Goal: Task Accomplishment & Management: Use online tool/utility

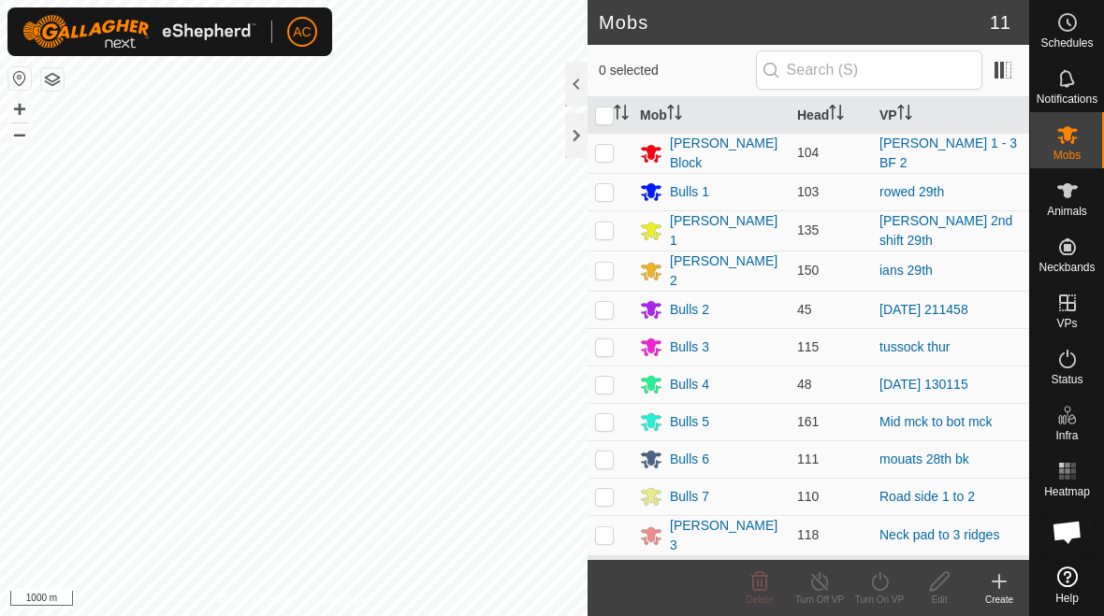
click at [574, 142] on div at bounding box center [576, 135] width 22 height 45
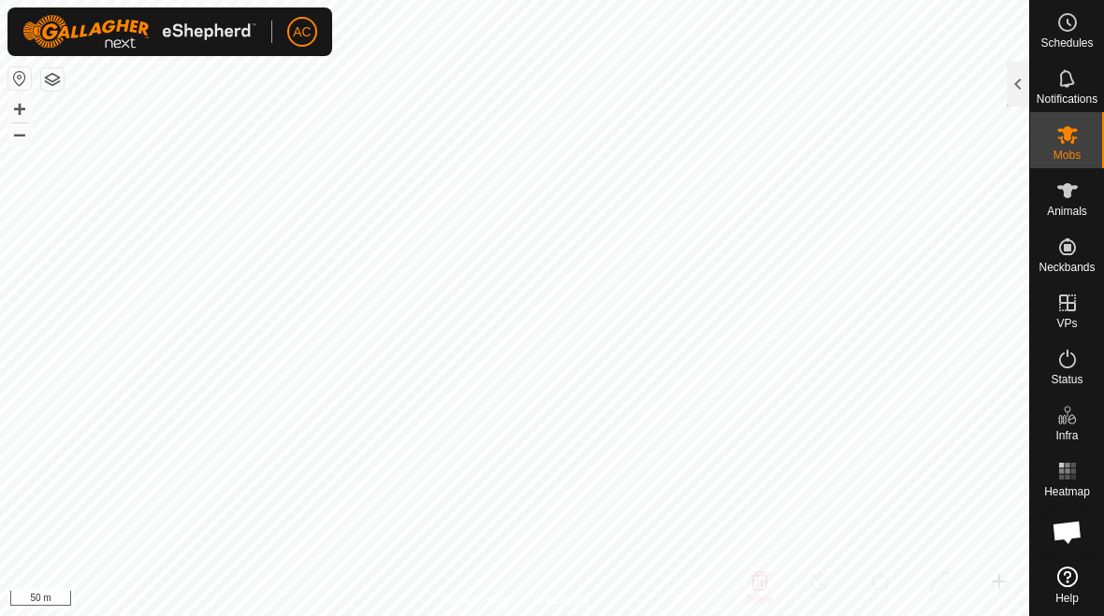
click at [1019, 86] on div at bounding box center [1018, 84] width 22 height 45
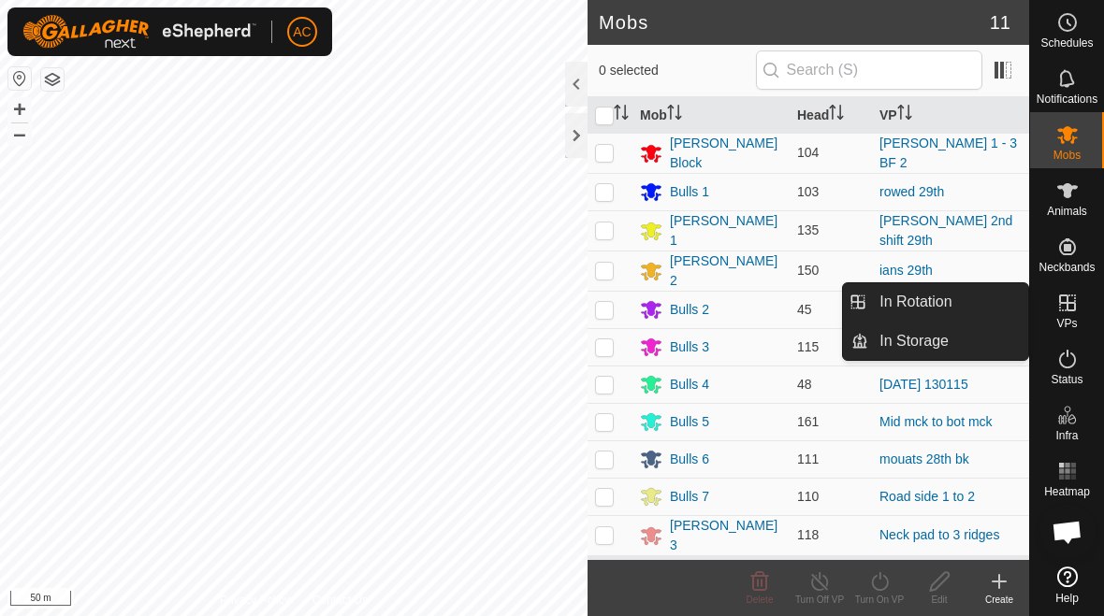
click at [943, 307] on span "In Rotation" at bounding box center [915, 302] width 72 height 22
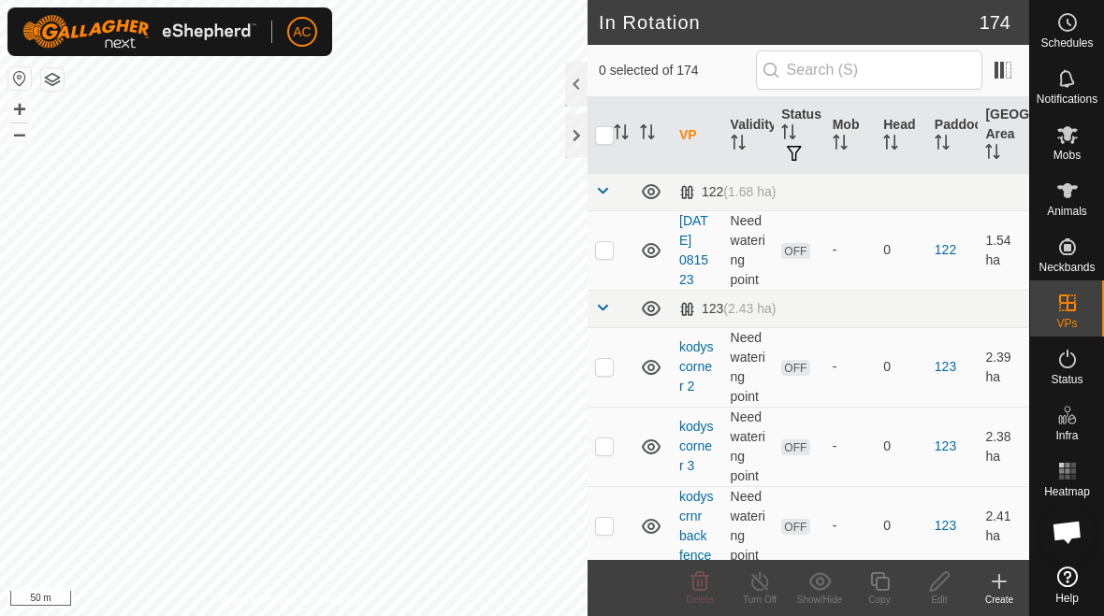
click at [1001, 584] on icon at bounding box center [999, 582] width 22 height 22
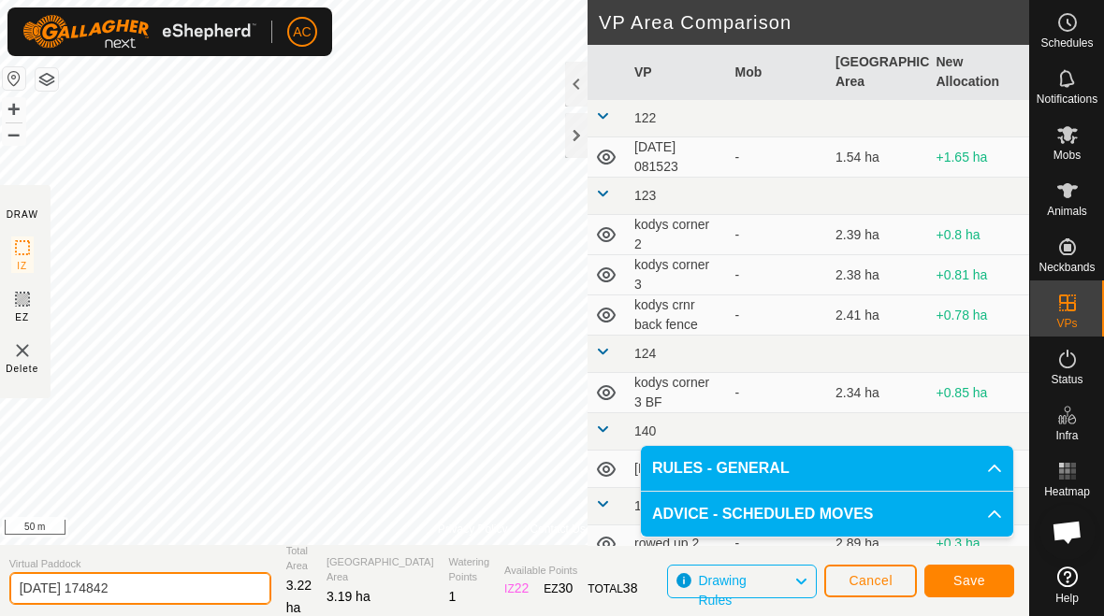
click at [182, 576] on input "2025-08-29 174842" at bounding box center [140, 588] width 262 height 33
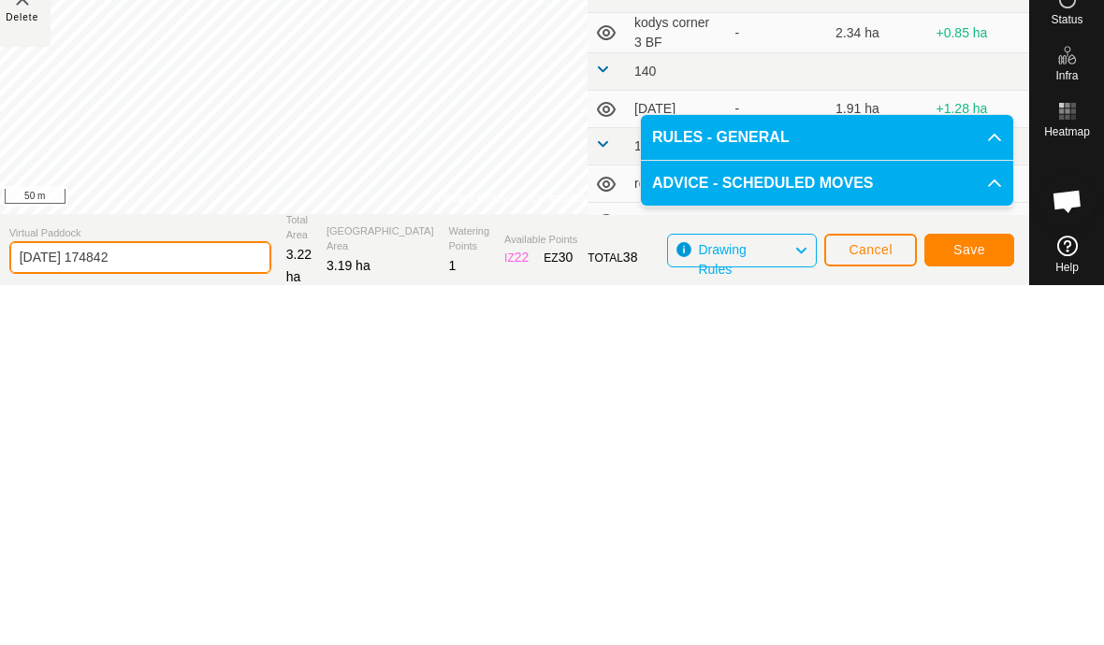
click at [185, 601] on input "2025-08-29 174842" at bounding box center [140, 617] width 262 height 33
click at [167, 601] on input "2025-08-29 174842" at bounding box center [140, 617] width 262 height 33
click at [176, 601] on input "2025-08-29 174842" at bounding box center [140, 617] width 262 height 33
click at [180, 601] on input "2025-08-29 174842" at bounding box center [140, 617] width 262 height 33
type input "2"
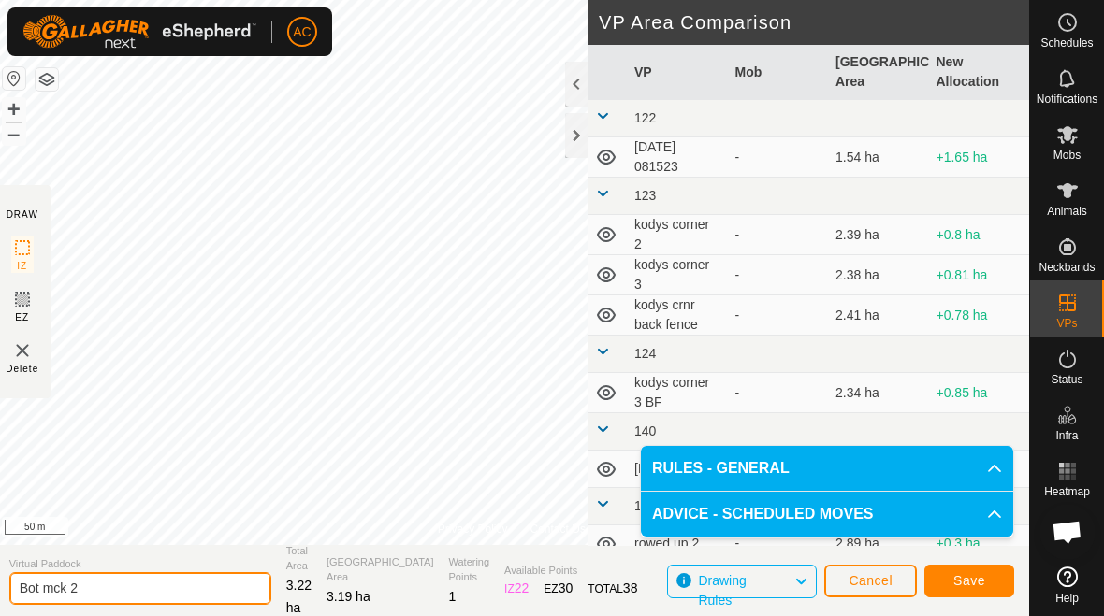
type input "Bot mck 2"
click at [978, 587] on span "Save" at bounding box center [969, 580] width 32 height 15
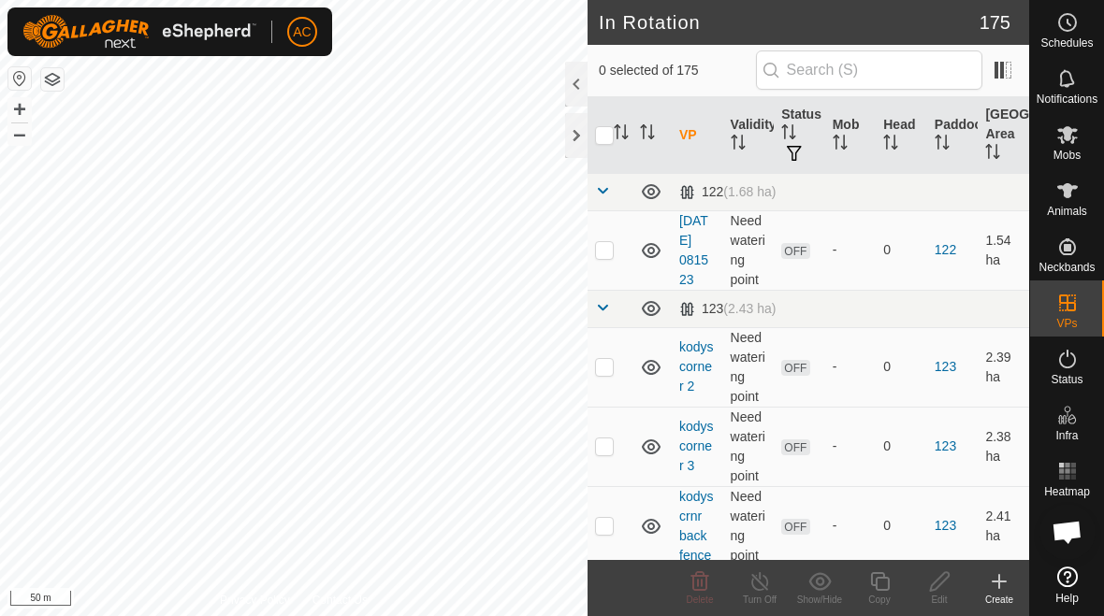
click at [990, 590] on icon at bounding box center [999, 582] width 22 height 22
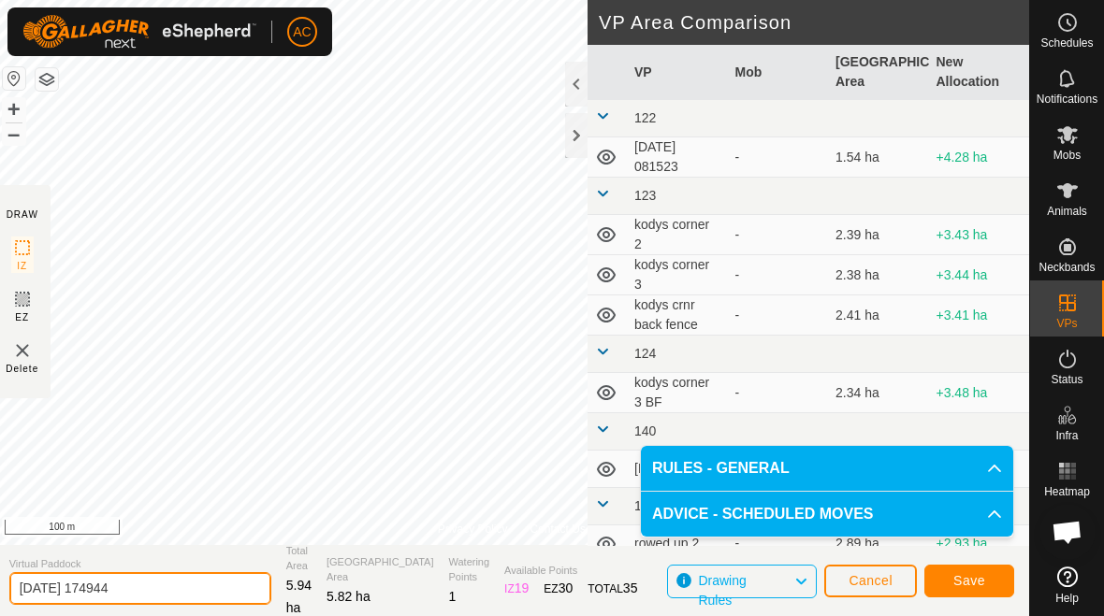
click at [175, 585] on input "2025-08-29 174944" at bounding box center [140, 588] width 262 height 33
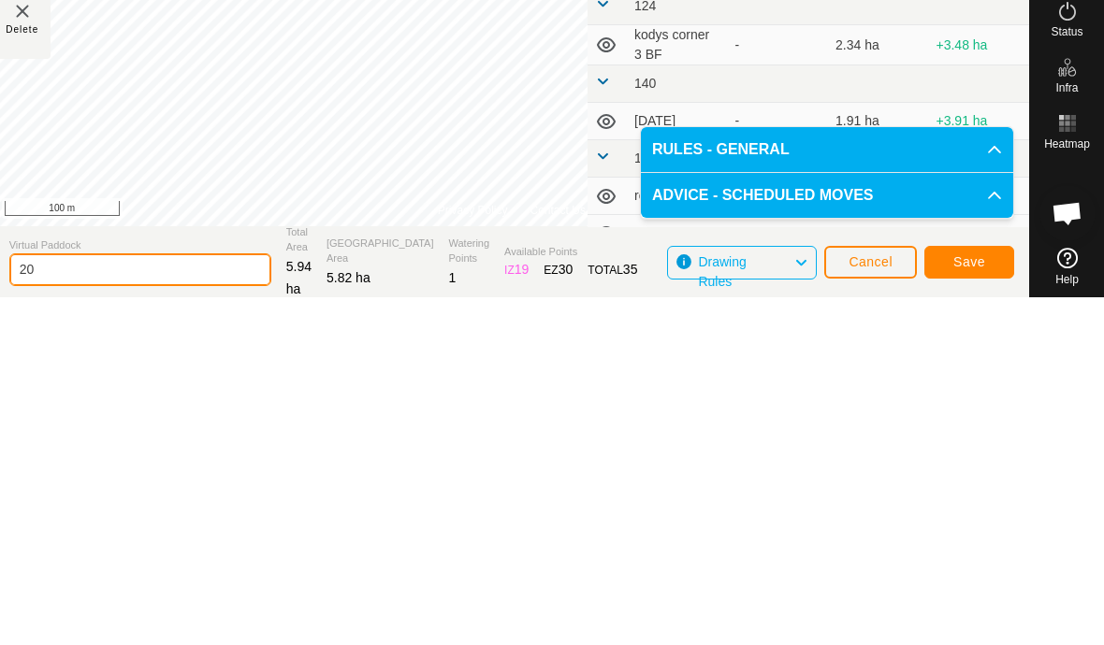
type input "2"
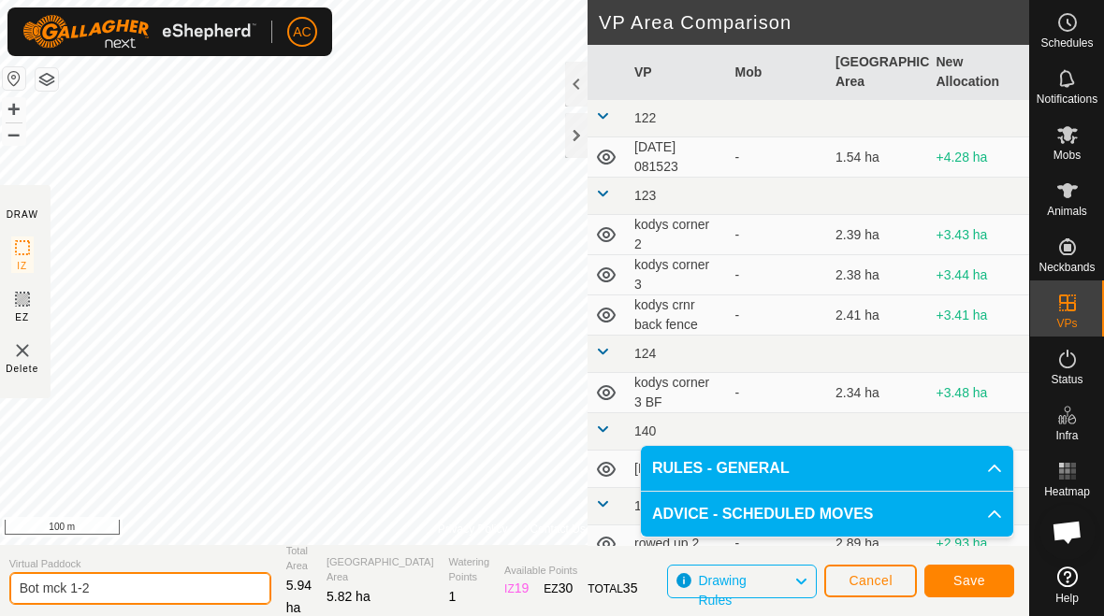
type input "Bot mck 1-2"
click at [978, 571] on button "Save" at bounding box center [969, 581] width 90 height 33
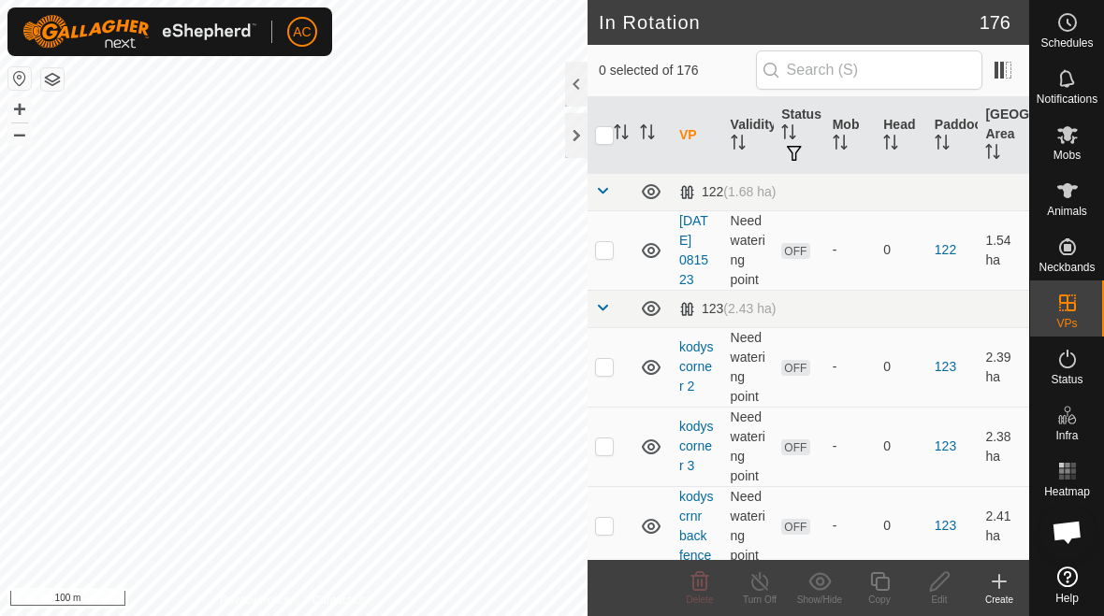
click at [990, 599] on div "Create" at bounding box center [999, 600] width 60 height 14
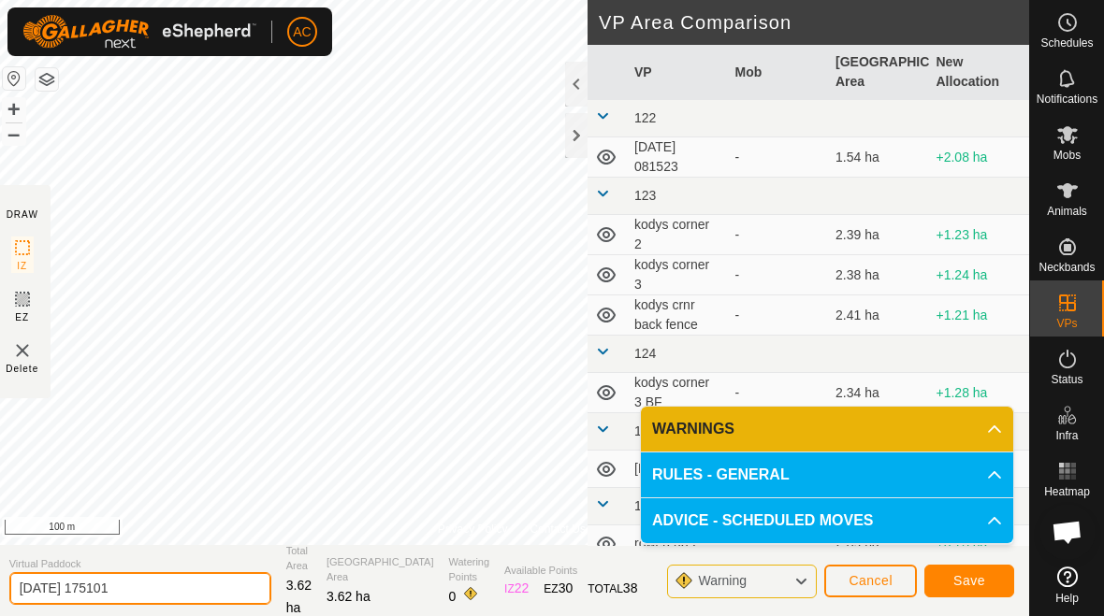
click at [178, 586] on input "2025-08-29 175101" at bounding box center [140, 588] width 262 height 33
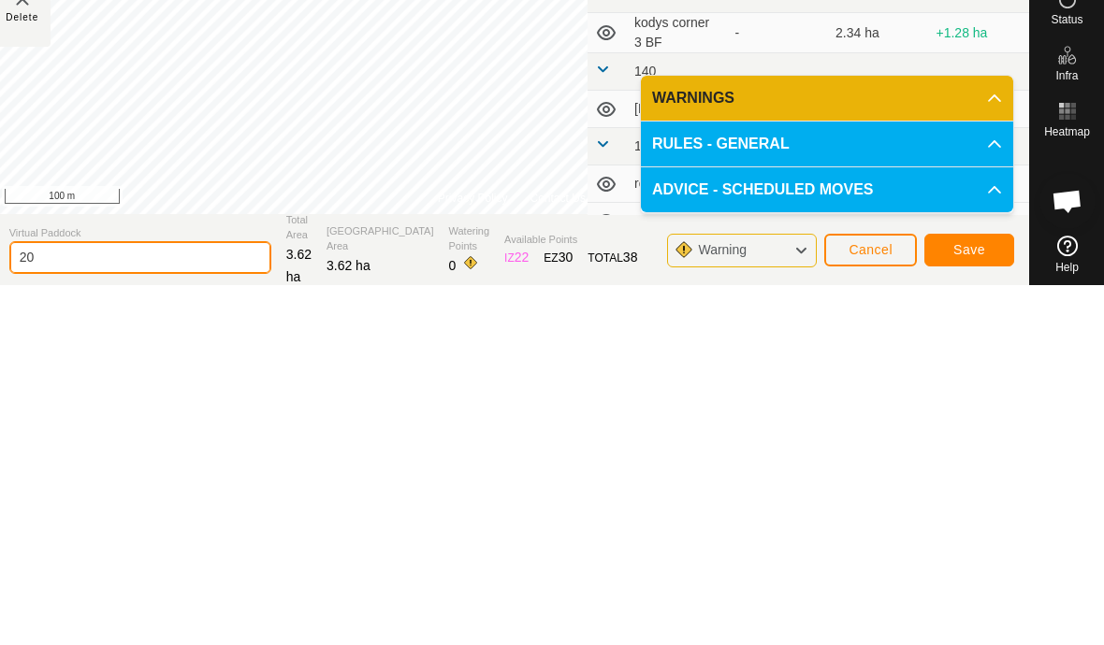
type input "2"
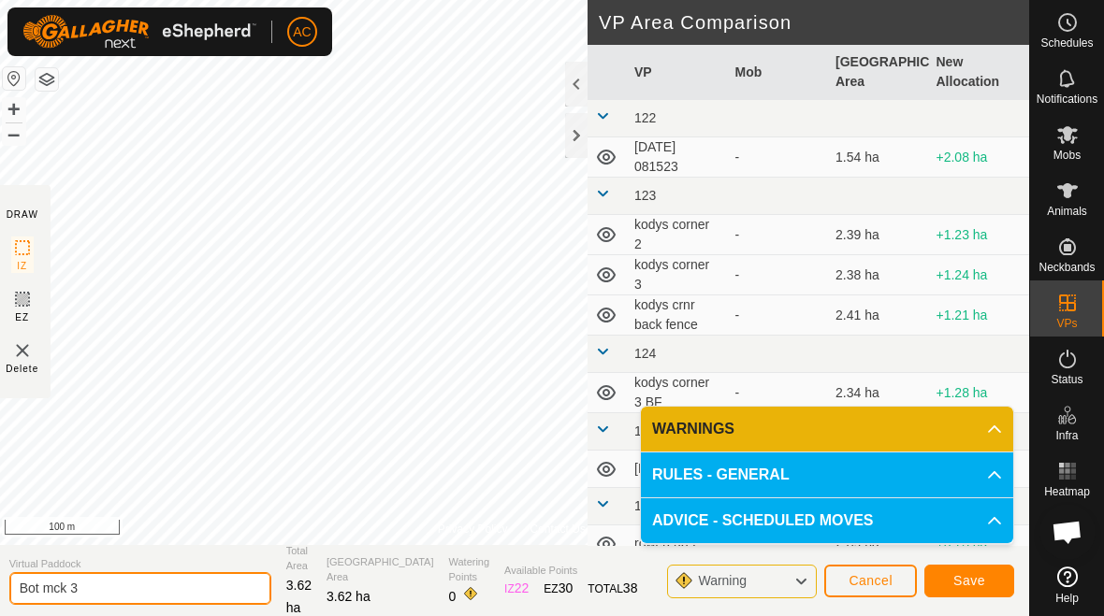
type input "Bot mck 3"
click at [962, 583] on span "Save" at bounding box center [969, 580] width 32 height 15
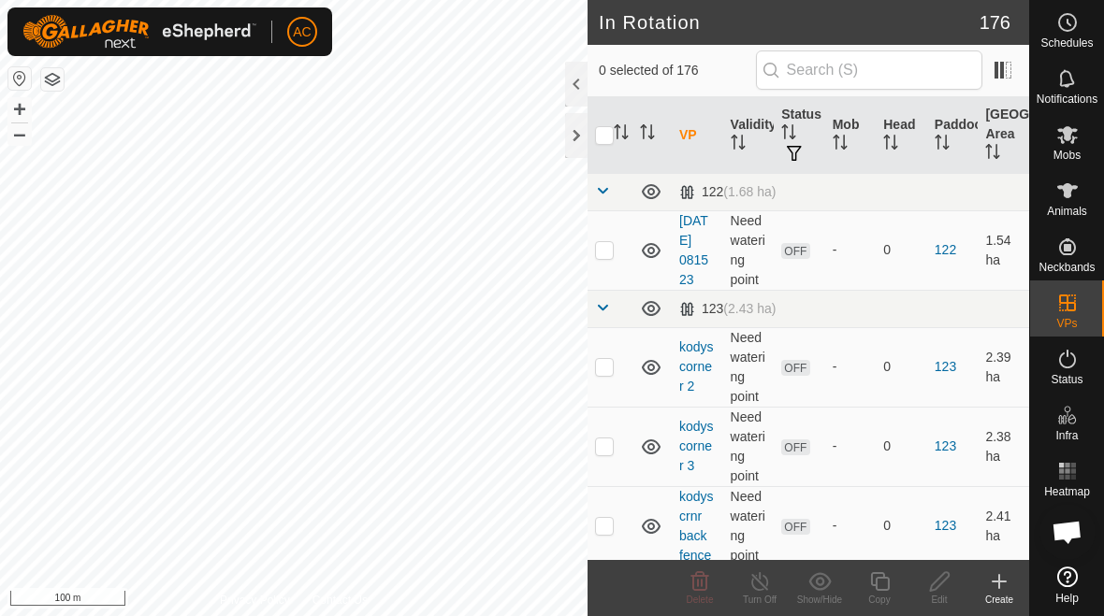
click at [1004, 589] on icon at bounding box center [999, 582] width 22 height 22
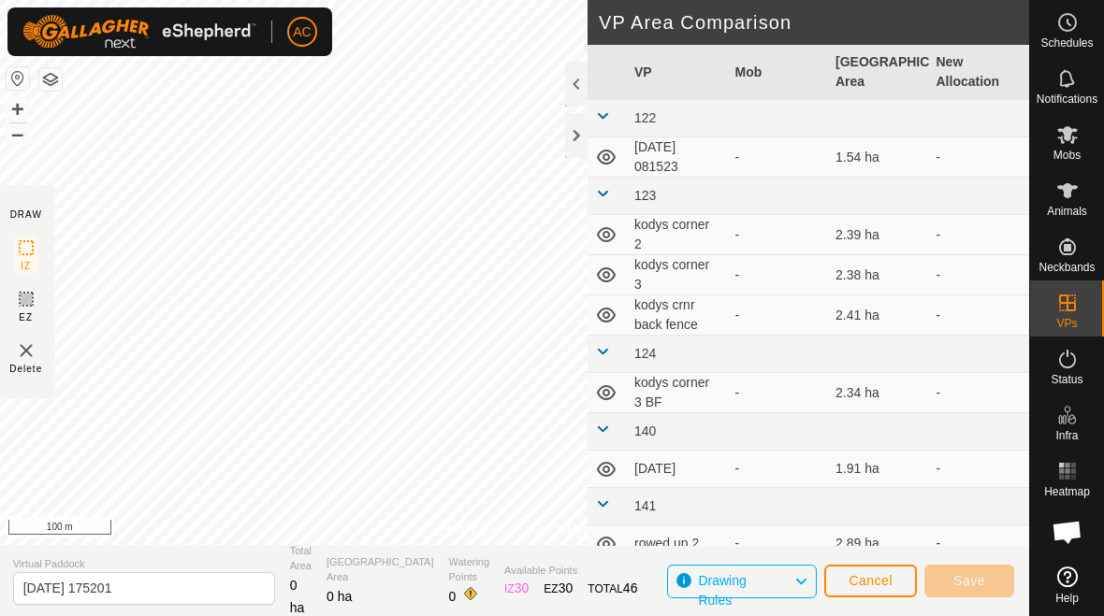
click at [875, 584] on span "Cancel" at bounding box center [870, 580] width 44 height 15
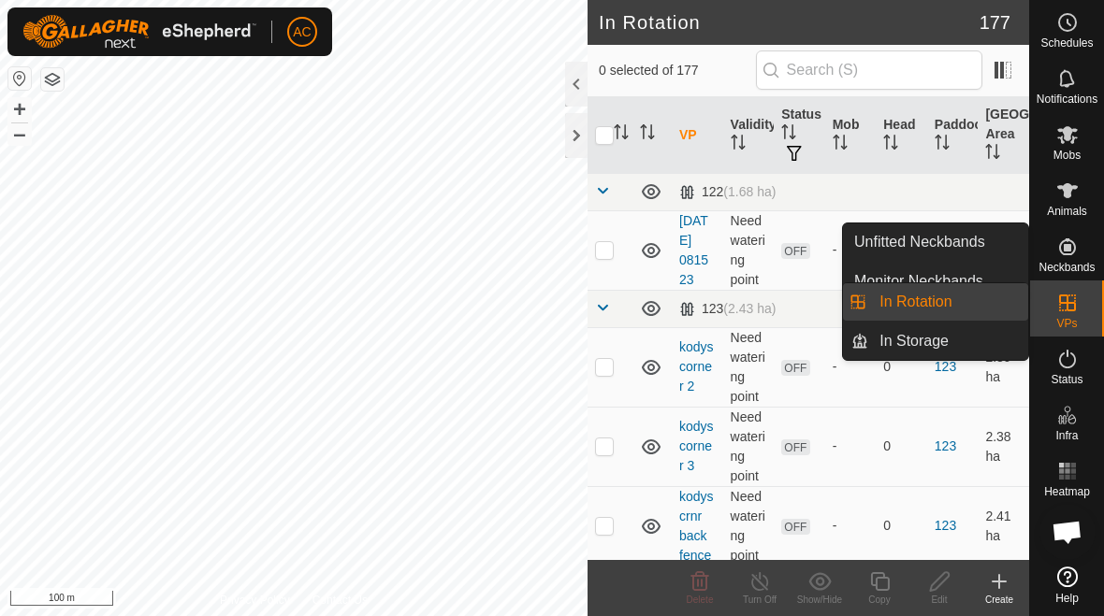
click at [980, 303] on link "In Rotation" at bounding box center [948, 301] width 160 height 37
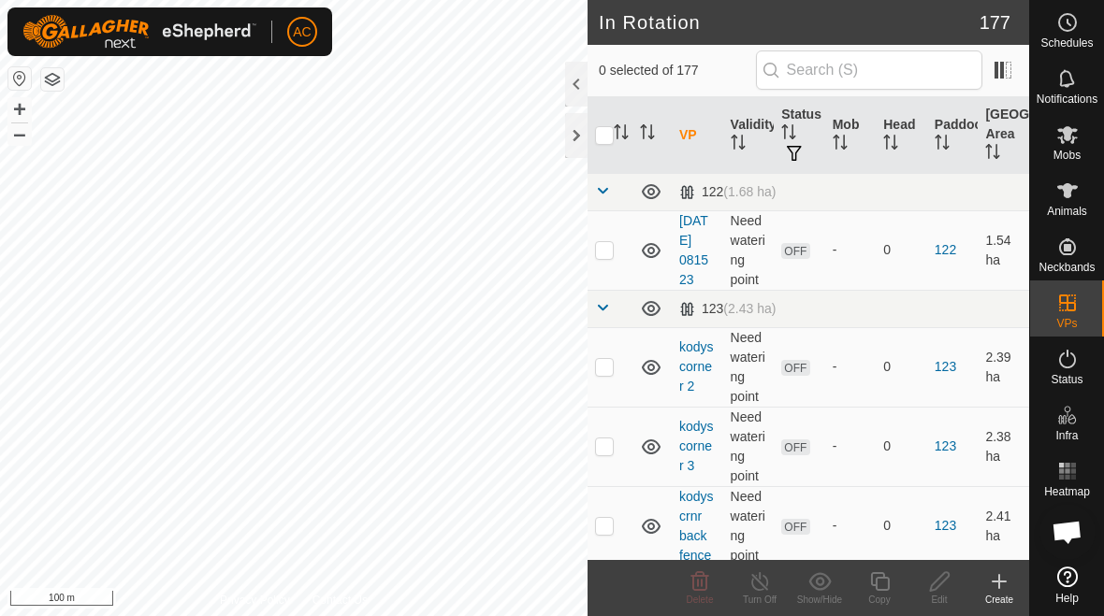
click at [1074, 371] on es-activation-svg-icon at bounding box center [1067, 359] width 34 height 30
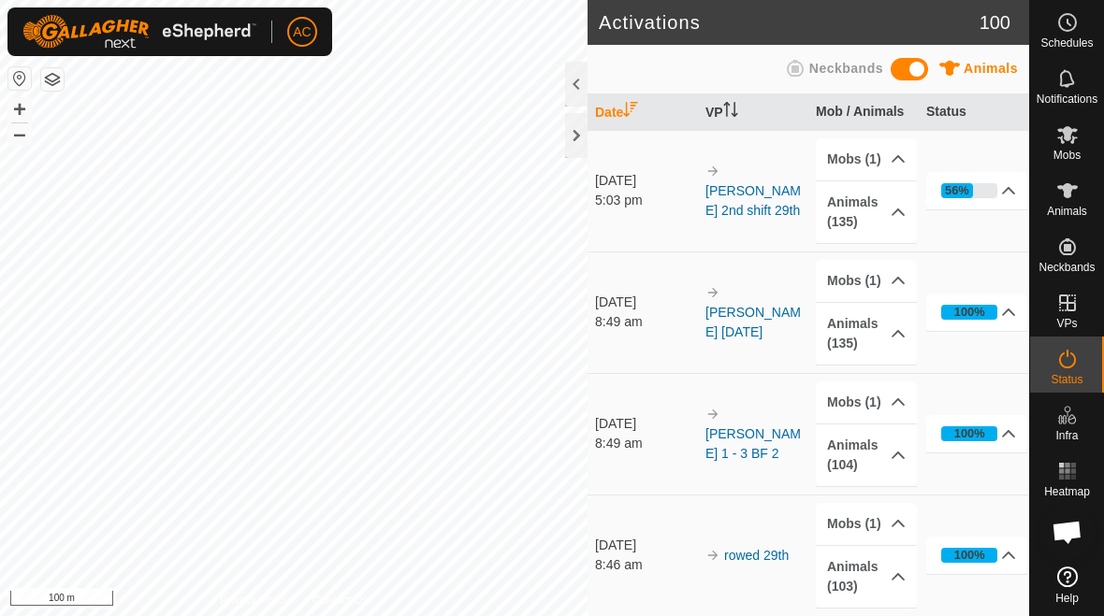
click at [1069, 366] on icon at bounding box center [1067, 359] width 22 height 22
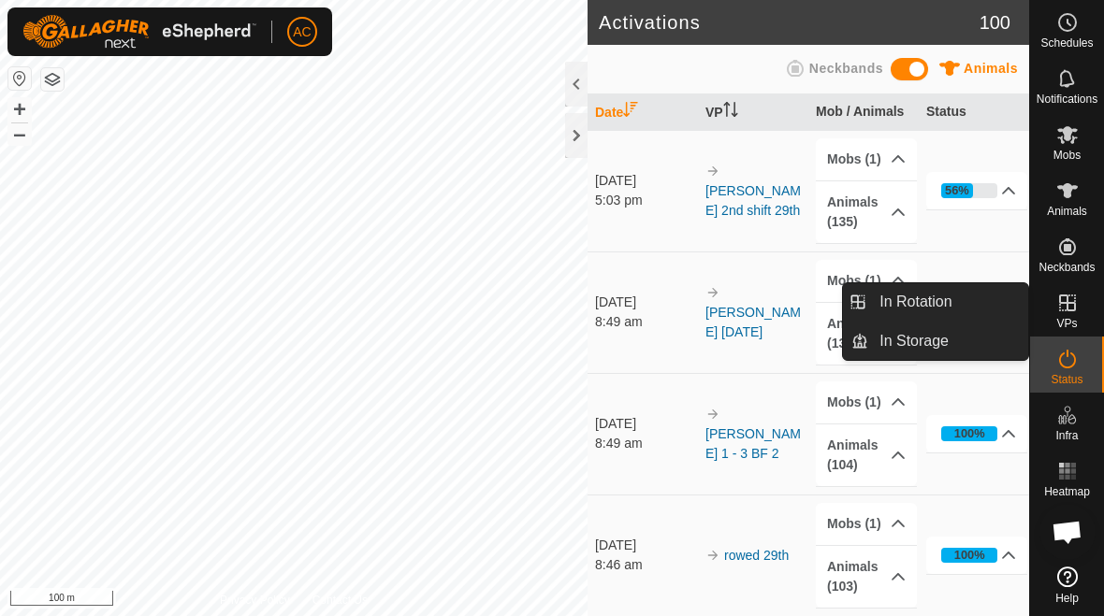
click at [992, 299] on link "In Rotation" at bounding box center [948, 301] width 160 height 37
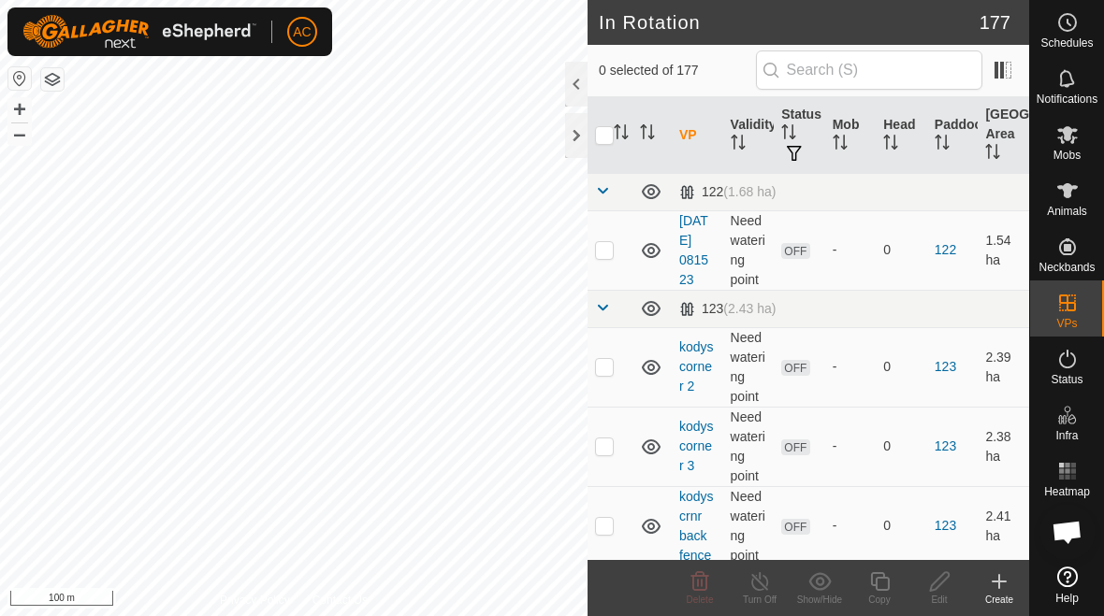
click at [988, 299] on link "In Rotation" at bounding box center [948, 301] width 160 height 37
click at [994, 591] on icon at bounding box center [999, 582] width 22 height 22
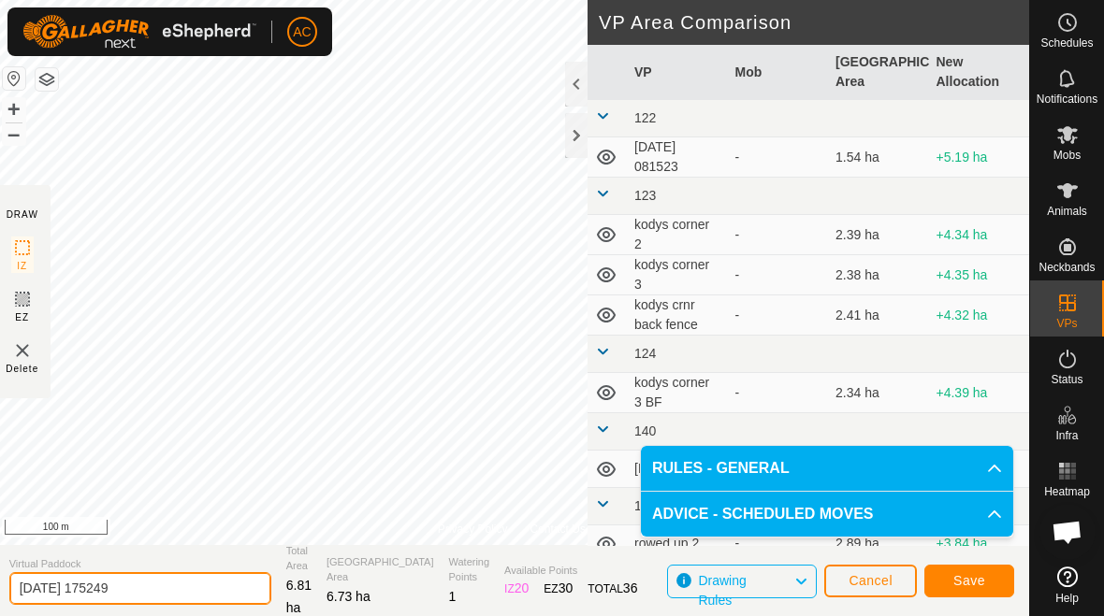
click at [173, 596] on input "2025-08-29 175249" at bounding box center [140, 588] width 262 height 33
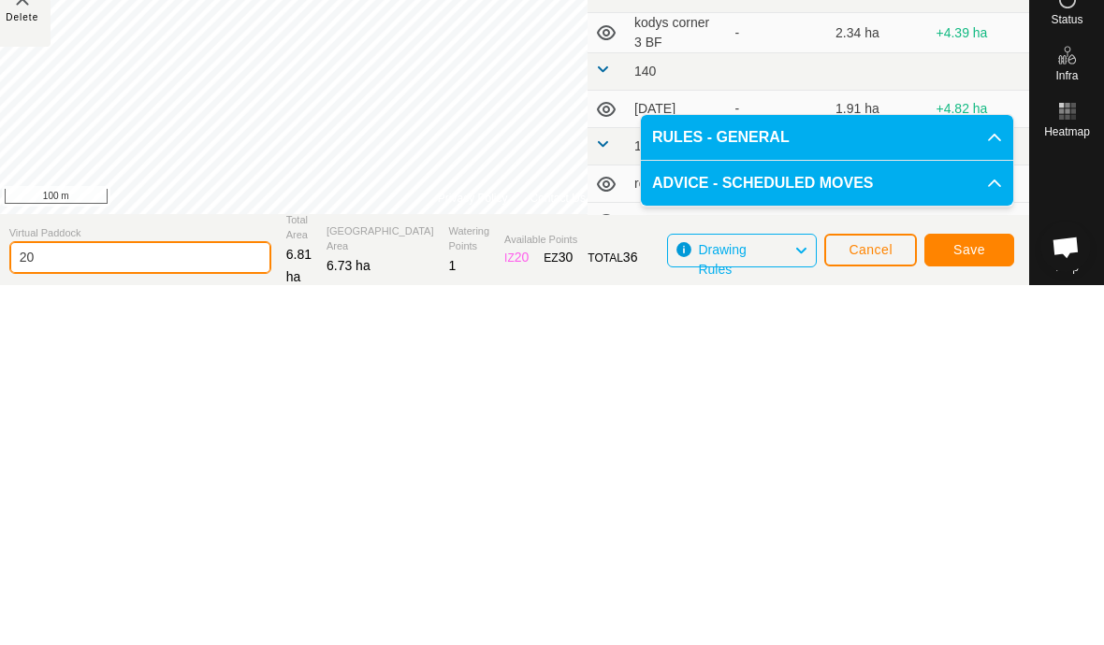
type input "2"
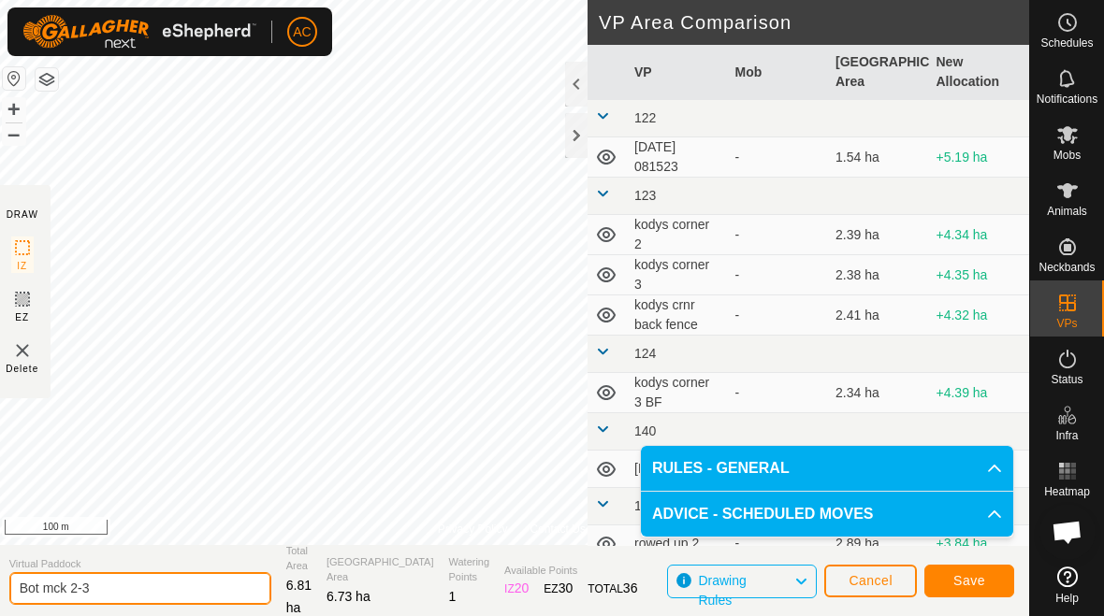
type input "Bot mck 2-3"
click at [974, 581] on span "Save" at bounding box center [969, 580] width 32 height 15
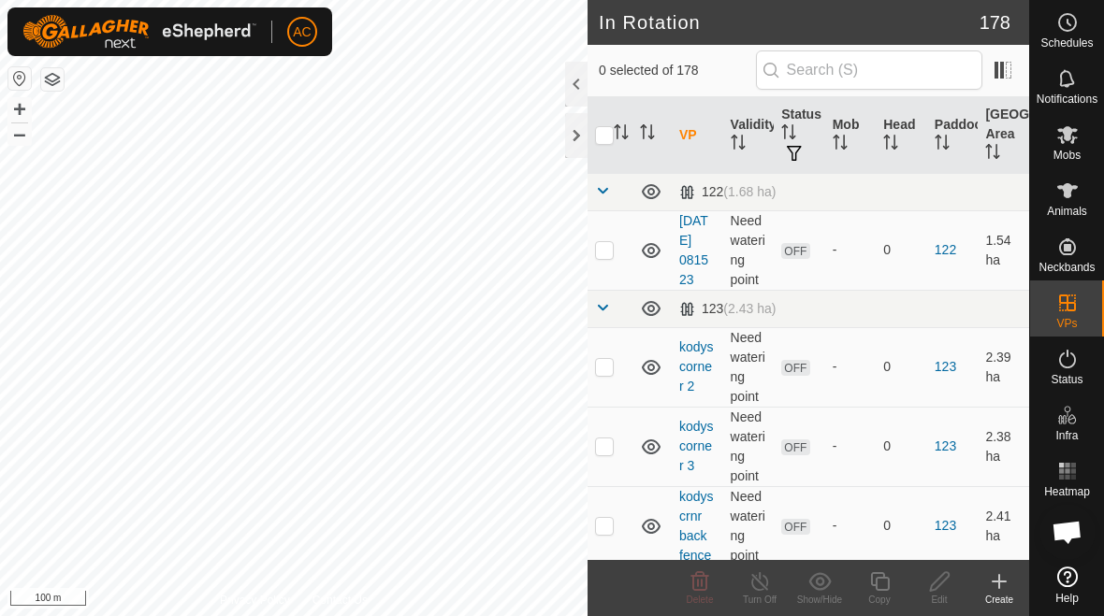
click at [1000, 591] on icon at bounding box center [999, 582] width 22 height 22
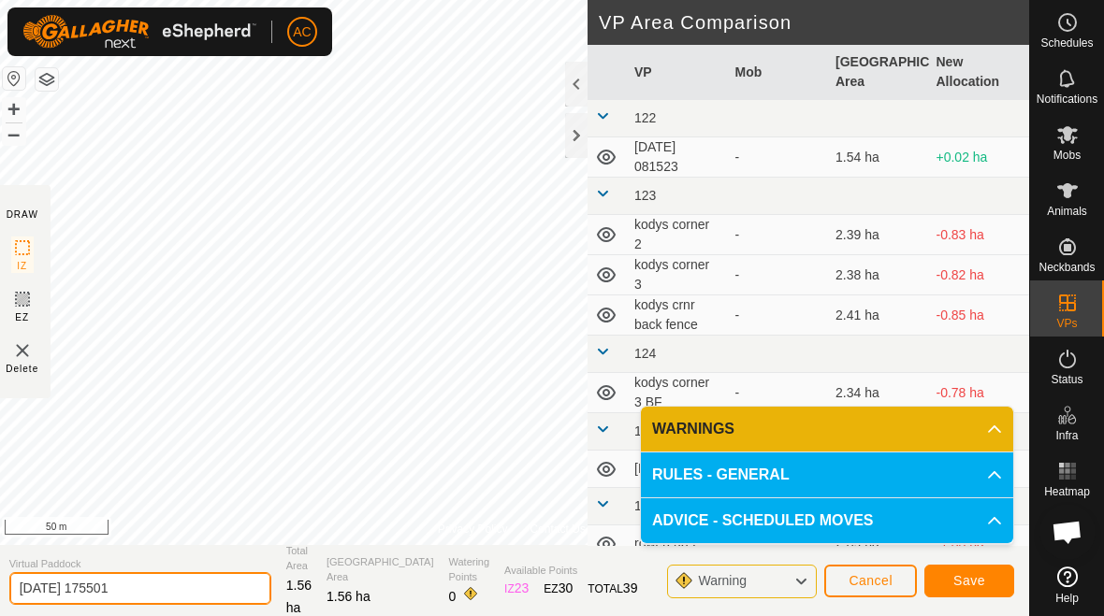
click at [168, 586] on input "2025-08-29 175501" at bounding box center [140, 588] width 262 height 33
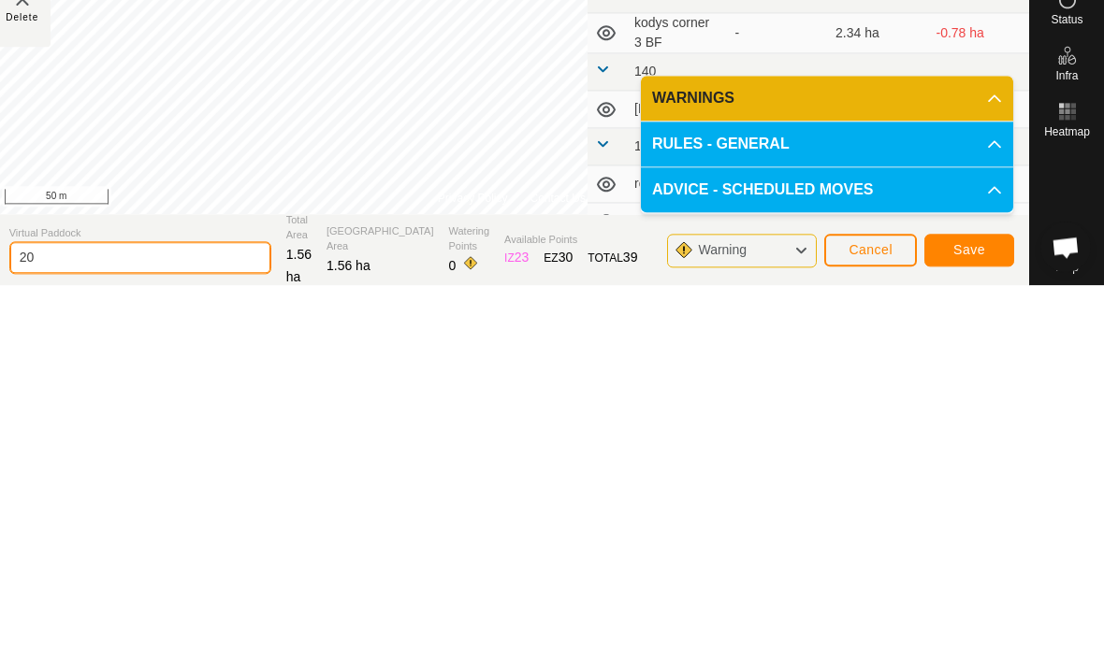
type input "2"
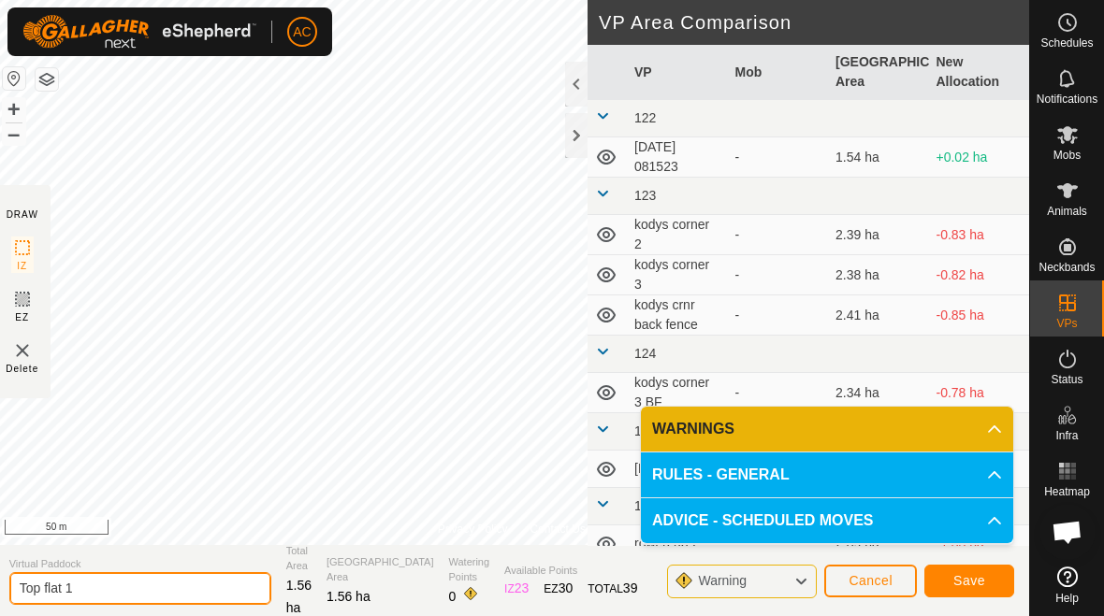
type input "Top flat 1"
click at [982, 585] on span "Save" at bounding box center [969, 580] width 32 height 15
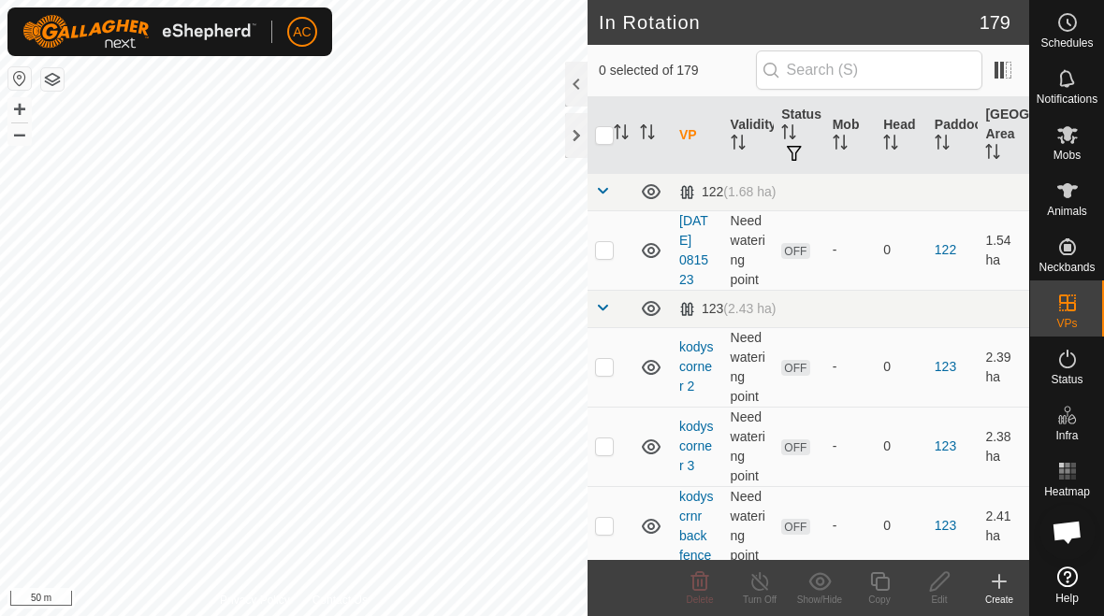
click at [994, 589] on icon at bounding box center [999, 582] width 22 height 22
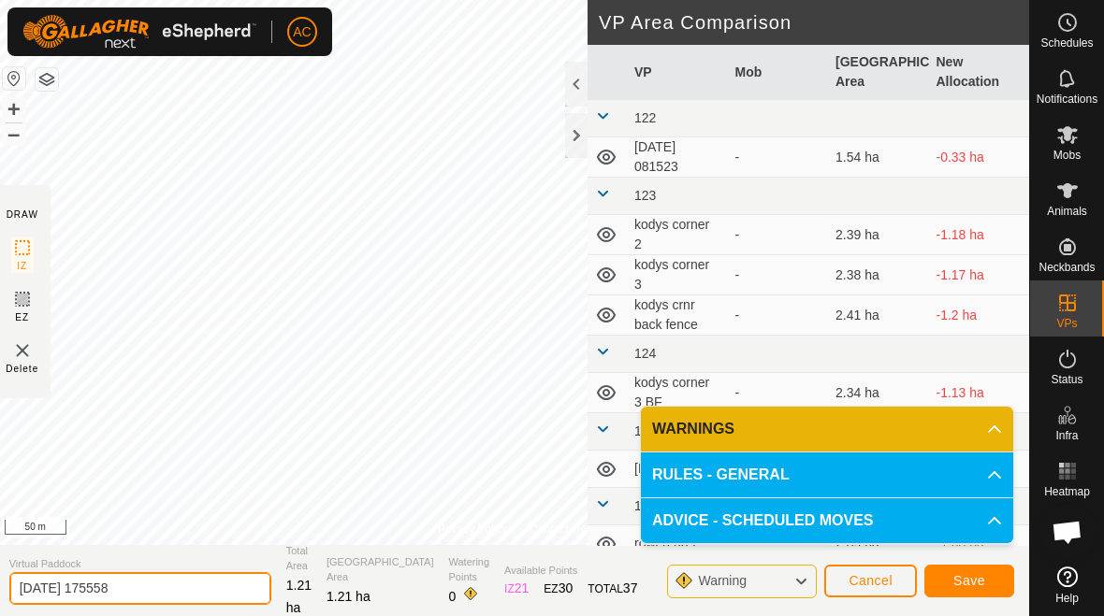
click at [173, 586] on input "2025-08-29 175558" at bounding box center [140, 588] width 262 height 33
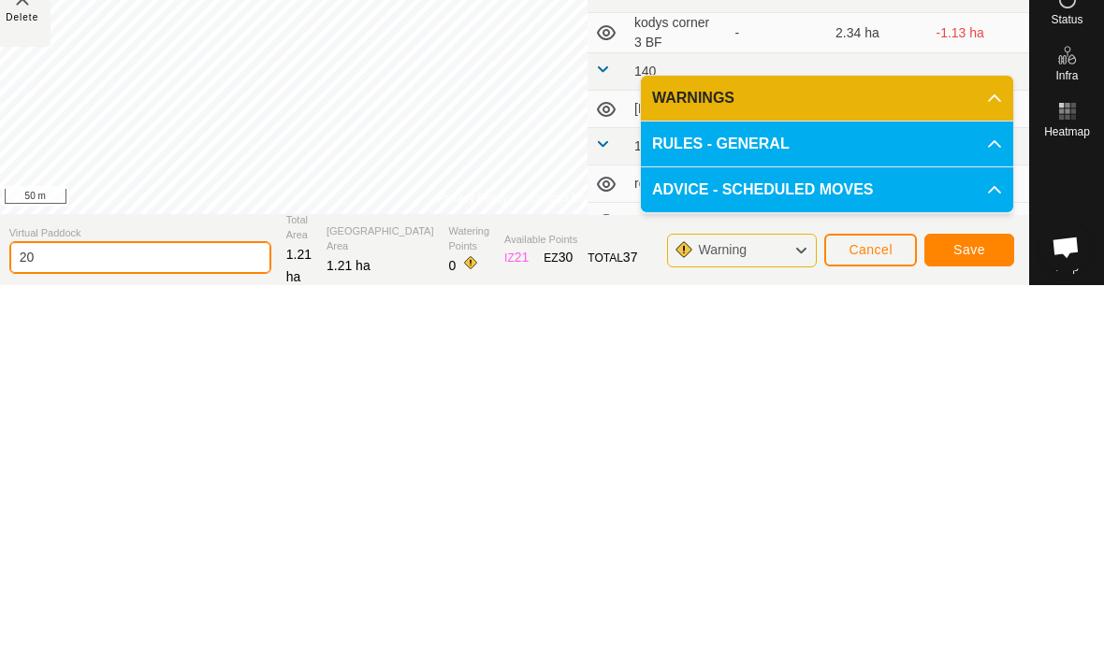
type input "2"
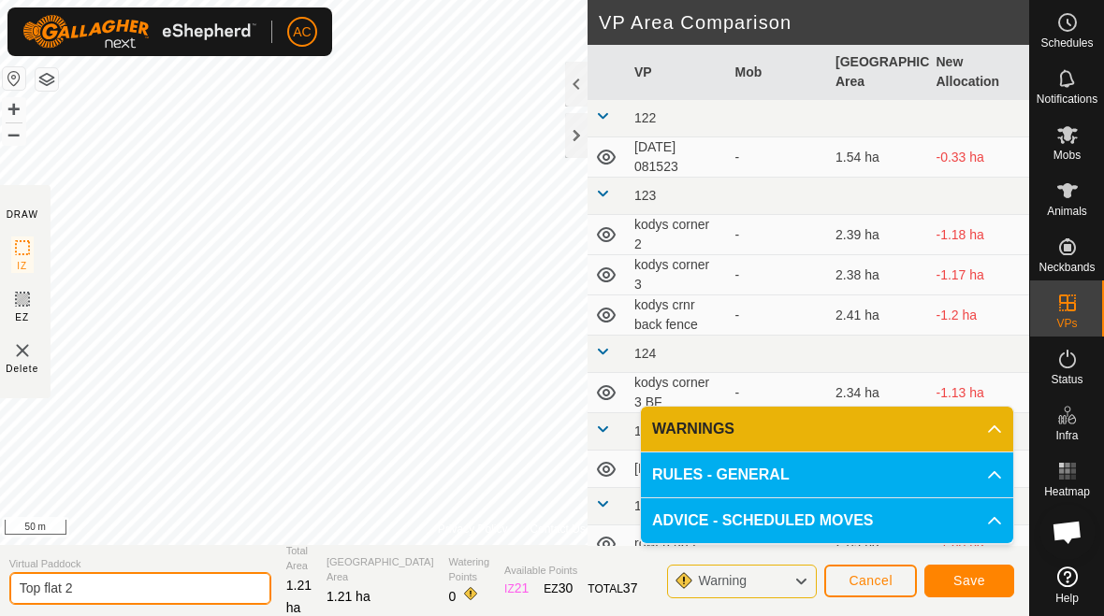
type input "Top flat 2"
click at [967, 586] on span "Save" at bounding box center [969, 580] width 32 height 15
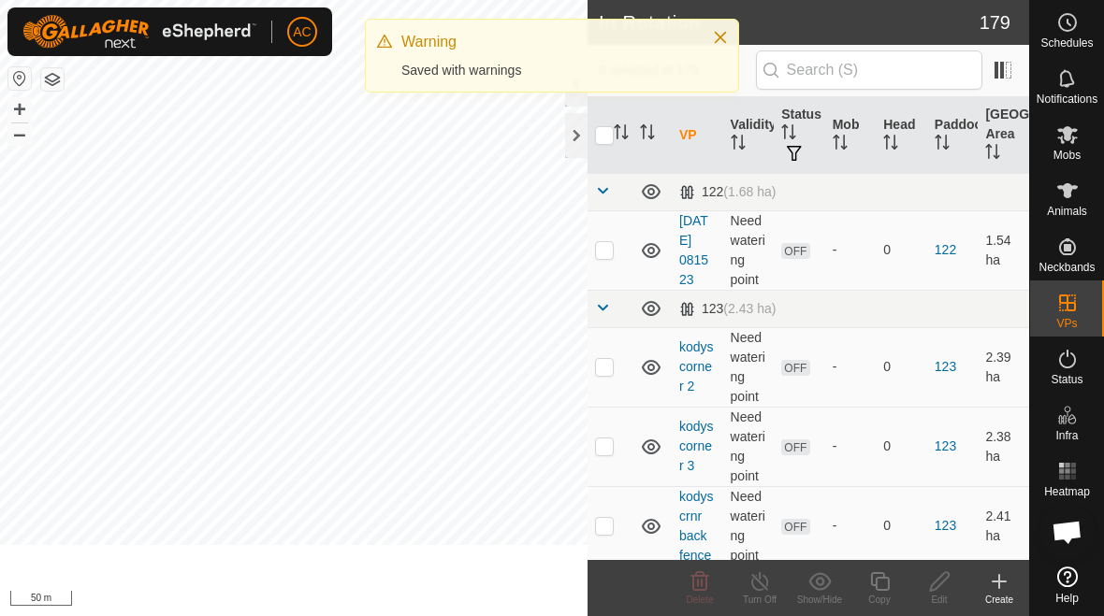
click at [997, 590] on icon at bounding box center [999, 582] width 22 height 22
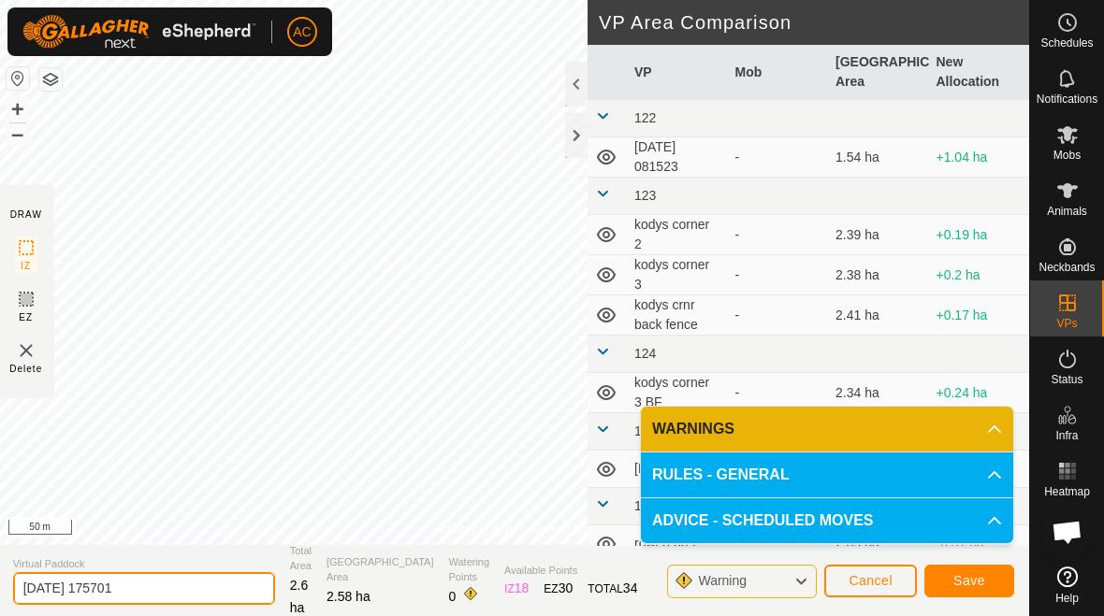
click at [152, 593] on input "2025-08-29 175701" at bounding box center [144, 588] width 262 height 33
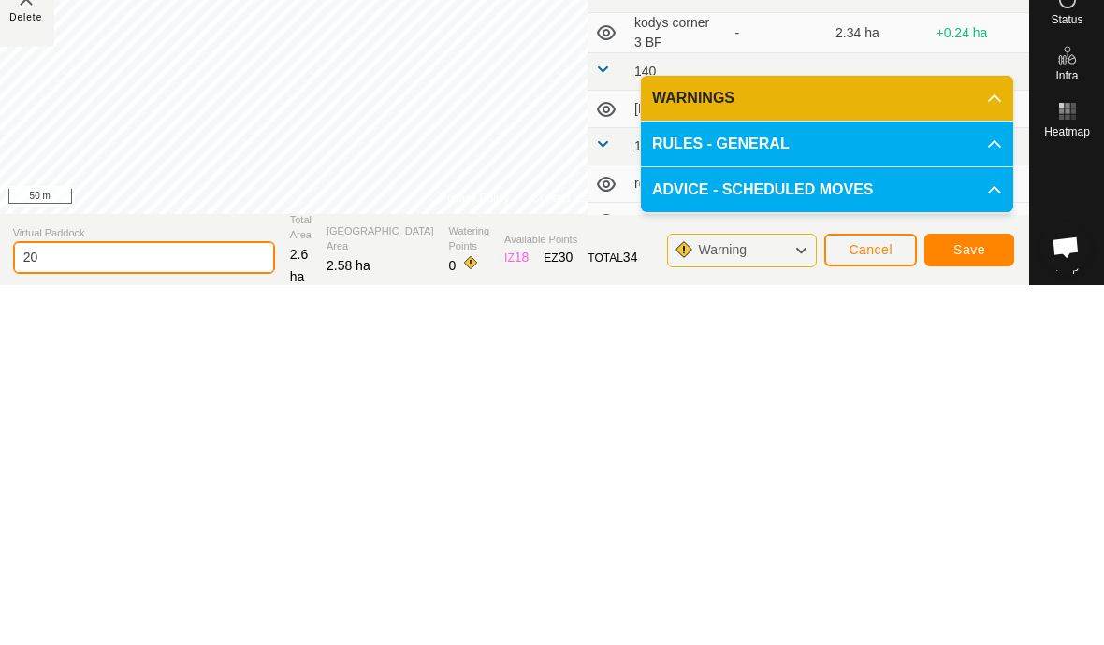
type input "2"
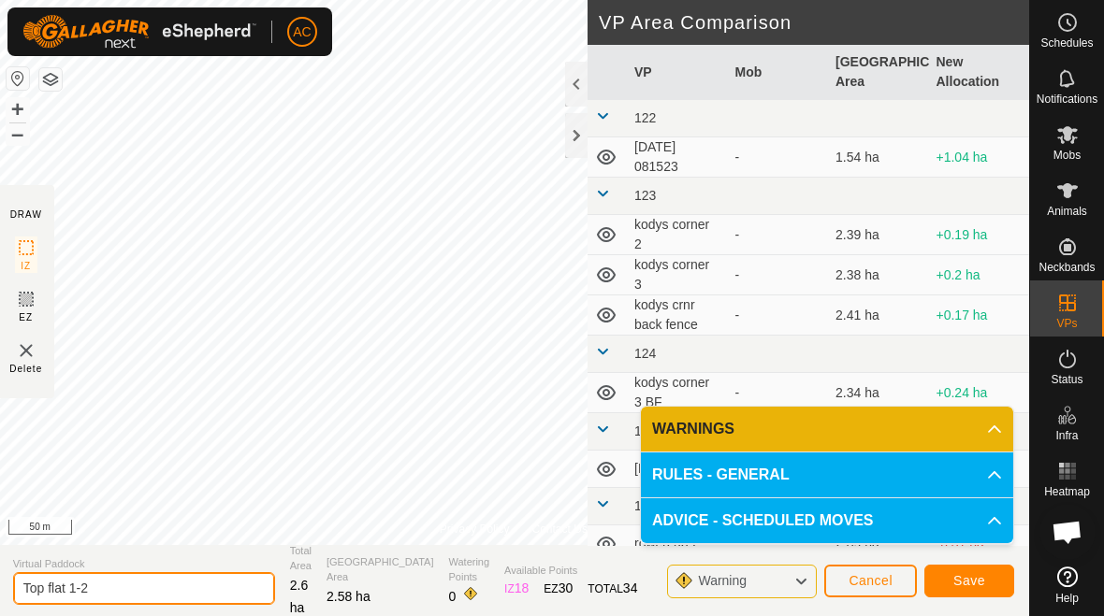
type input "Top flat 1-2"
click at [979, 587] on span "Save" at bounding box center [969, 580] width 32 height 15
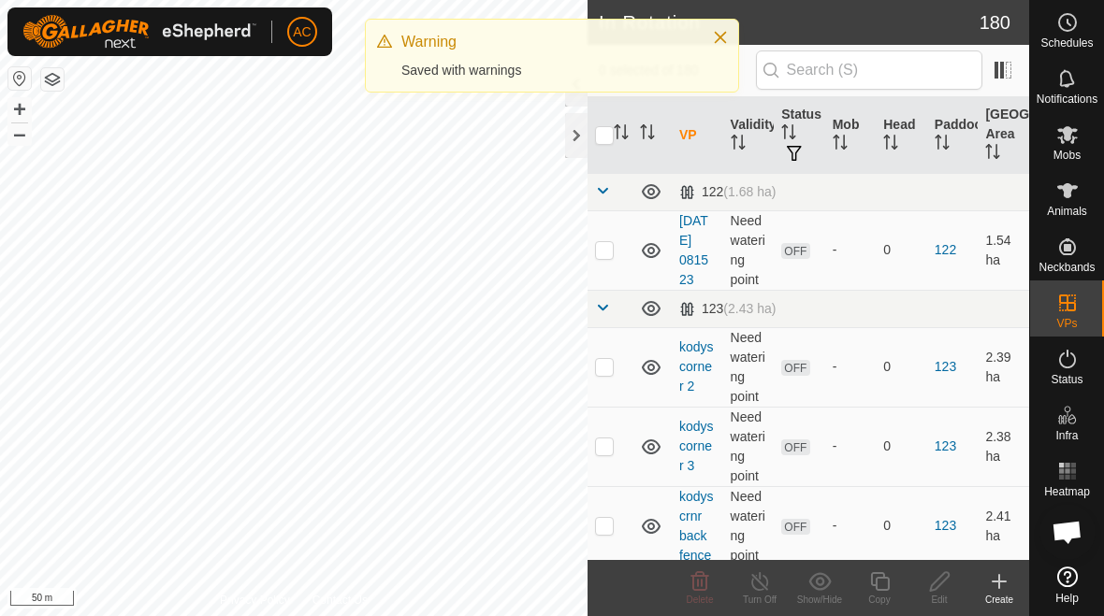
click at [999, 587] on icon at bounding box center [999, 581] width 0 height 13
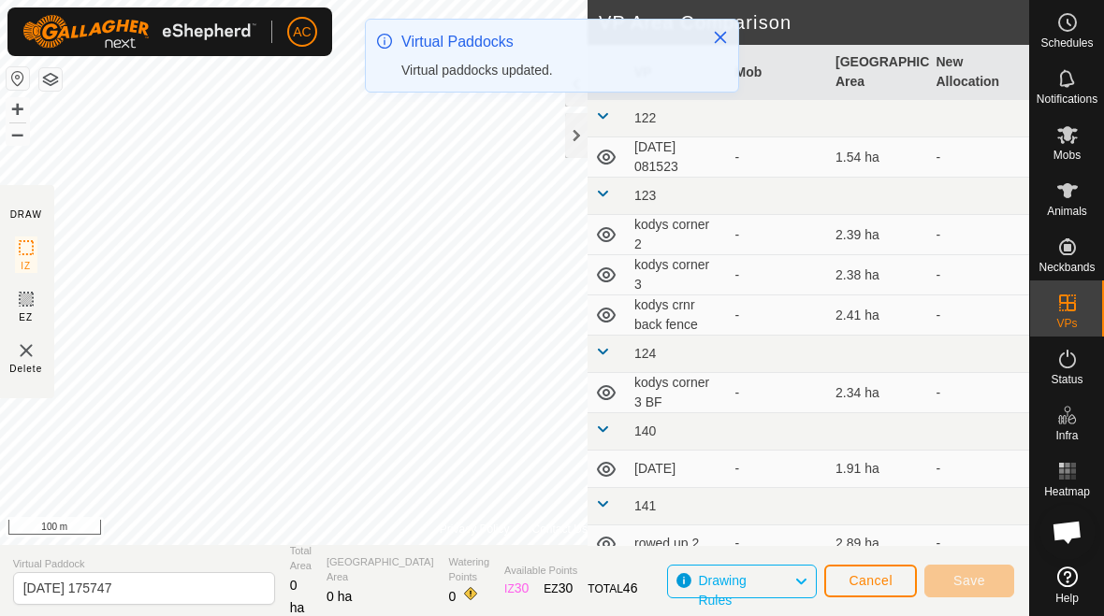
click at [720, 41] on icon "Close" at bounding box center [720, 37] width 15 height 15
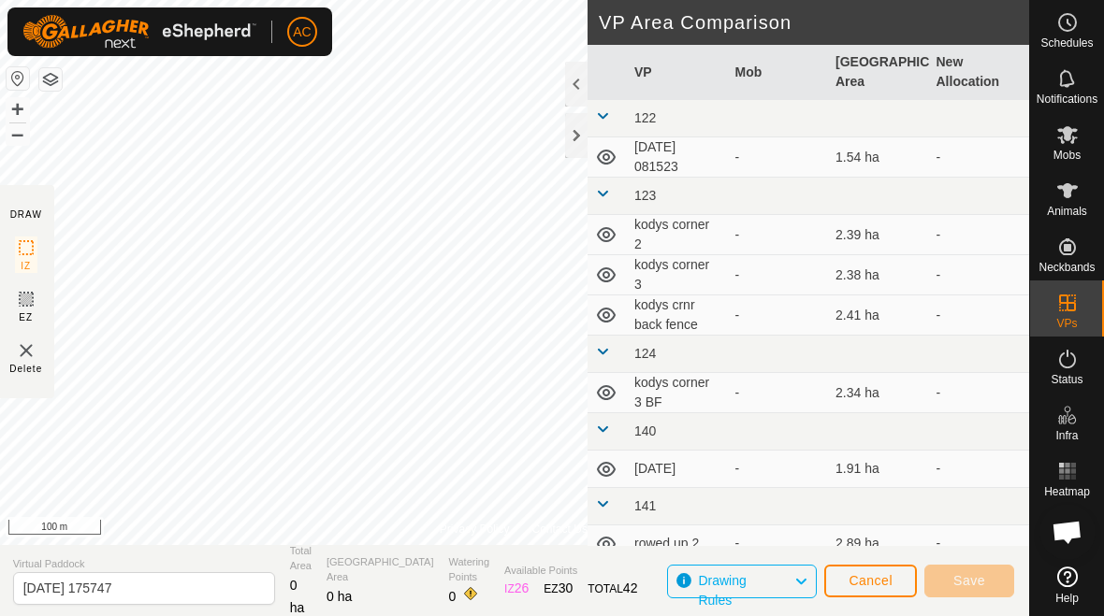
click at [876, 578] on span "Cancel" at bounding box center [870, 580] width 44 height 15
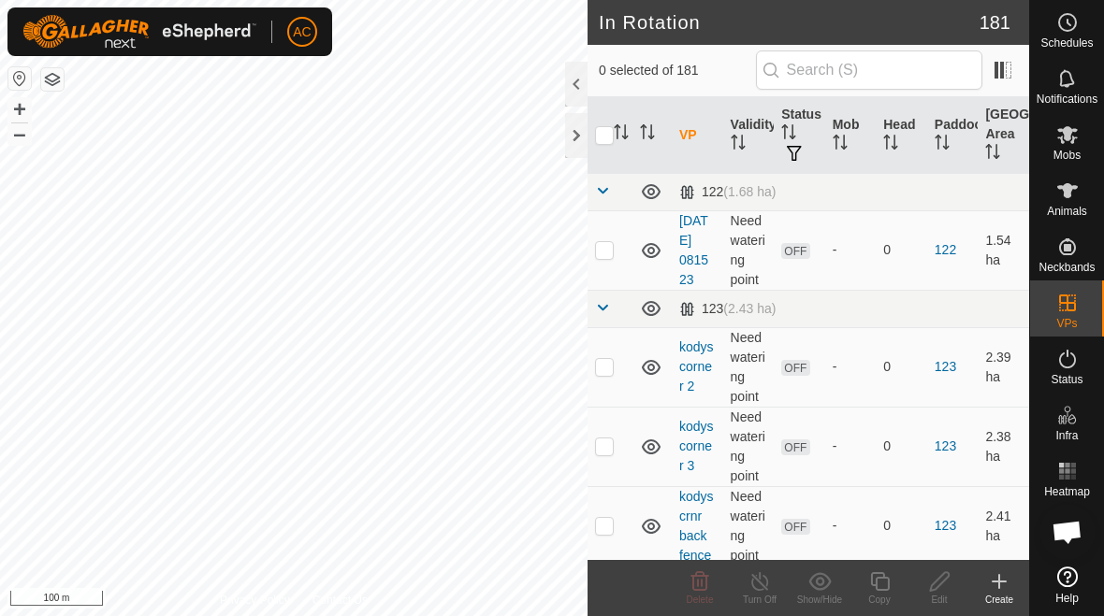
click at [993, 591] on icon at bounding box center [999, 582] width 22 height 22
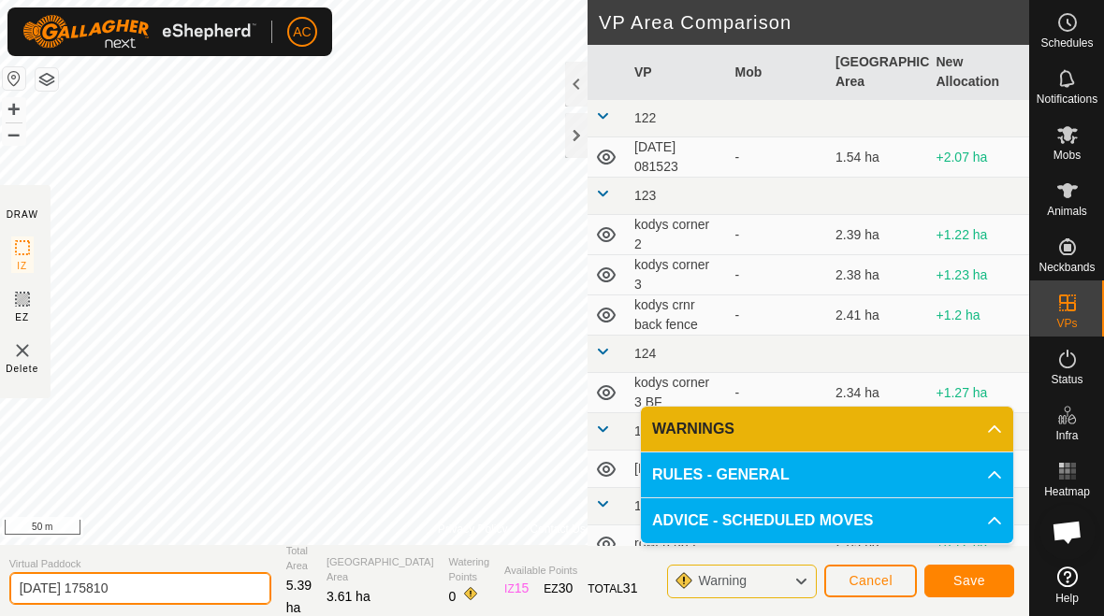
click at [181, 585] on input "2025-08-29 175810" at bounding box center [140, 588] width 262 height 33
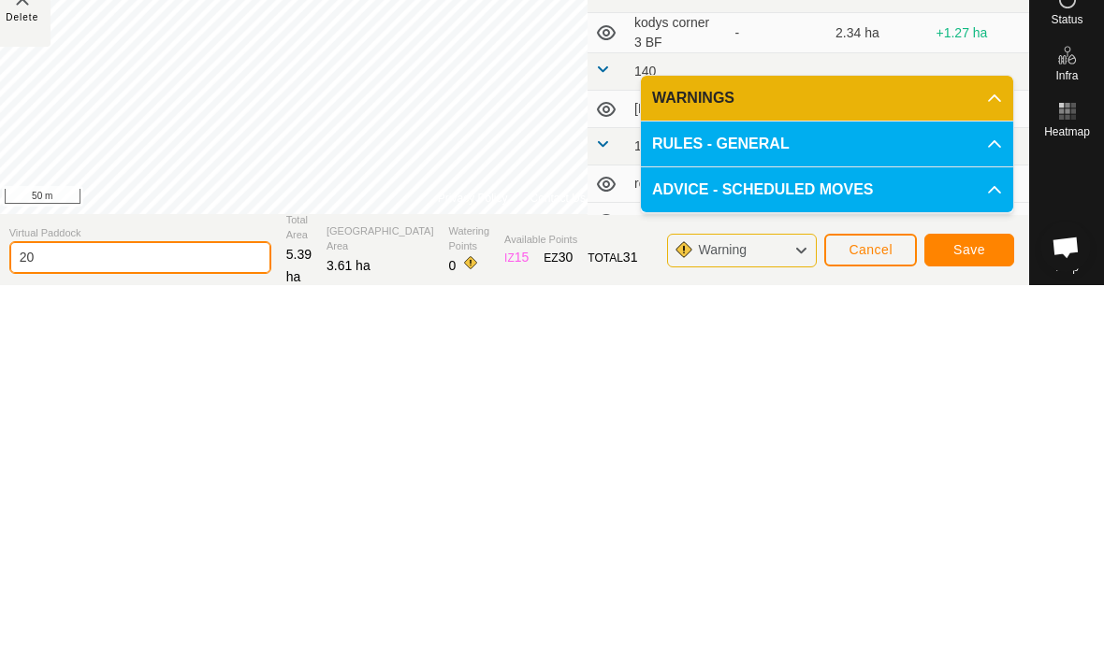
type input "2"
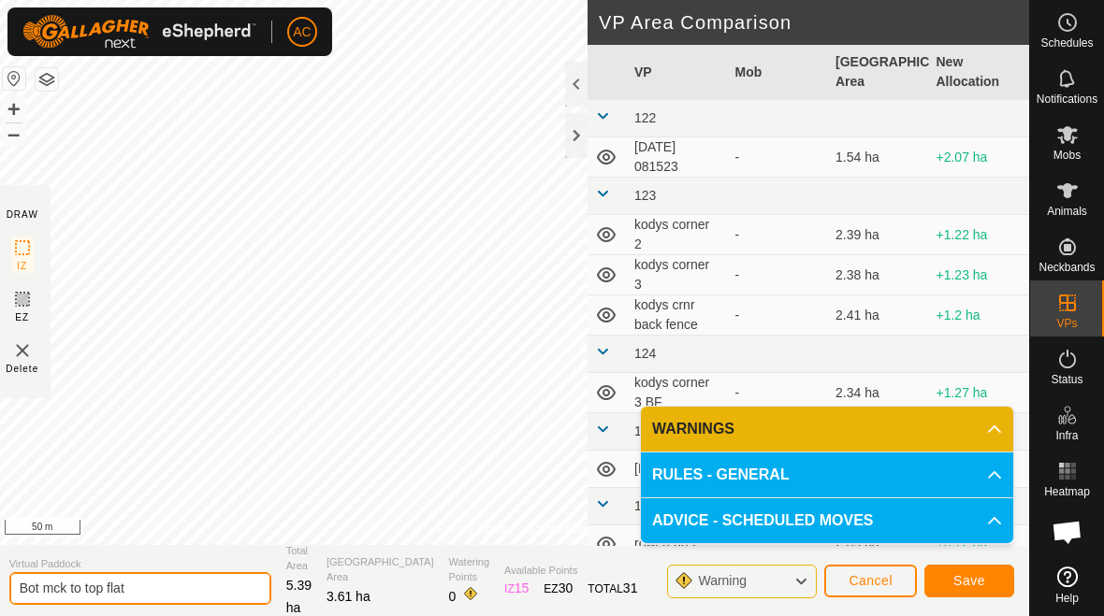
type input "Bot mck to top flat"
click at [984, 580] on span "Save" at bounding box center [969, 580] width 32 height 15
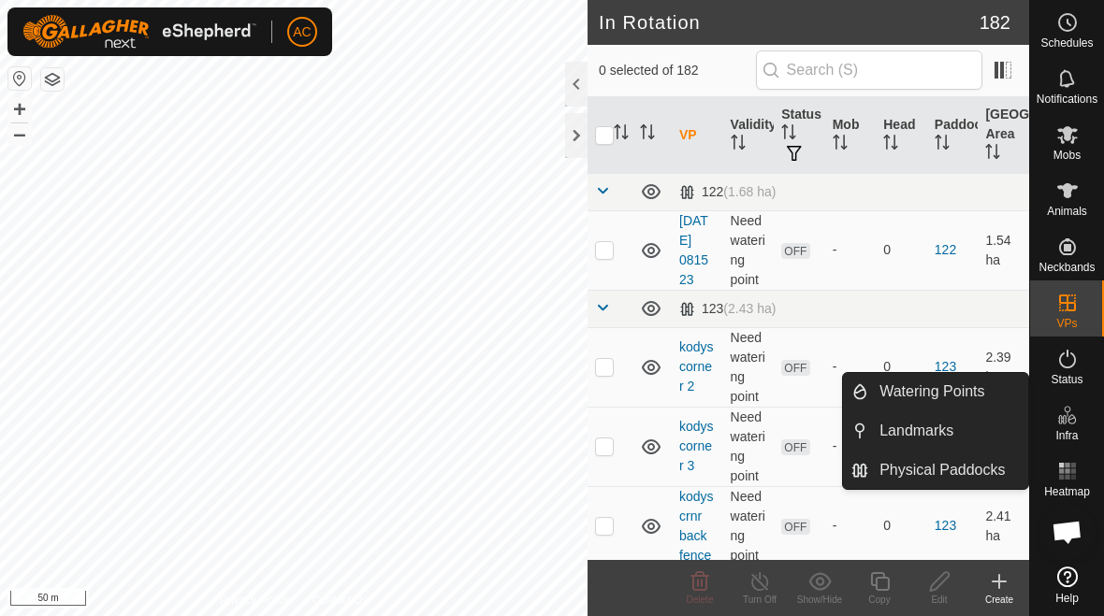
click at [968, 394] on span "Watering Points" at bounding box center [931, 392] width 105 height 22
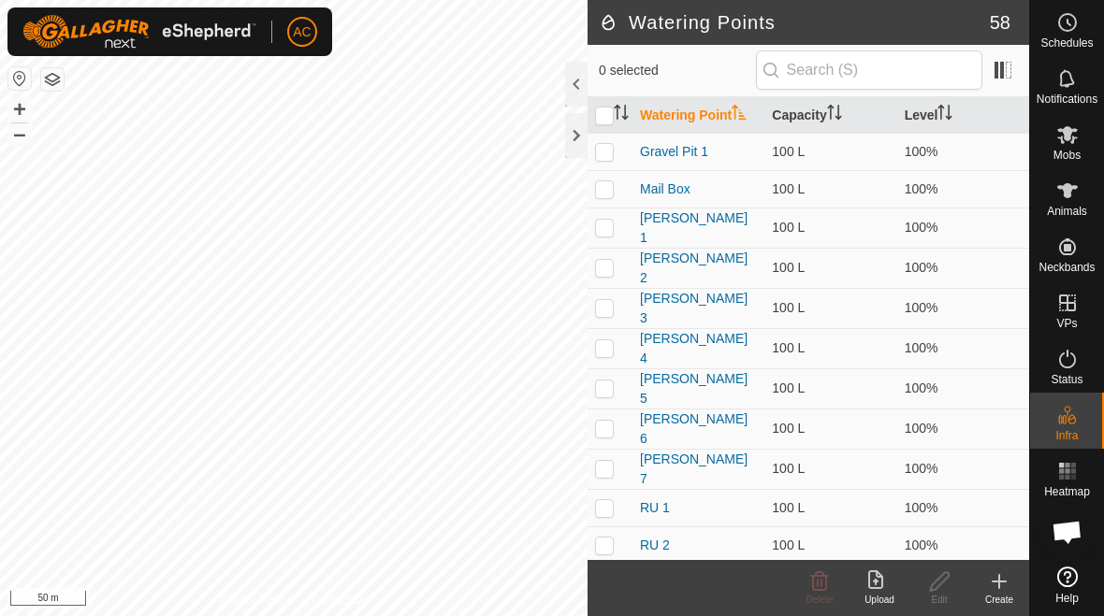
click at [1007, 593] on div "Create" at bounding box center [999, 600] width 60 height 14
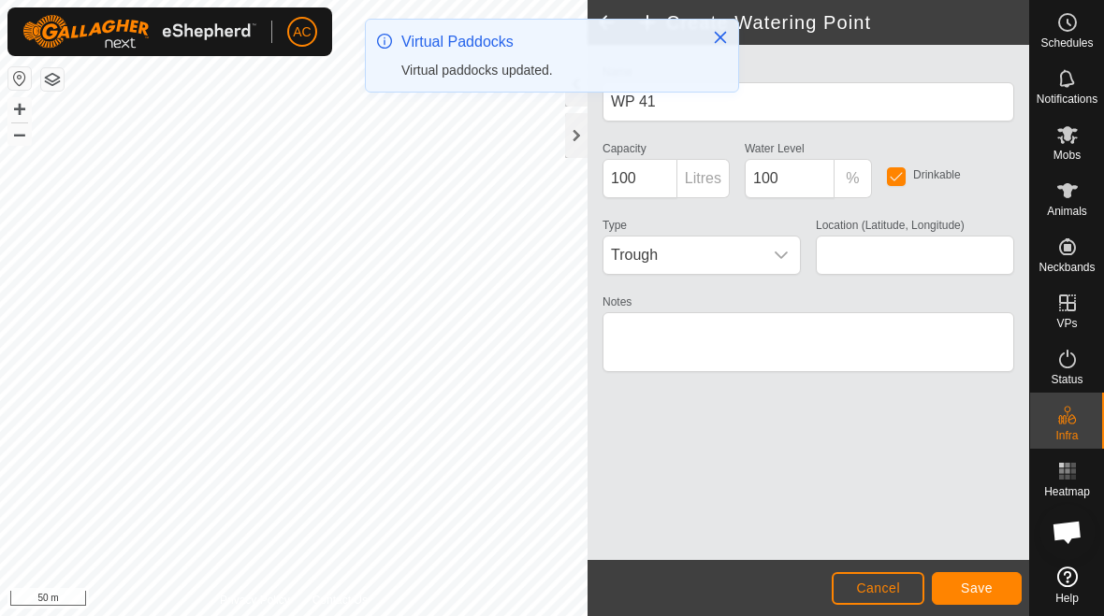
type input "-45.913330, 167.762592"
click at [978, 586] on span "Save" at bounding box center [977, 588] width 32 height 15
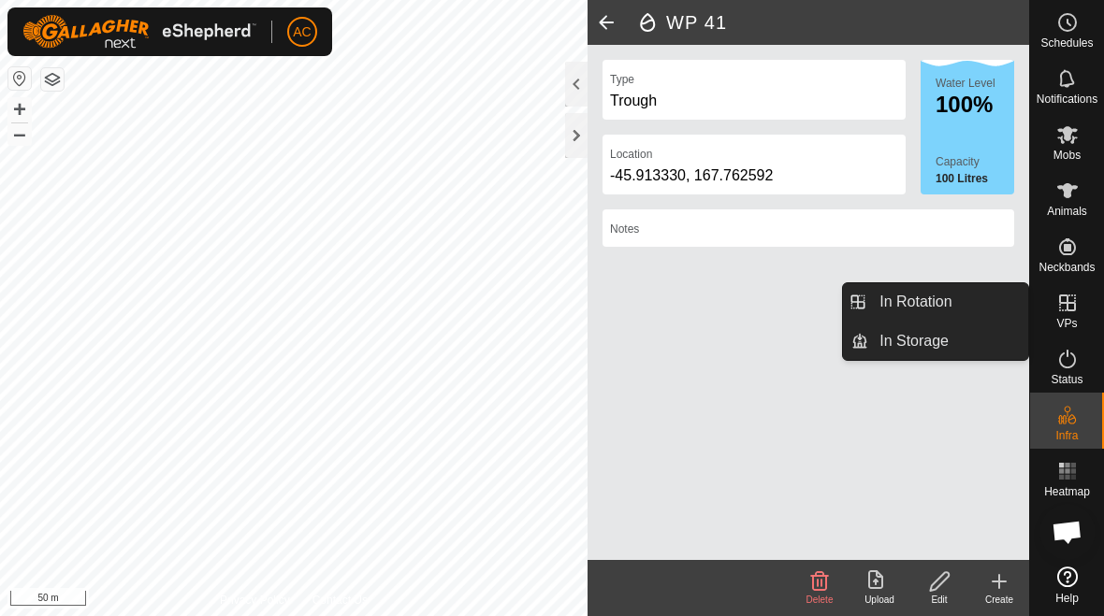
click at [956, 304] on link "In Rotation" at bounding box center [948, 301] width 160 height 37
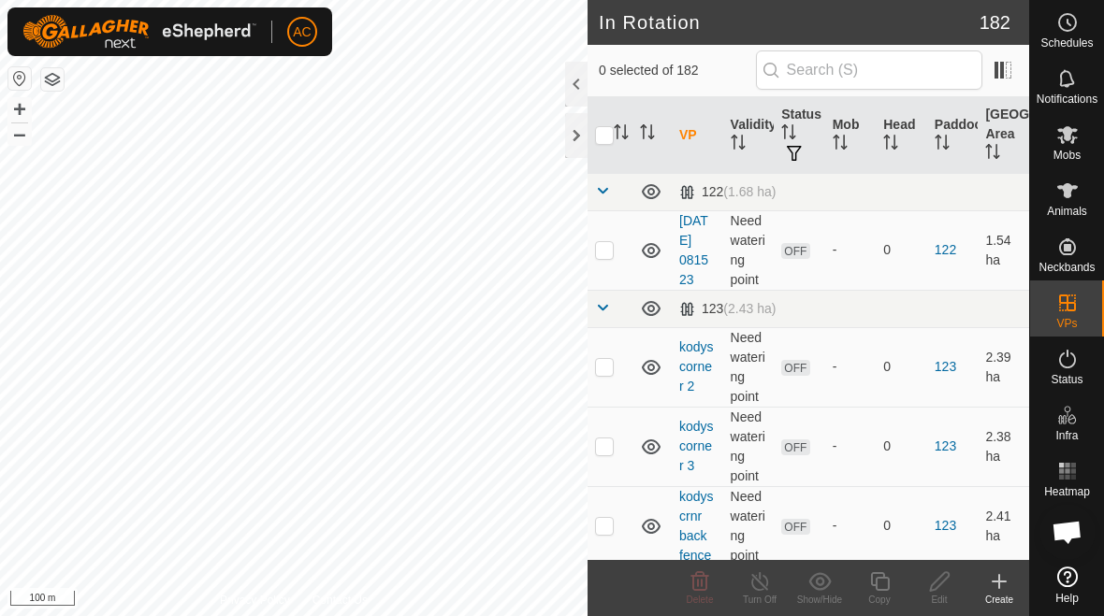
click at [1001, 591] on icon at bounding box center [999, 582] width 22 height 22
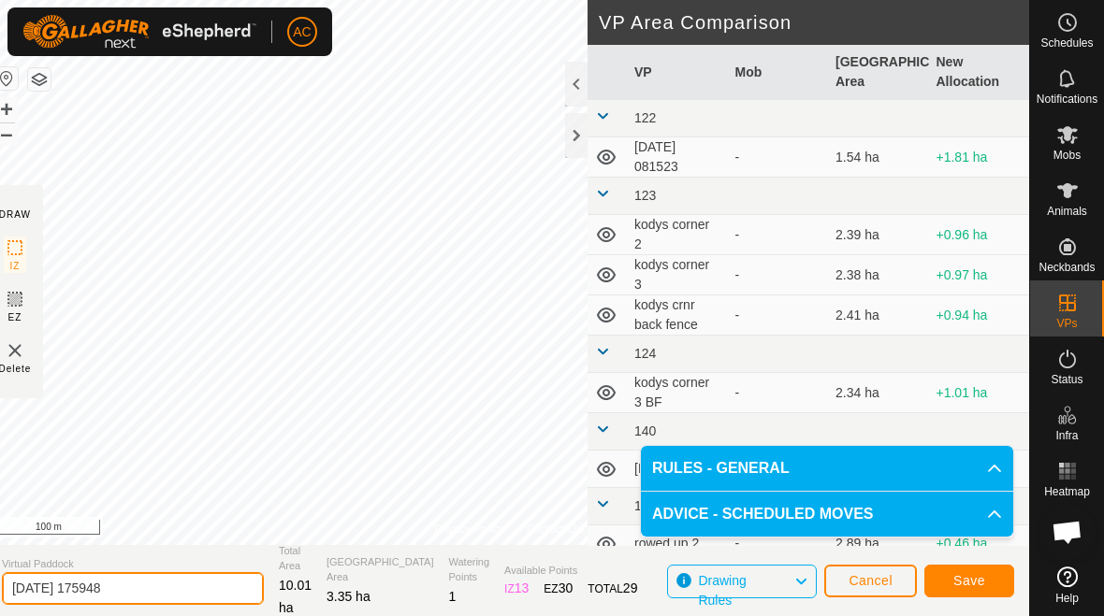
click at [170, 596] on input "2025-08-29 175948" at bounding box center [133, 588] width 262 height 33
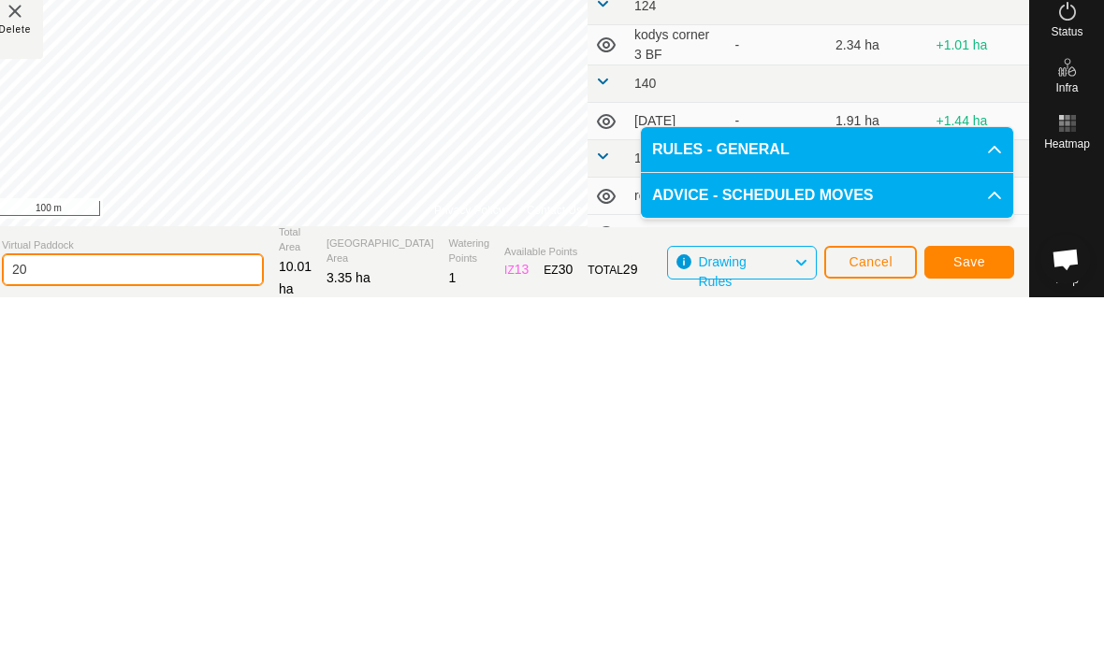
type input "2"
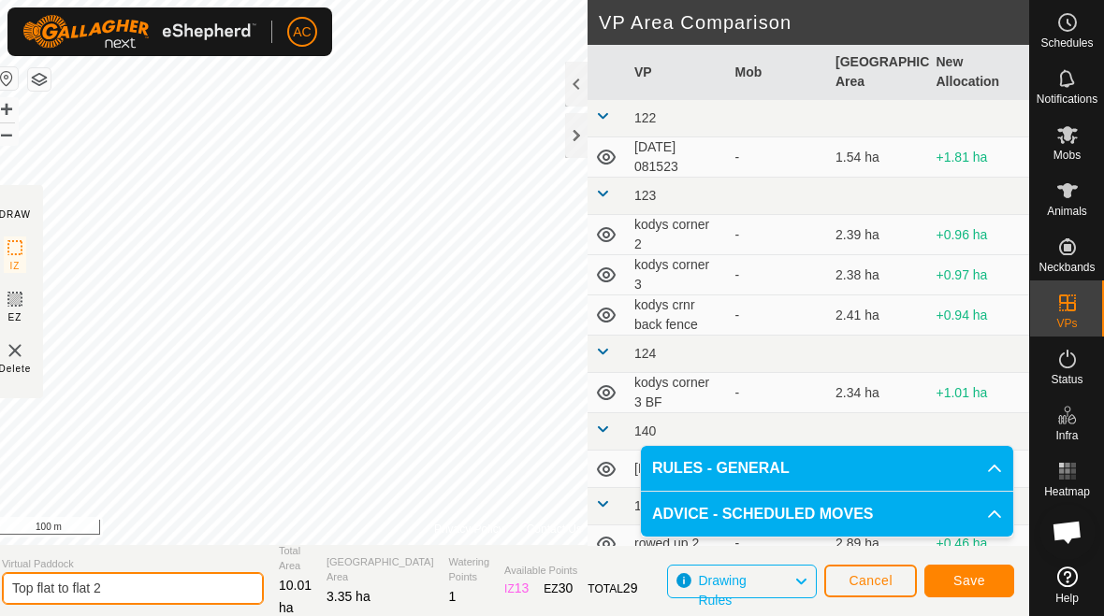
type input "Top flat to flat 2"
click at [983, 581] on span "Save" at bounding box center [969, 580] width 32 height 15
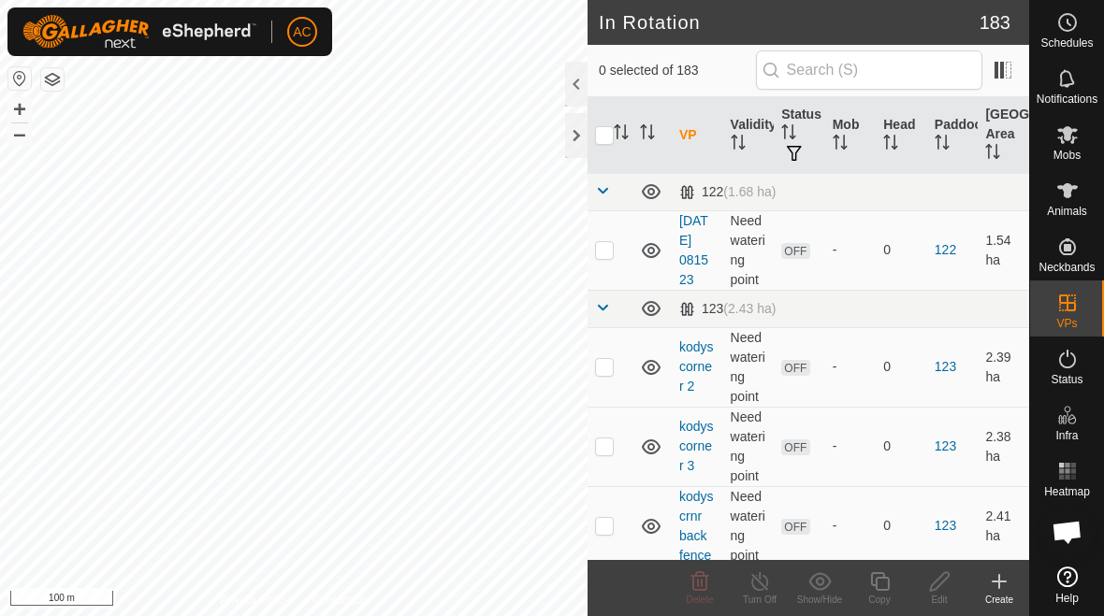
click at [996, 594] on div "Create" at bounding box center [999, 600] width 60 height 14
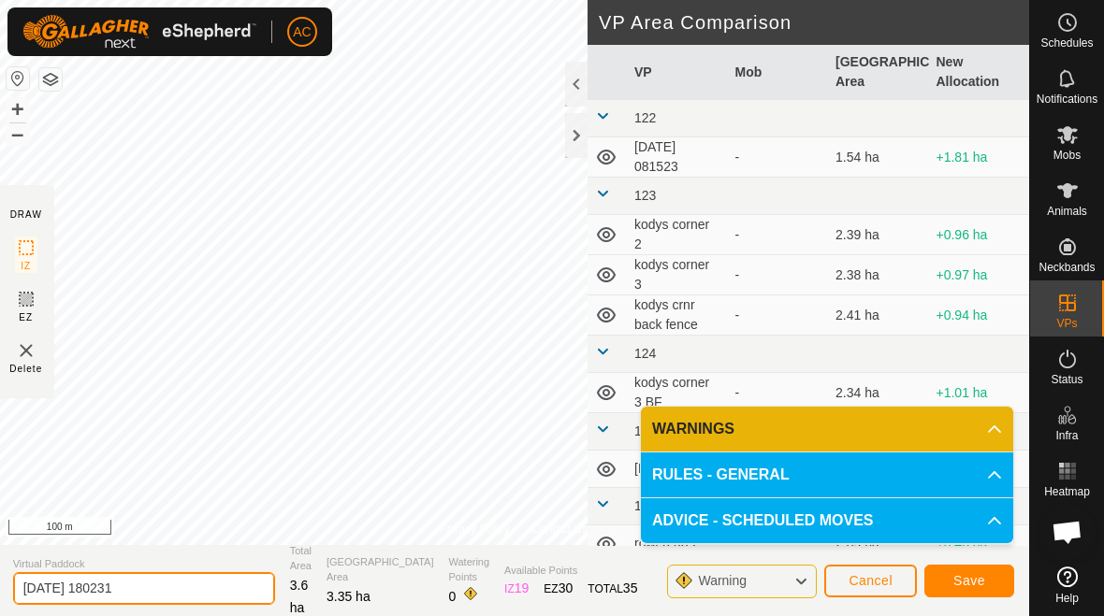
click at [171, 600] on input "2025-08-29 180231" at bounding box center [144, 588] width 262 height 33
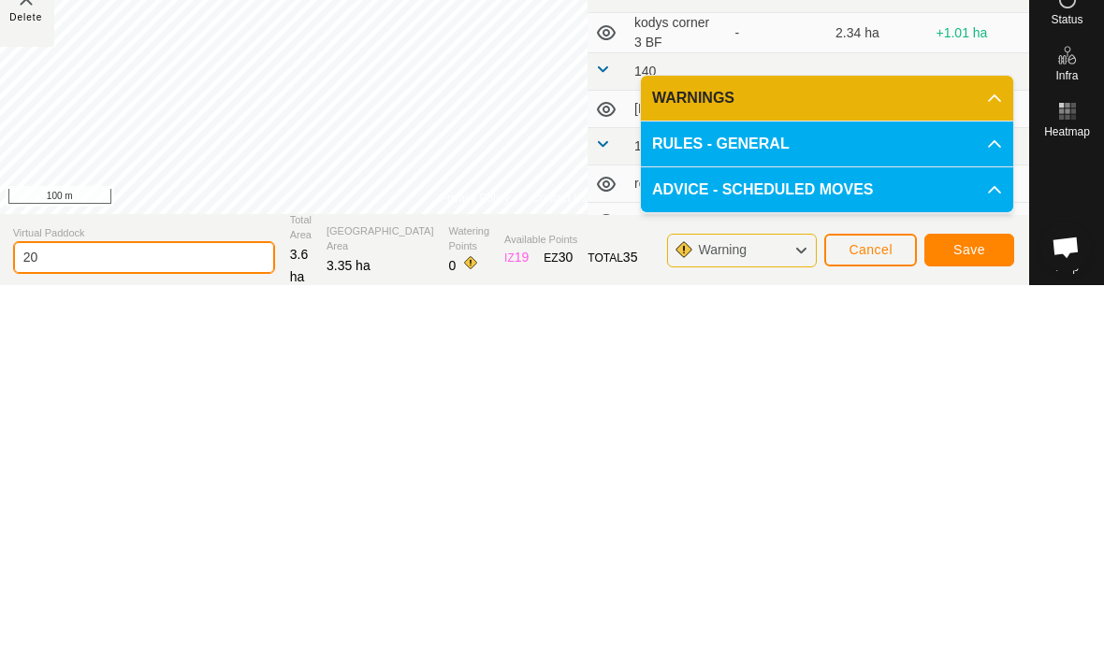
type input "2"
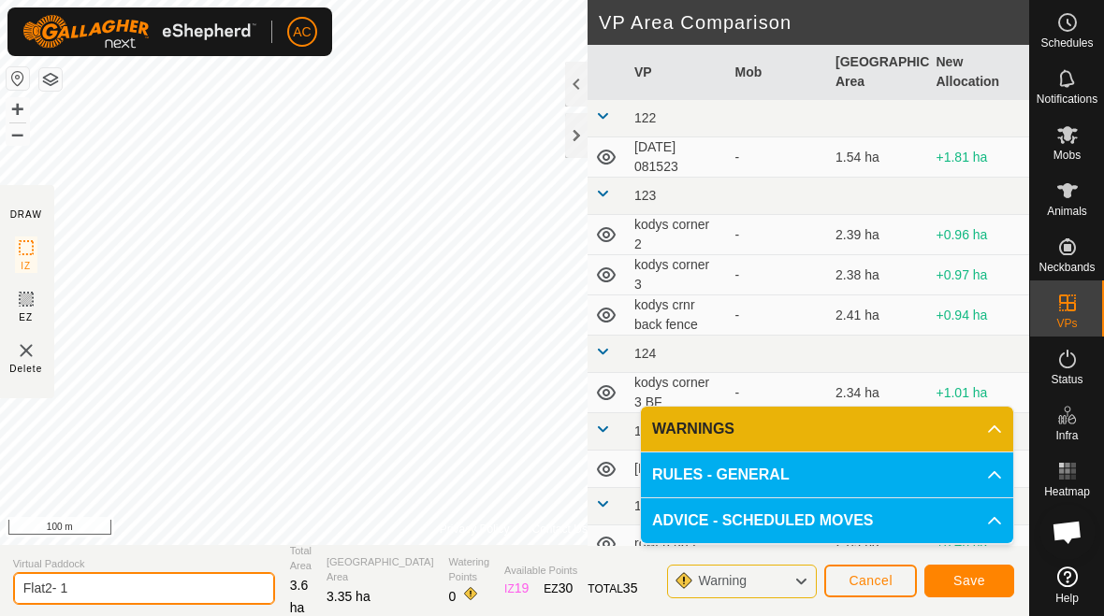
type input "Flat2- 1"
click at [973, 585] on span "Save" at bounding box center [969, 580] width 32 height 15
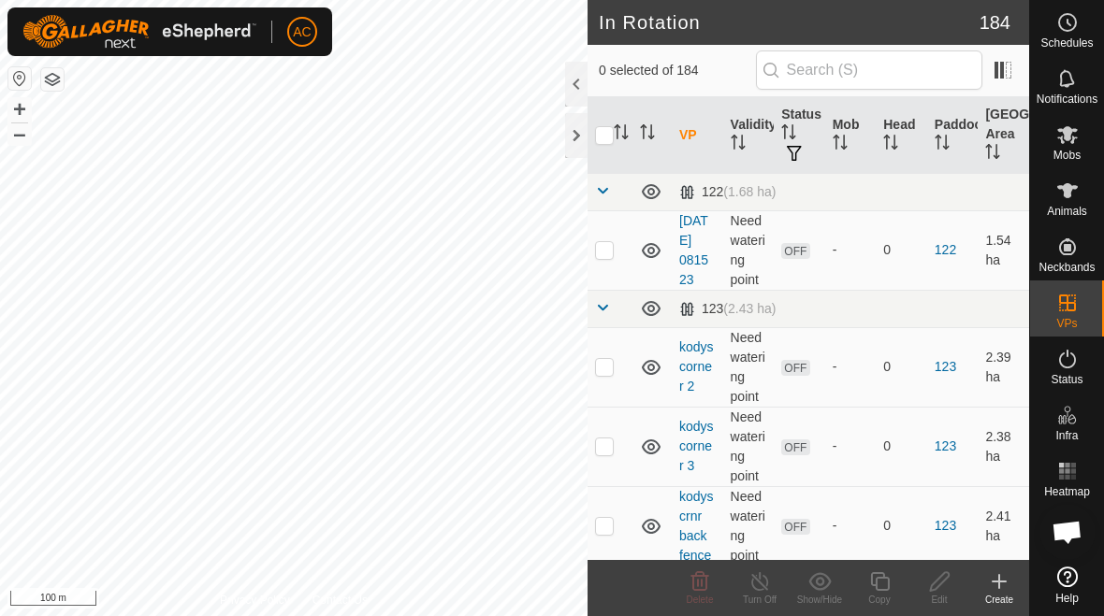
click at [1000, 595] on div "Create" at bounding box center [999, 600] width 60 height 14
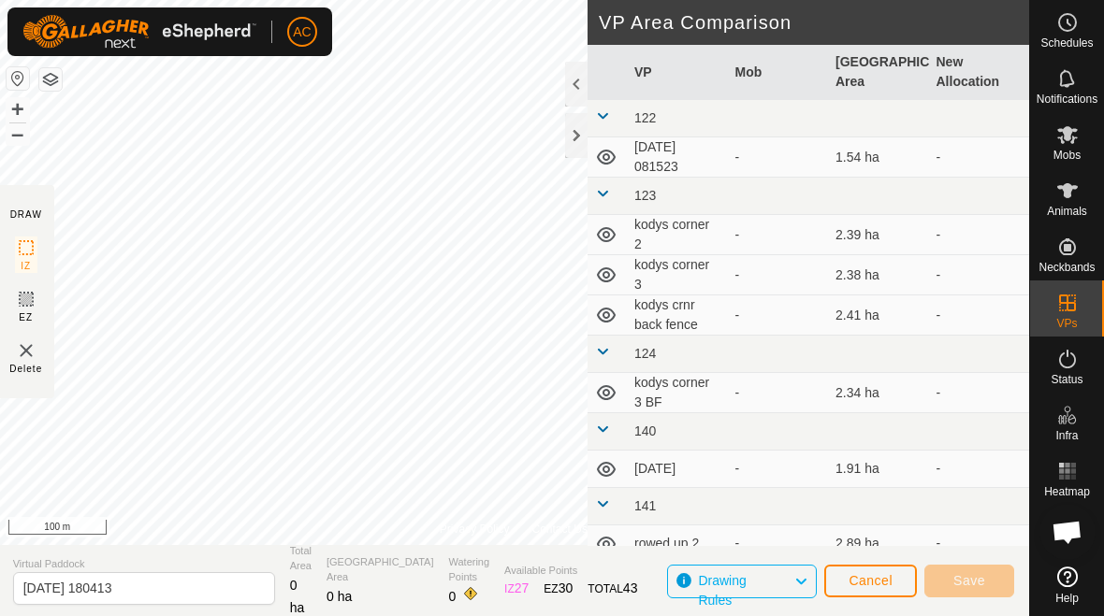
click at [887, 587] on span "Cancel" at bounding box center [870, 580] width 44 height 15
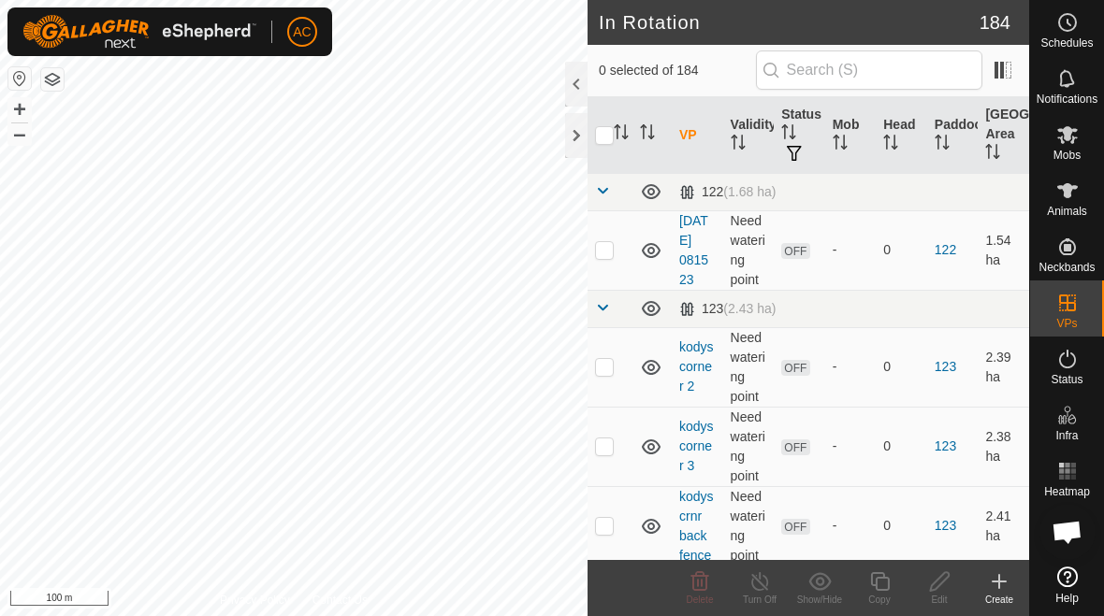
click at [996, 585] on icon at bounding box center [999, 582] width 22 height 22
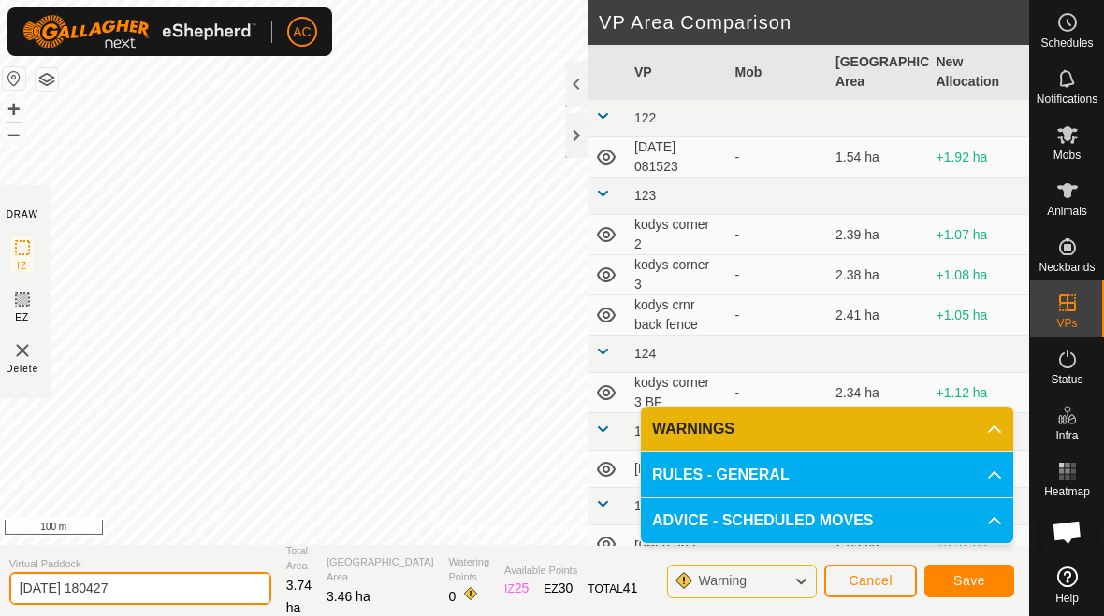
click at [156, 582] on input "2025-08-29 180427" at bounding box center [140, 588] width 262 height 33
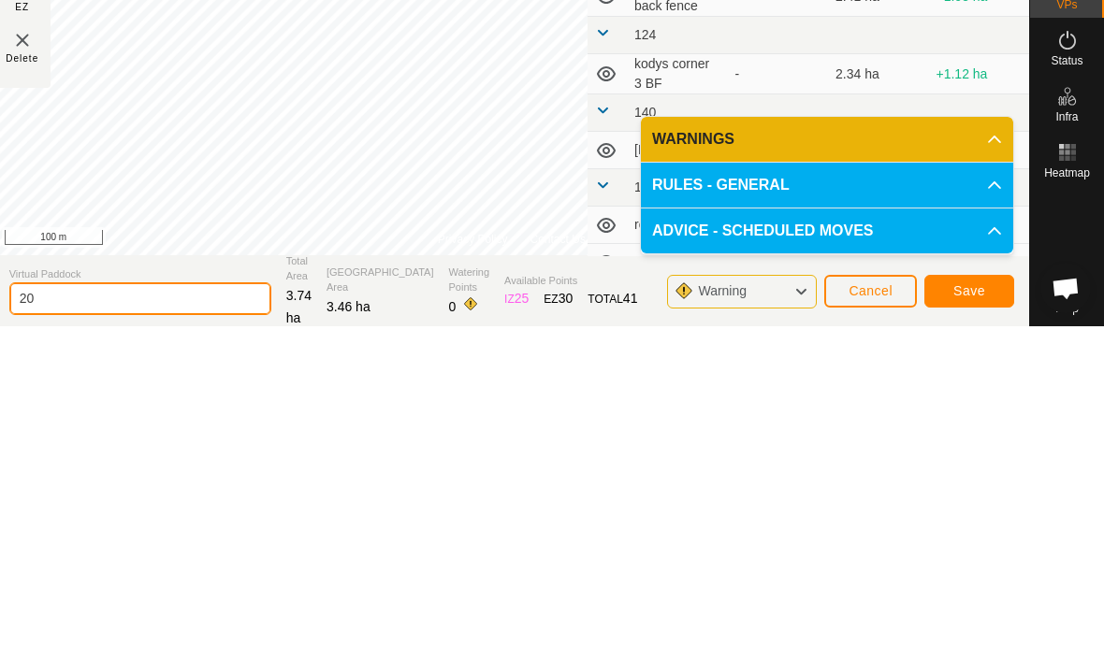
type input "2"
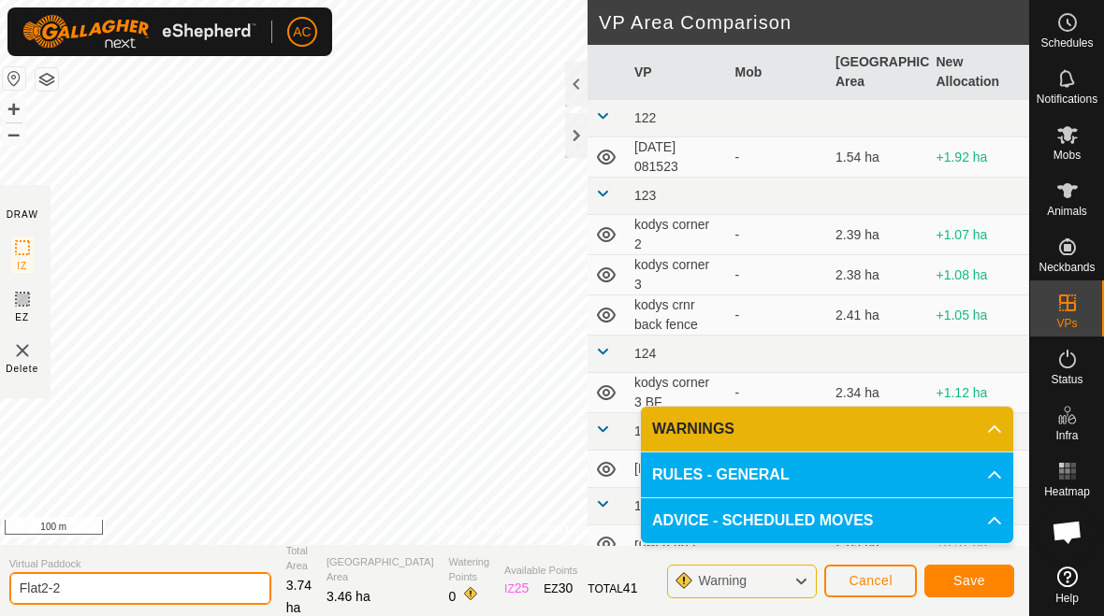
type input "Flat2-2"
click at [984, 582] on span "Save" at bounding box center [969, 580] width 32 height 15
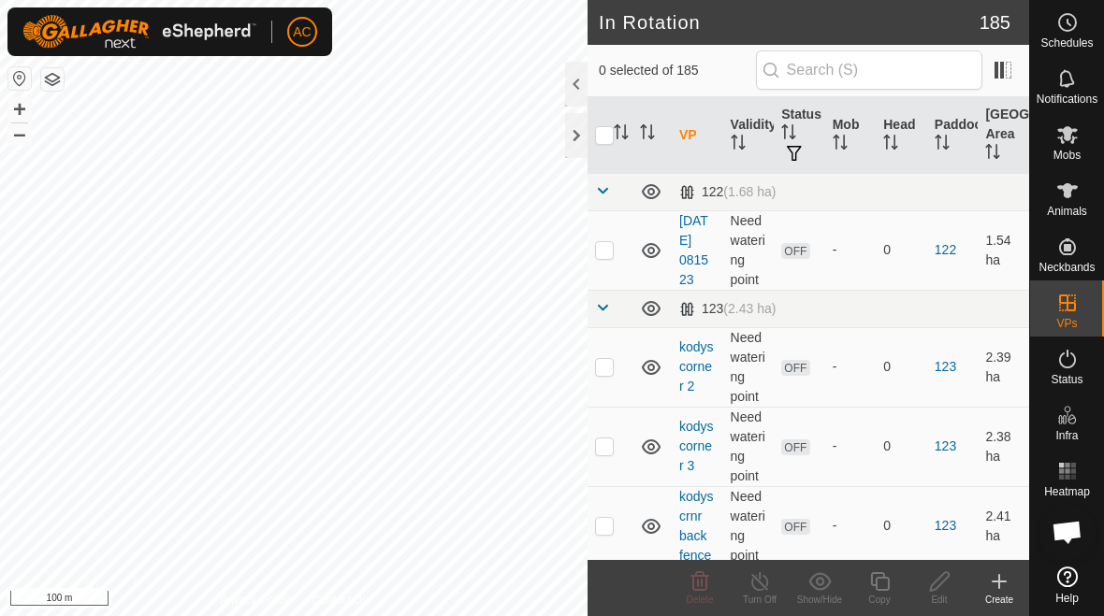
click at [998, 590] on icon at bounding box center [999, 582] width 22 height 22
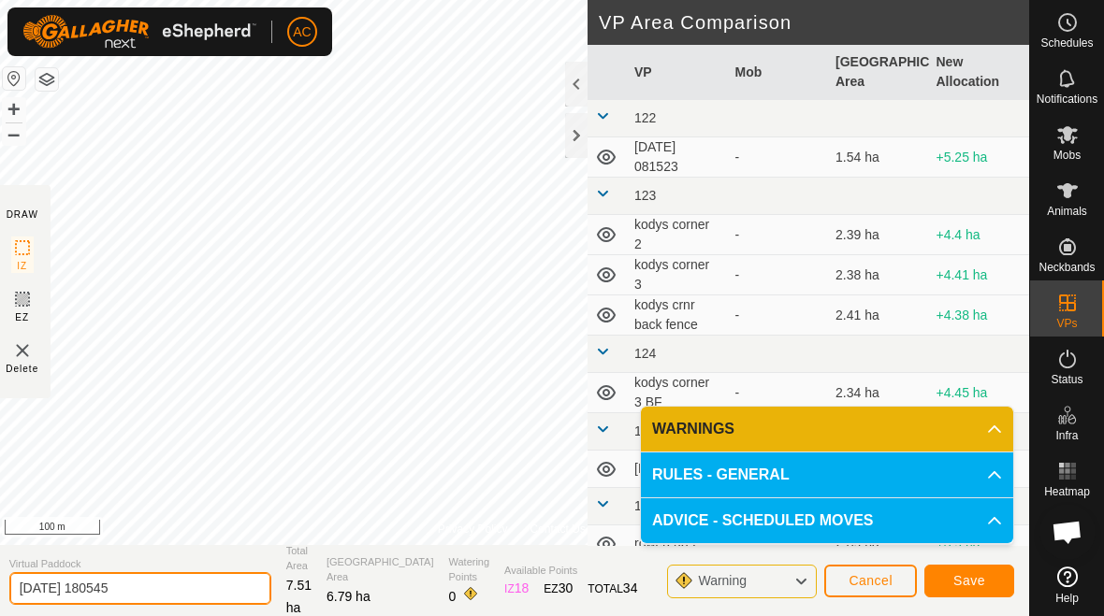
click at [165, 591] on input "2025-08-29 180545" at bounding box center [140, 588] width 262 height 33
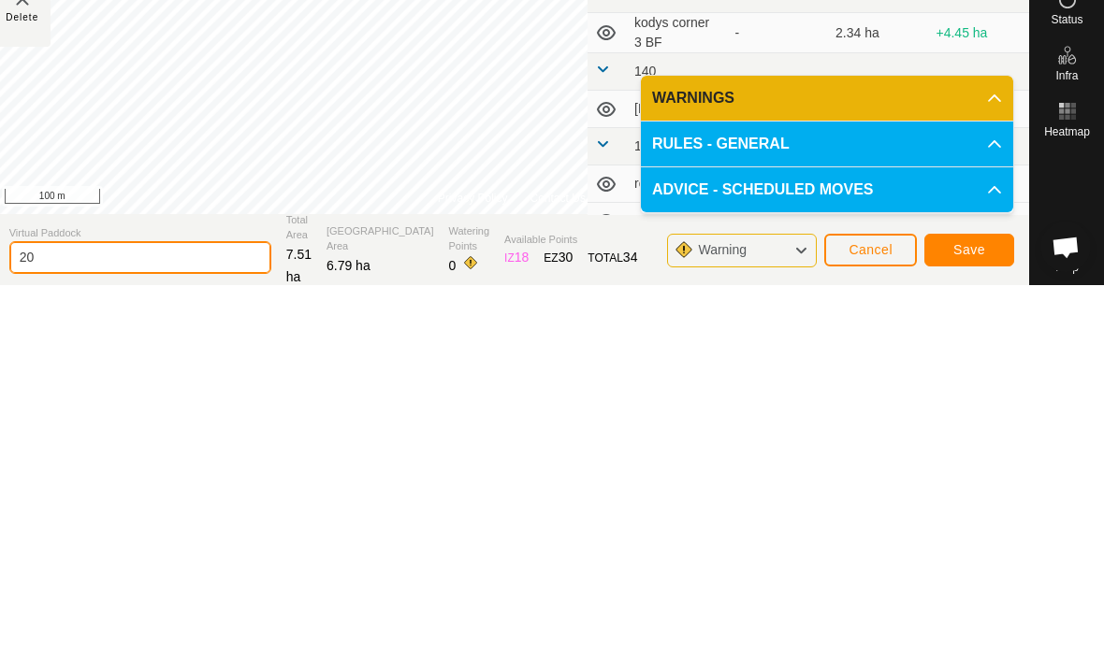
type input "2"
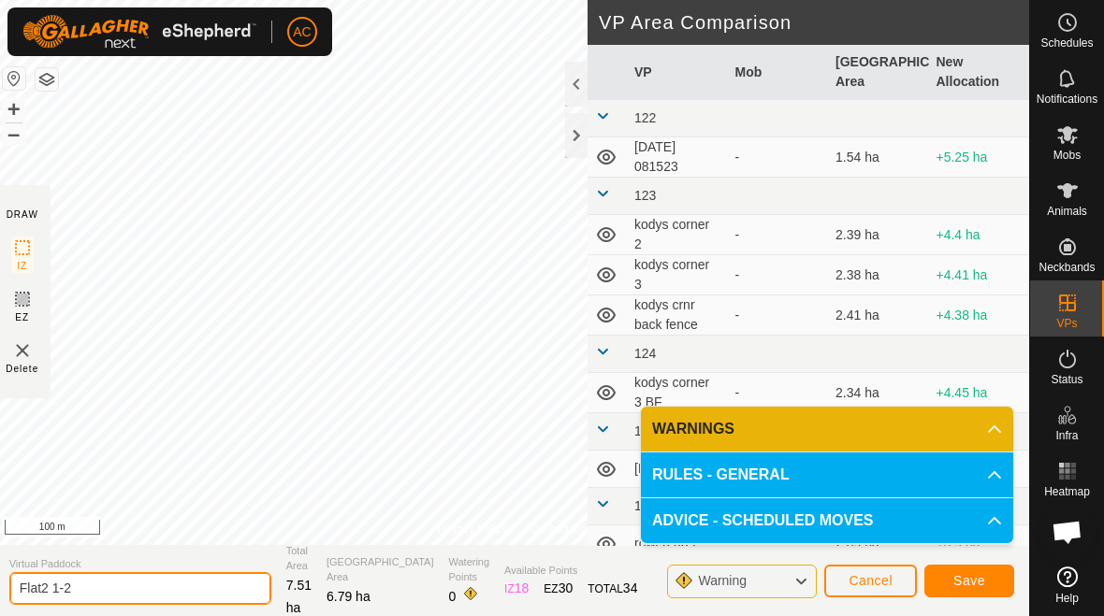
type input "Flat2 1-2"
click at [964, 581] on span "Save" at bounding box center [969, 580] width 32 height 15
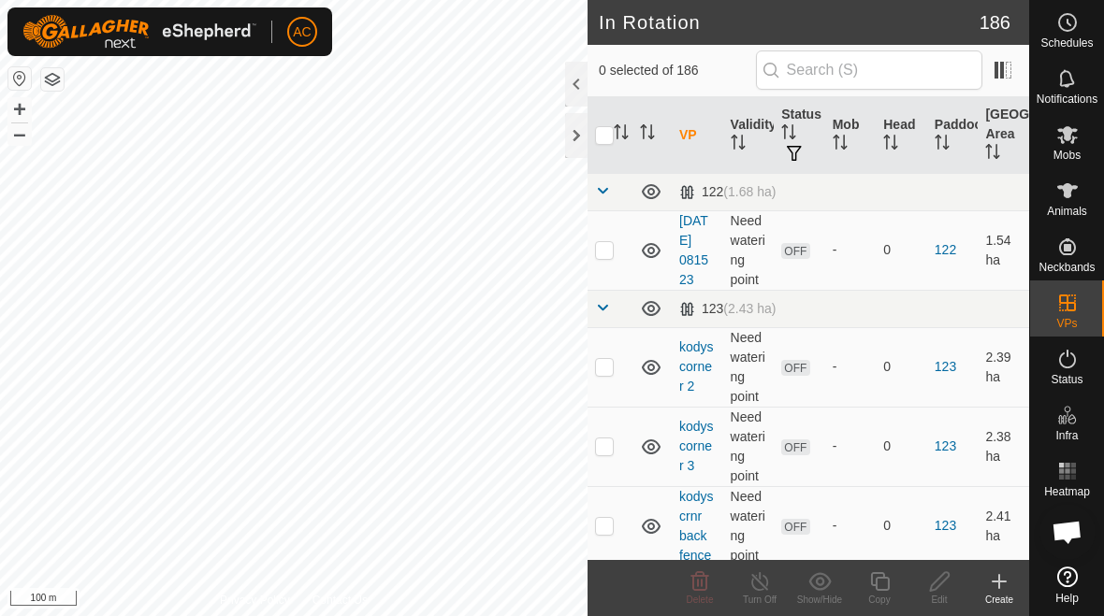
click at [996, 593] on div "Create" at bounding box center [999, 600] width 60 height 14
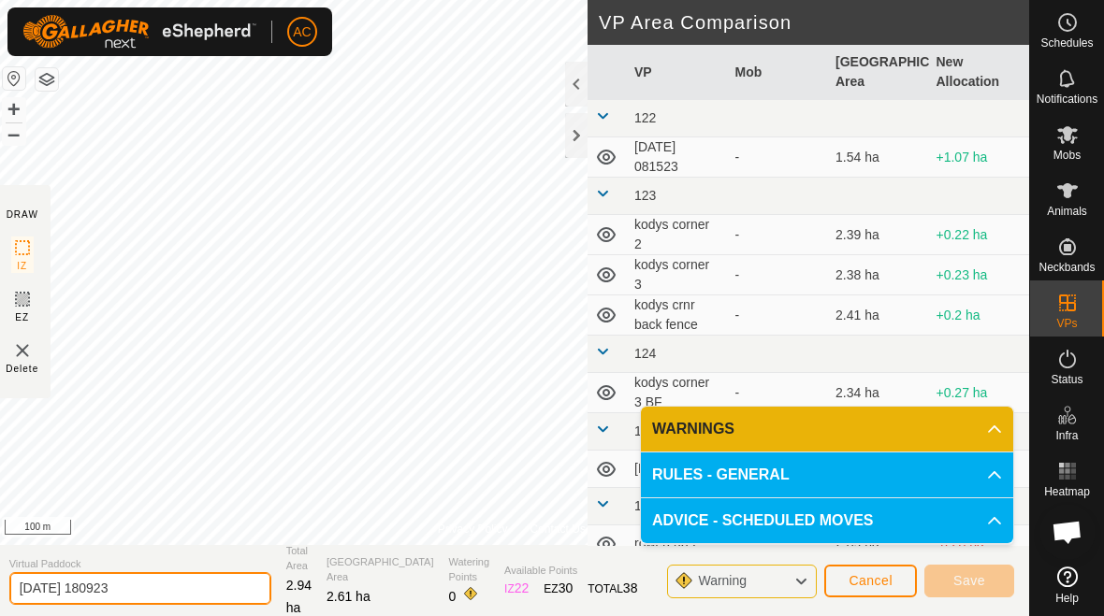
click at [160, 587] on input "2025-08-29 180923" at bounding box center [140, 588] width 262 height 33
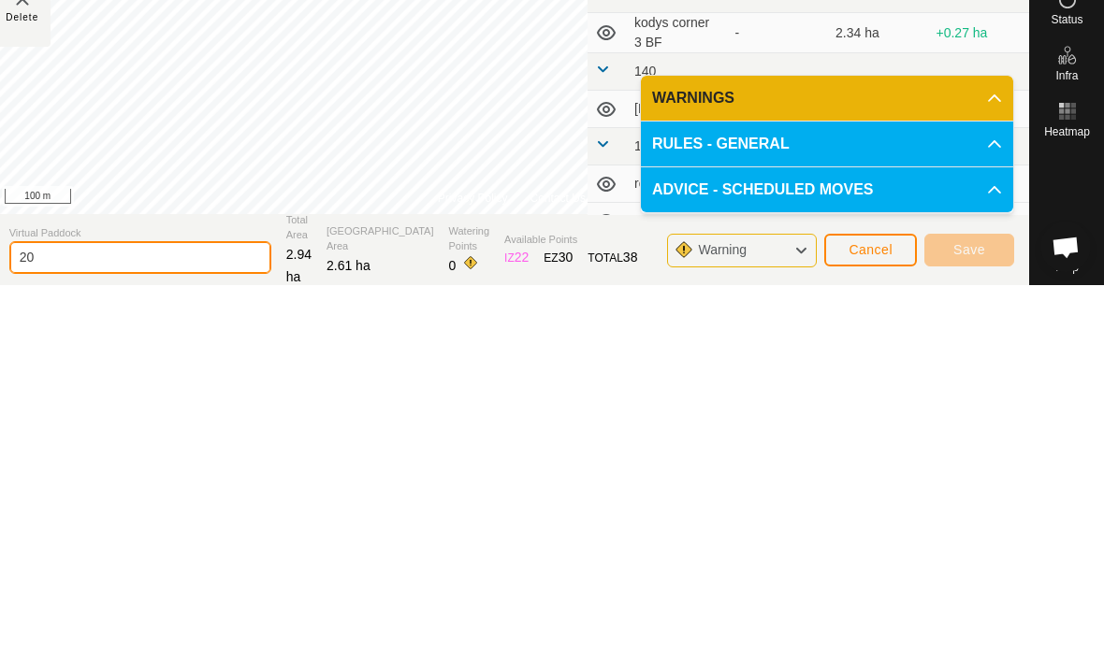
type input "2"
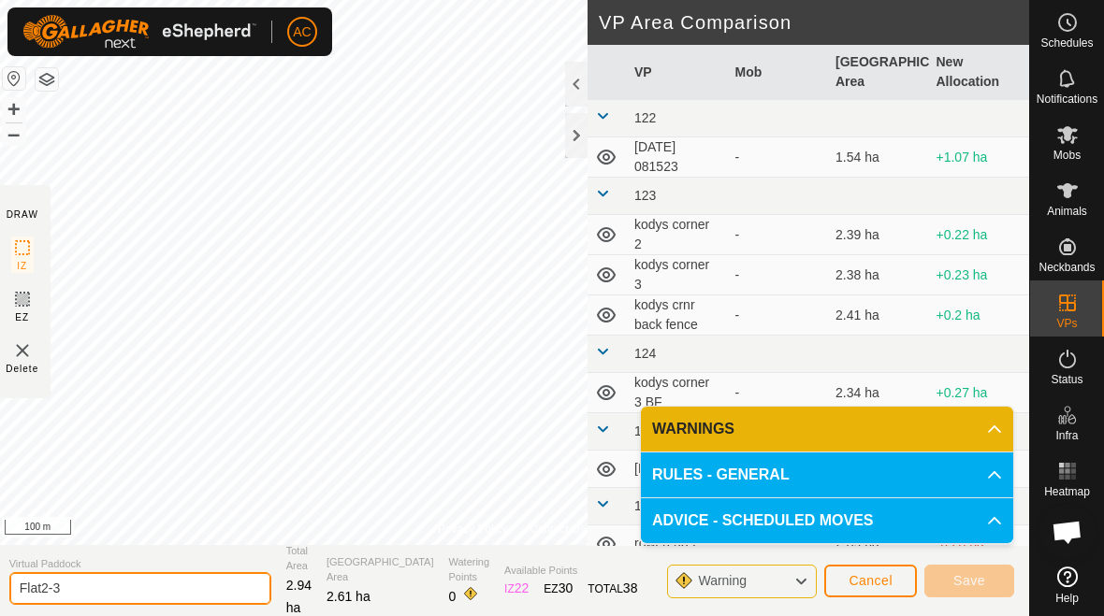
click at [139, 592] on input "Flat2-3" at bounding box center [140, 588] width 262 height 33
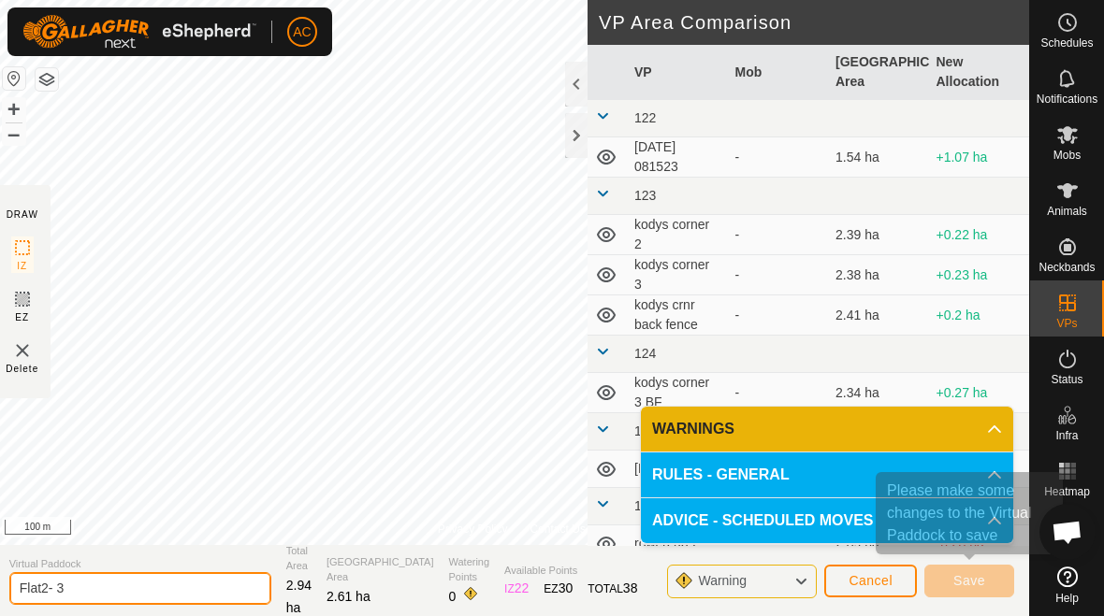
type input "Flat2- 3"
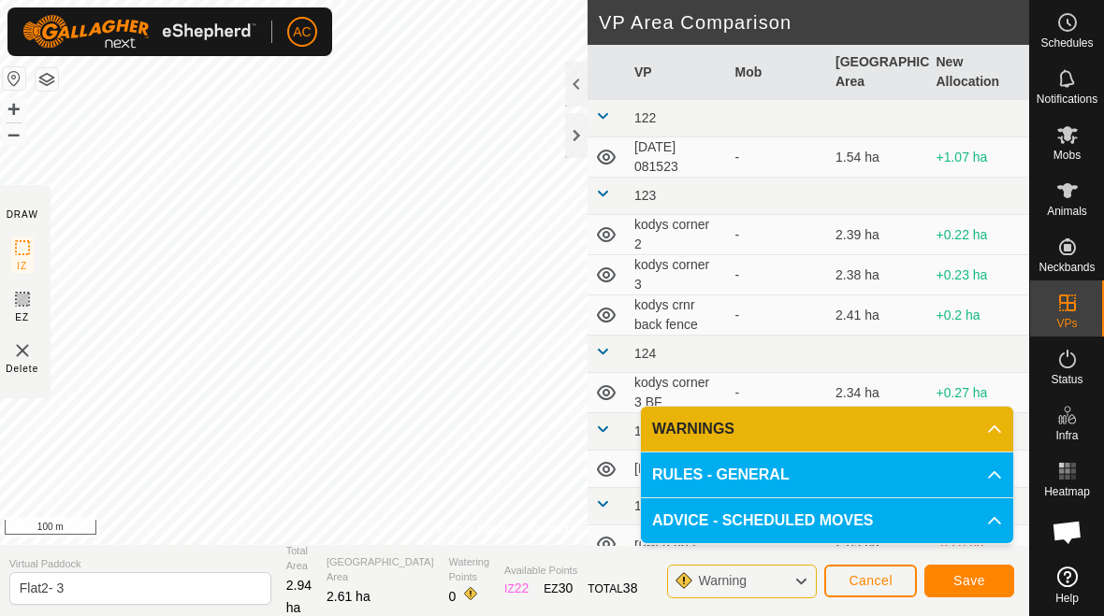
click at [976, 582] on span "Save" at bounding box center [969, 580] width 32 height 15
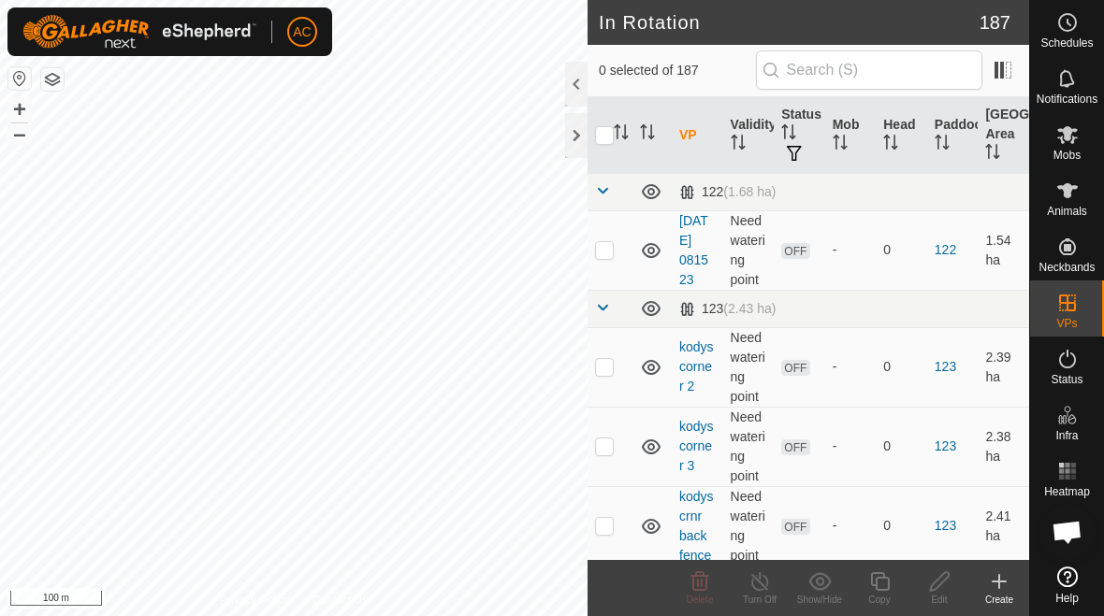
click at [995, 583] on icon at bounding box center [999, 582] width 22 height 22
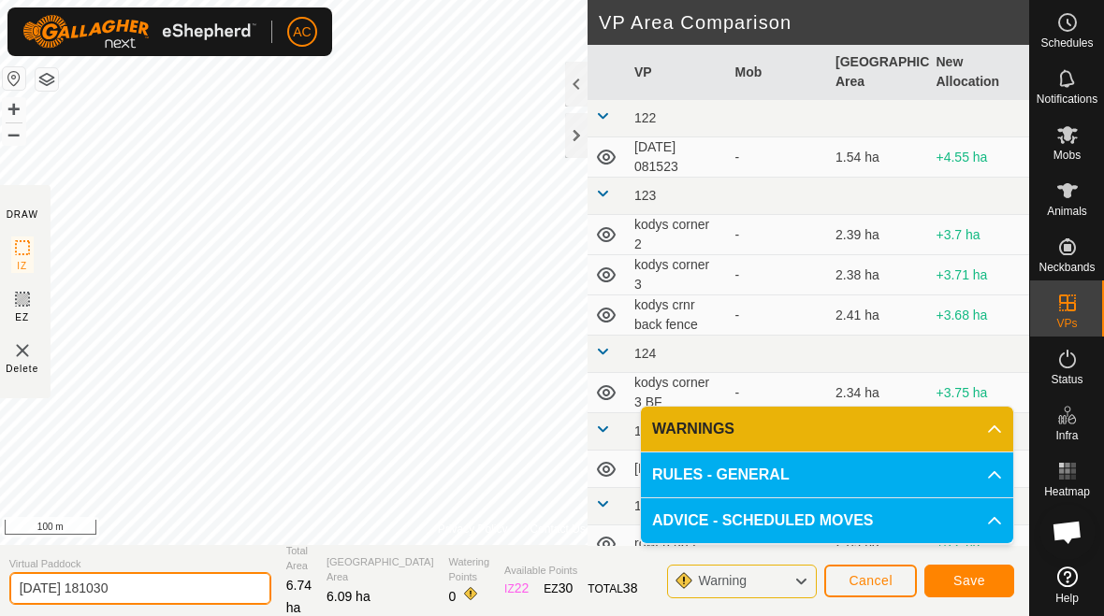
click at [156, 592] on input "2025-08-29 181030" at bounding box center [140, 588] width 262 height 33
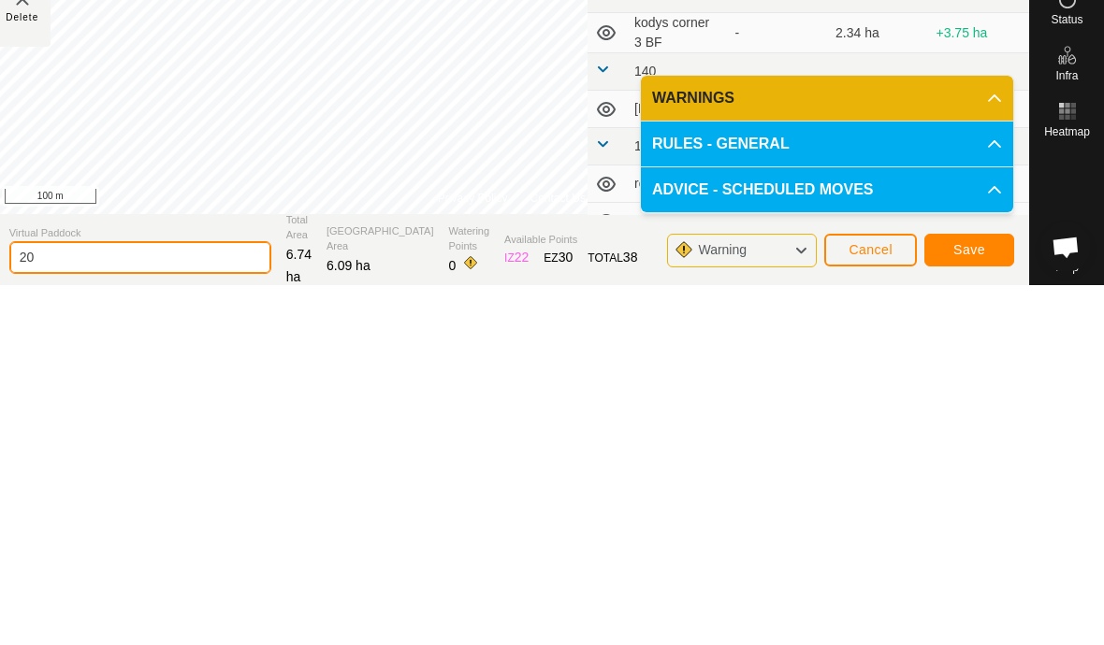
type input "2"
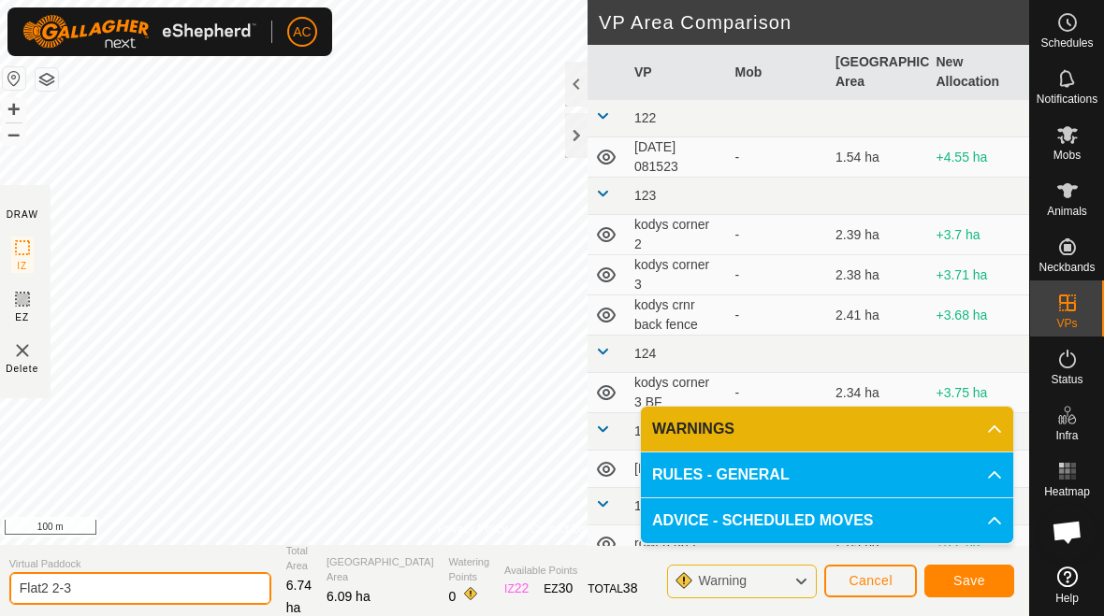
type input "Flat2 2-3"
click at [973, 586] on span "Save" at bounding box center [969, 580] width 32 height 15
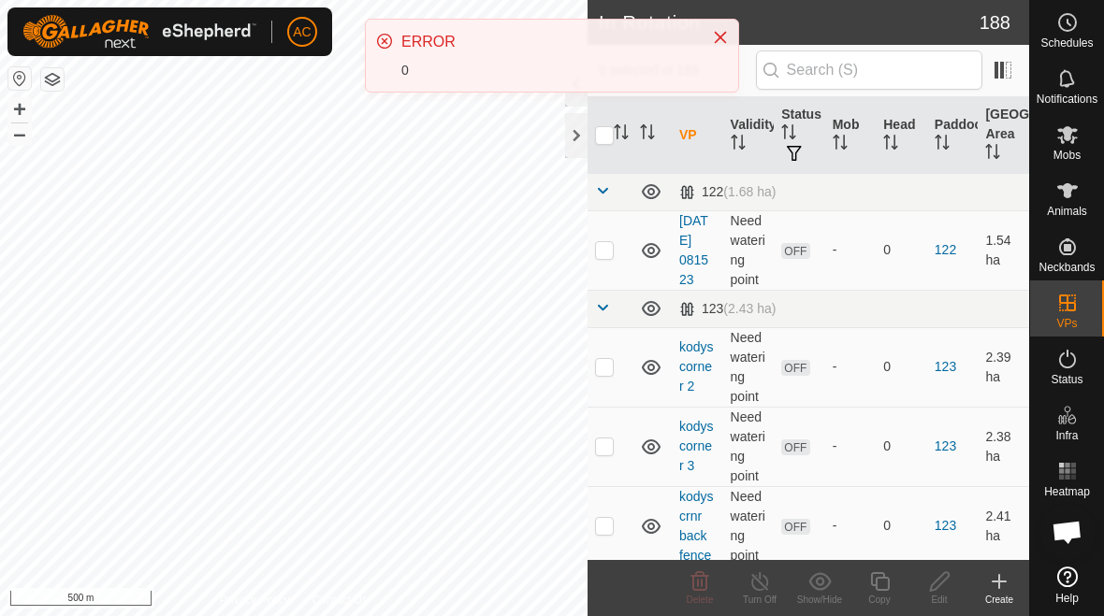
click at [726, 40] on icon "Close" at bounding box center [720, 37] width 15 height 15
click at [1089, 48] on span "Schedules" at bounding box center [1066, 42] width 52 height 11
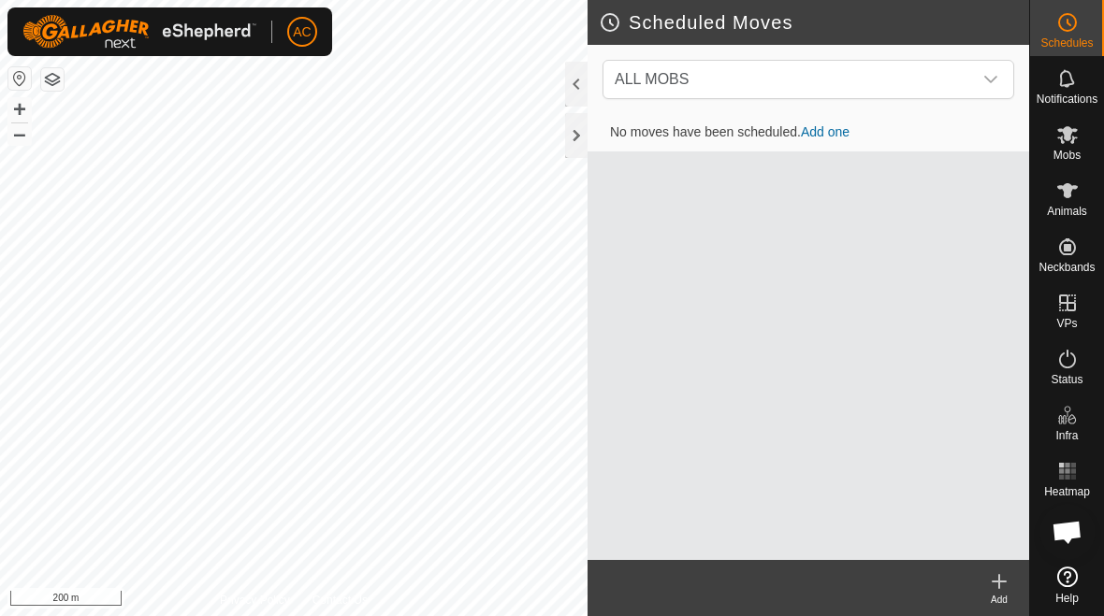
click at [999, 586] on icon at bounding box center [999, 581] width 0 height 13
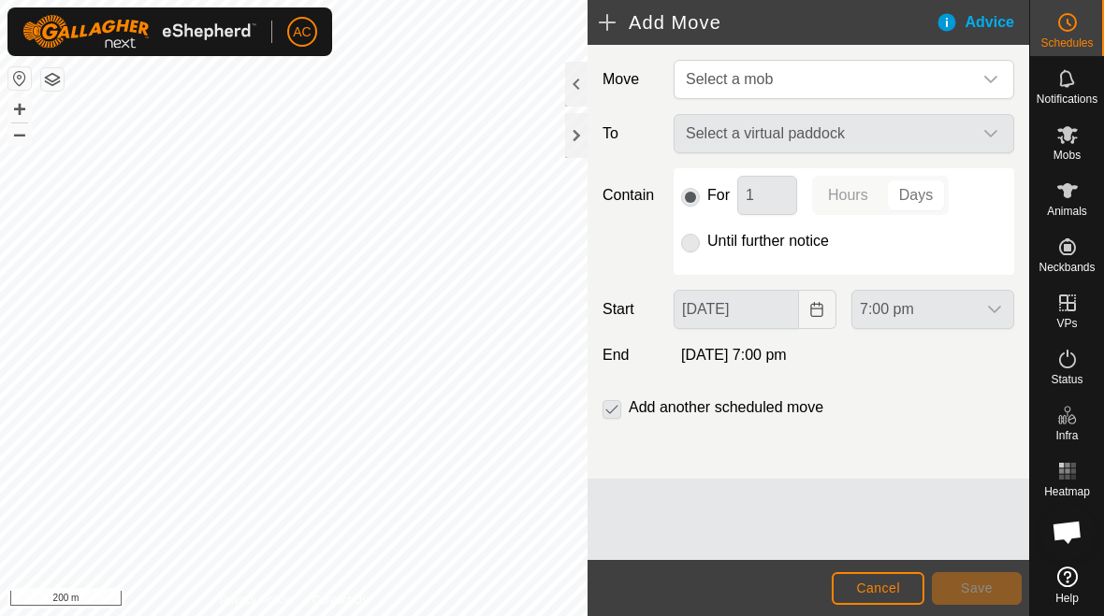
click at [882, 577] on button "Cancel" at bounding box center [878, 588] width 93 height 33
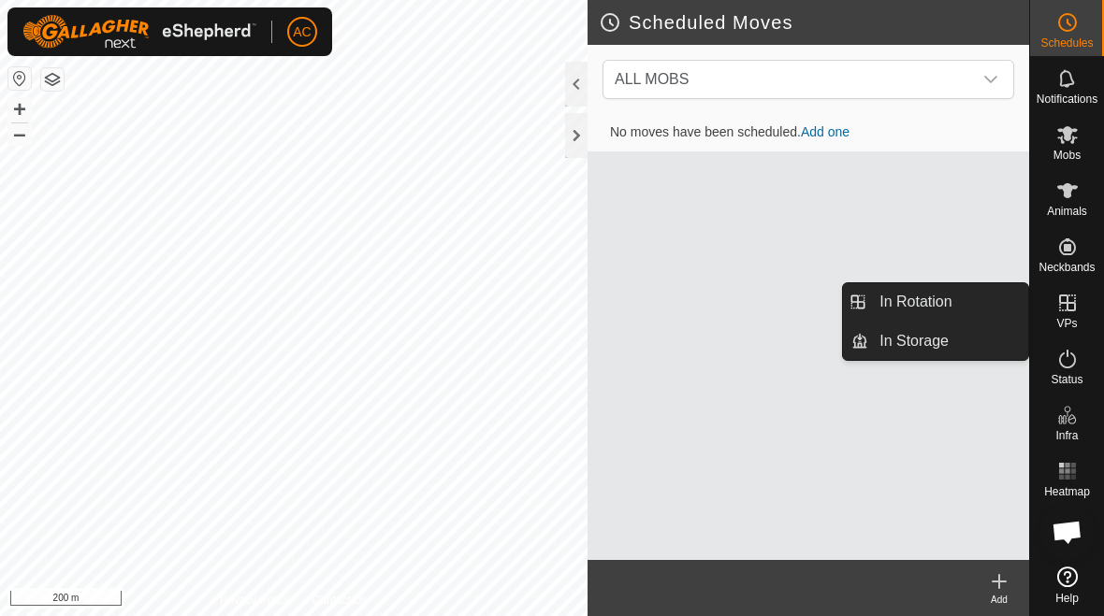
click at [946, 297] on span "In Rotation" at bounding box center [915, 302] width 72 height 22
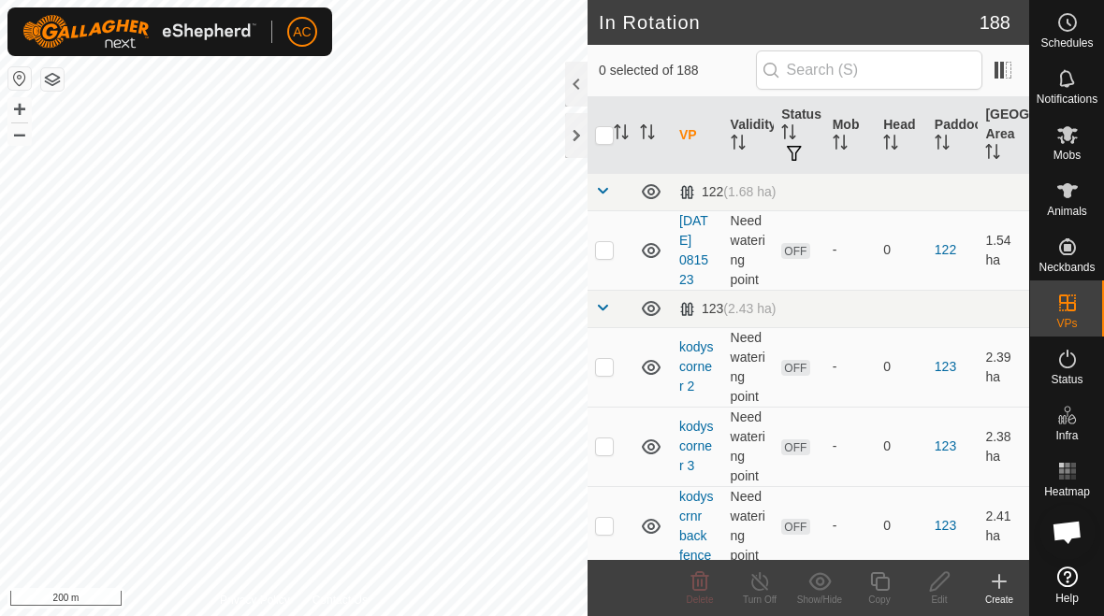
click at [1007, 600] on div "Create" at bounding box center [999, 600] width 60 height 14
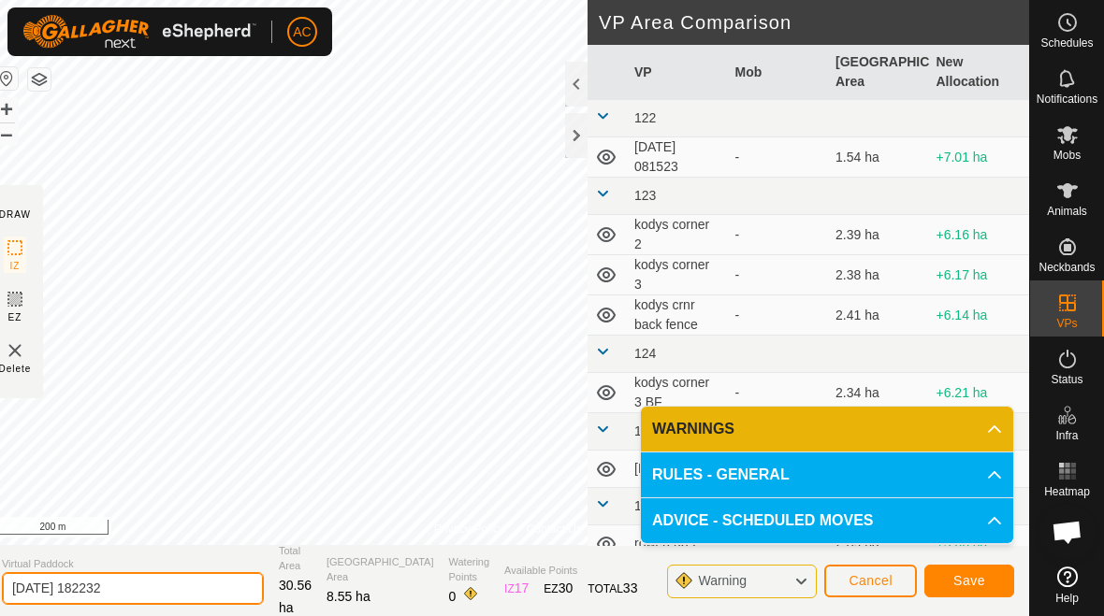
click at [169, 584] on input "2025-08-29 182232" at bounding box center [133, 588] width 262 height 33
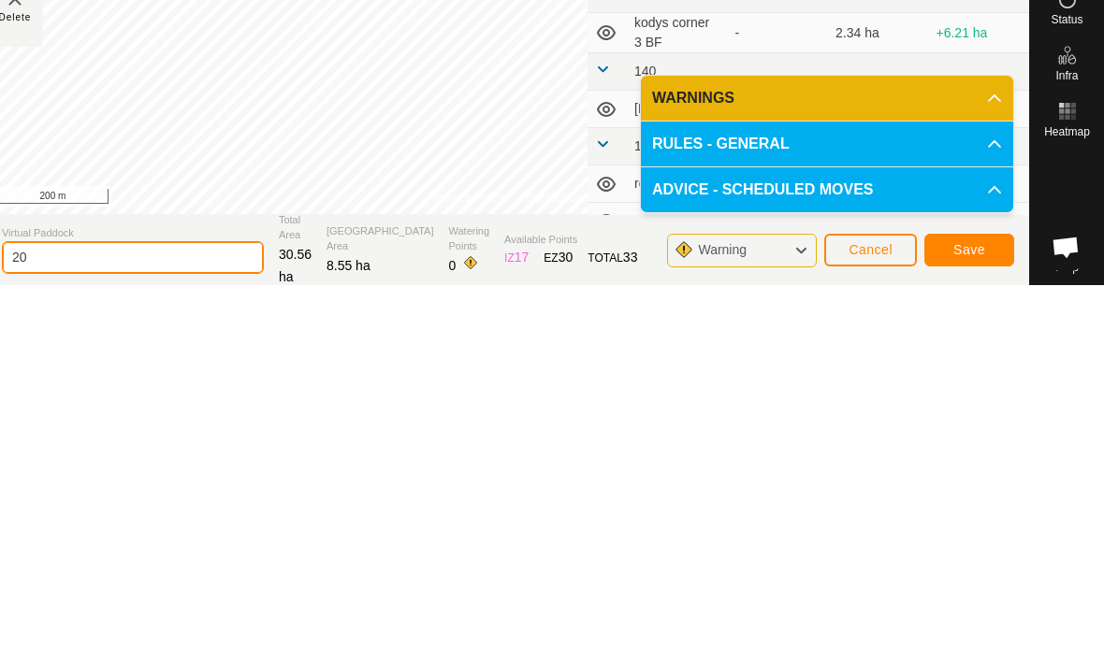
type input "2"
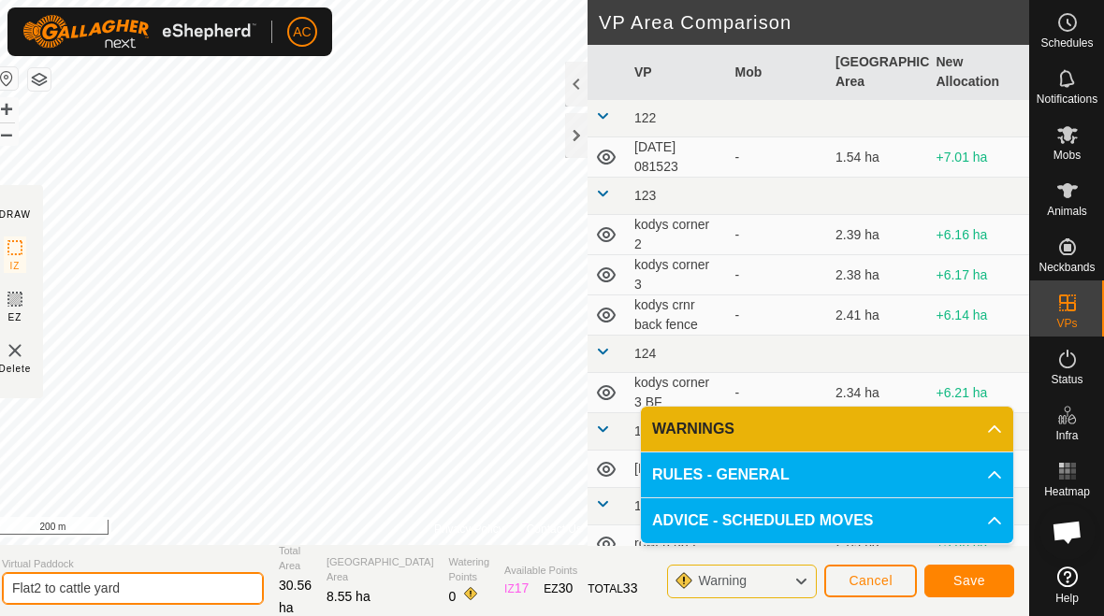
type input "Flat2 to cattle yard"
click at [969, 573] on span "Save" at bounding box center [969, 580] width 32 height 15
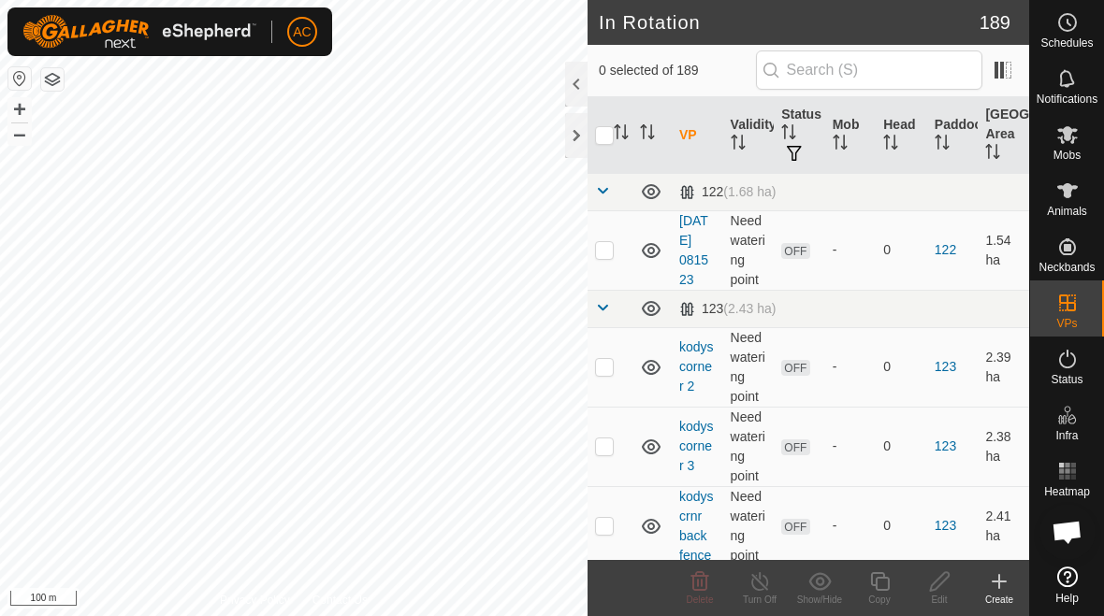
click at [997, 584] on icon at bounding box center [999, 582] width 22 height 22
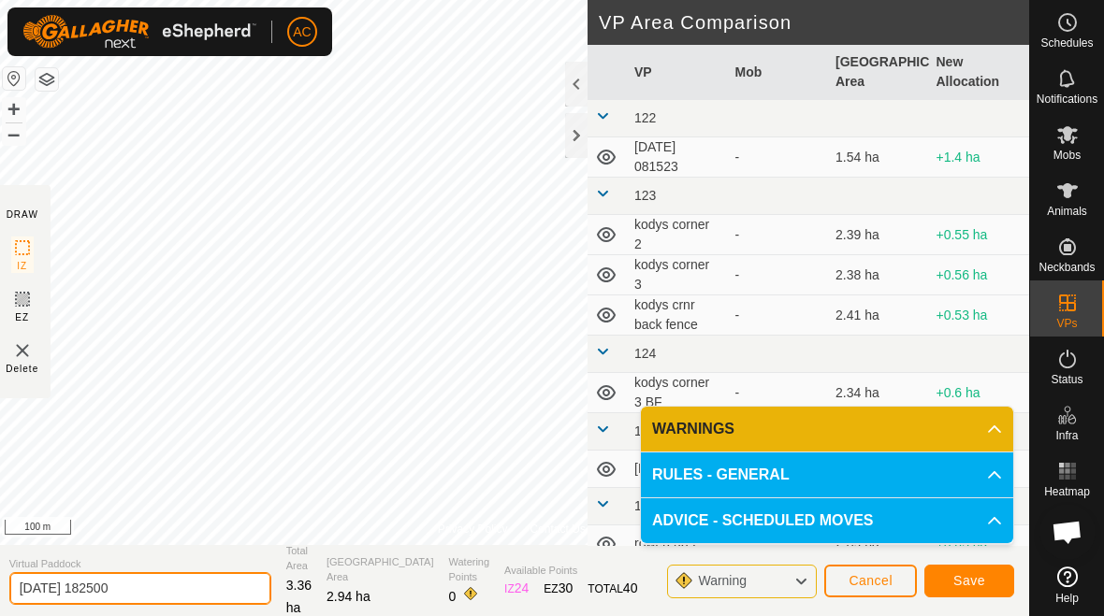
click at [162, 594] on input "2025-08-29 182500" at bounding box center [140, 588] width 262 height 33
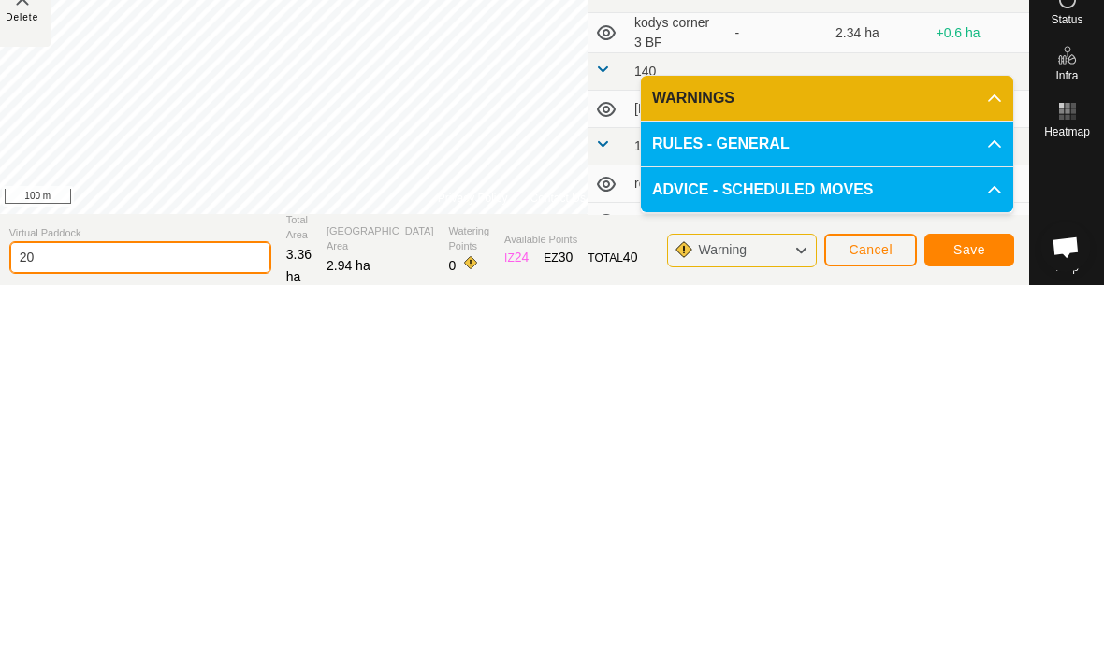
type input "2"
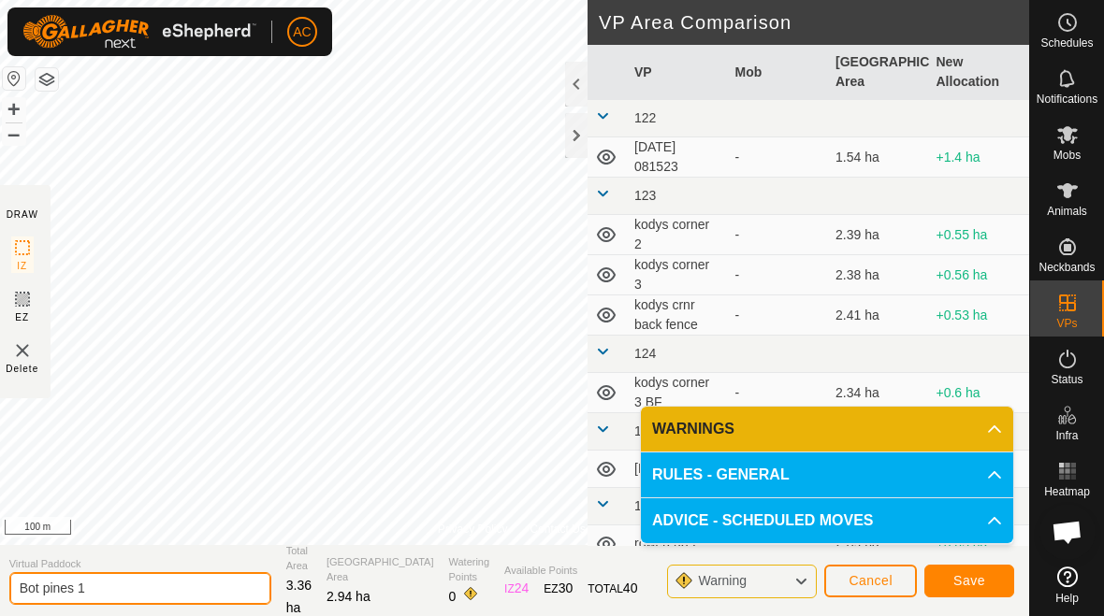
type input "Bot pines 1"
click at [964, 578] on span "Save" at bounding box center [969, 580] width 32 height 15
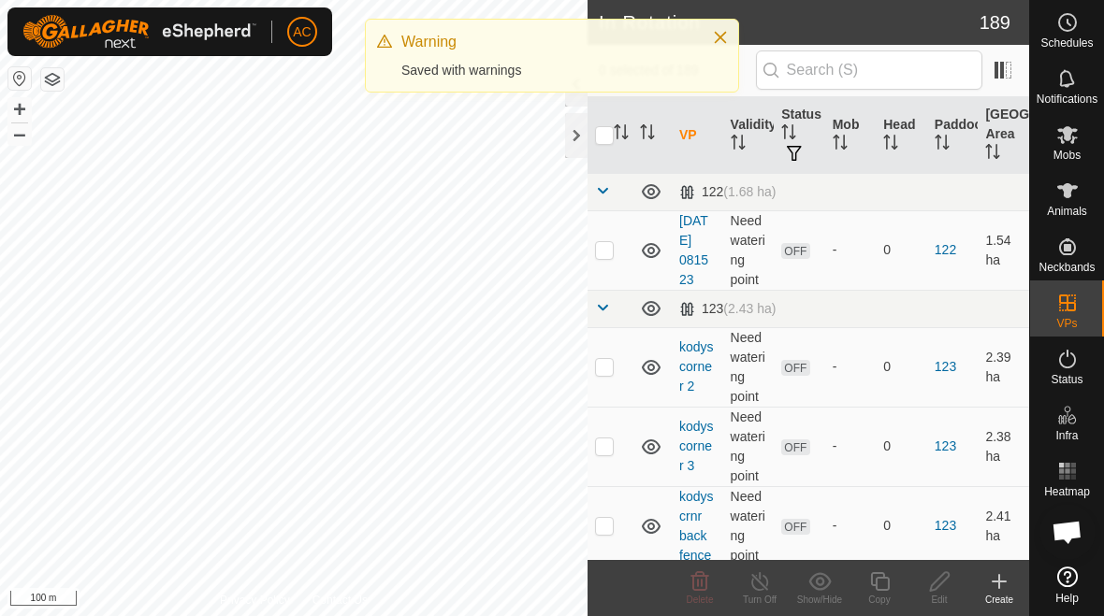
click at [996, 583] on icon at bounding box center [999, 582] width 22 height 22
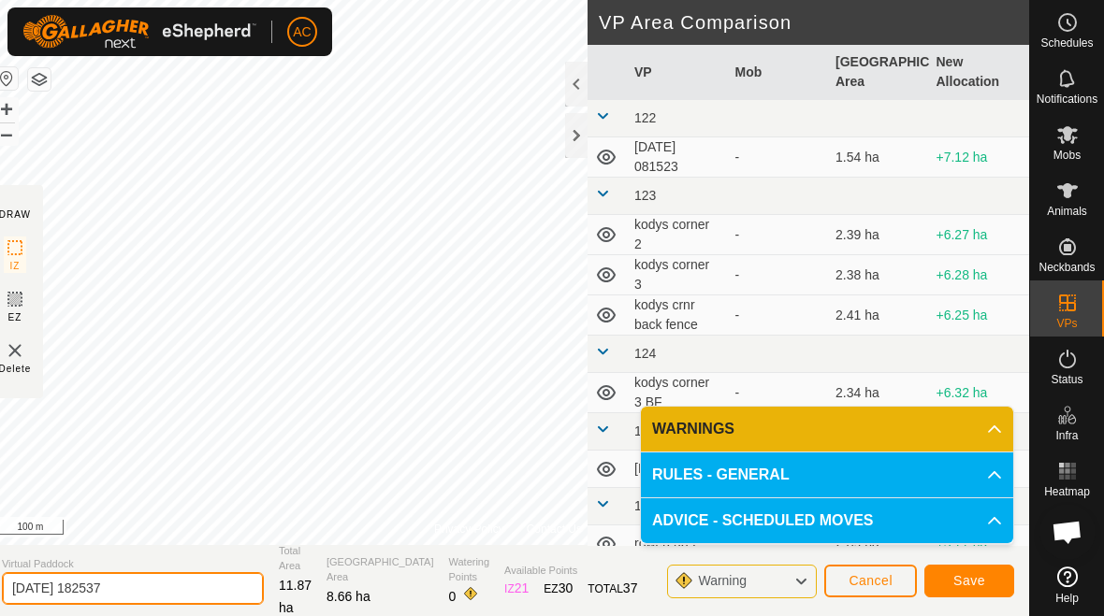
click at [141, 593] on input "2025-08-29 182537" at bounding box center [133, 588] width 262 height 33
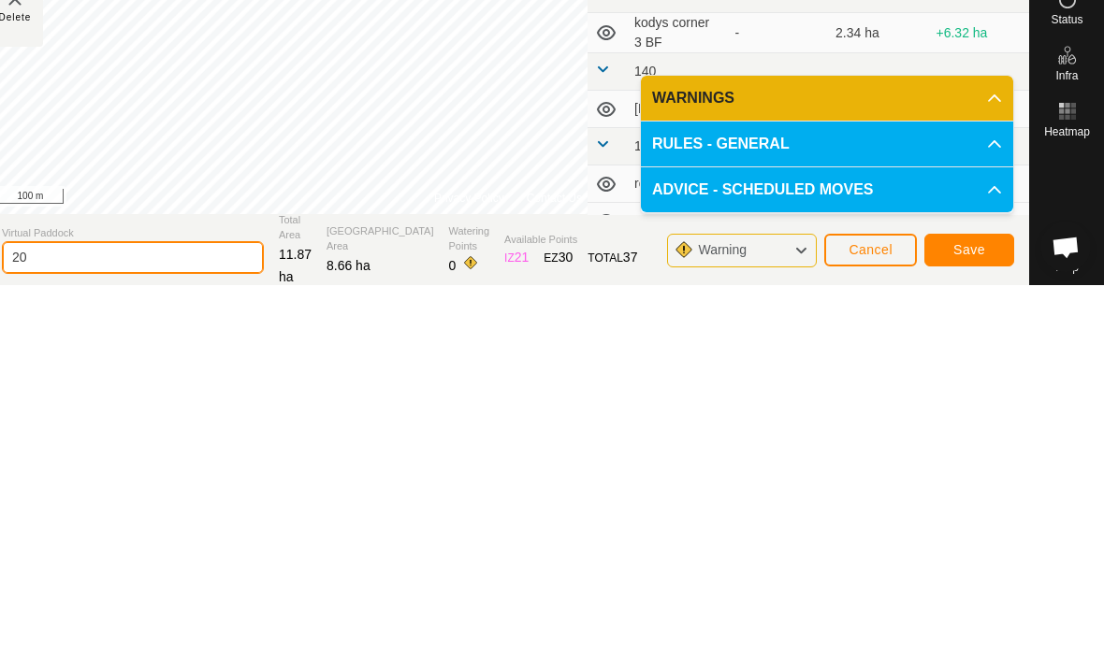
type input "2"
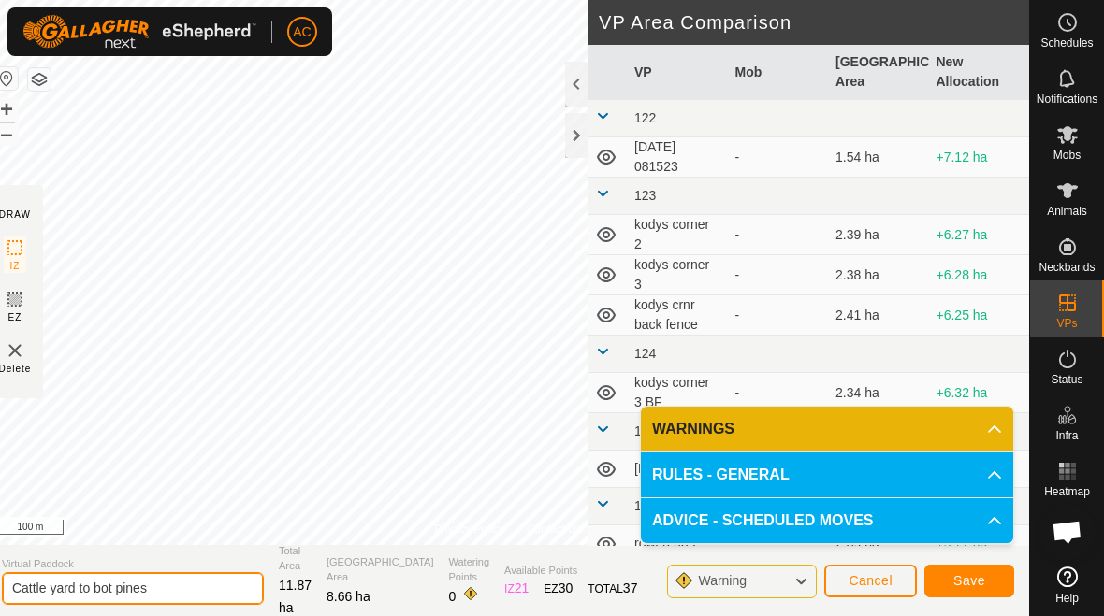
type input "Cattle yard to bot pines"
click at [984, 590] on button "Save" at bounding box center [969, 581] width 90 height 33
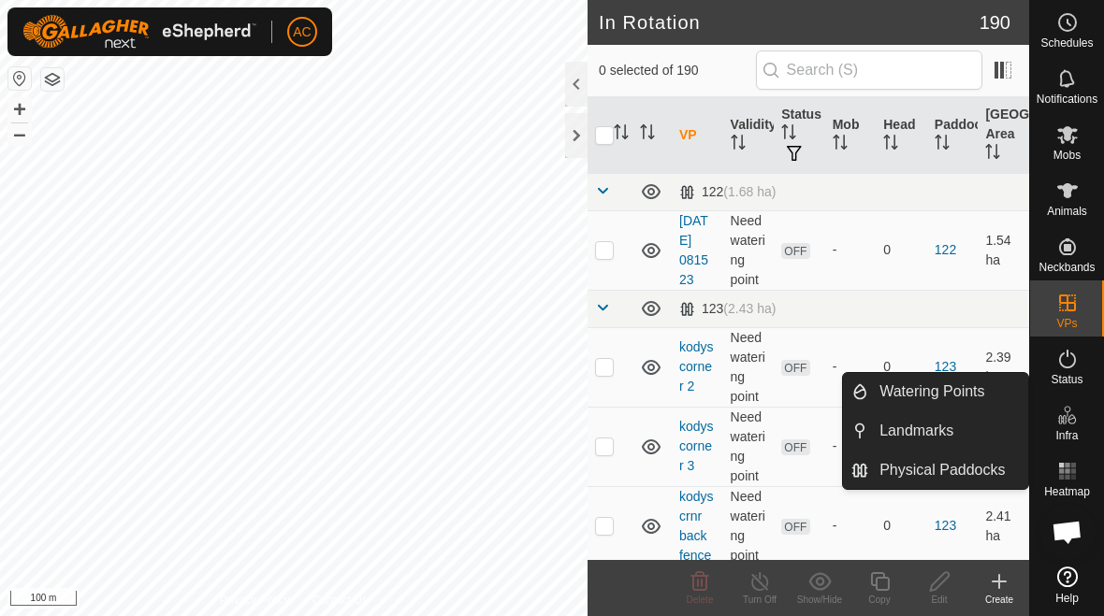
click at [954, 394] on span "Watering Points" at bounding box center [931, 392] width 105 height 22
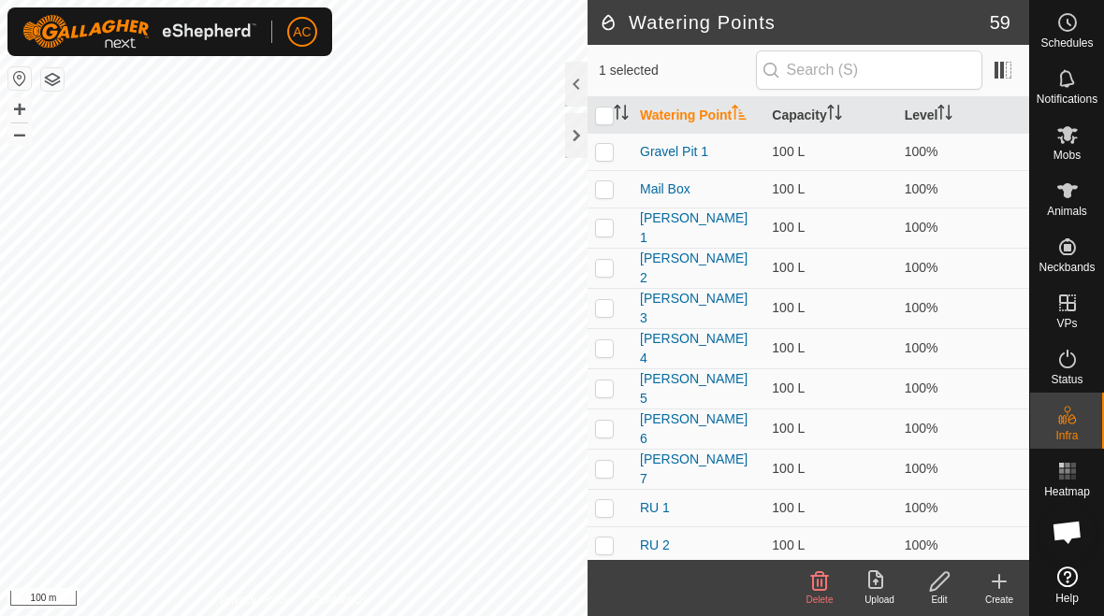
click at [1000, 582] on icon at bounding box center [998, 582] width 13 height 0
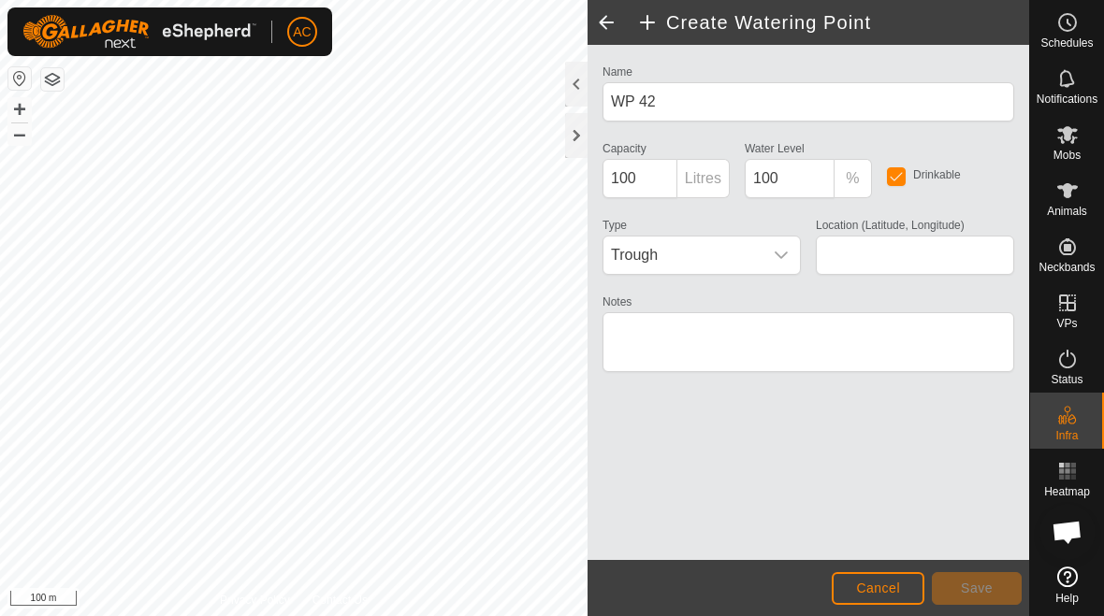
type input "-45.915933, 167.777651"
click at [985, 593] on span "Save" at bounding box center [977, 588] width 32 height 15
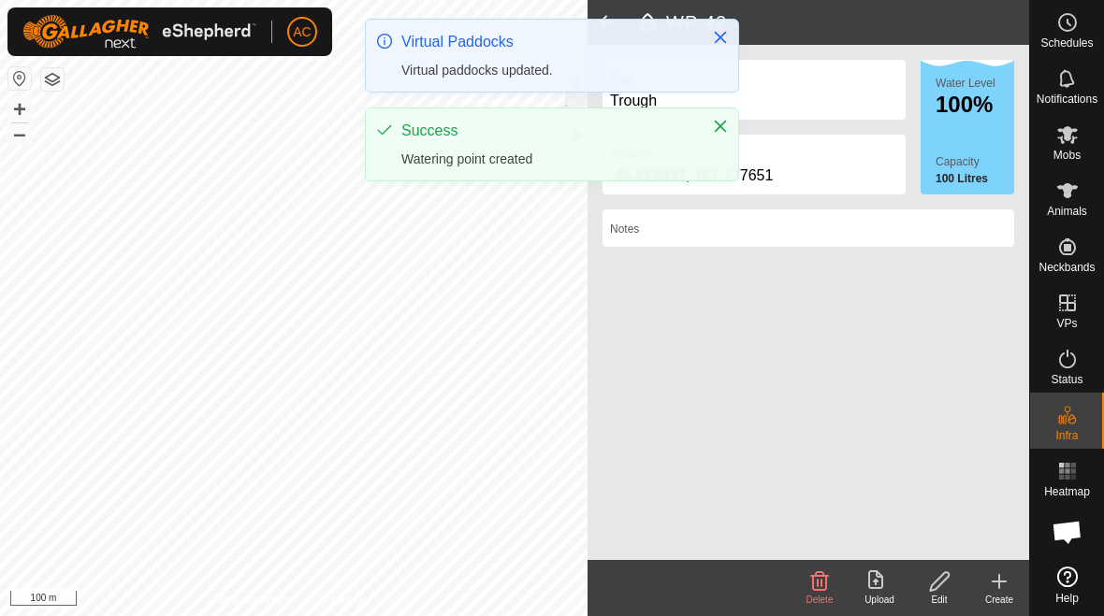
click at [1010, 593] on div "Create" at bounding box center [999, 600] width 60 height 14
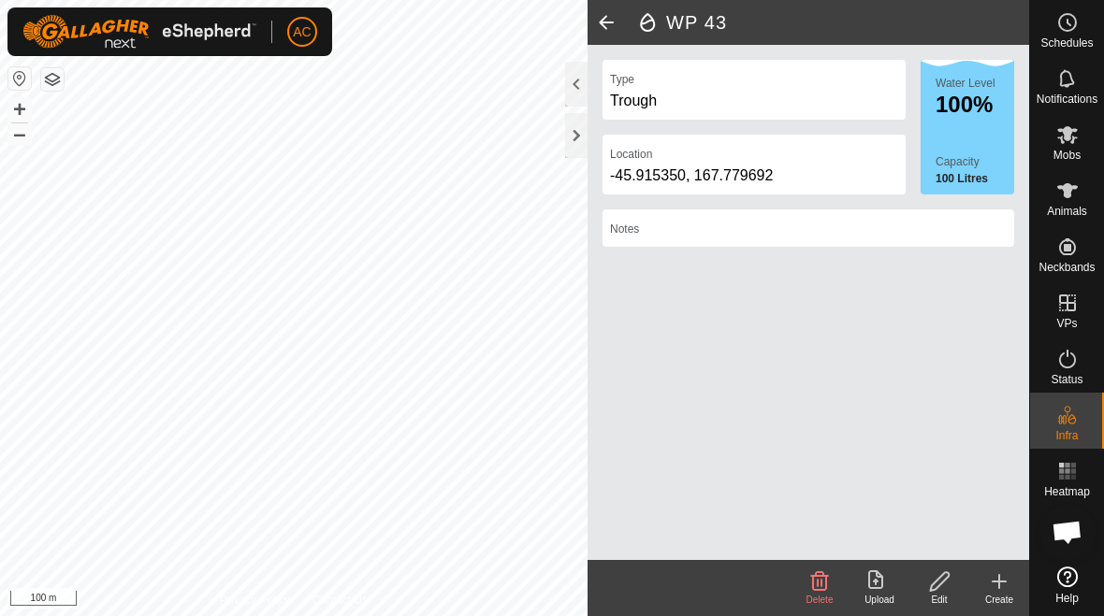
click at [998, 593] on div "Create" at bounding box center [999, 600] width 60 height 14
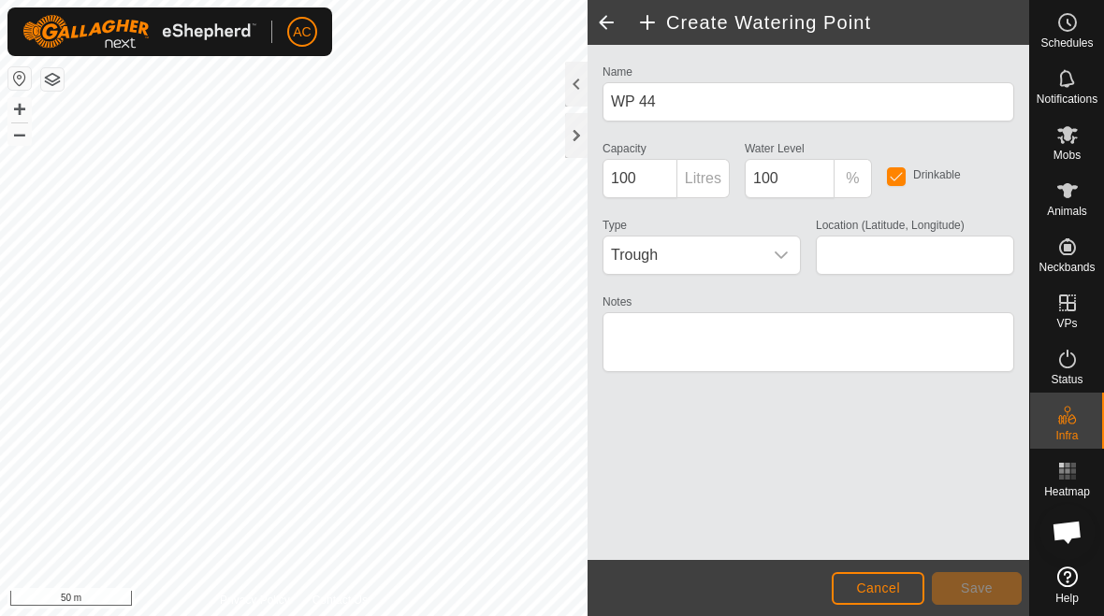
type input "-45.913426, 167.779737"
click at [981, 583] on span "Save" at bounding box center [977, 588] width 32 height 15
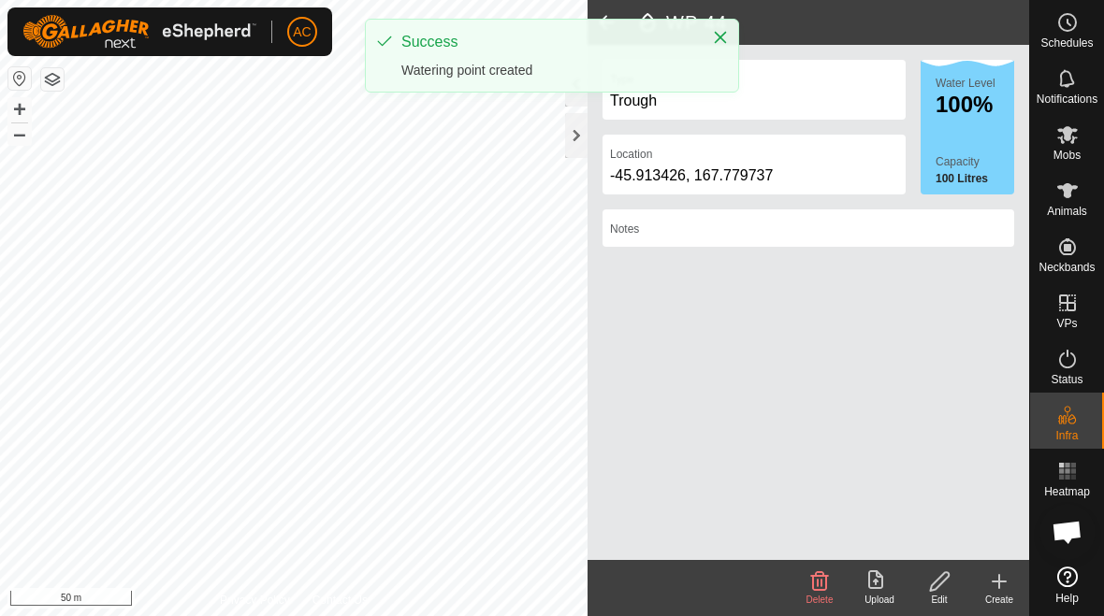
click at [996, 593] on div "Create" at bounding box center [999, 600] width 60 height 14
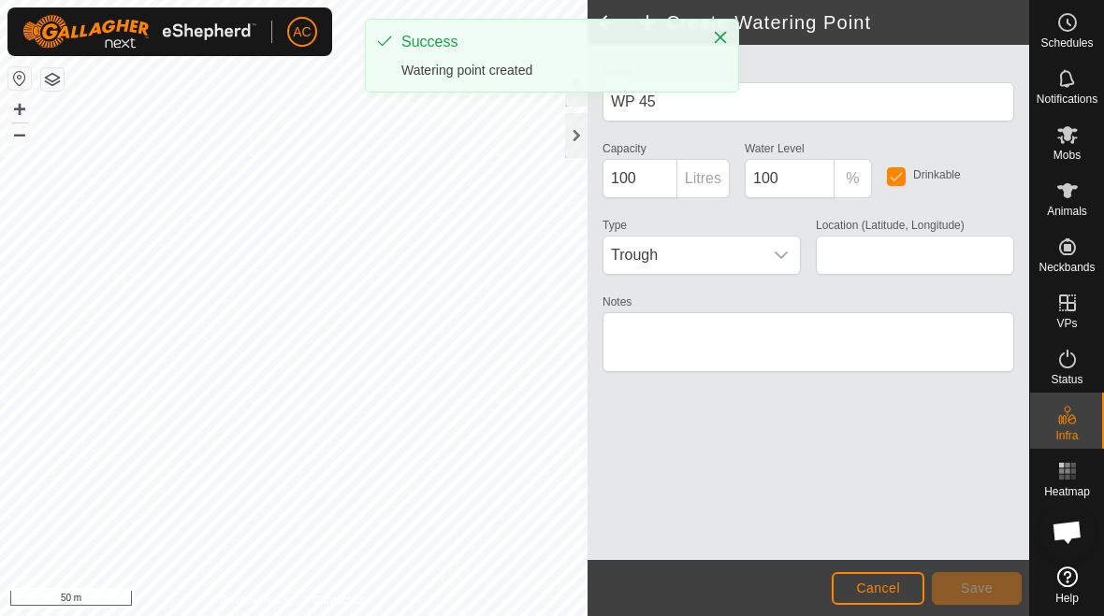
type input "-45.913318, 167.778391"
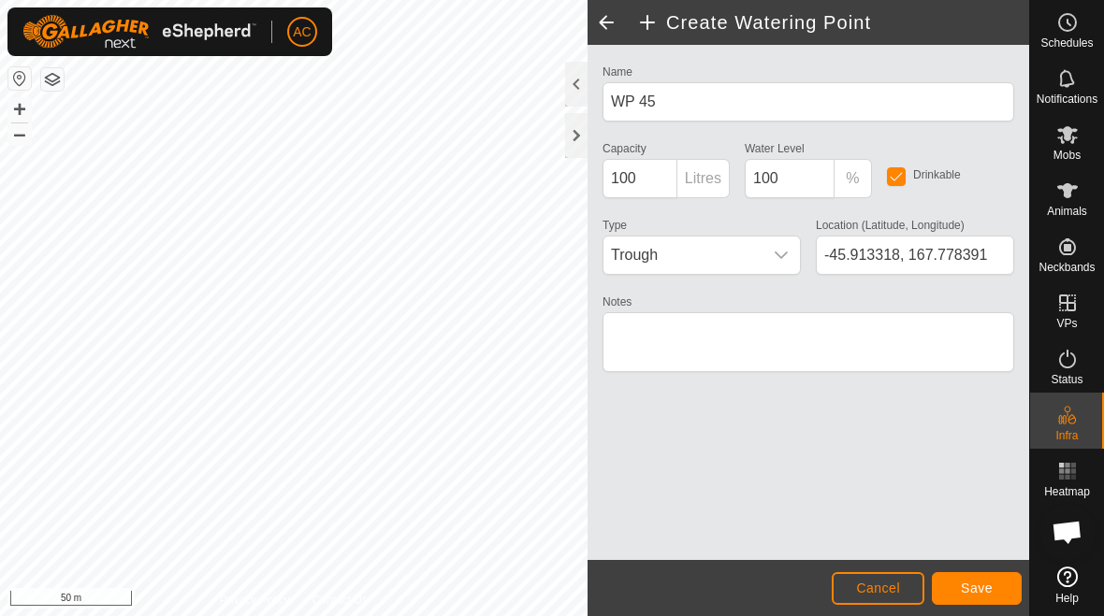
click at [997, 576] on button "Save" at bounding box center [977, 588] width 90 height 33
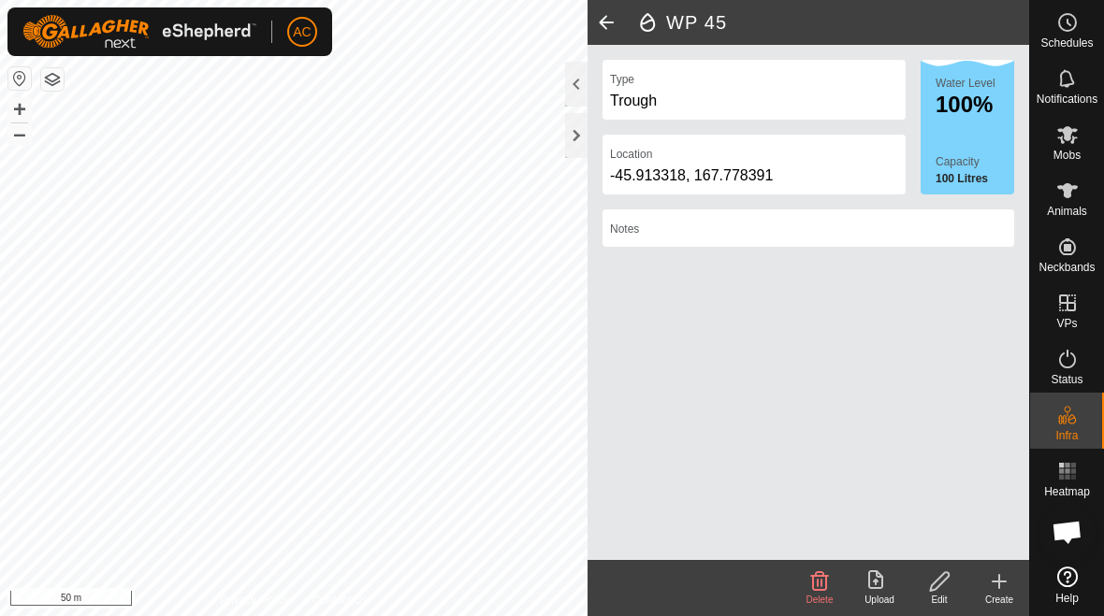
click at [579, 138] on div at bounding box center [576, 135] width 22 height 45
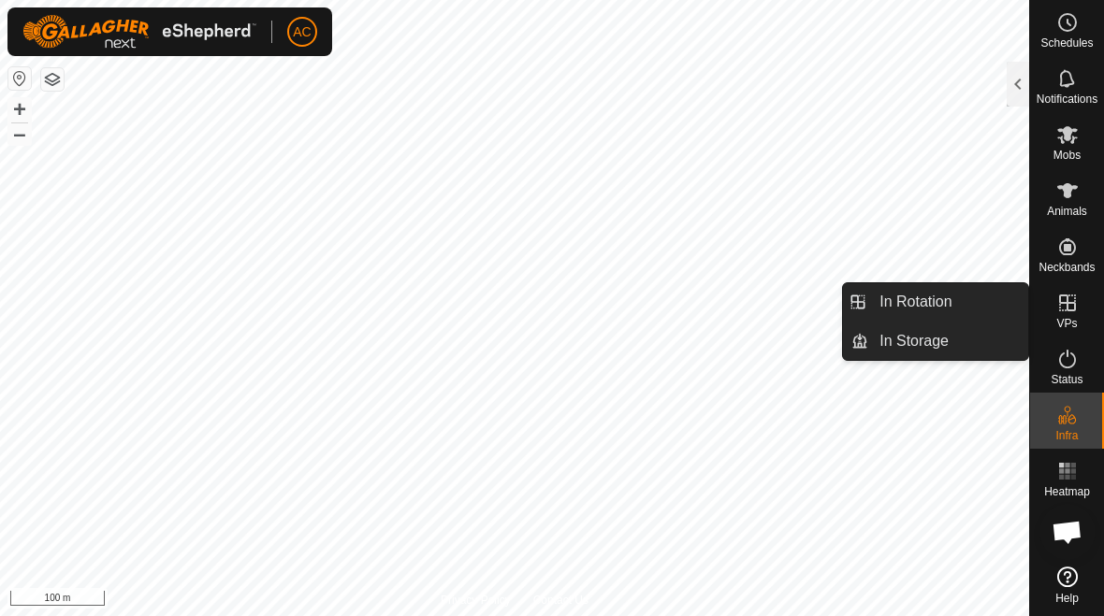
click at [938, 297] on span "In Rotation" at bounding box center [915, 302] width 72 height 22
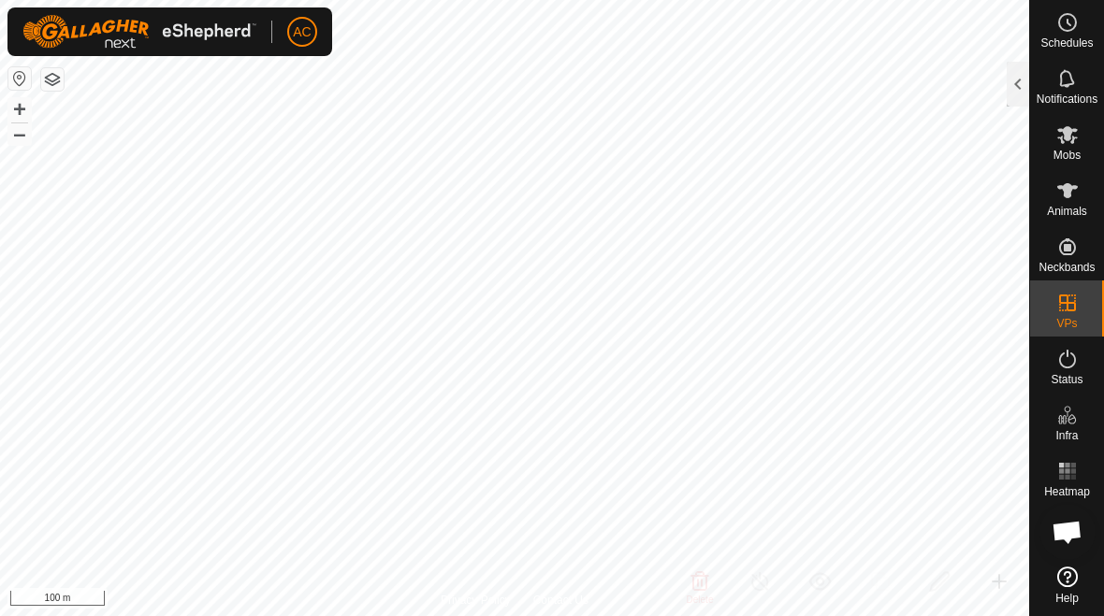
click at [1007, 92] on div at bounding box center [1018, 84] width 22 height 45
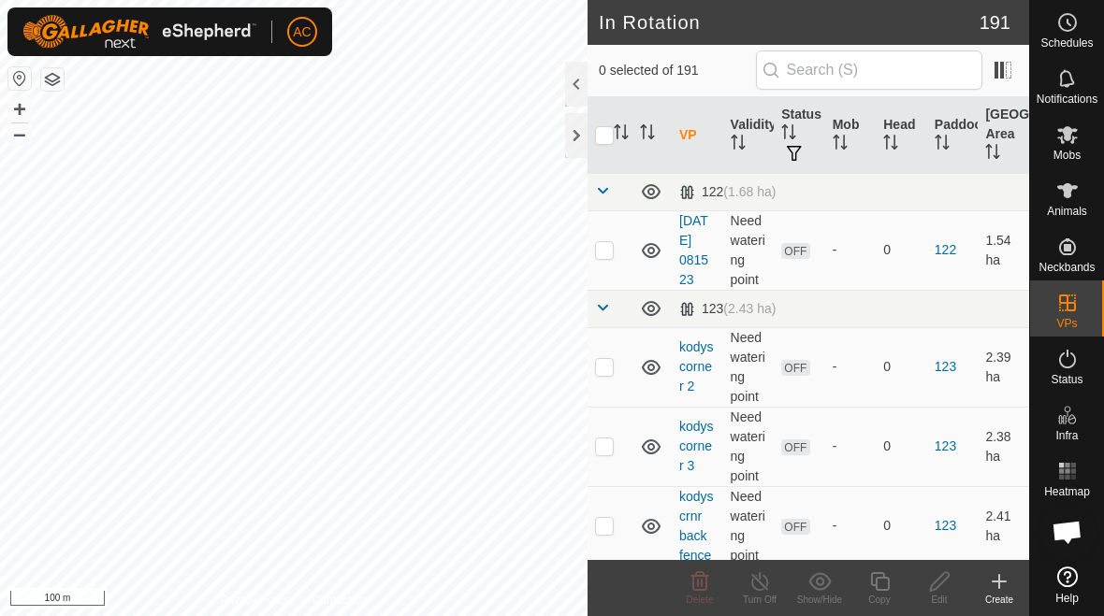
click at [1006, 590] on icon at bounding box center [999, 582] width 22 height 22
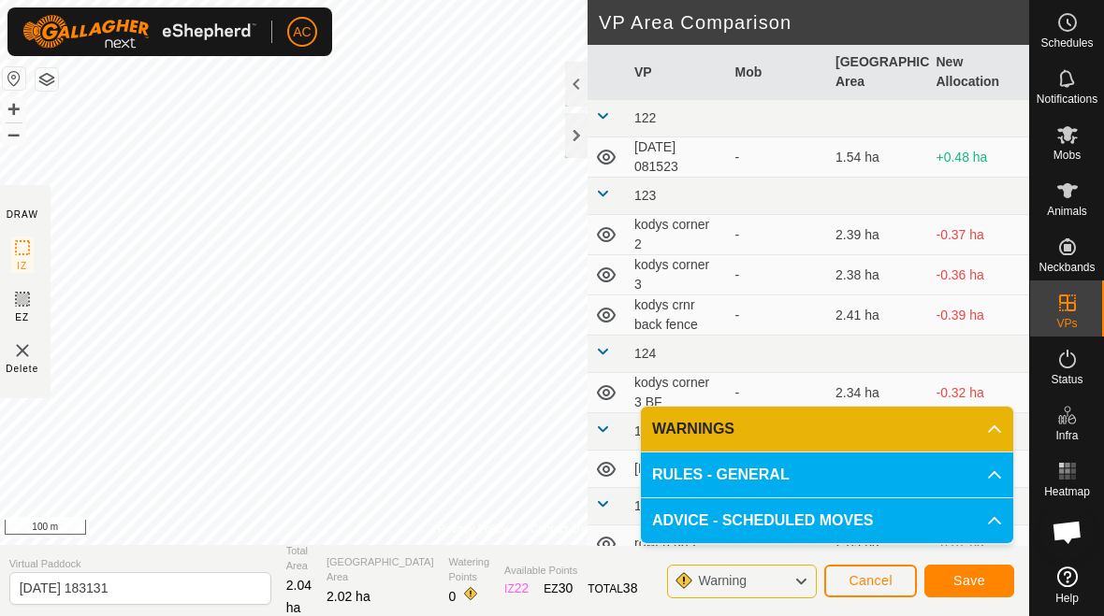
click at [983, 580] on span "Save" at bounding box center [969, 580] width 32 height 15
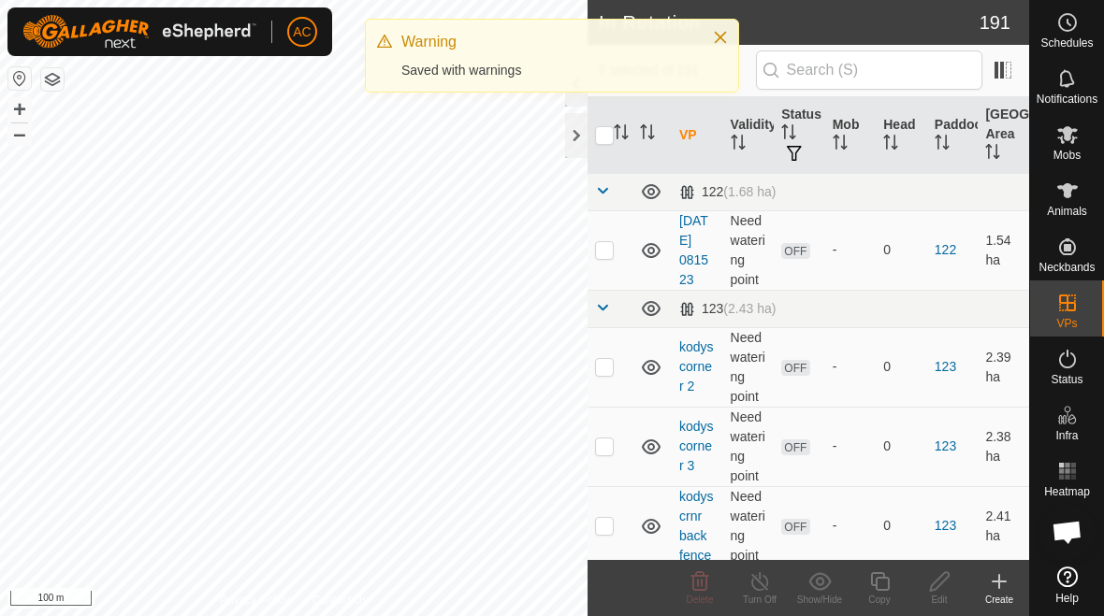
click at [997, 590] on icon at bounding box center [999, 582] width 22 height 22
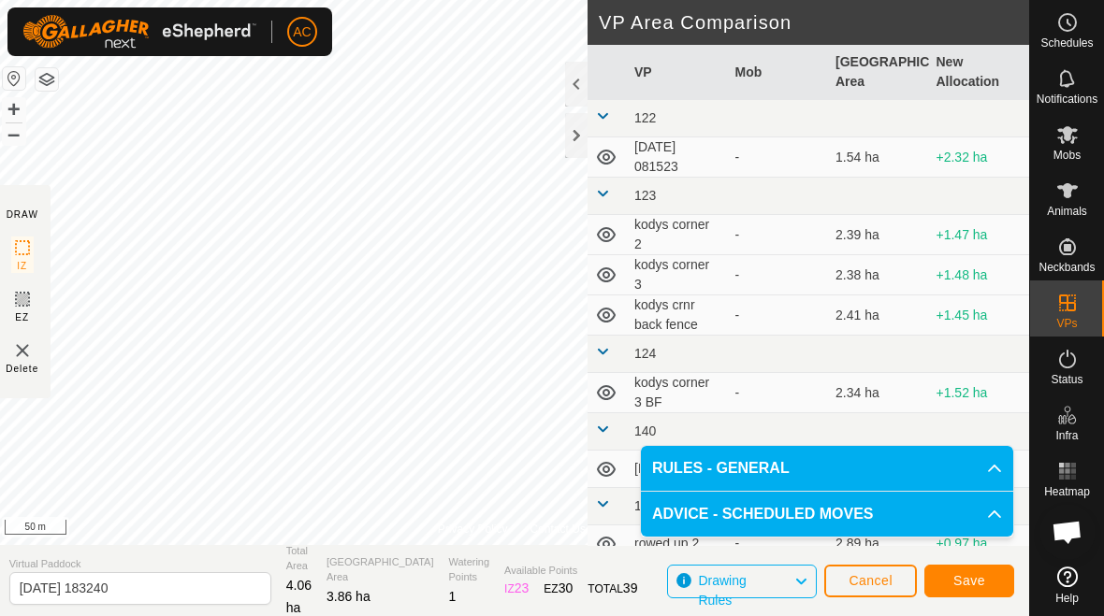
click at [962, 588] on span "Save" at bounding box center [969, 580] width 32 height 15
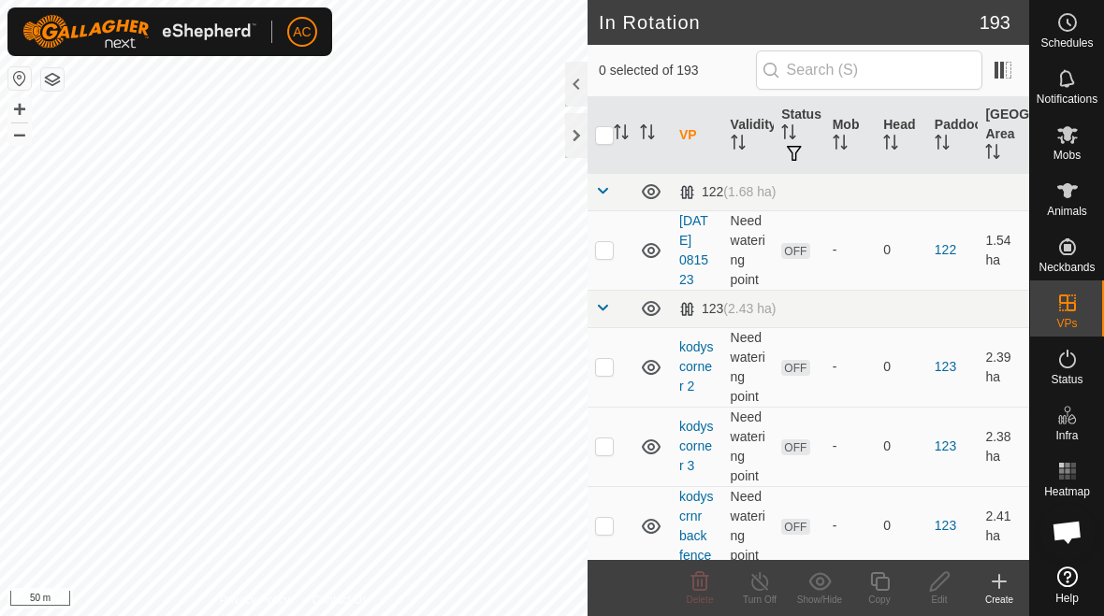
click at [998, 589] on icon at bounding box center [999, 582] width 22 height 22
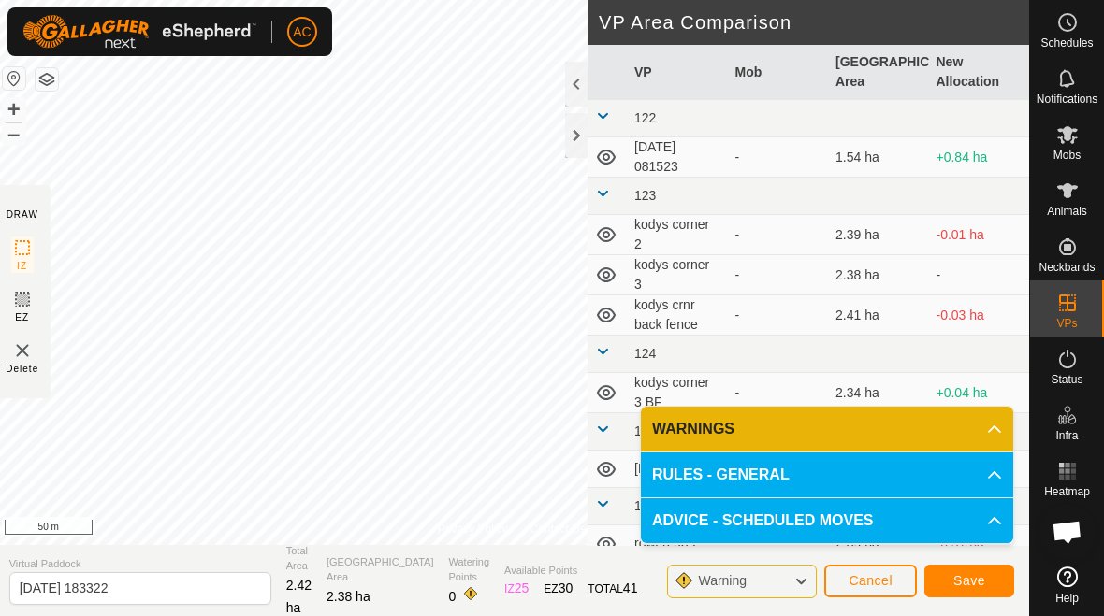
click at [978, 582] on span "Save" at bounding box center [969, 580] width 32 height 15
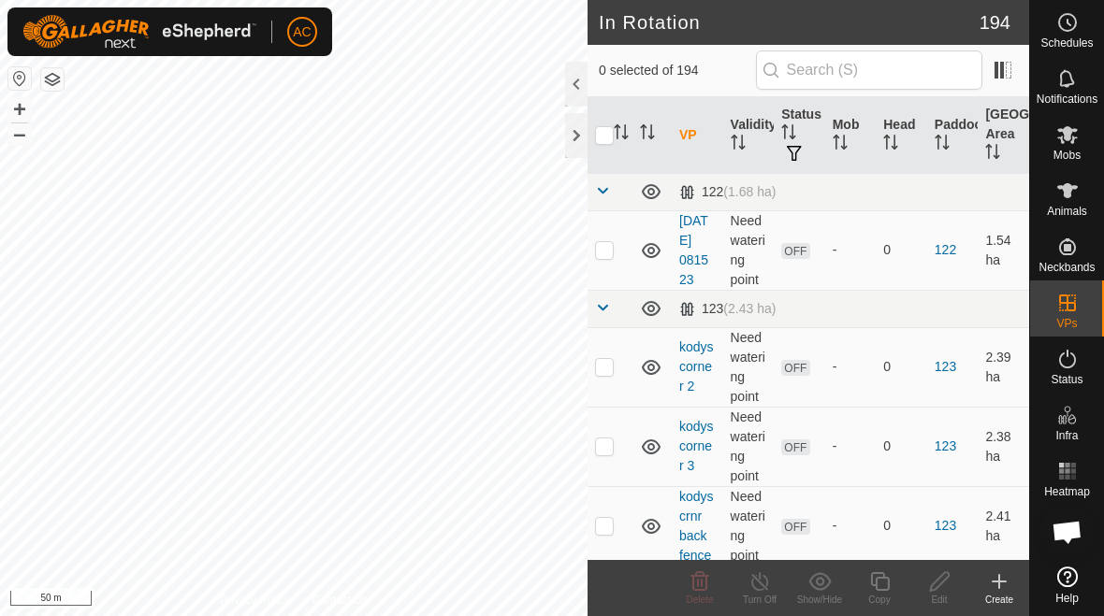
click at [1013, 591] on create-svg-icon at bounding box center [999, 582] width 60 height 22
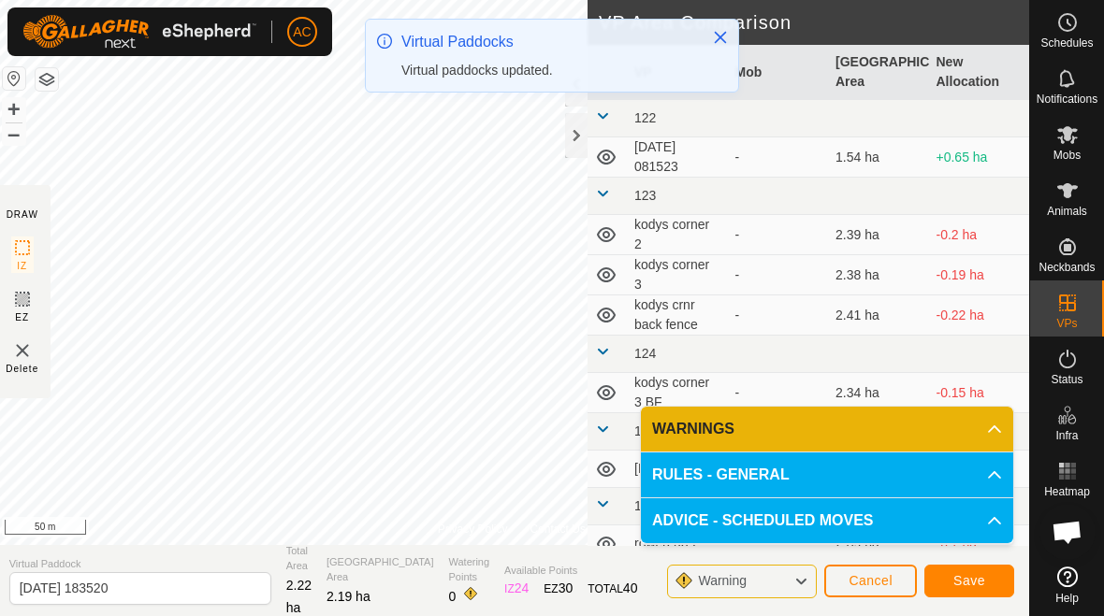
click at [970, 588] on span "Save" at bounding box center [969, 580] width 32 height 15
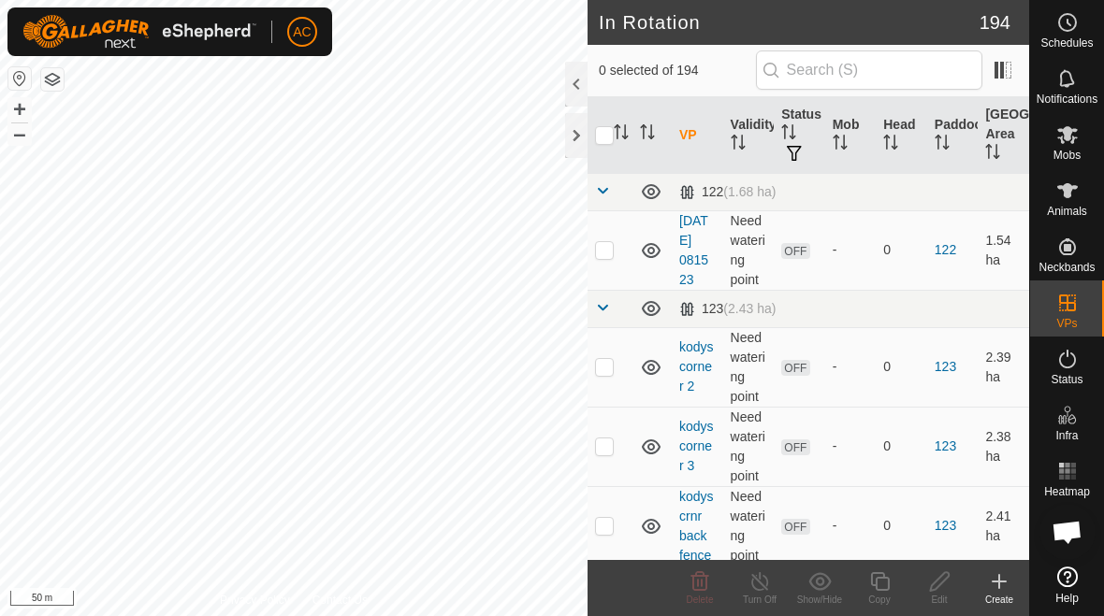
click at [996, 595] on div "Create" at bounding box center [999, 600] width 60 height 14
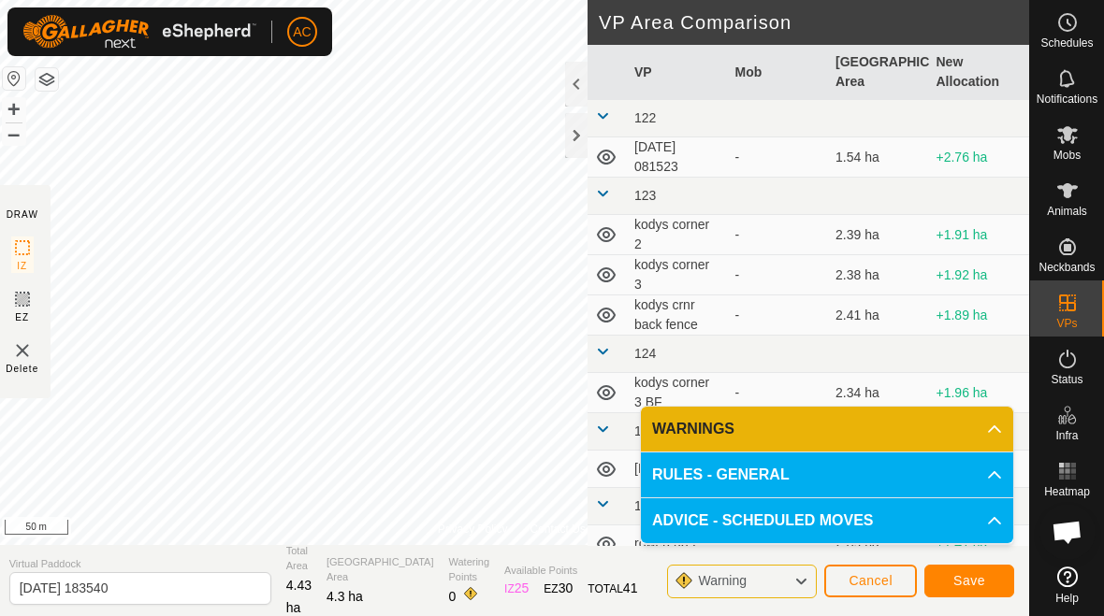
click at [977, 584] on span "Save" at bounding box center [969, 580] width 32 height 15
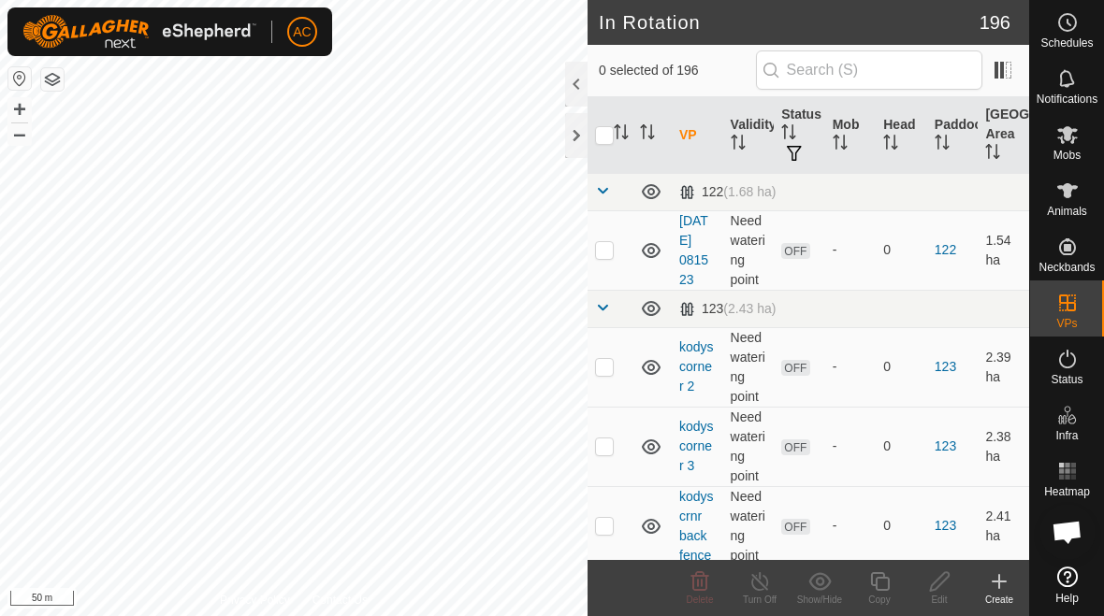
click at [1003, 589] on icon at bounding box center [999, 582] width 22 height 22
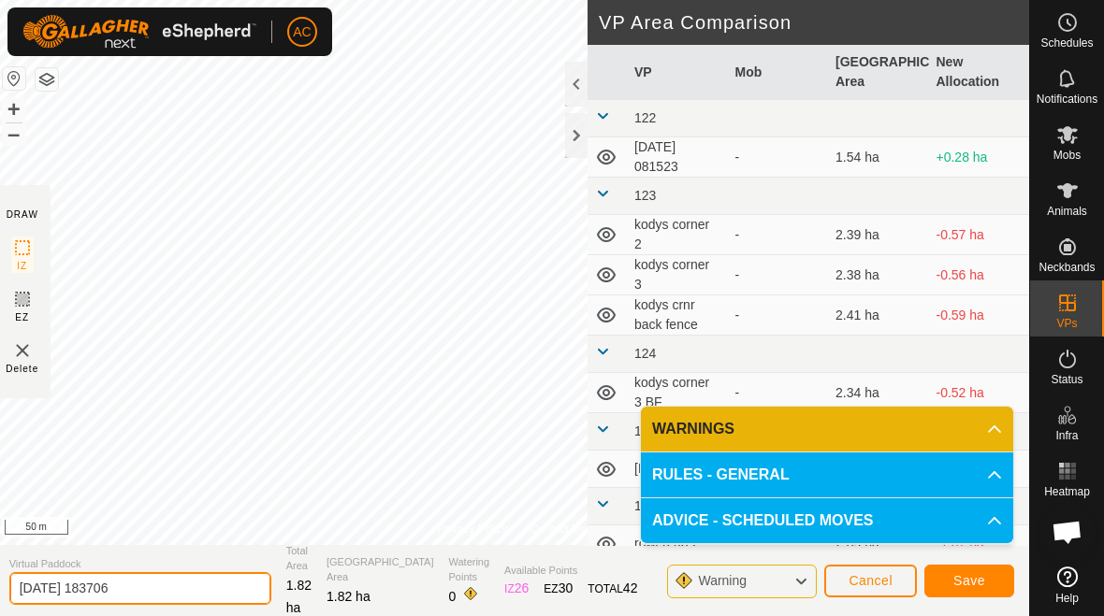
click at [163, 587] on input "[DATE] 183706" at bounding box center [140, 588] width 262 height 33
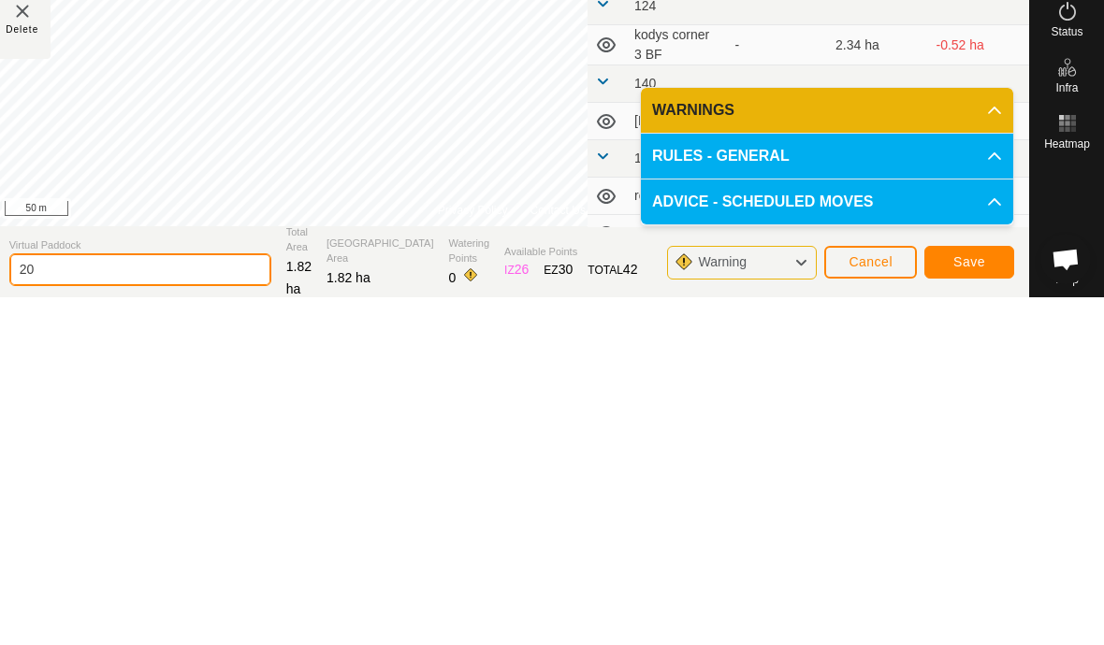
type input "2"
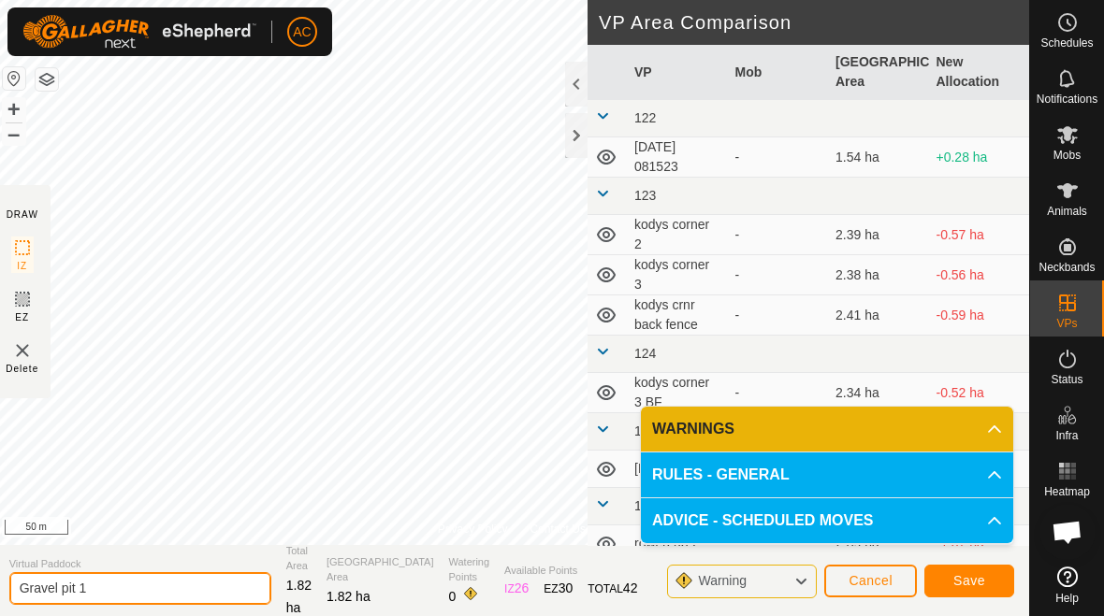
type input "Gravel pit 1"
click at [986, 588] on button "Save" at bounding box center [969, 581] width 90 height 33
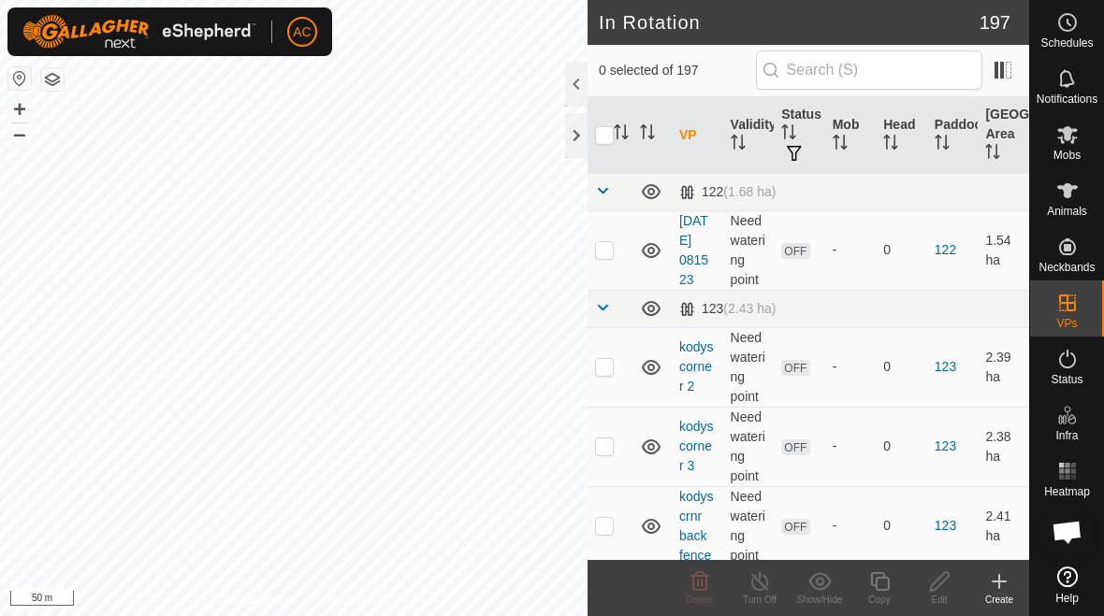
click at [990, 590] on icon at bounding box center [999, 582] width 22 height 22
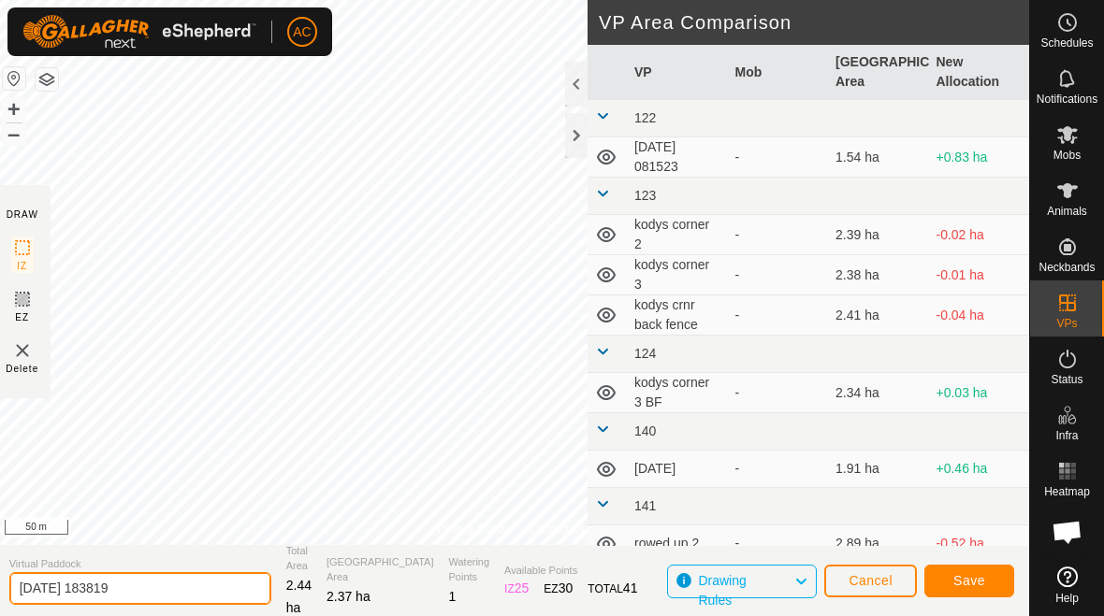
click at [178, 586] on input "[DATE] 183819" at bounding box center [140, 588] width 262 height 33
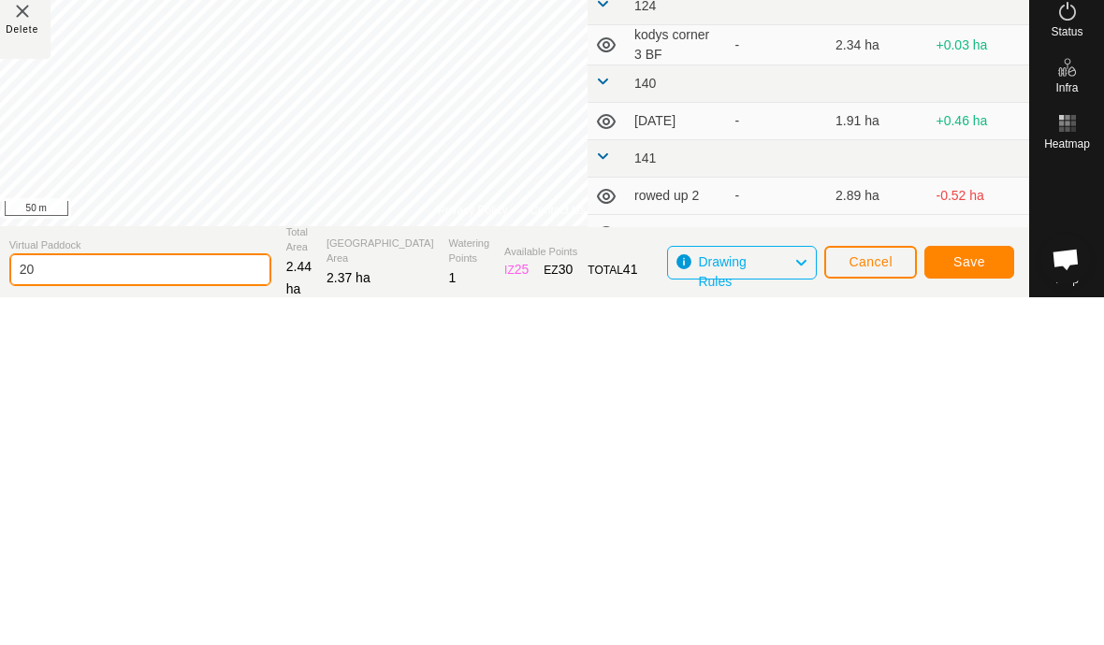
type input "2"
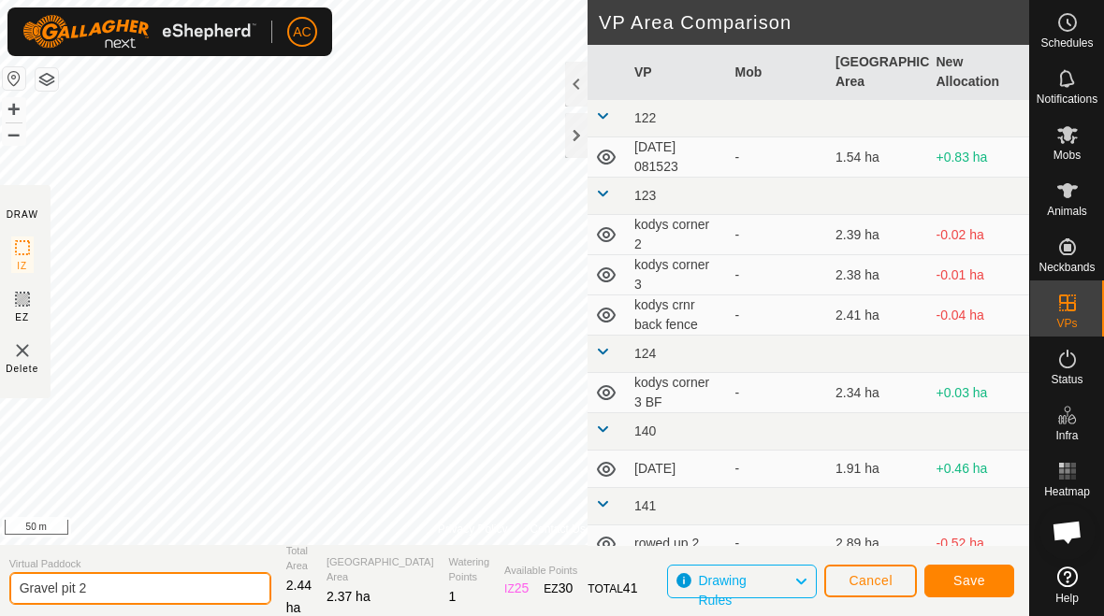
type input "Gravel pit 2"
click at [975, 584] on span "Save" at bounding box center [969, 580] width 32 height 15
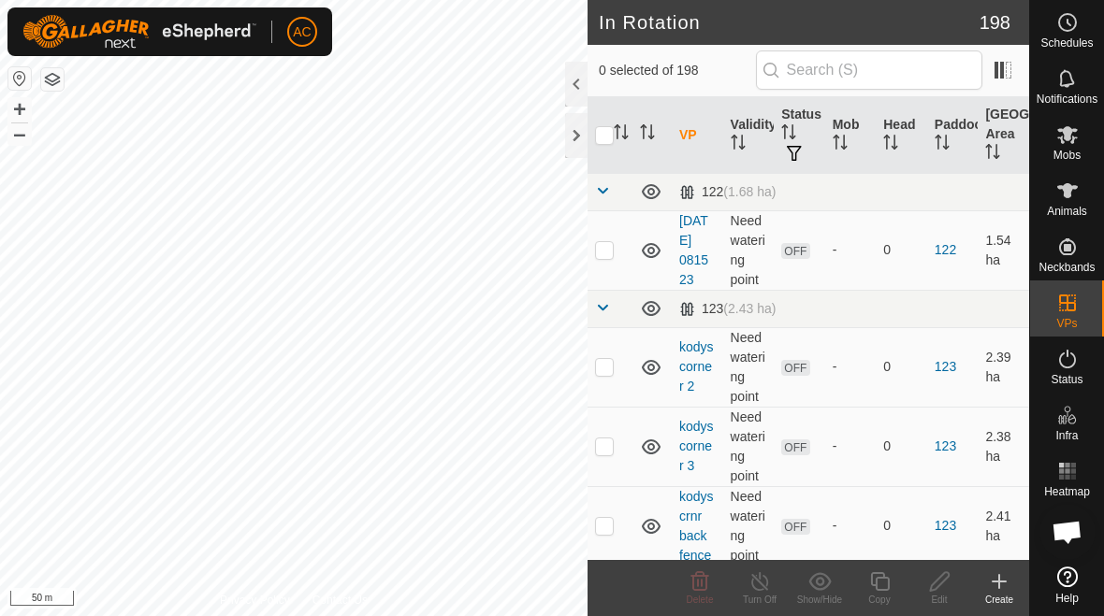
click at [995, 589] on icon at bounding box center [999, 582] width 22 height 22
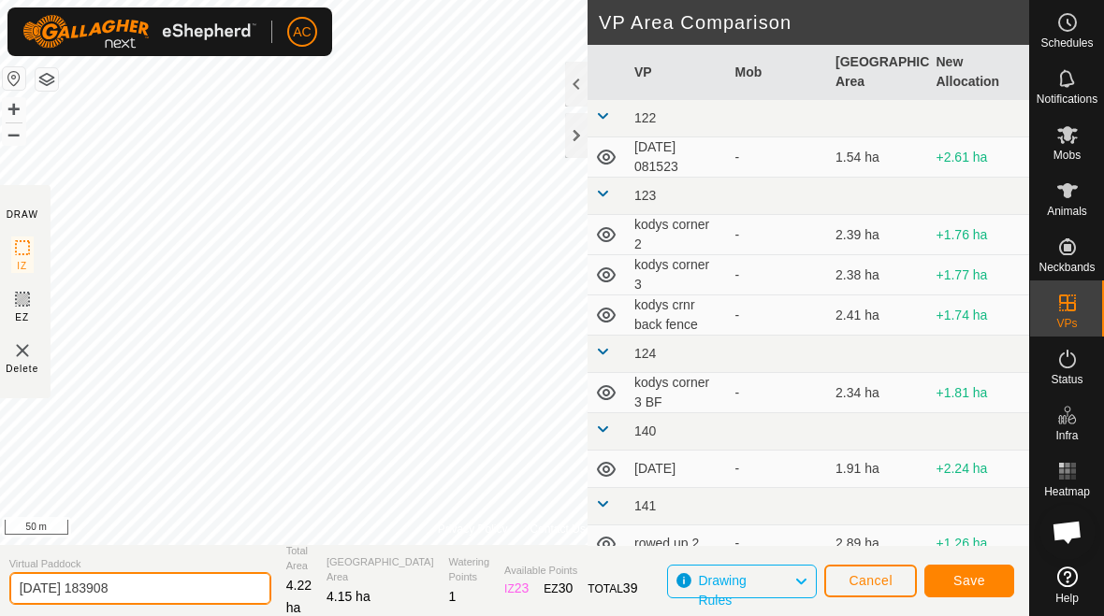
click at [178, 580] on input "[DATE] 183908" at bounding box center [140, 588] width 262 height 33
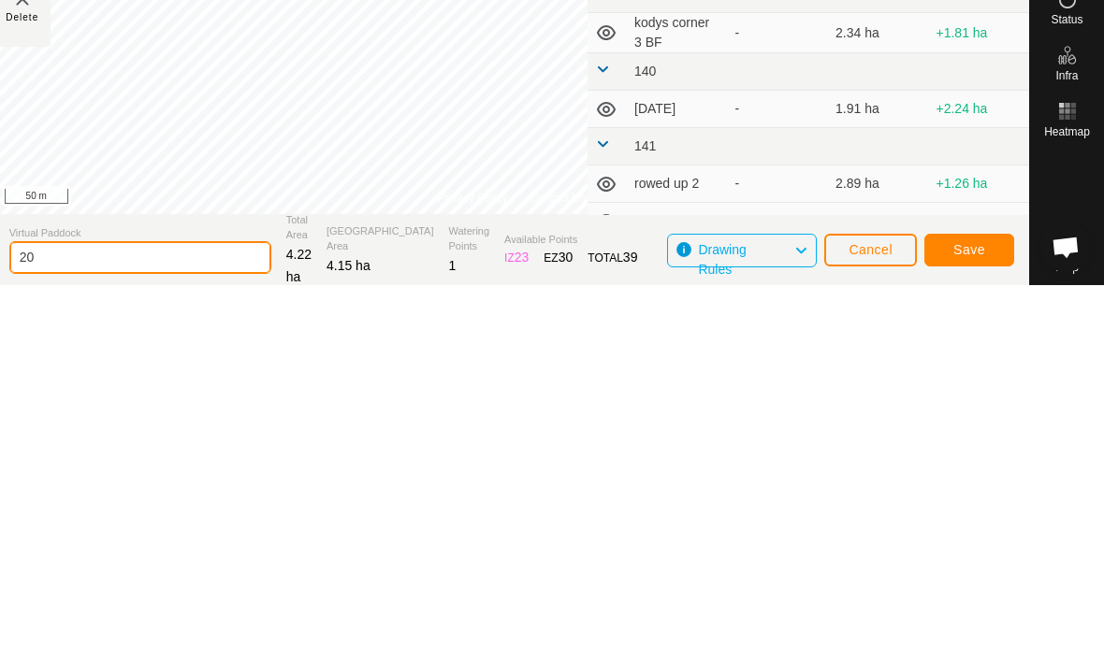
type input "2"
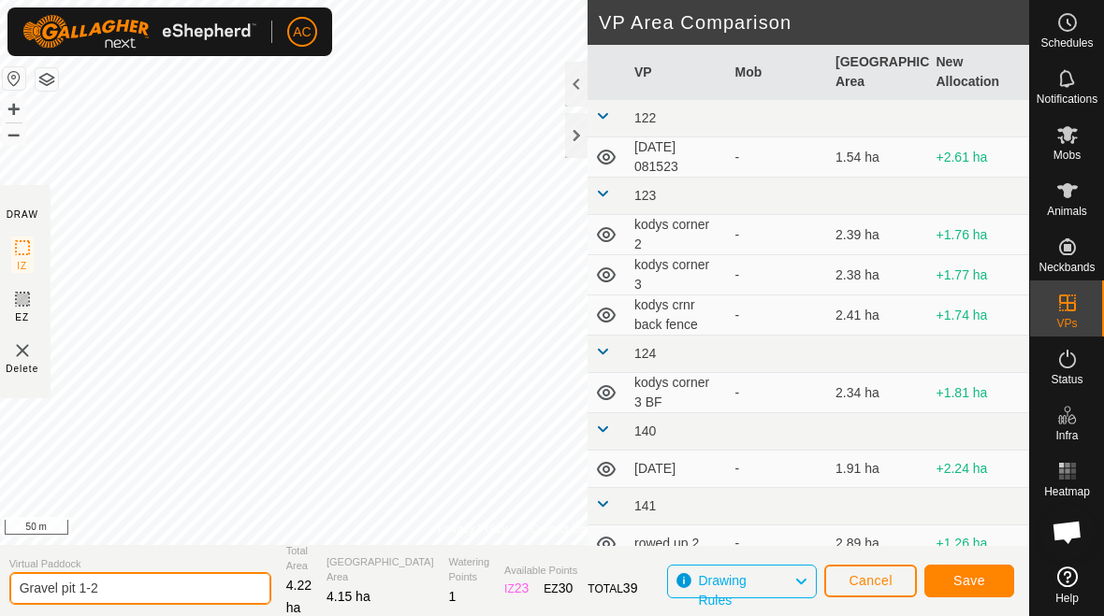
type input "Gravel pit 1-2"
click at [974, 582] on span "Save" at bounding box center [969, 580] width 32 height 15
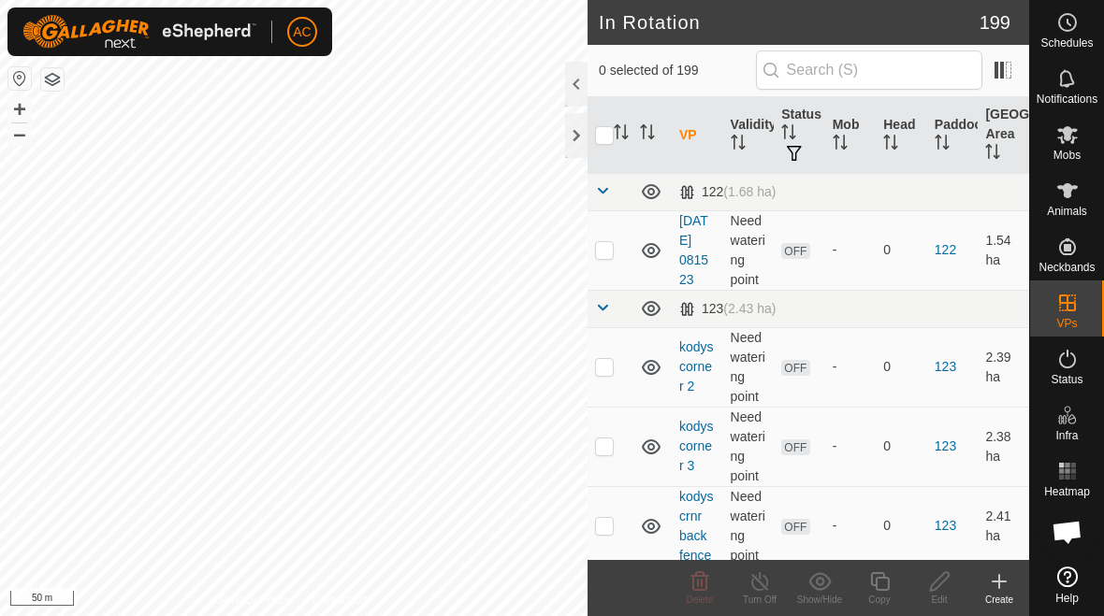
click at [993, 594] on div "Create" at bounding box center [999, 600] width 60 height 14
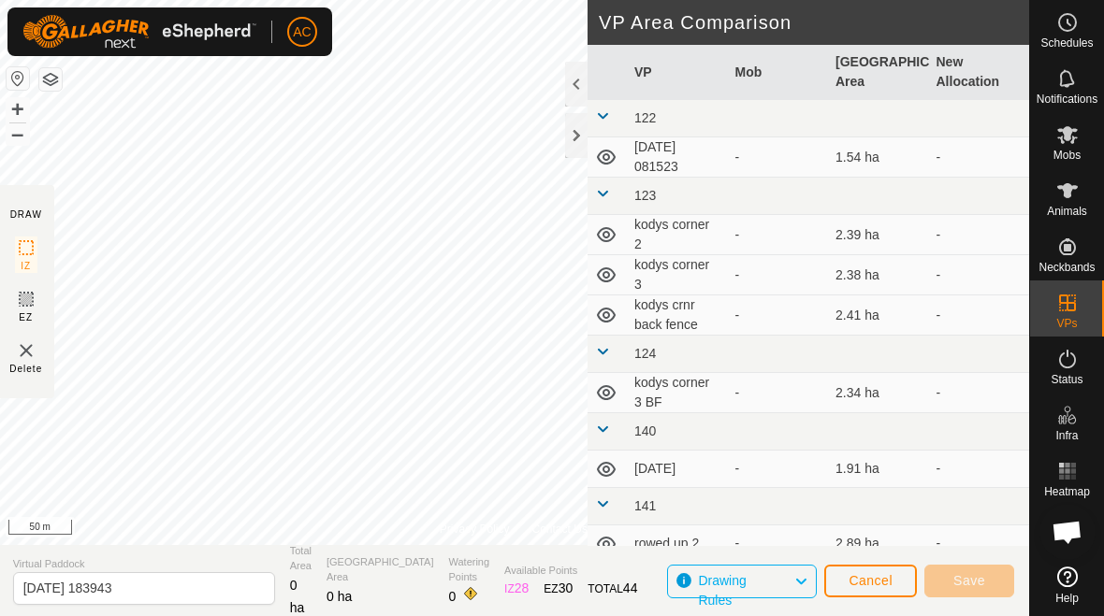
click at [883, 588] on span "Cancel" at bounding box center [870, 580] width 44 height 15
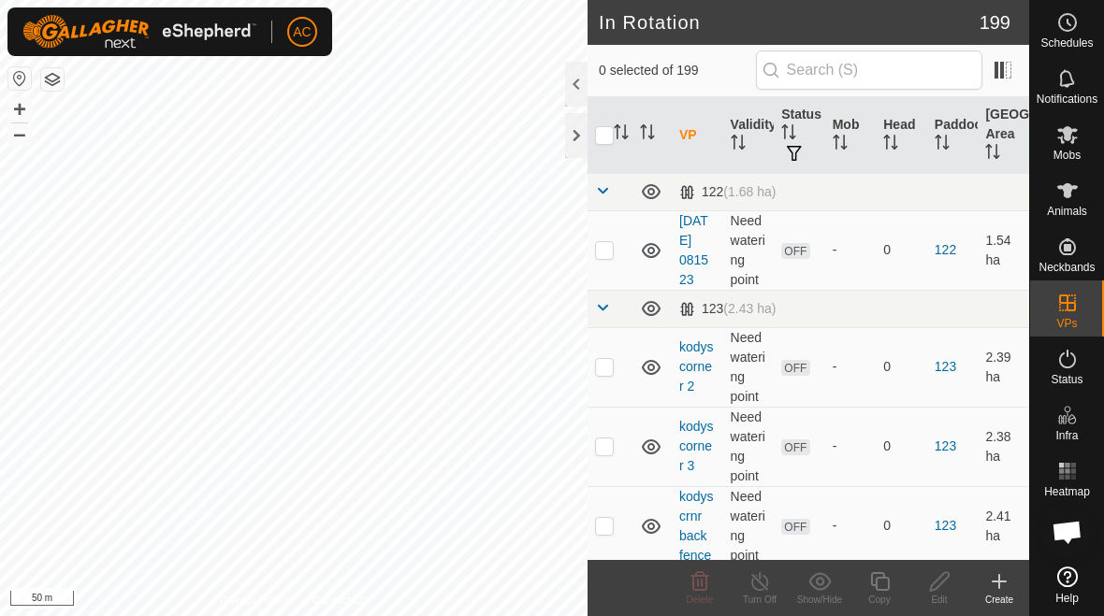
click at [1005, 590] on icon at bounding box center [999, 582] width 22 height 22
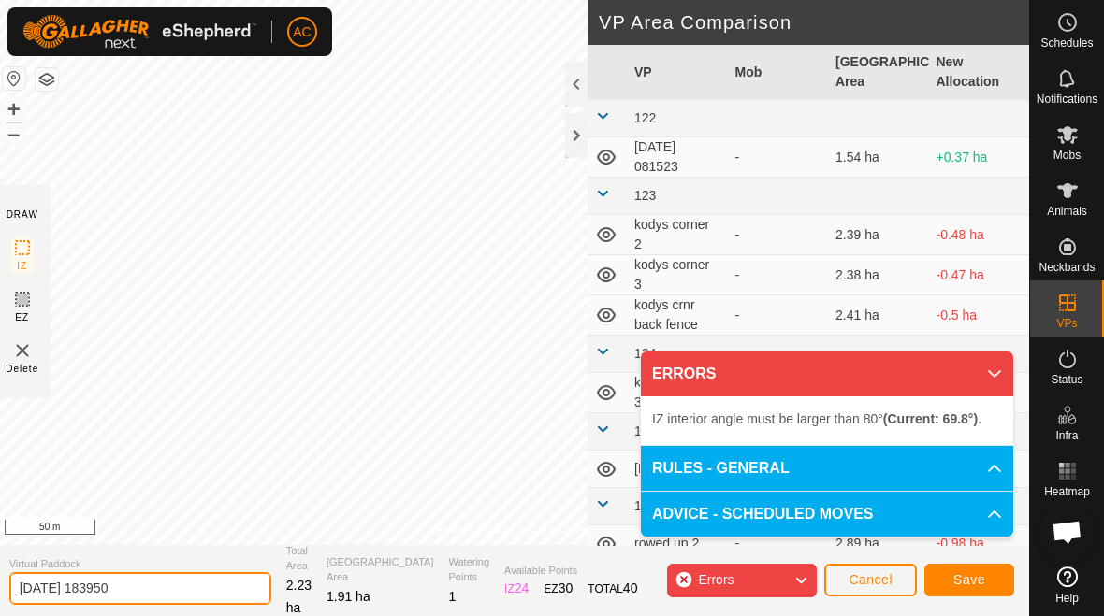
click at [164, 590] on input "[DATE] 183950" at bounding box center [140, 588] width 262 height 33
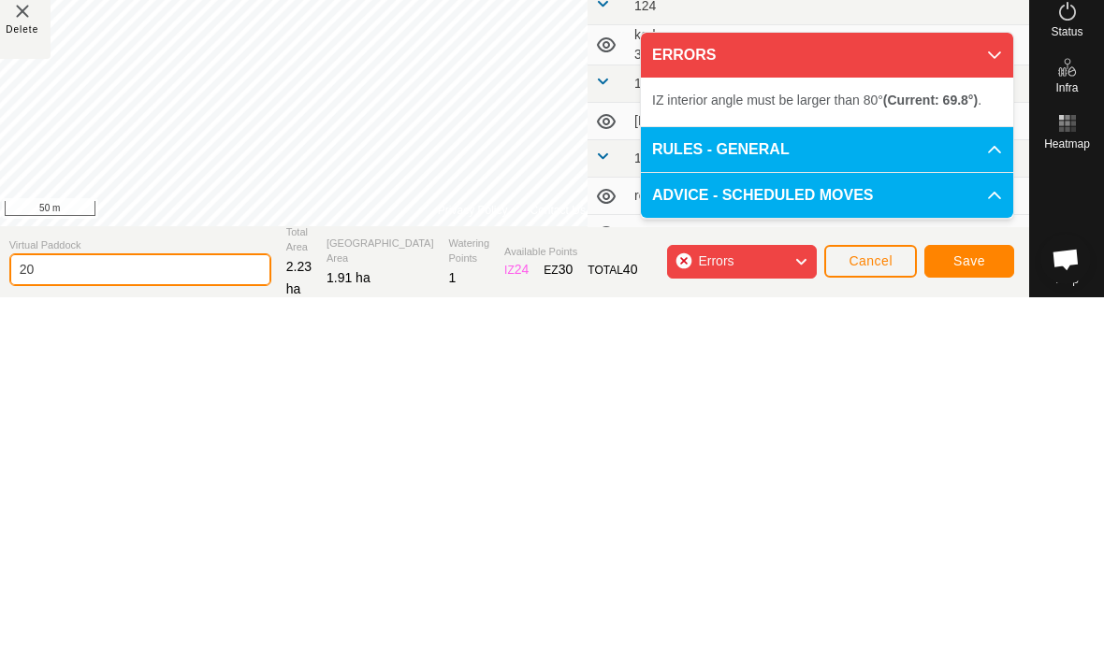
type input "2"
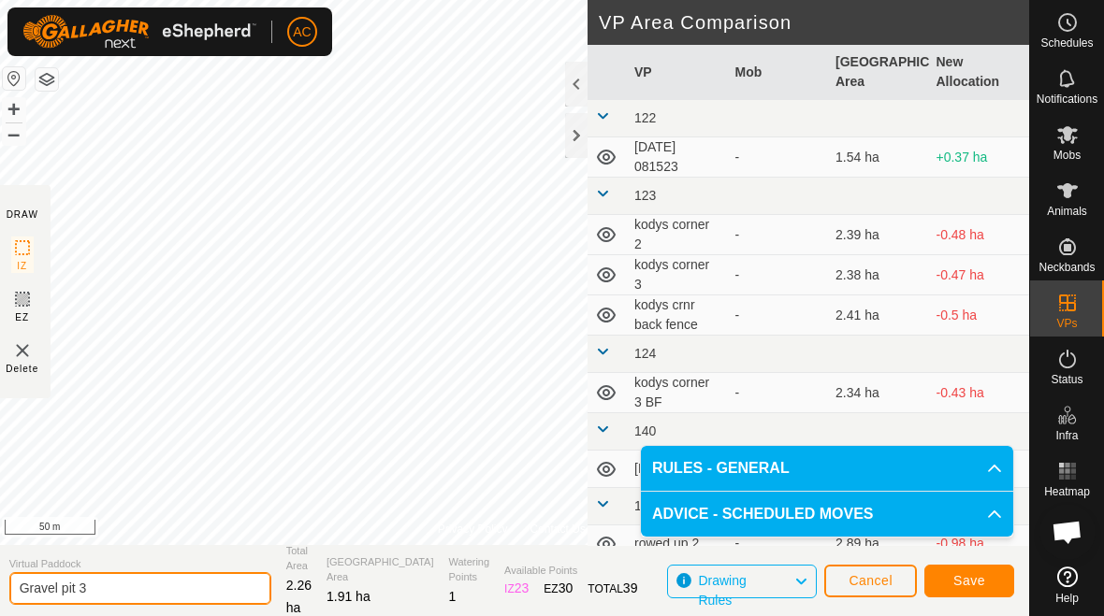
type input "Gravel pit 3"
click at [969, 580] on span "Save" at bounding box center [969, 580] width 32 height 15
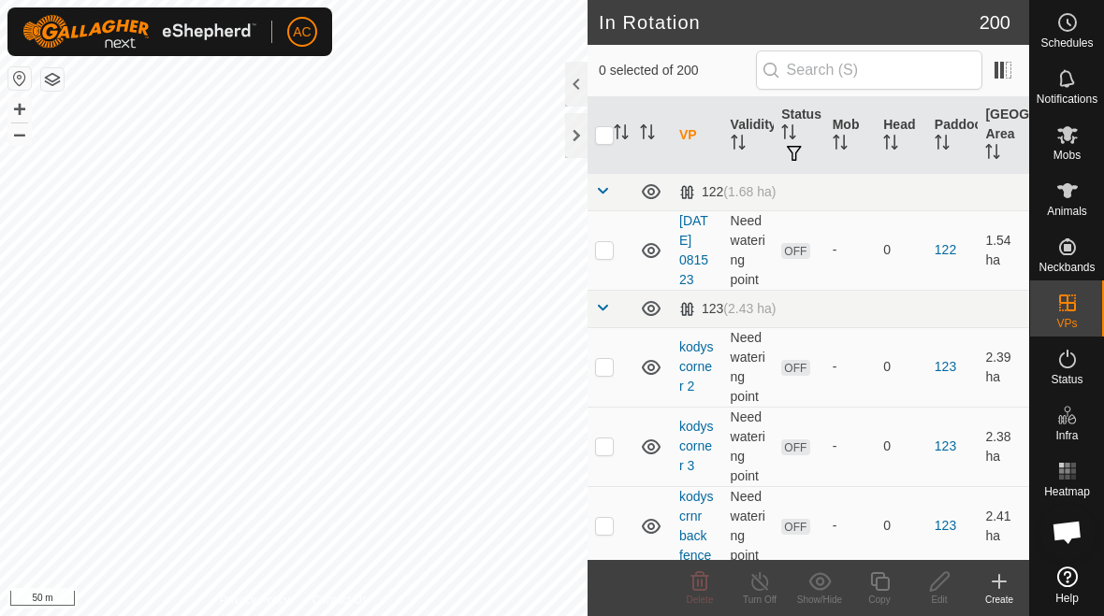
click at [1004, 589] on icon at bounding box center [999, 582] width 22 height 22
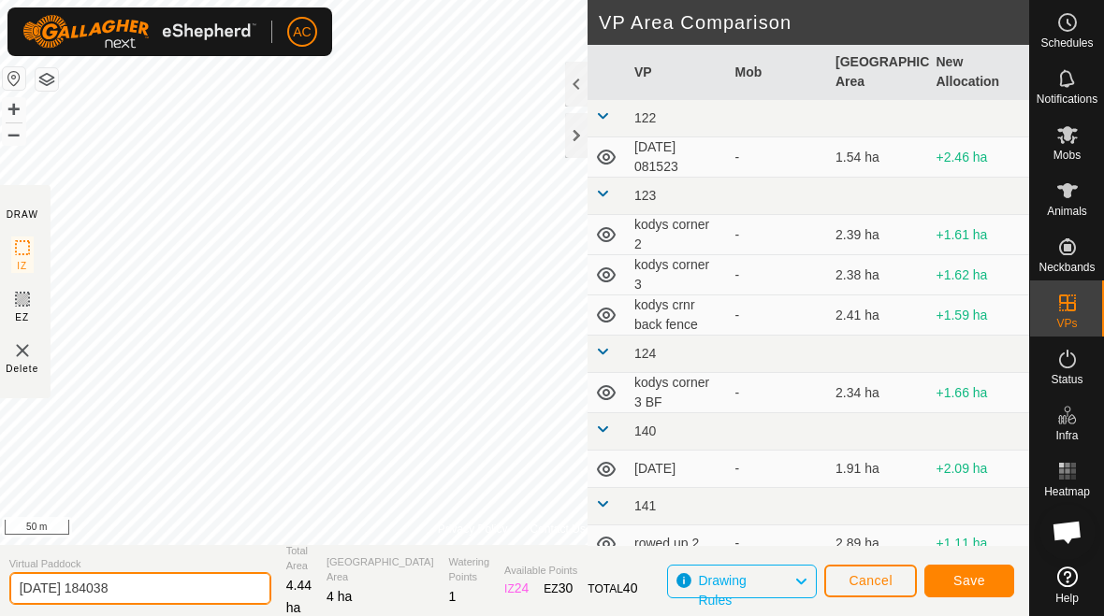
click at [173, 586] on input "[DATE] 184038" at bounding box center [140, 588] width 262 height 33
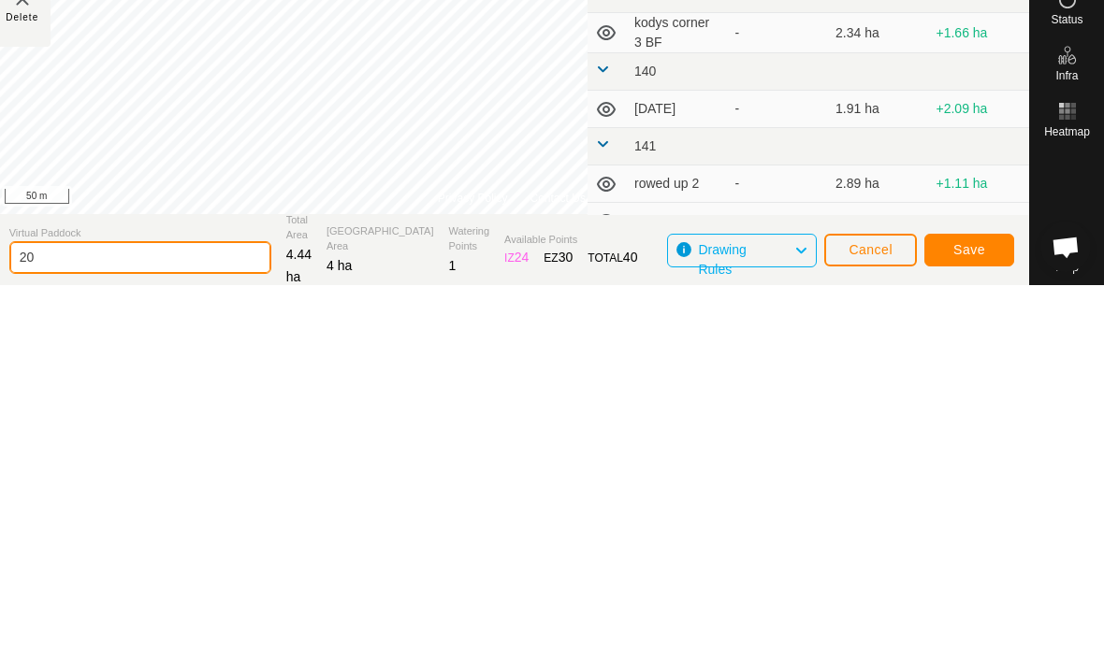
type input "2"
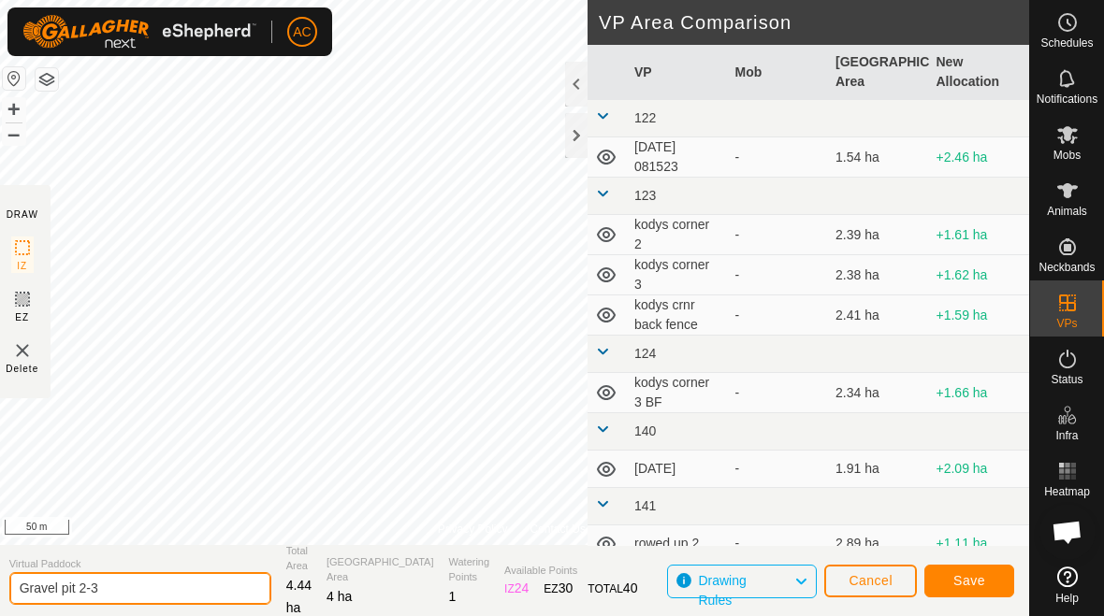
type input "Gravel pit 2-3"
click at [973, 589] on button "Save" at bounding box center [969, 581] width 90 height 33
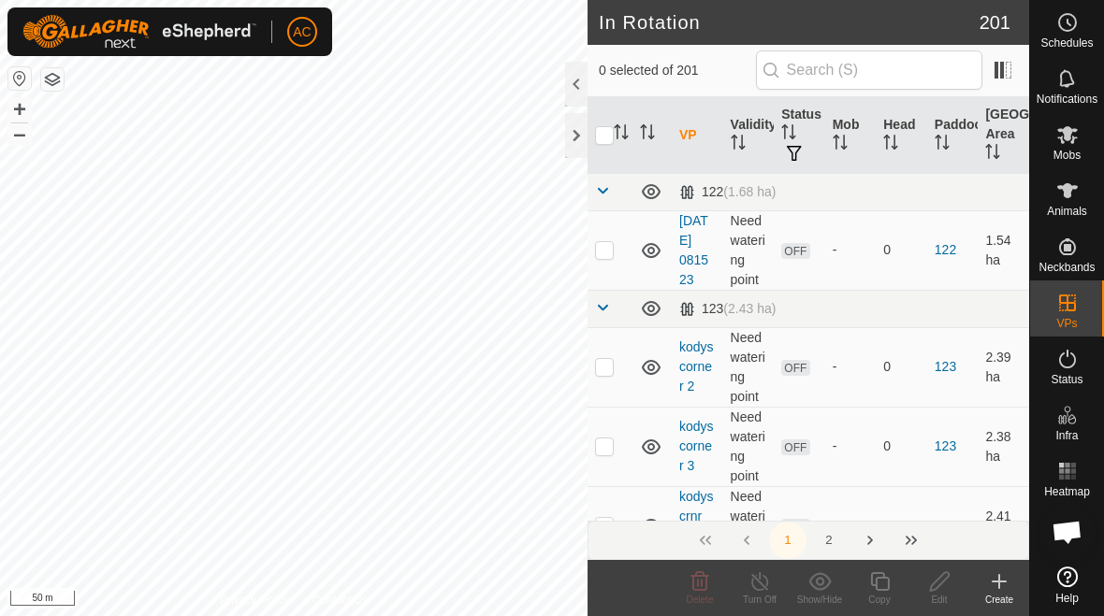
click at [999, 590] on icon at bounding box center [999, 582] width 22 height 22
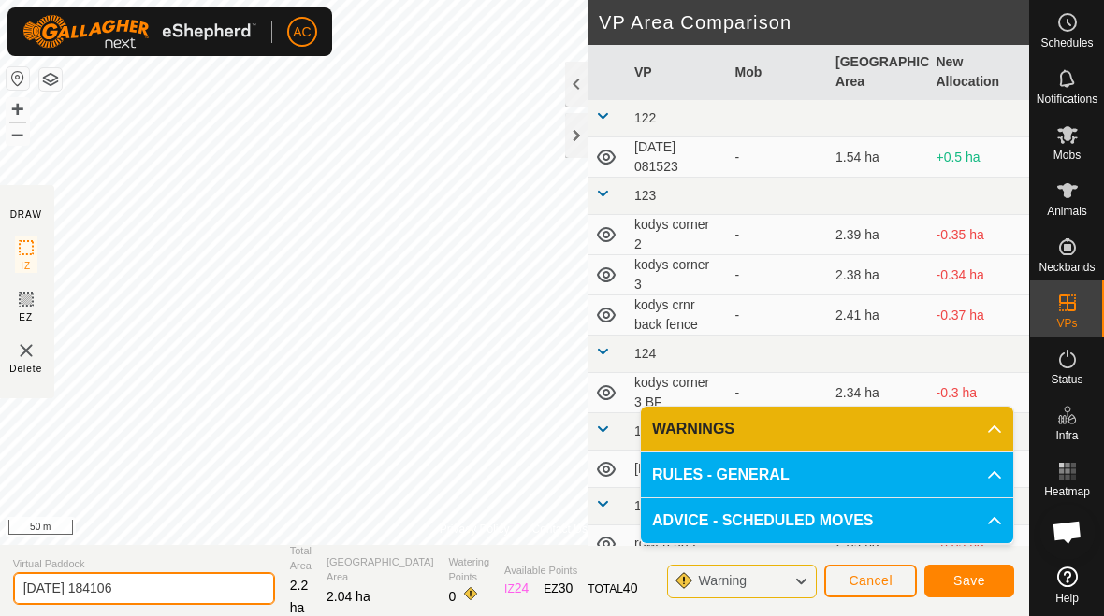
click at [171, 587] on input "[DATE] 184106" at bounding box center [144, 588] width 262 height 33
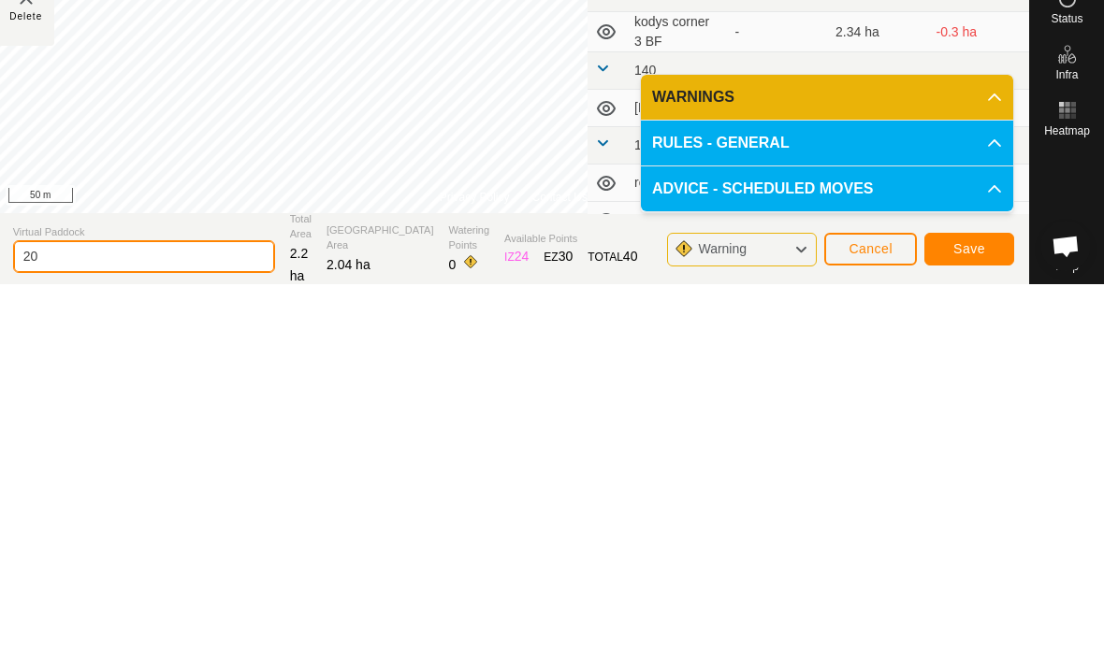
type input "2"
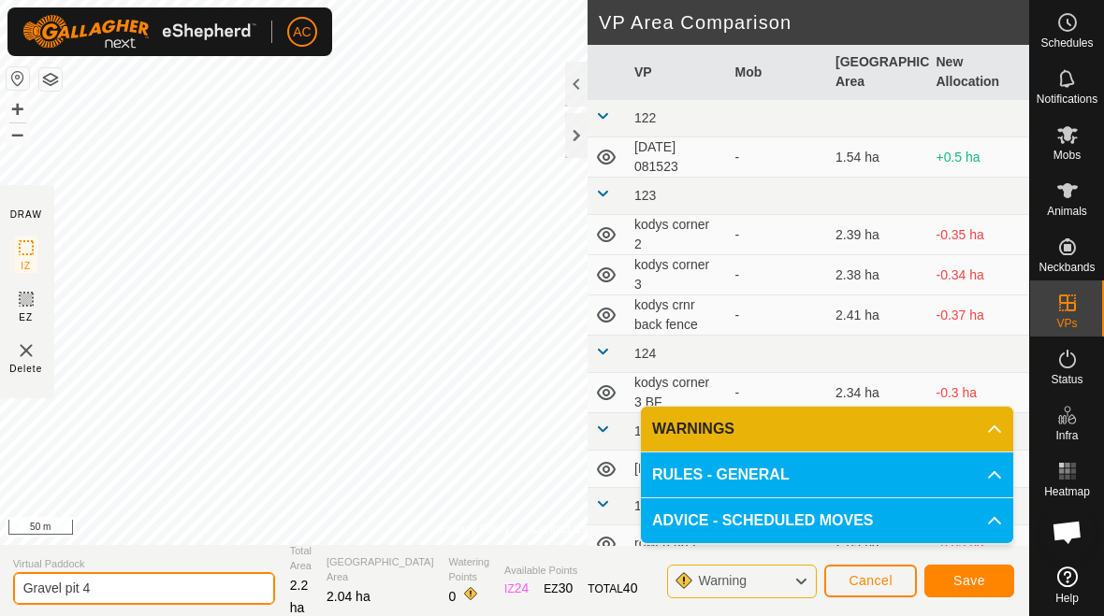
type input "Gravel pit 4"
click at [976, 576] on span "Save" at bounding box center [969, 580] width 32 height 15
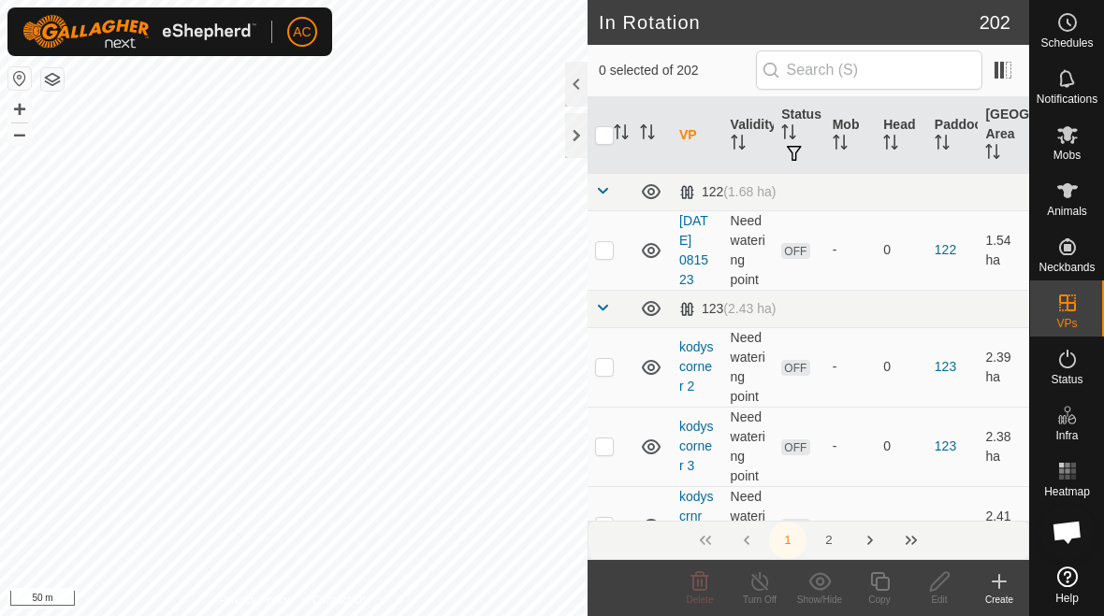
click at [1000, 593] on div "Create" at bounding box center [999, 600] width 60 height 14
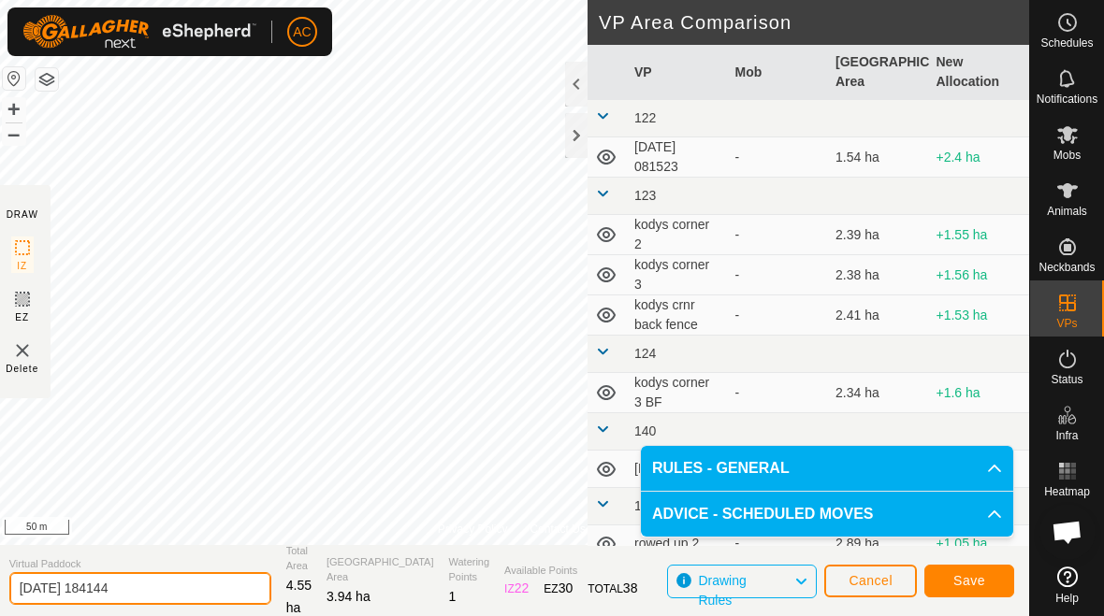
click at [172, 589] on input "[DATE] 184144" at bounding box center [140, 588] width 262 height 33
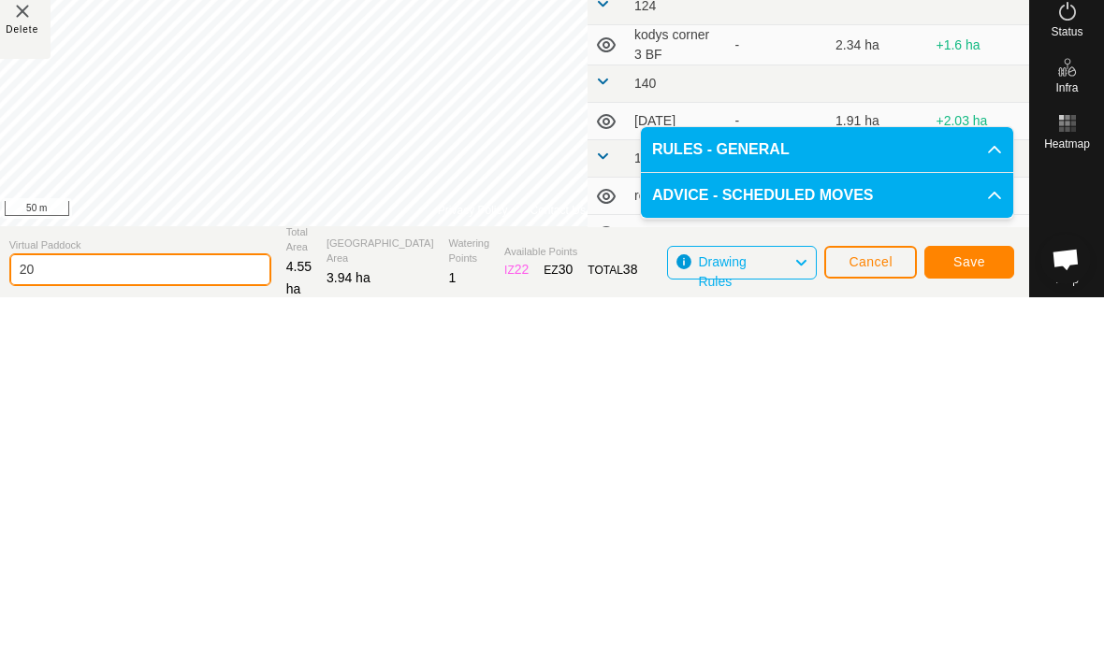
type input "2"
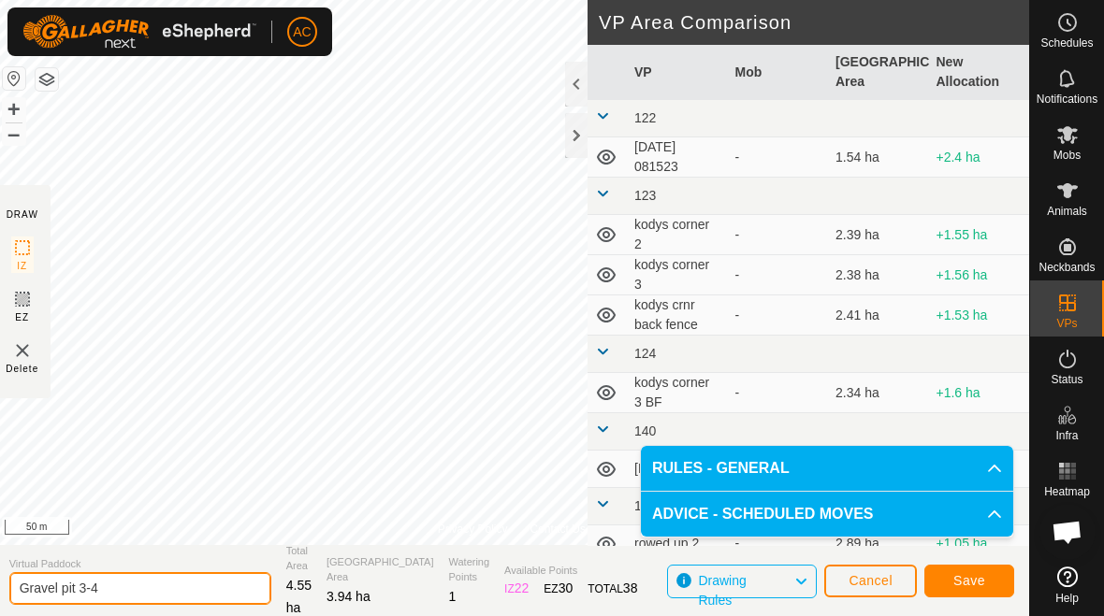
type input "Gravel pit 3-4"
click at [979, 590] on button "Save" at bounding box center [969, 581] width 90 height 33
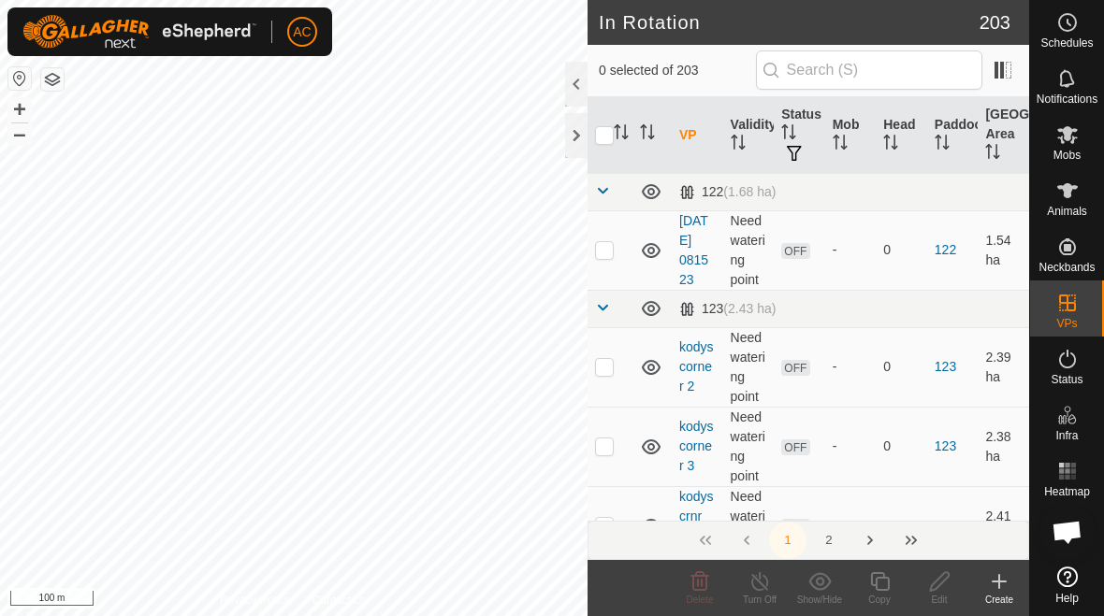
click at [576, 141] on div at bounding box center [576, 135] width 22 height 45
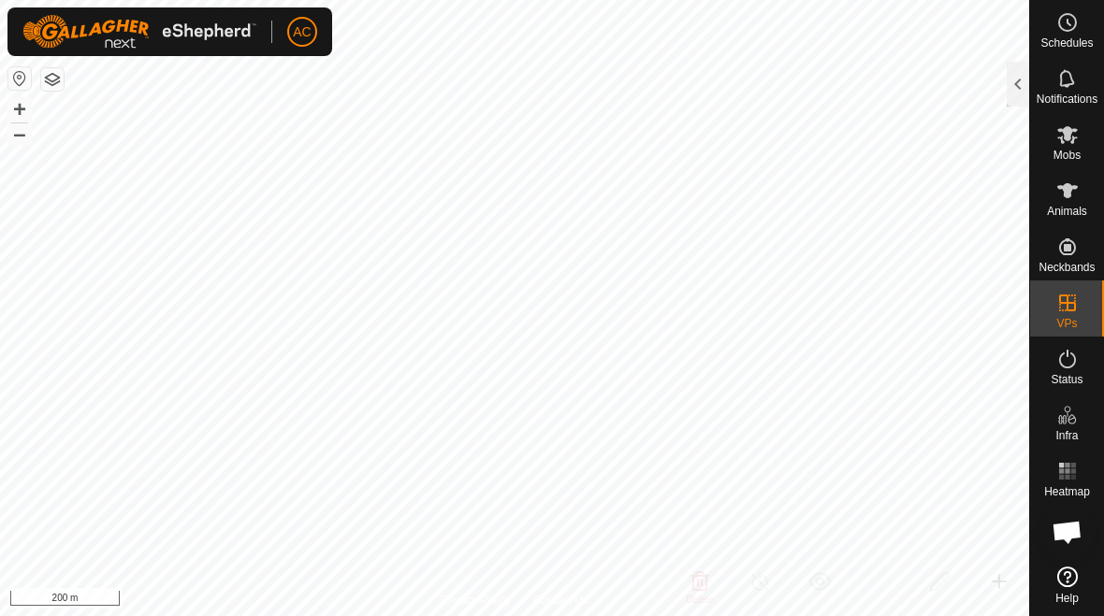
click at [1013, 86] on div at bounding box center [1018, 84] width 22 height 45
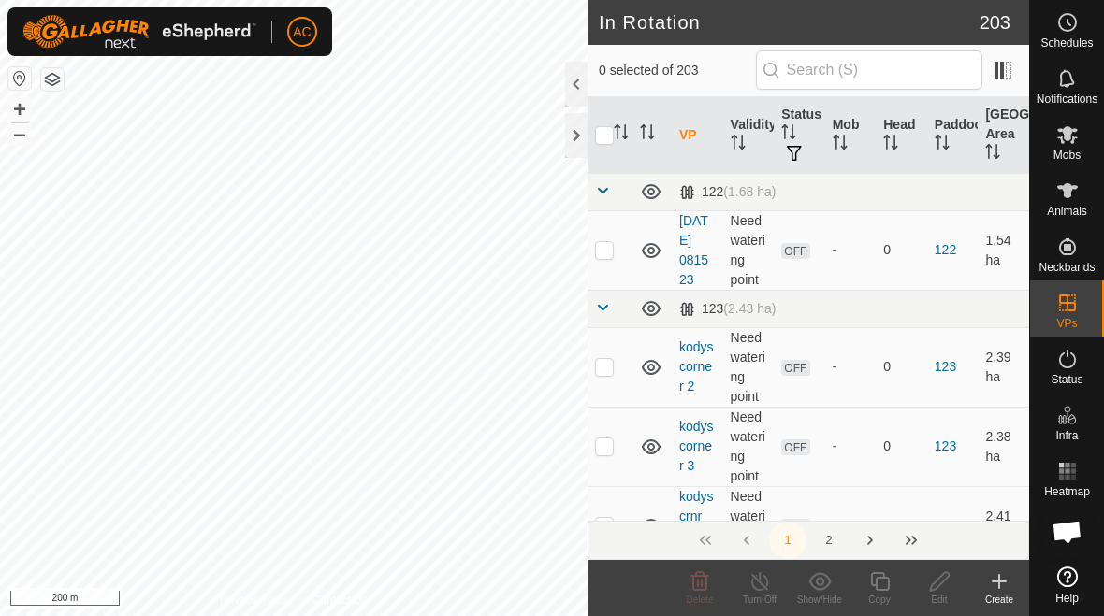
click at [1000, 593] on div "Create" at bounding box center [999, 600] width 60 height 14
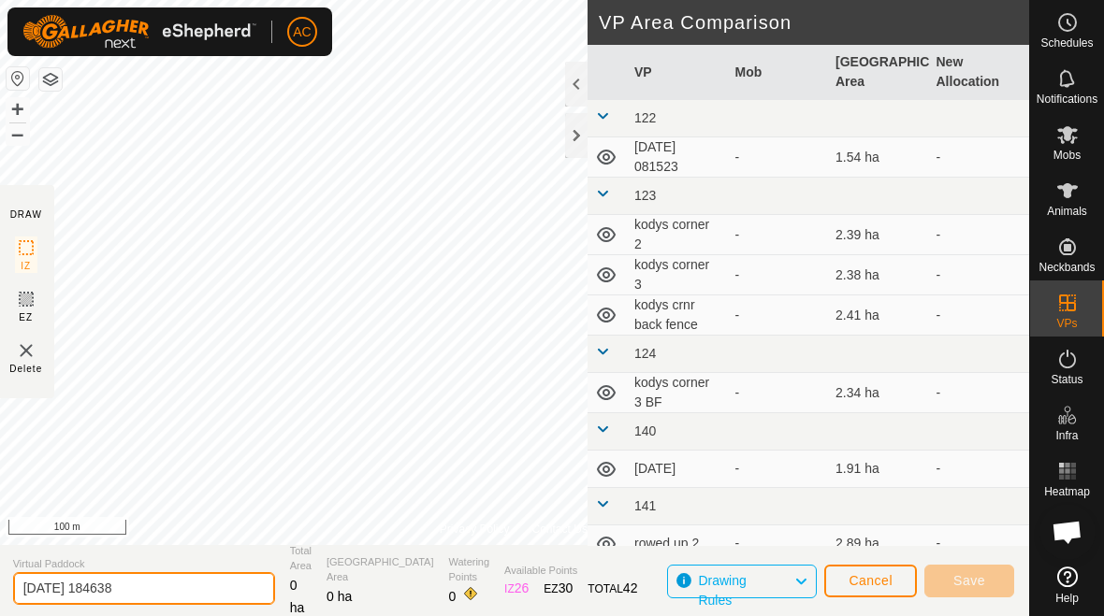
click at [172, 593] on input "[DATE] 184638" at bounding box center [144, 588] width 262 height 33
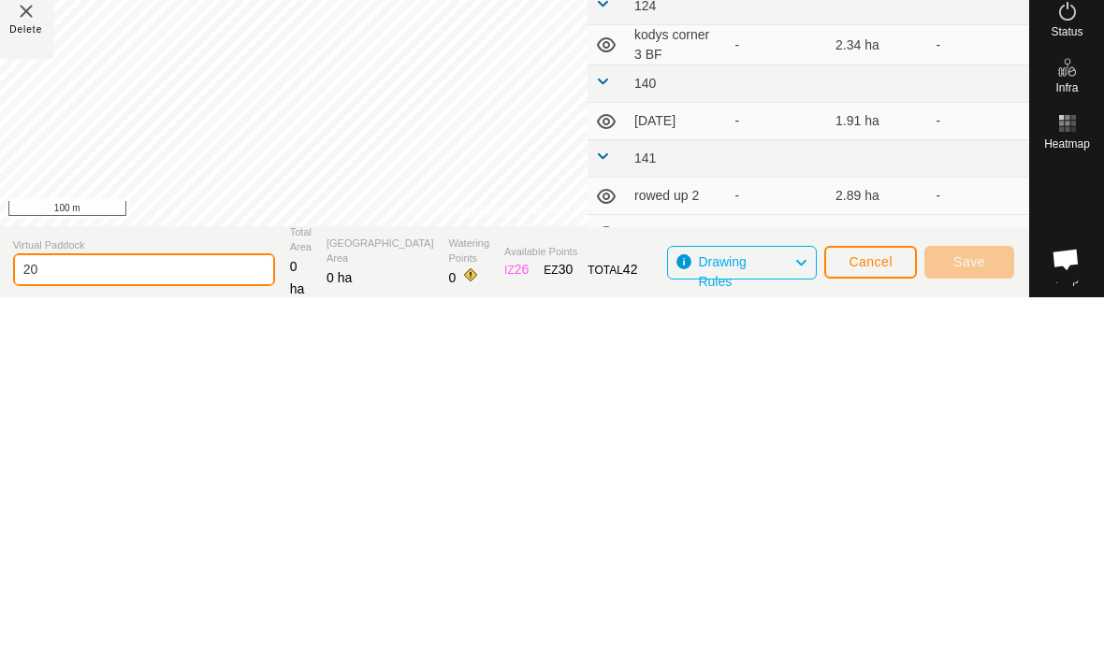
type input "2"
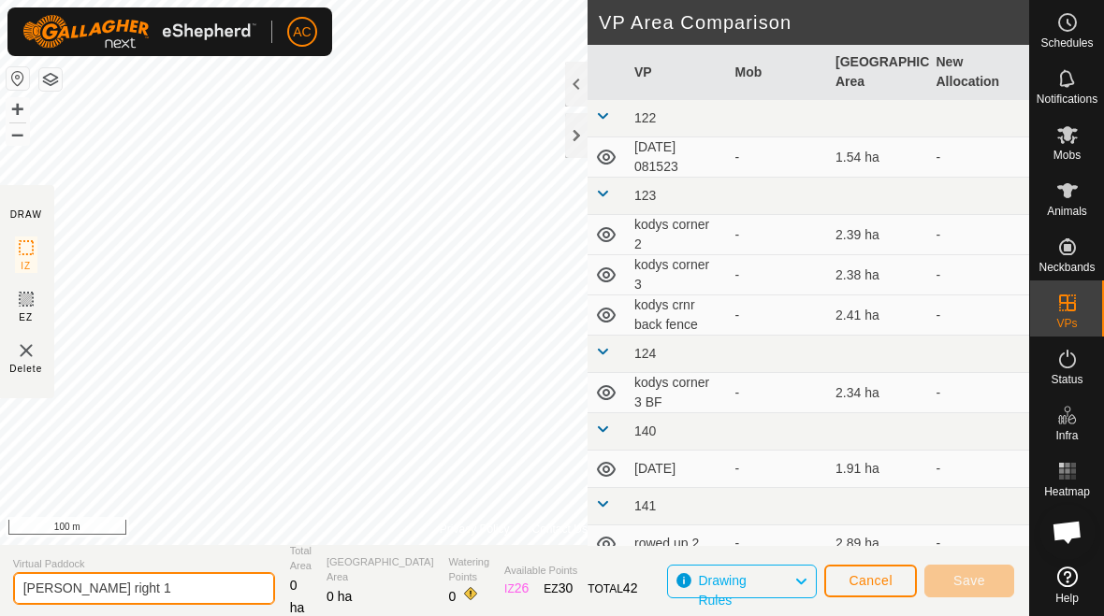
type input "[PERSON_NAME] right 1"
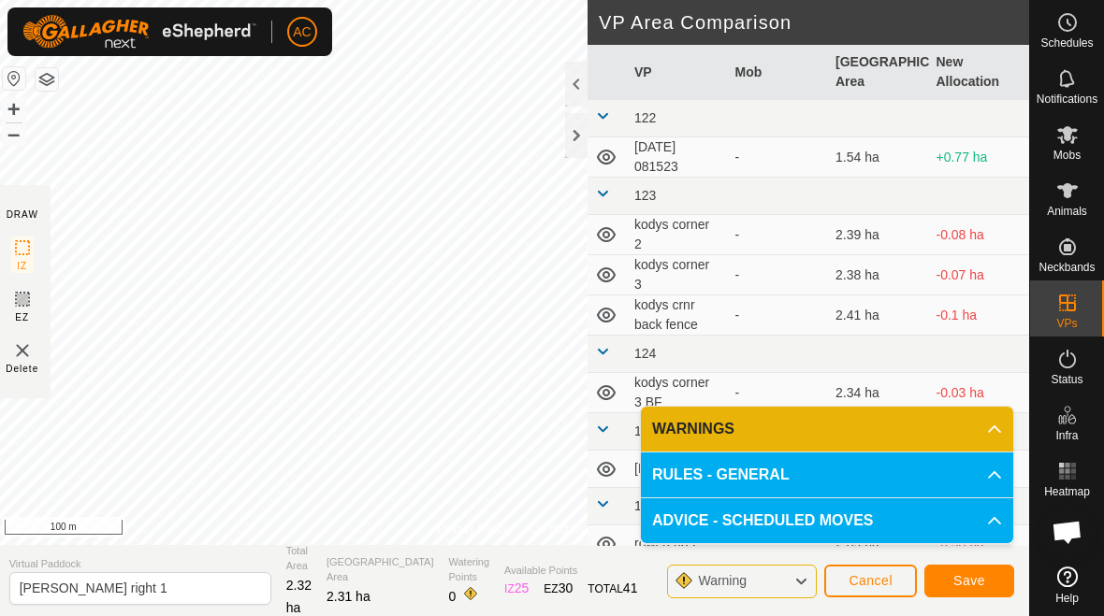
click at [967, 580] on span "Save" at bounding box center [969, 580] width 32 height 15
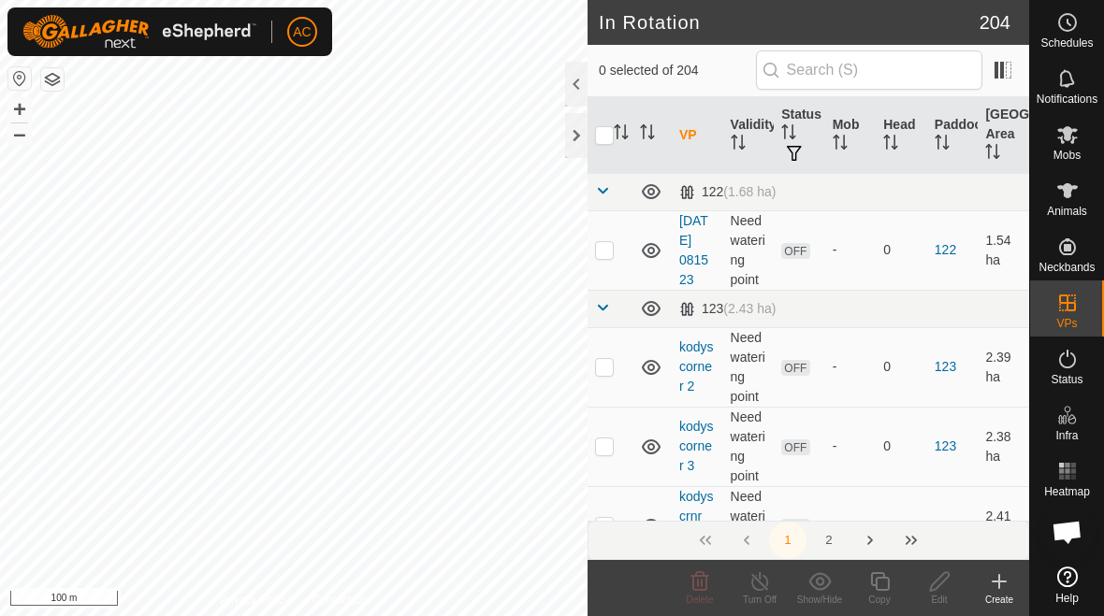
click at [996, 591] on icon at bounding box center [999, 582] width 22 height 22
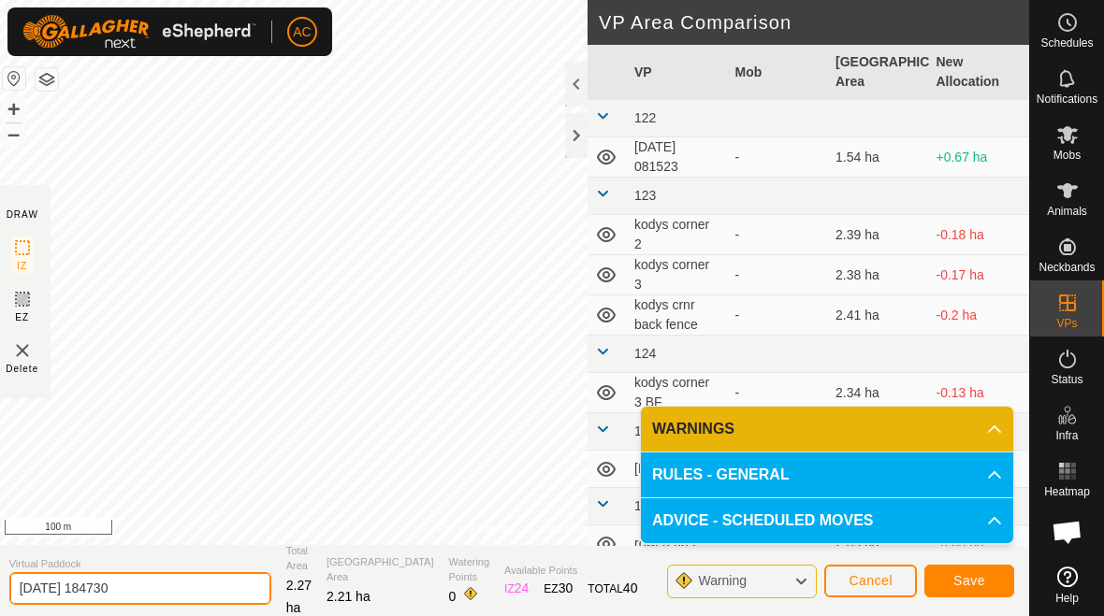
click at [167, 582] on input "[DATE] 184730" at bounding box center [140, 588] width 262 height 33
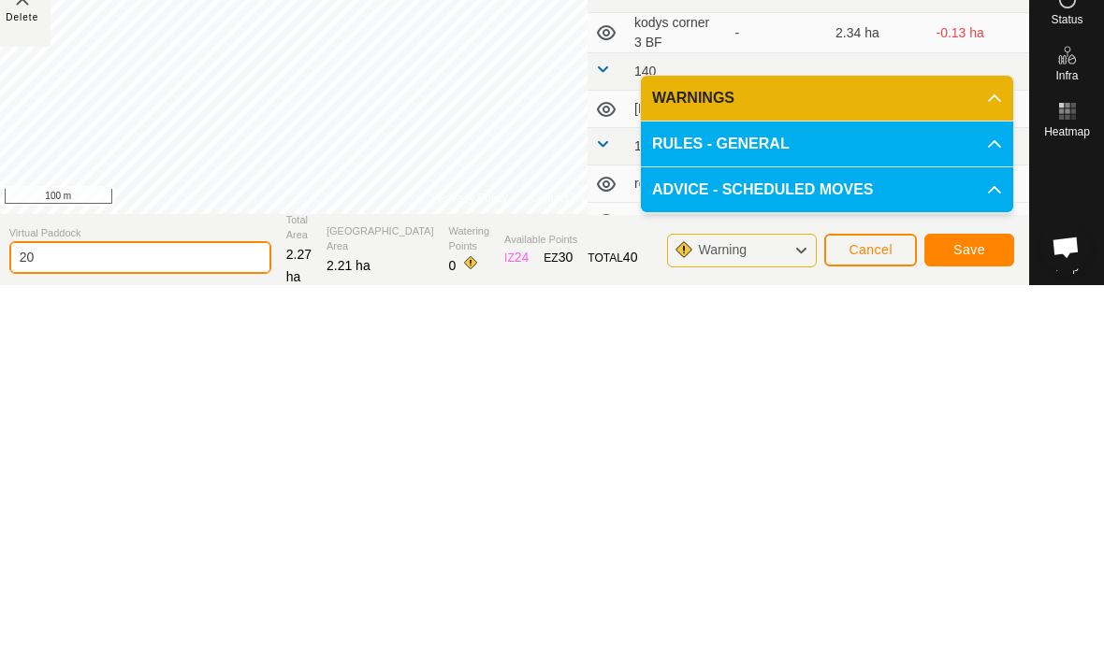
type input "2"
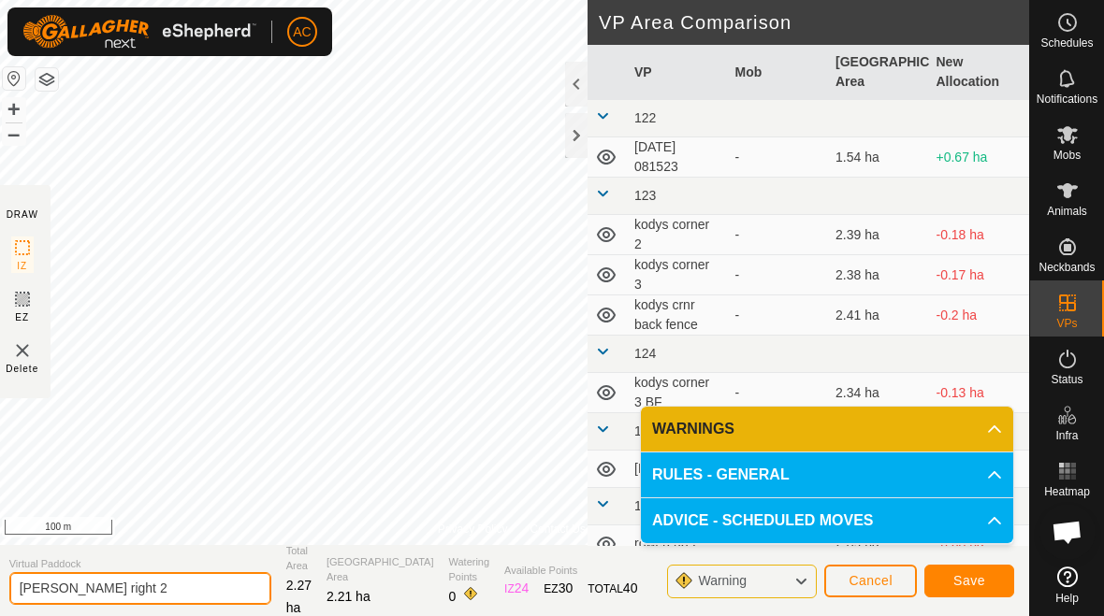
type input "[PERSON_NAME] right 2"
click at [984, 576] on span "Save" at bounding box center [969, 580] width 32 height 15
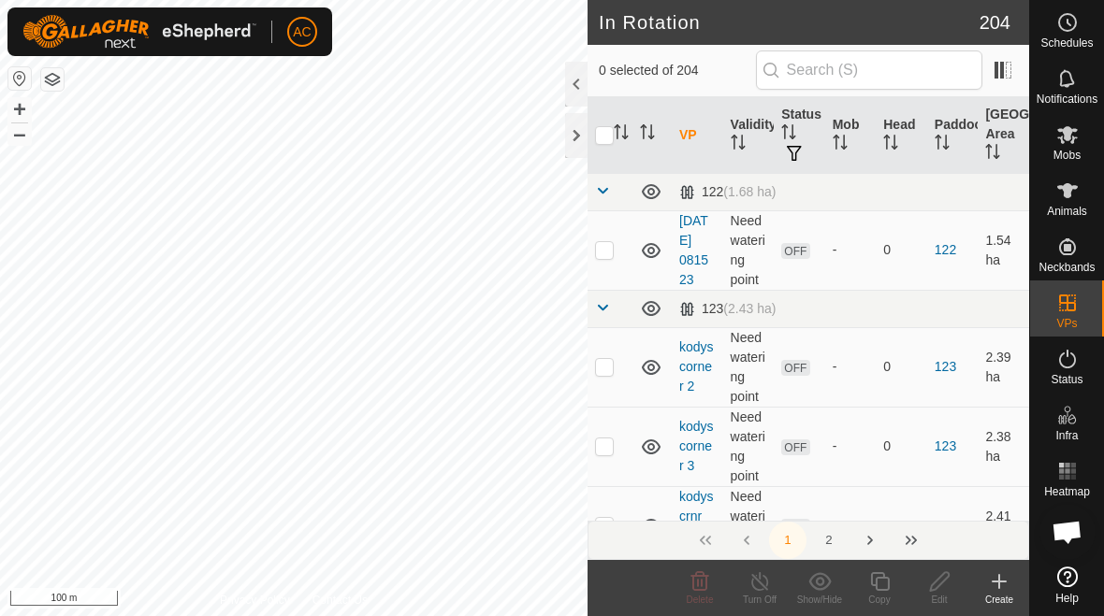
click at [991, 602] on div "Create" at bounding box center [999, 600] width 60 height 14
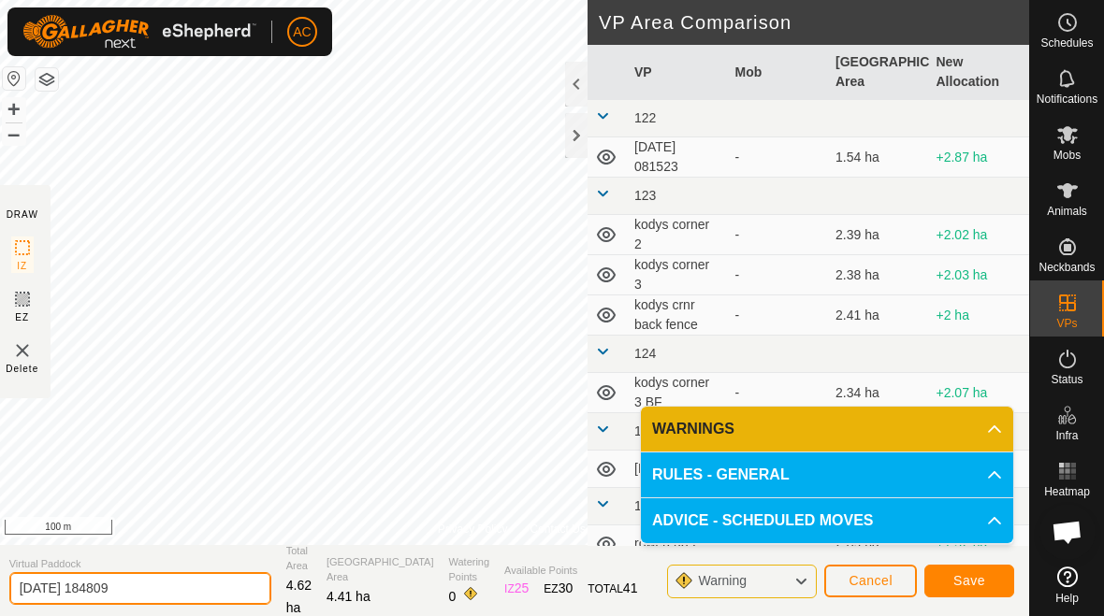
click at [174, 592] on input "[DATE] 184809" at bounding box center [140, 588] width 262 height 33
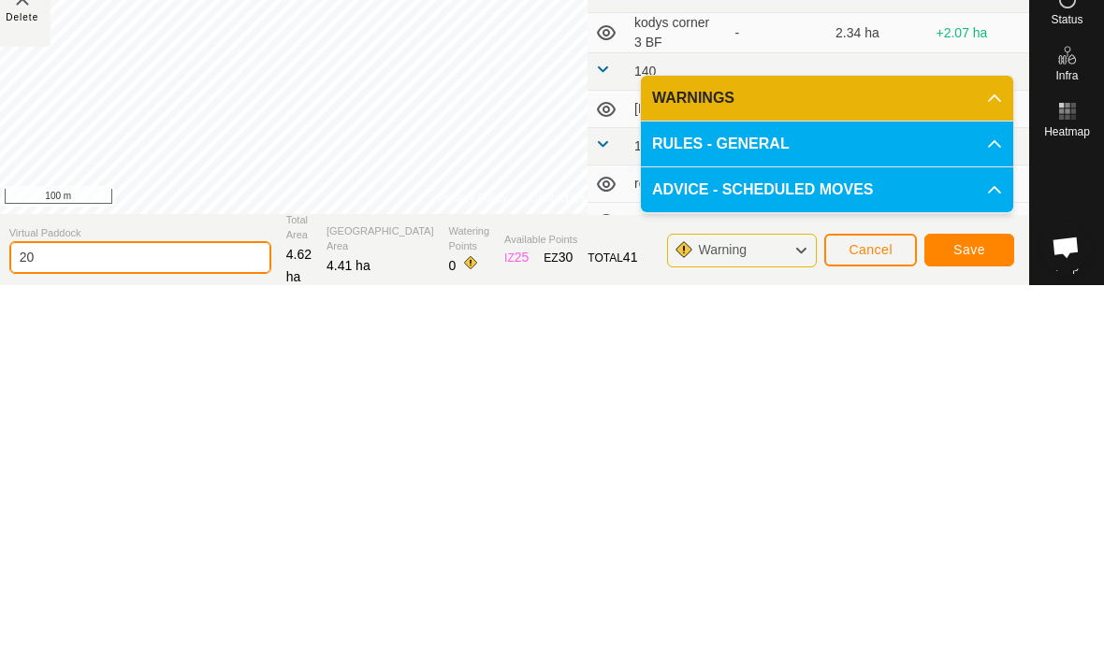
type input "2"
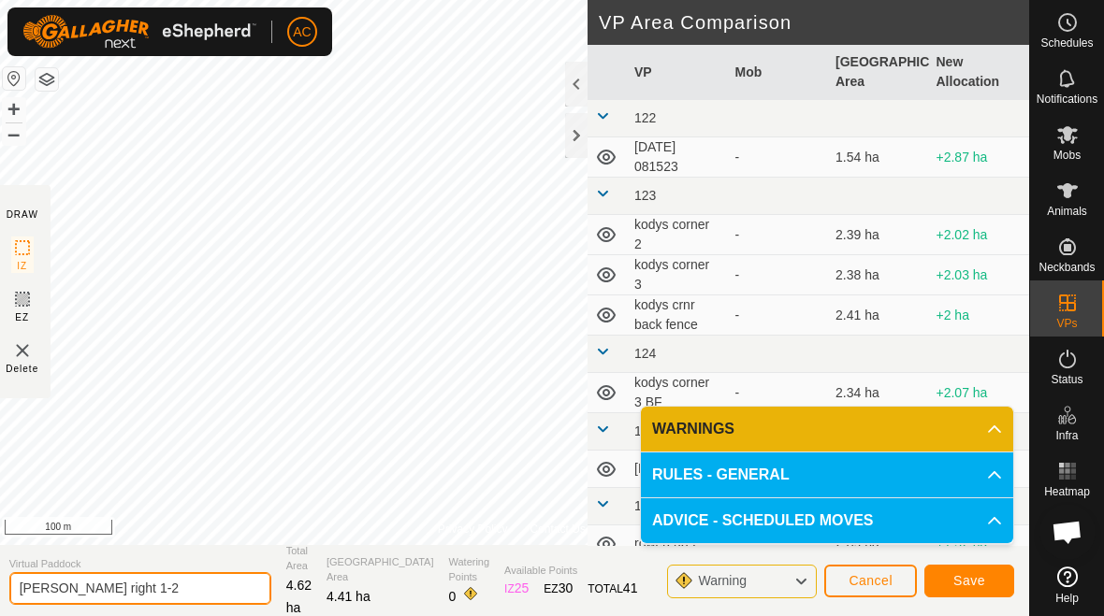
type input "[PERSON_NAME] right 1-2"
click at [987, 575] on button "Save" at bounding box center [969, 581] width 90 height 33
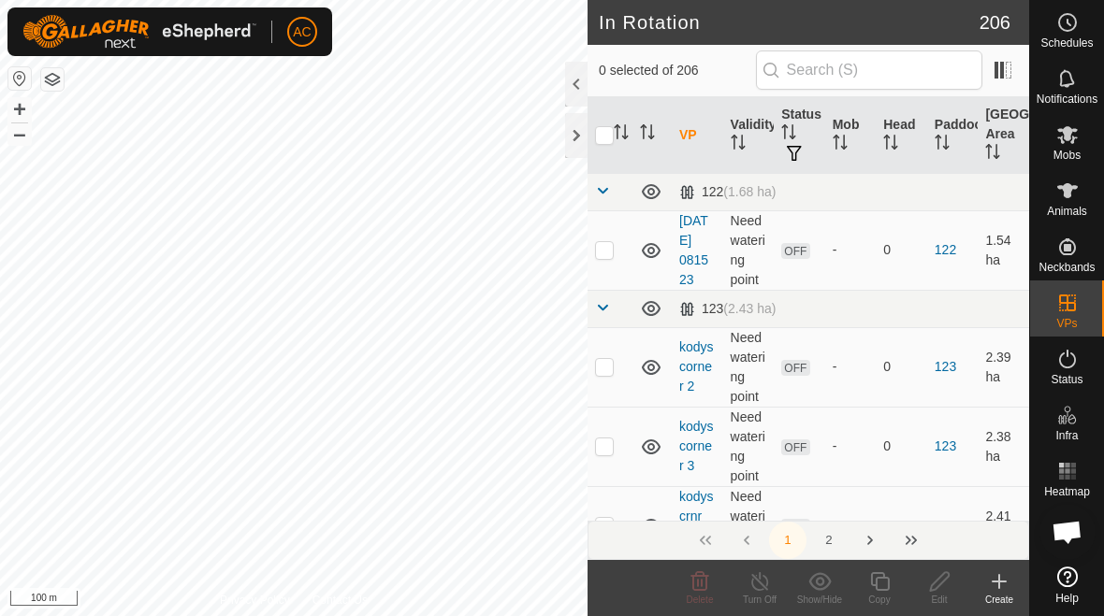
click at [1006, 584] on icon at bounding box center [999, 582] width 22 height 22
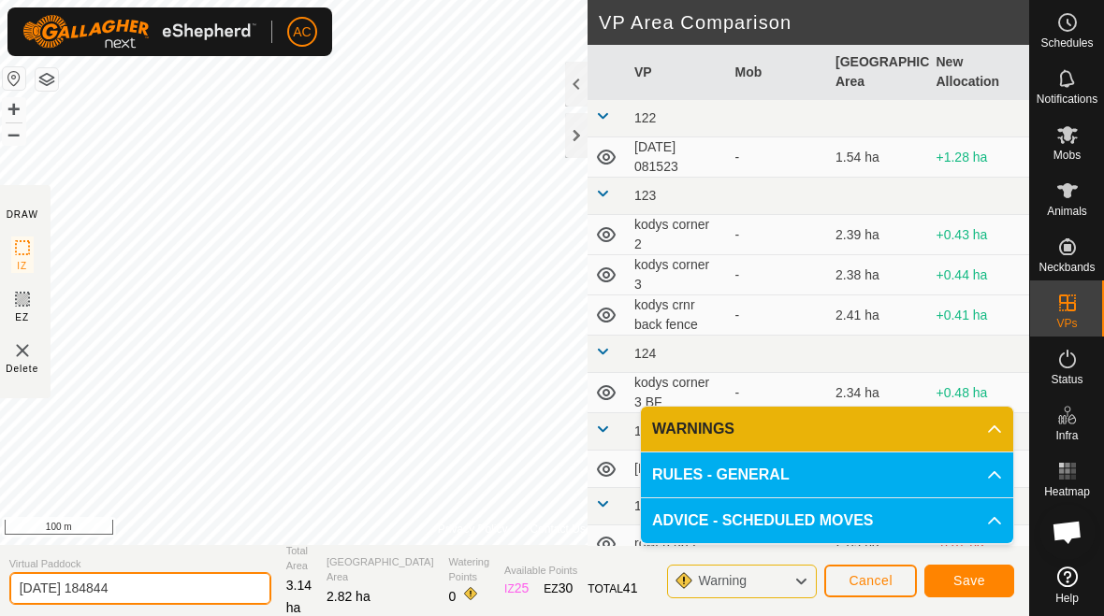
click at [164, 593] on input "[DATE] 184844" at bounding box center [140, 588] width 262 height 33
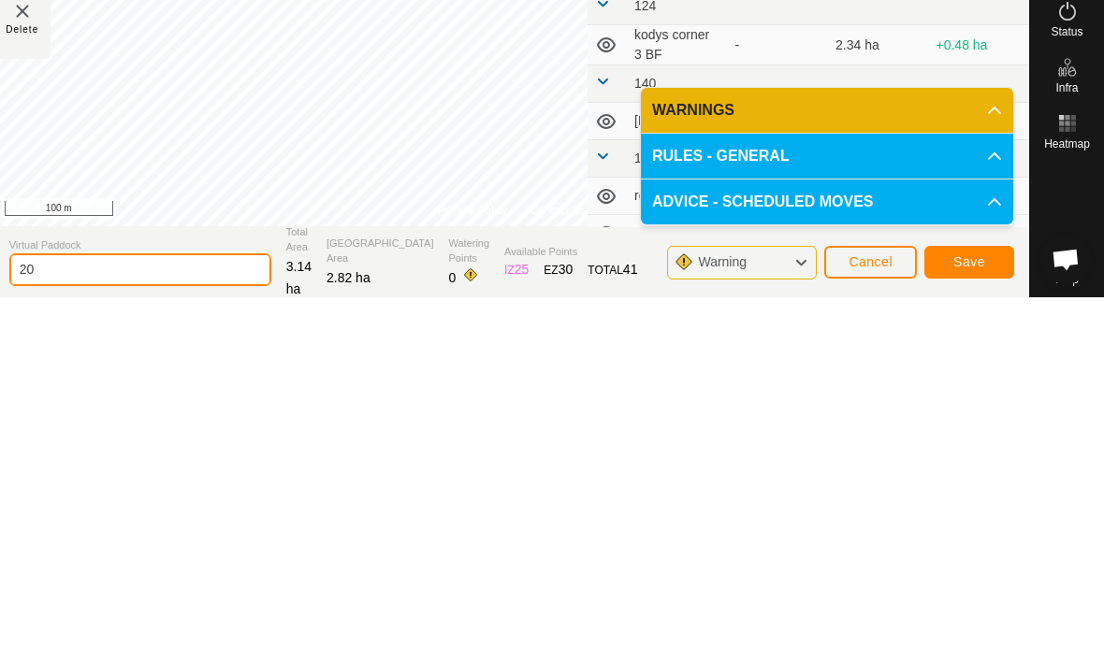
type input "2"
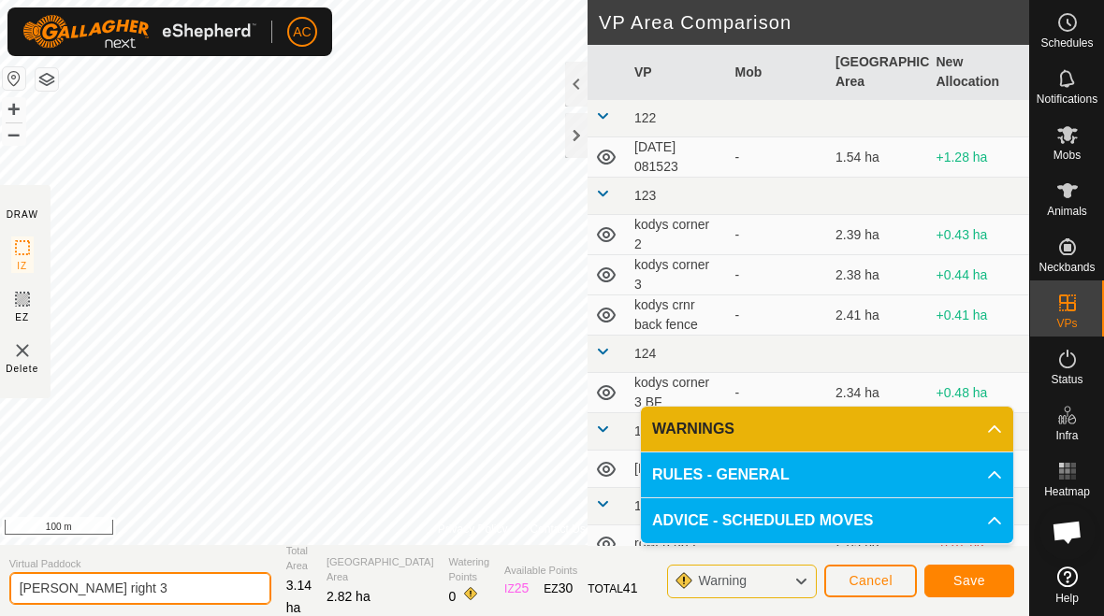
type input "[PERSON_NAME] right 3"
click at [974, 577] on span "Save" at bounding box center [969, 580] width 32 height 15
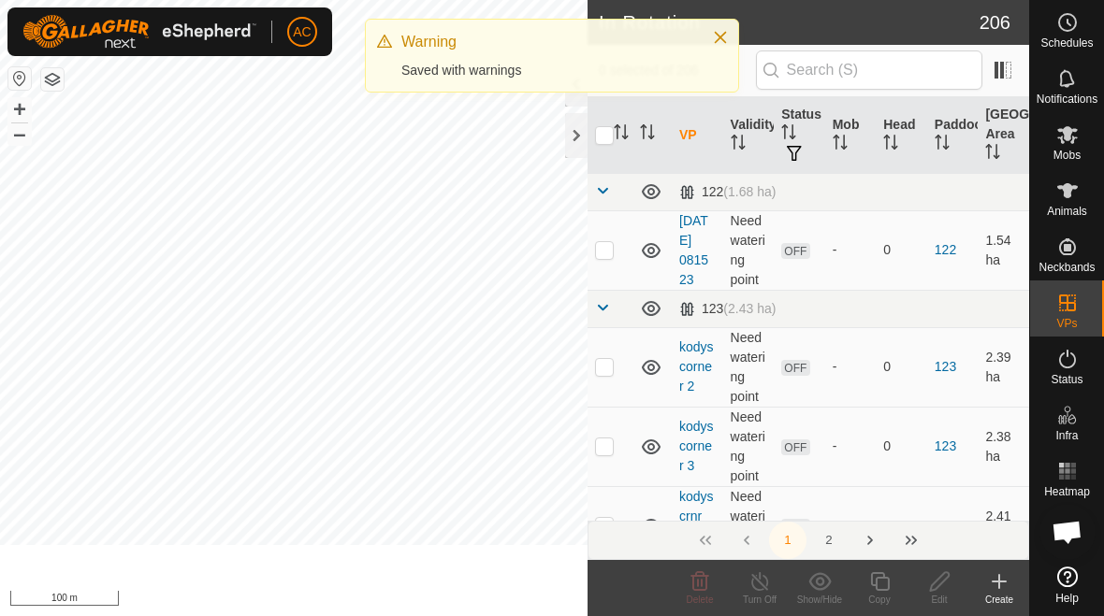
click at [993, 586] on icon at bounding box center [999, 582] width 22 height 22
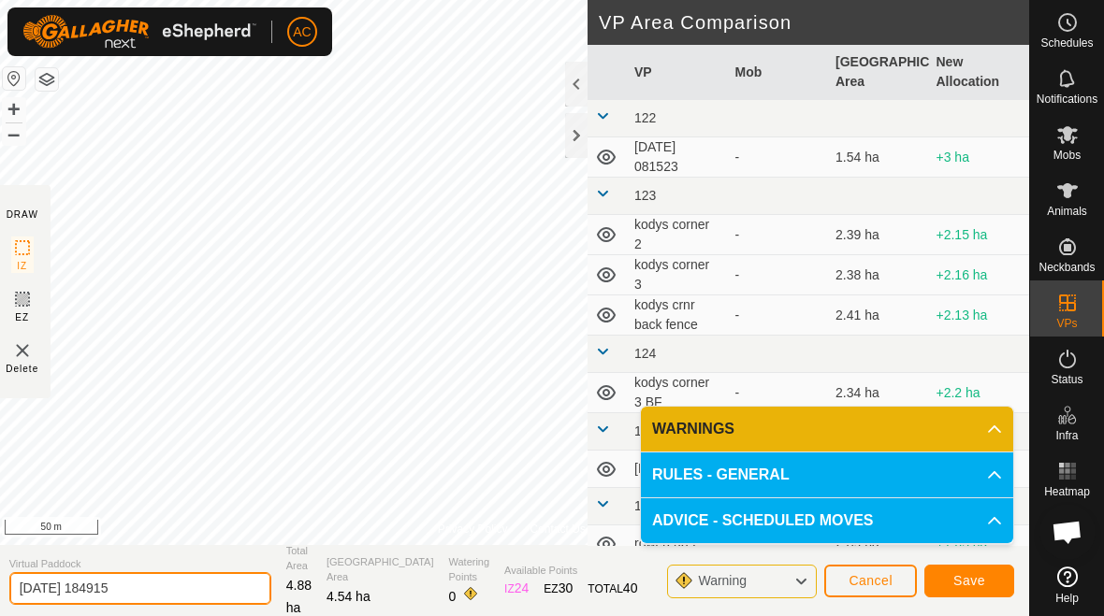
click at [162, 585] on input "[DATE] 184915" at bounding box center [140, 588] width 262 height 33
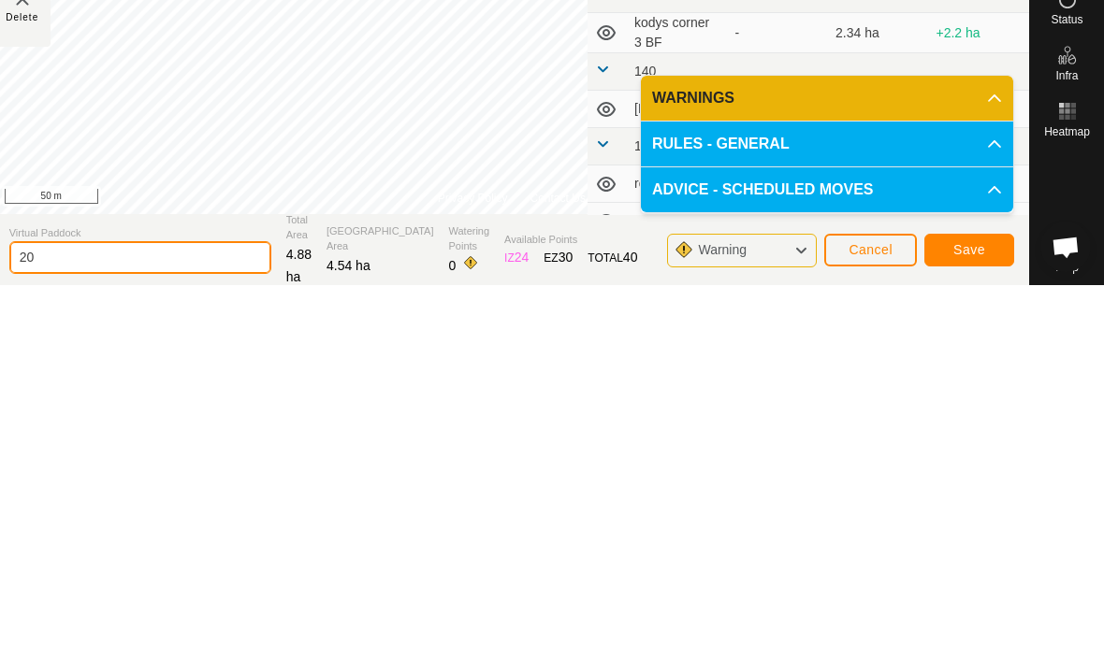
type input "2"
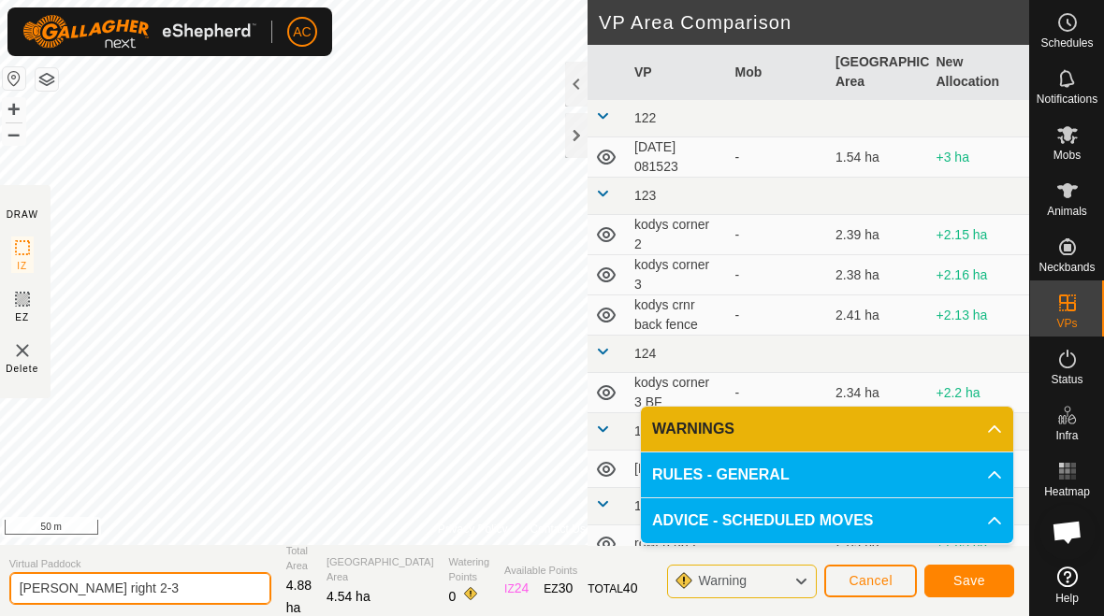
type input "[PERSON_NAME] right 2-3"
click at [978, 570] on button "Save" at bounding box center [969, 581] width 90 height 33
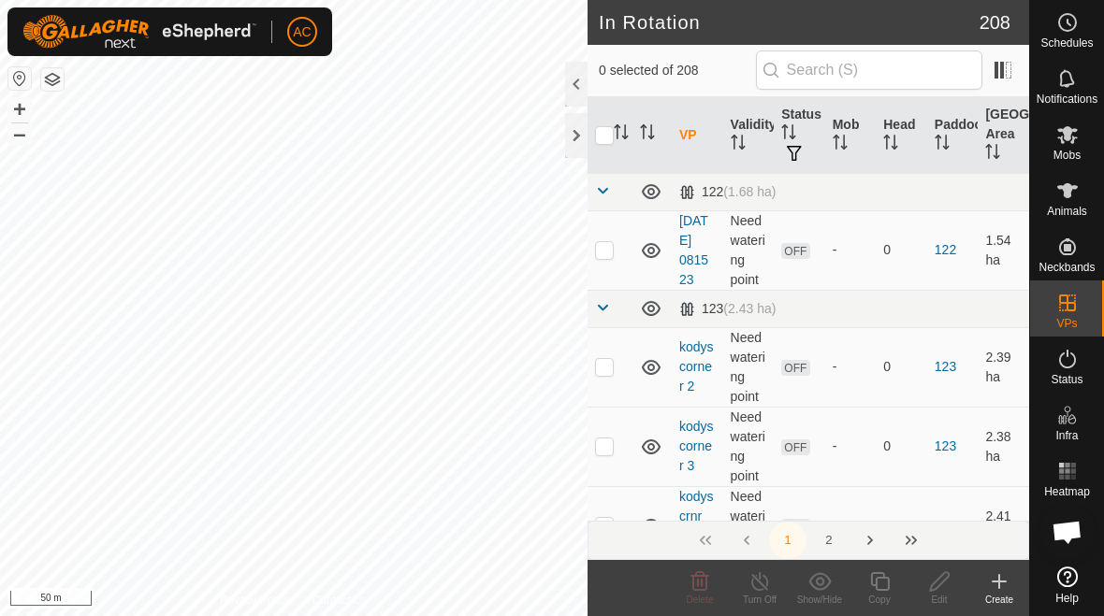
click at [1003, 588] on icon at bounding box center [999, 582] width 22 height 22
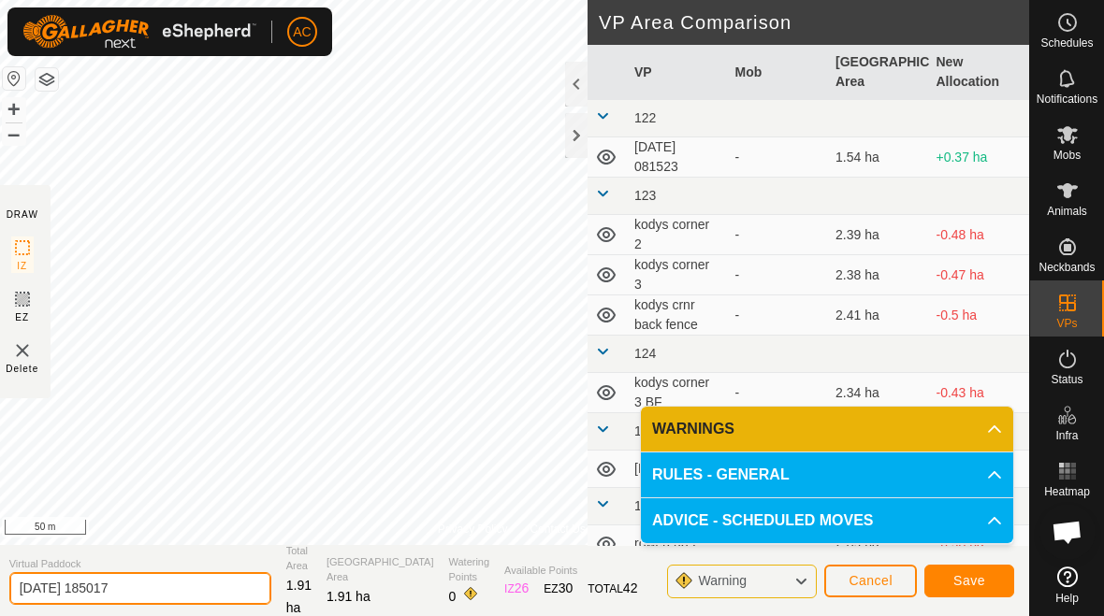
click at [178, 595] on input "[DATE] 185017" at bounding box center [140, 588] width 262 height 33
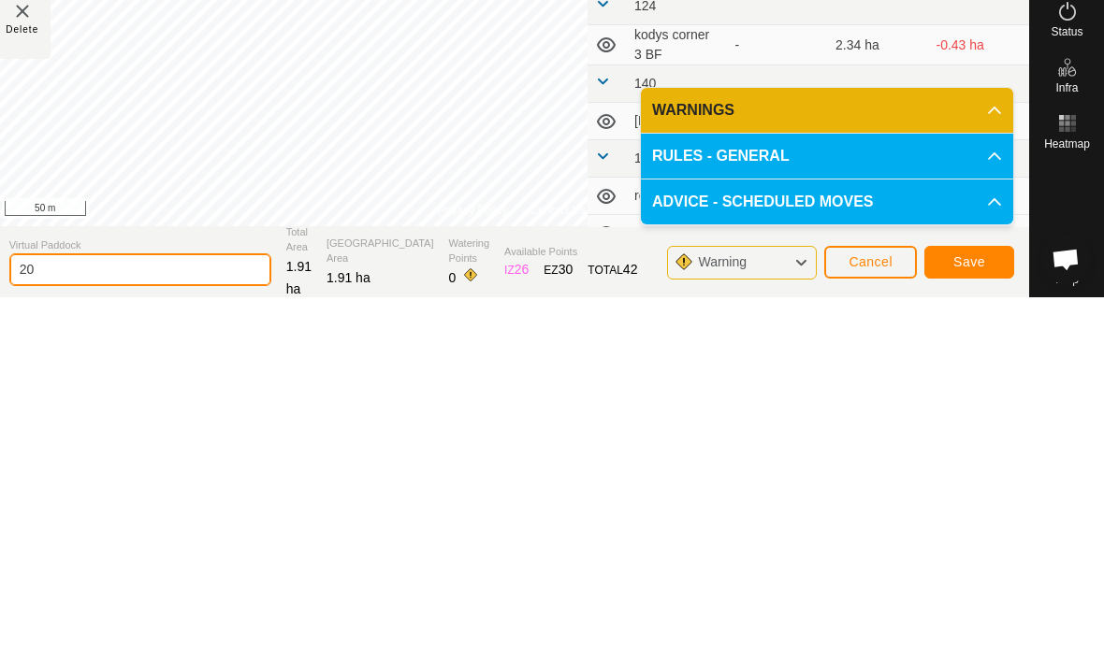
type input "2"
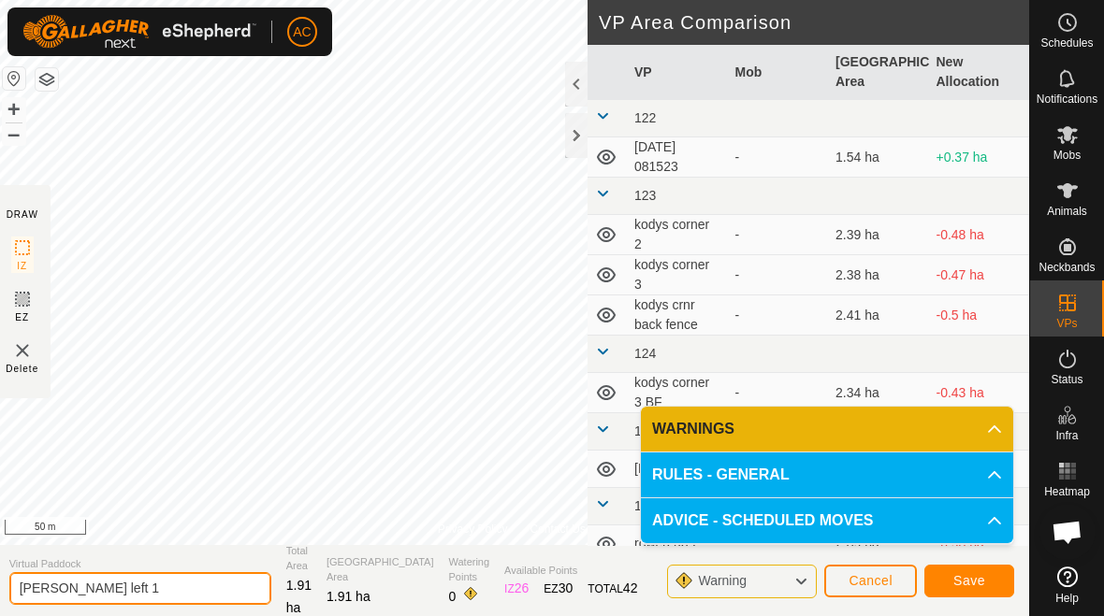
type input "[PERSON_NAME] left 1"
click at [978, 581] on span "Save" at bounding box center [969, 580] width 32 height 15
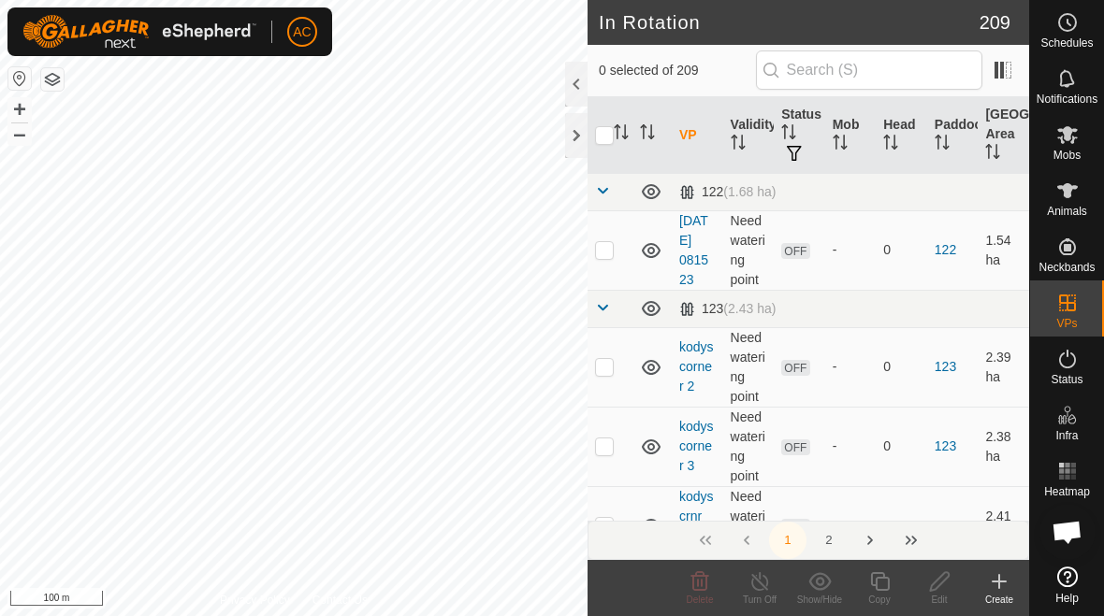
click at [996, 593] on div "Create" at bounding box center [999, 600] width 60 height 14
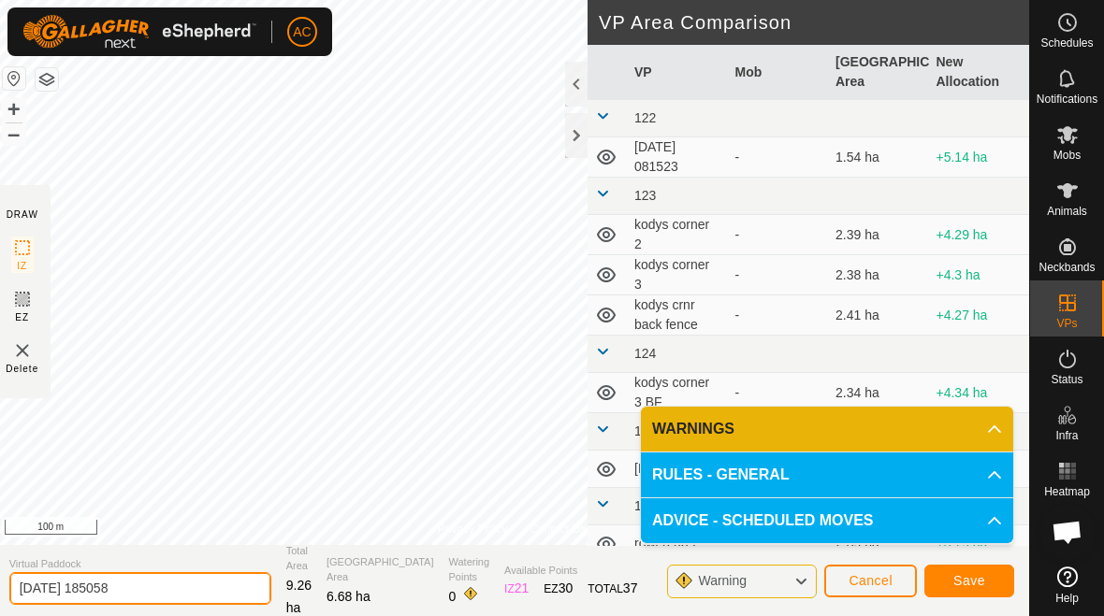
click at [167, 600] on input "[DATE] 185058" at bounding box center [140, 588] width 262 height 33
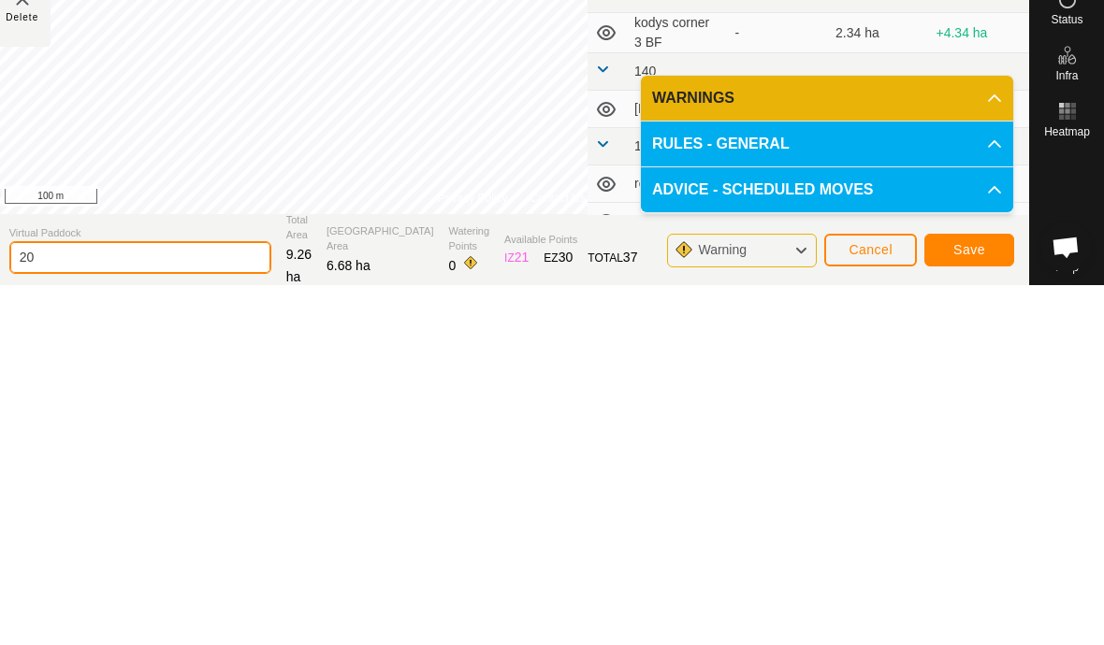
type input "2"
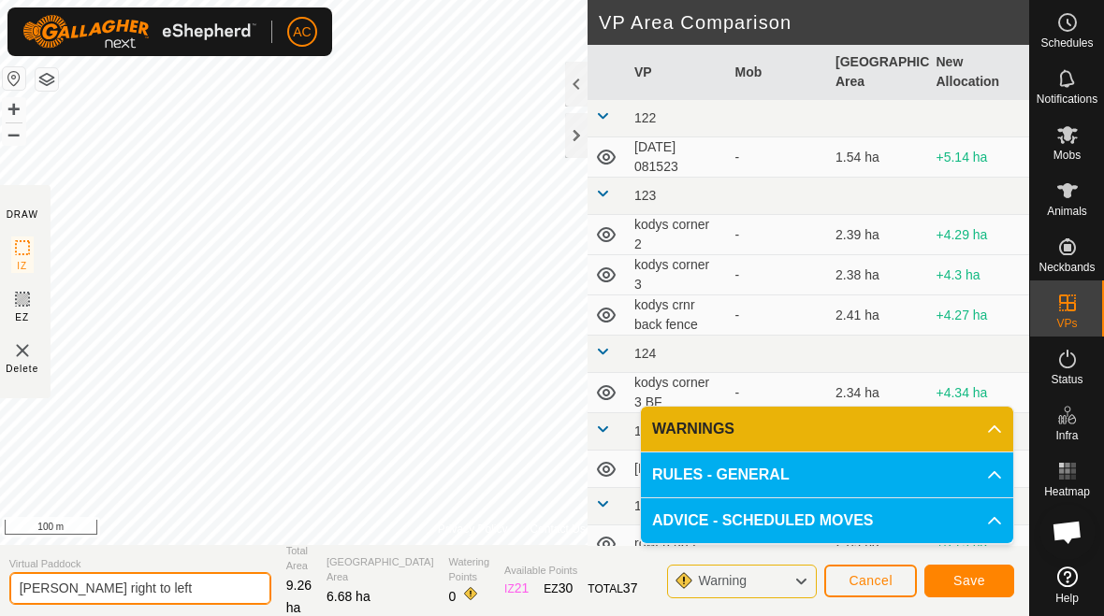
type input "[PERSON_NAME] right to left"
click at [975, 596] on button "Save" at bounding box center [969, 581] width 90 height 33
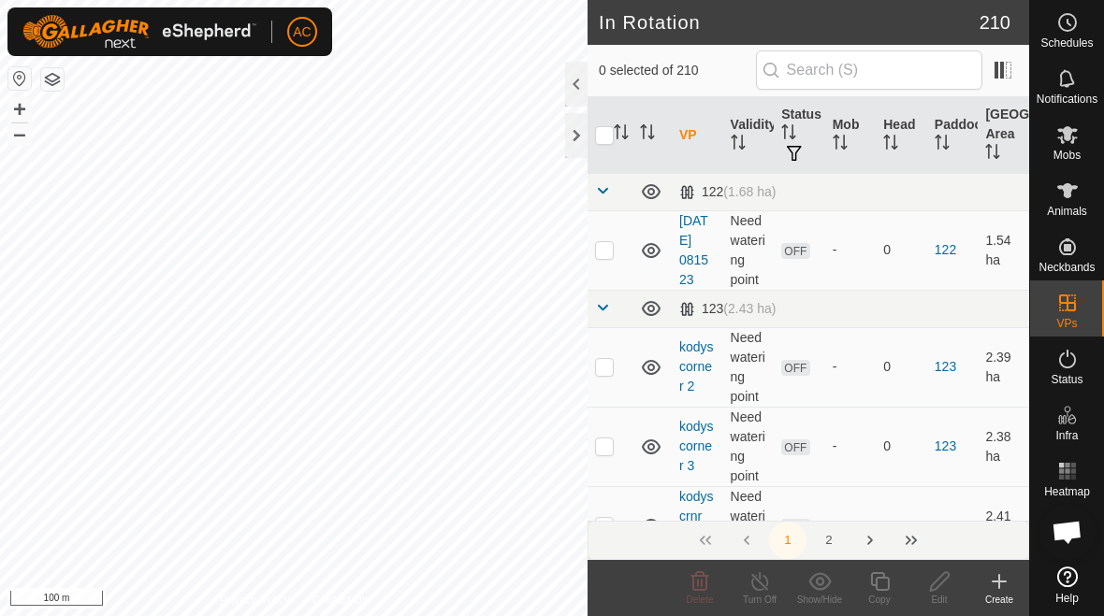
click at [999, 585] on icon at bounding box center [999, 581] width 0 height 13
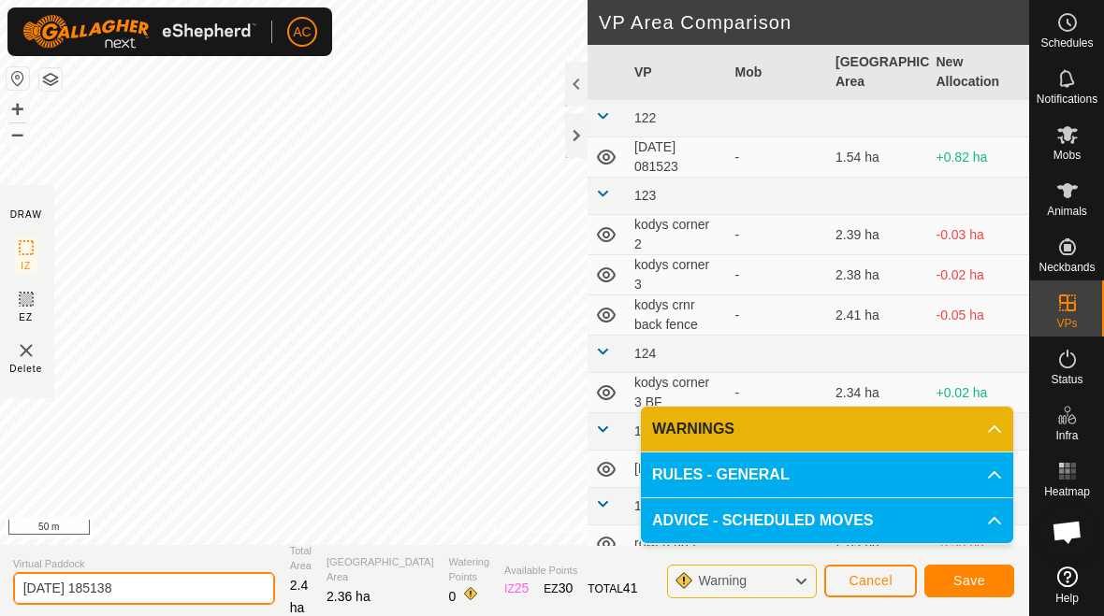
click at [157, 588] on input "[DATE] 185138" at bounding box center [144, 588] width 262 height 33
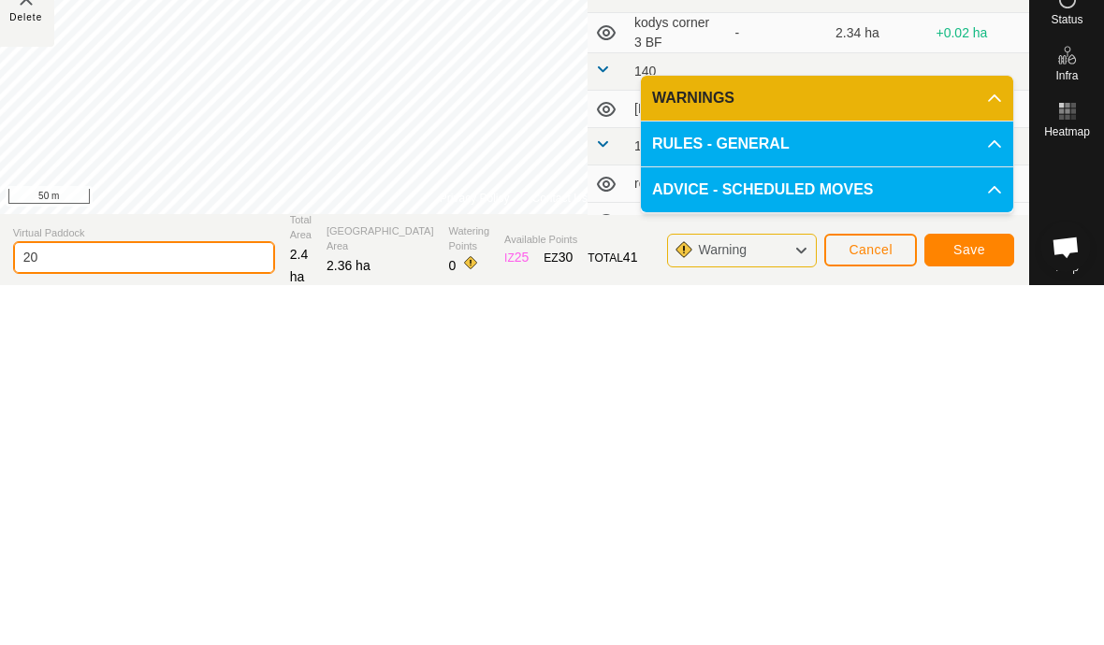
type input "2"
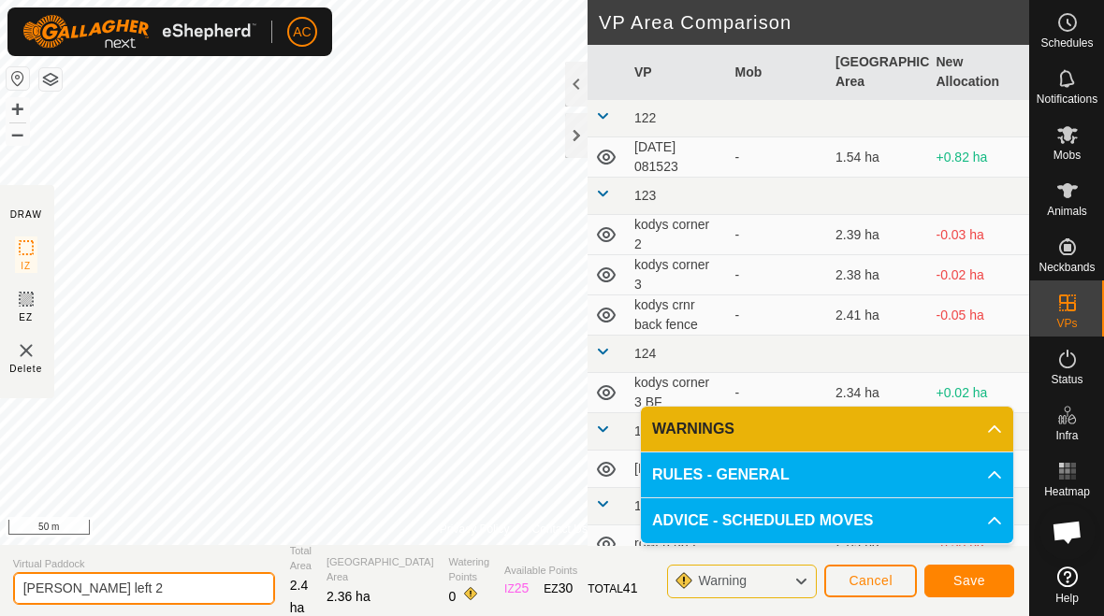
type input "[PERSON_NAME] left 2"
click at [976, 574] on span "Save" at bounding box center [969, 580] width 32 height 15
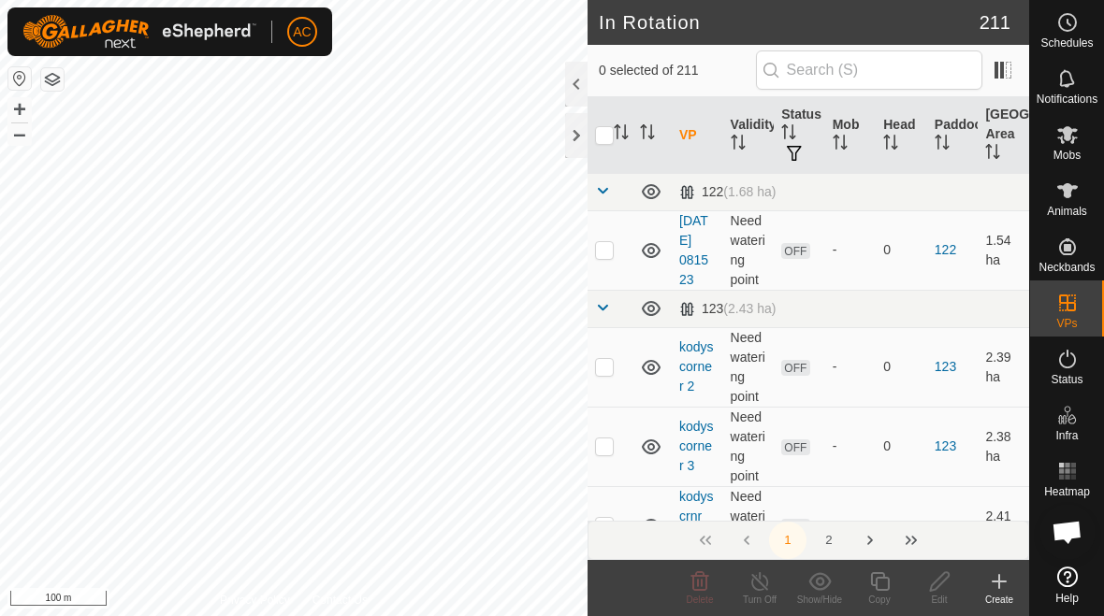
click at [1003, 593] on div "Create" at bounding box center [999, 600] width 60 height 14
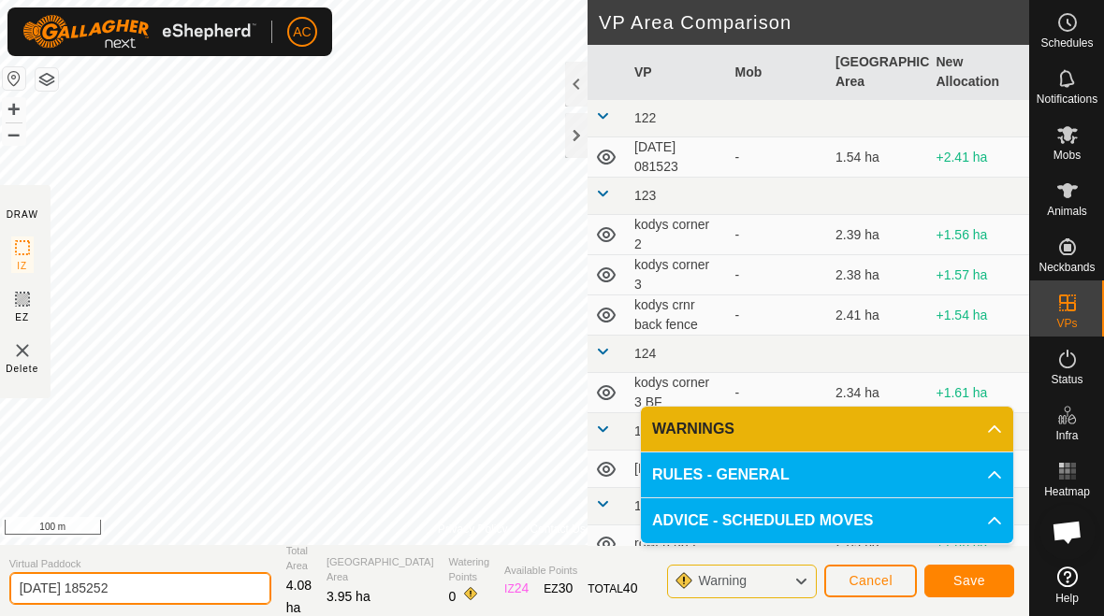
click at [152, 592] on input "[DATE] 185252" at bounding box center [140, 588] width 262 height 33
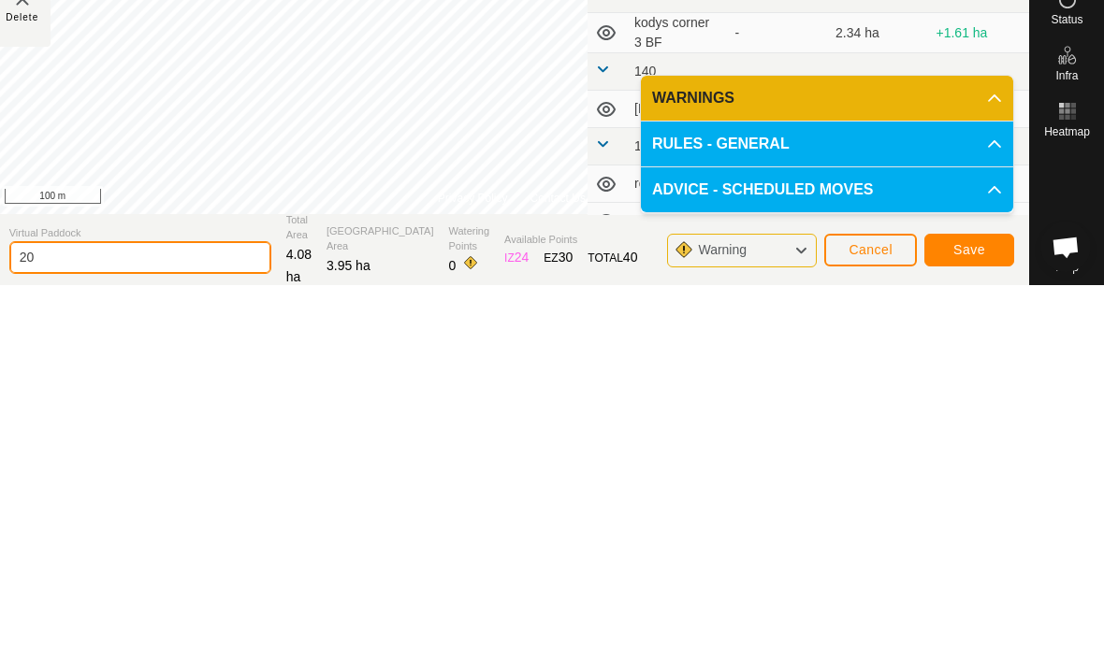
type input "2"
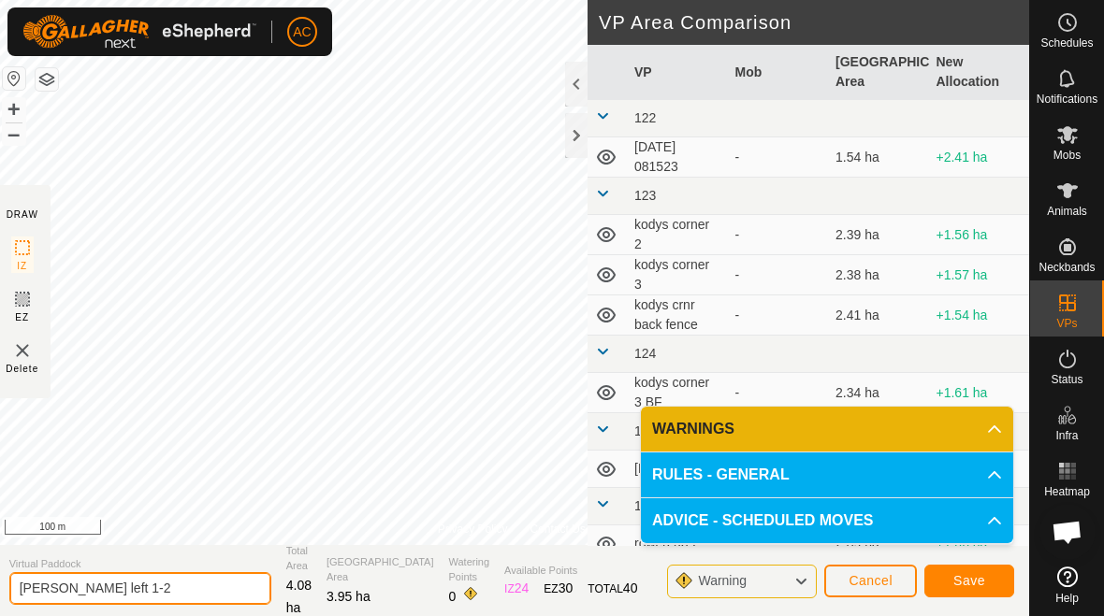
type input "[PERSON_NAME] left 1-2"
click at [978, 578] on span "Save" at bounding box center [969, 580] width 32 height 15
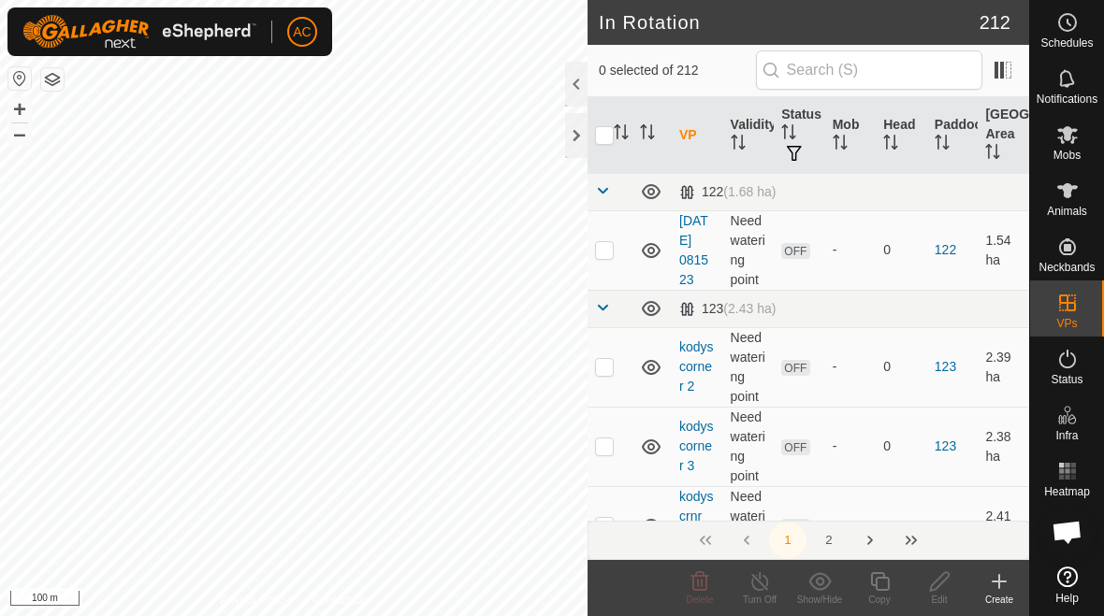
click at [1001, 584] on icon at bounding box center [999, 582] width 22 height 22
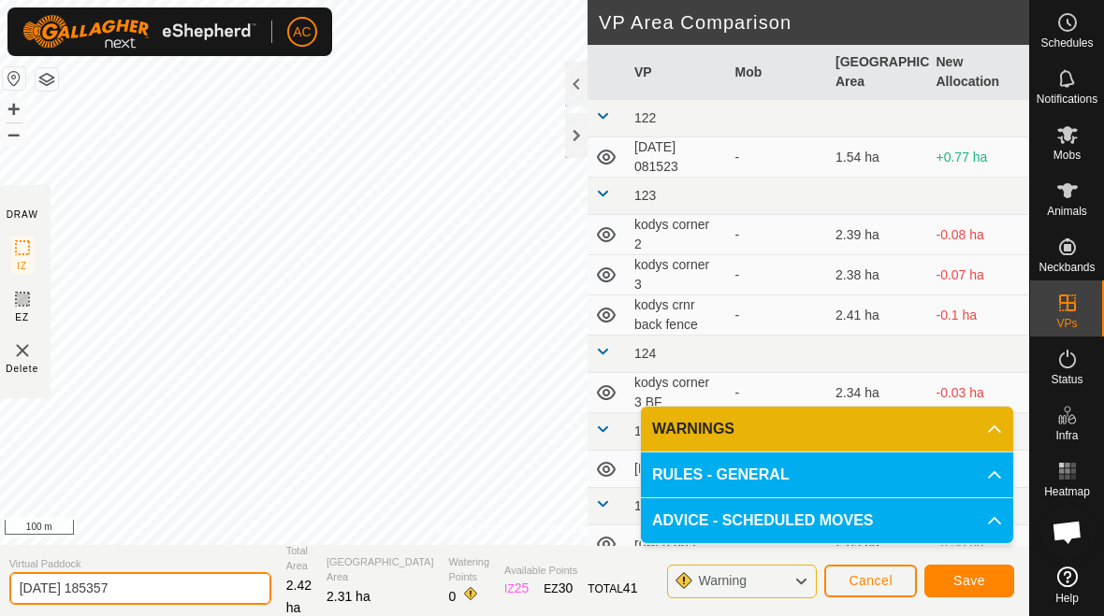
click at [163, 599] on input "[DATE] 185357" at bounding box center [140, 588] width 262 height 33
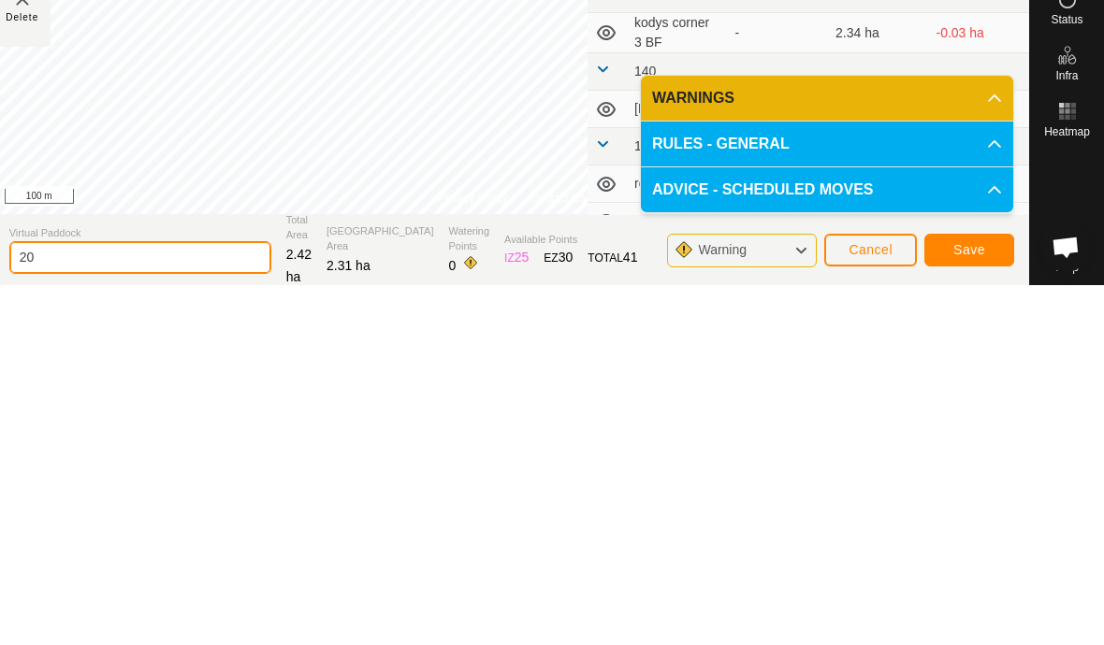
type input "2"
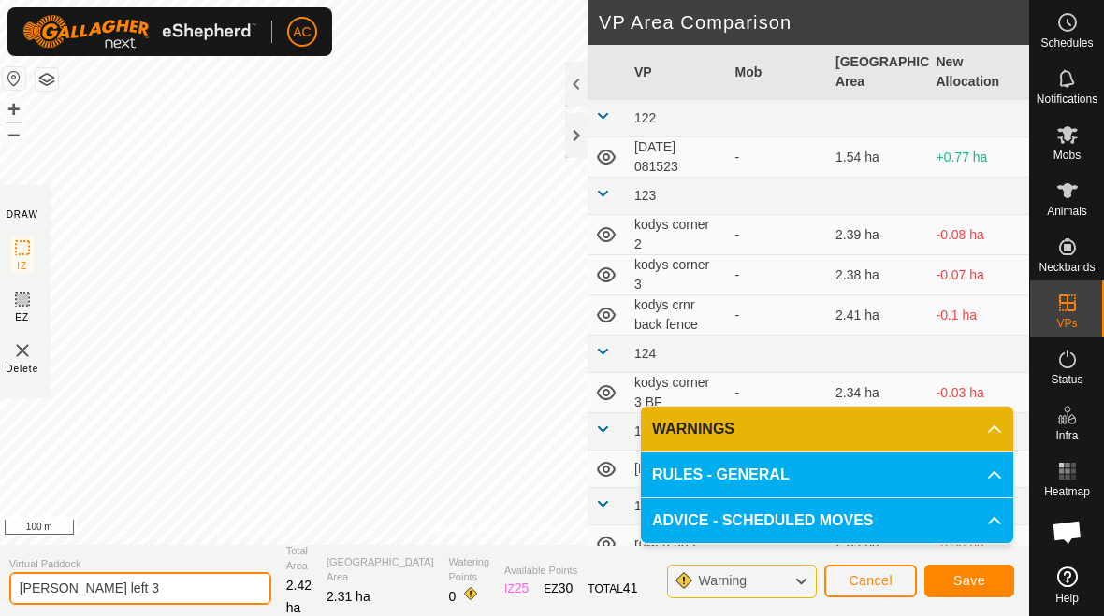
type input "[PERSON_NAME] left 3"
click at [974, 573] on span "Save" at bounding box center [969, 580] width 32 height 15
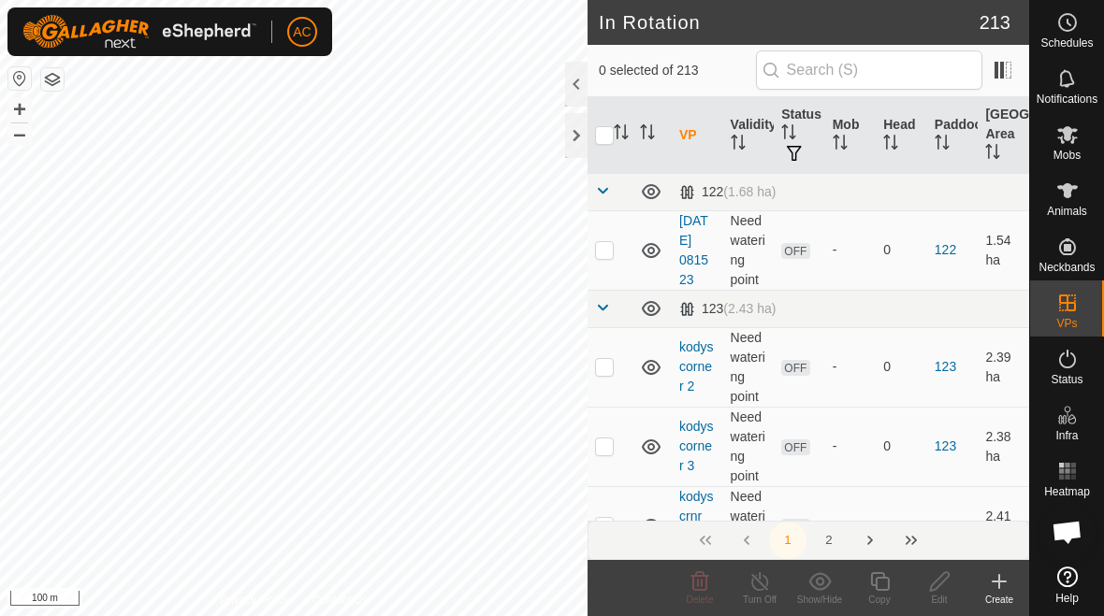
click at [999, 596] on div "Create" at bounding box center [999, 600] width 60 height 14
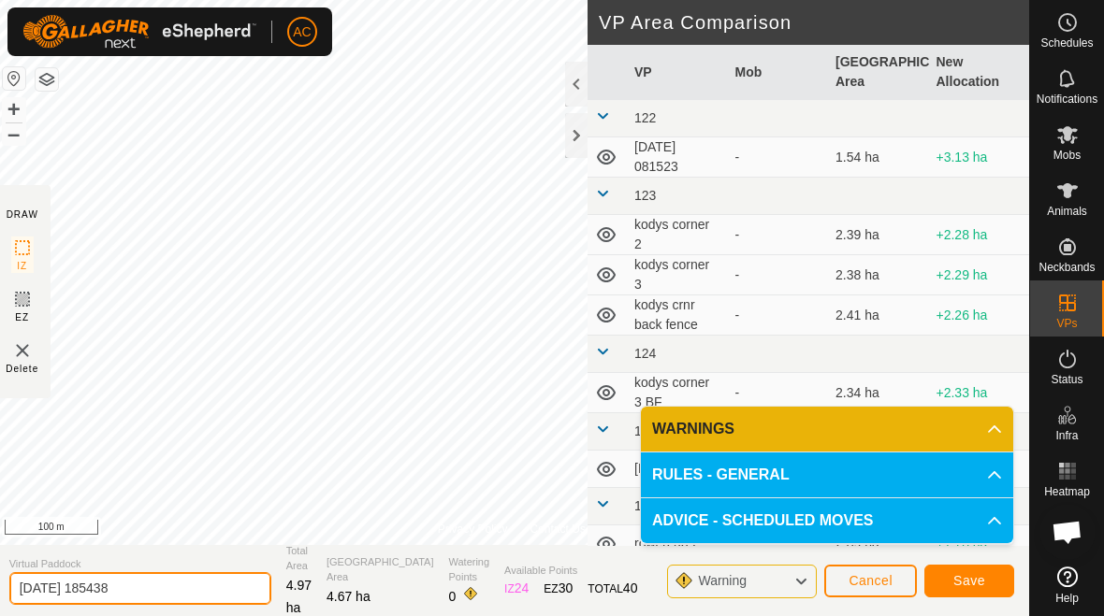
click at [176, 594] on input "[DATE] 185438" at bounding box center [140, 588] width 262 height 33
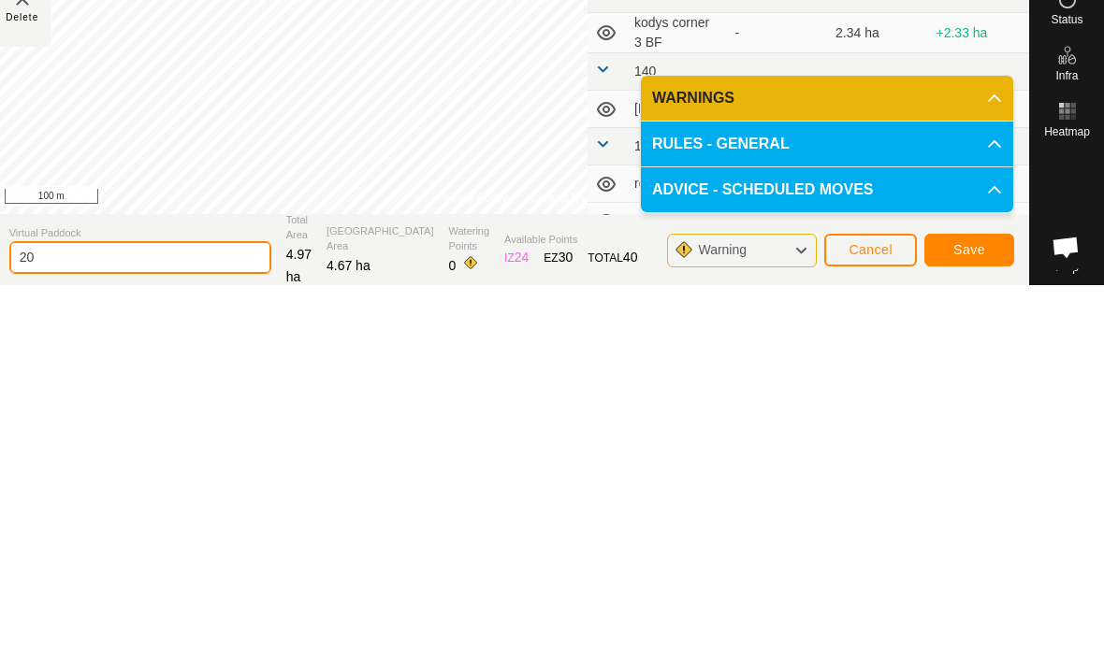
type input "2"
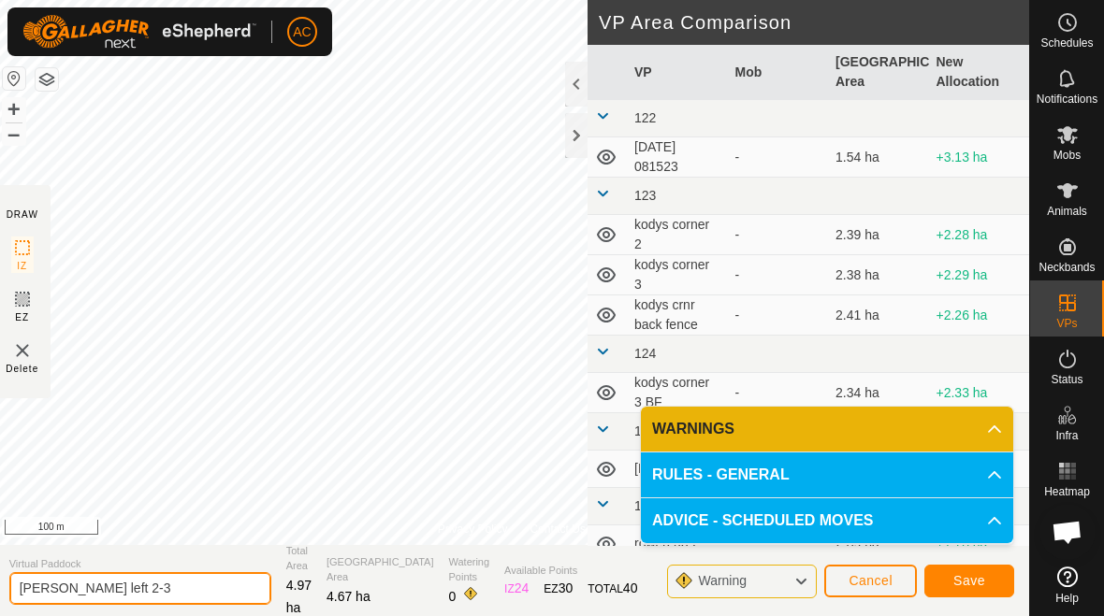
type input "[PERSON_NAME] left 2-3"
click at [978, 585] on span "Save" at bounding box center [969, 580] width 32 height 15
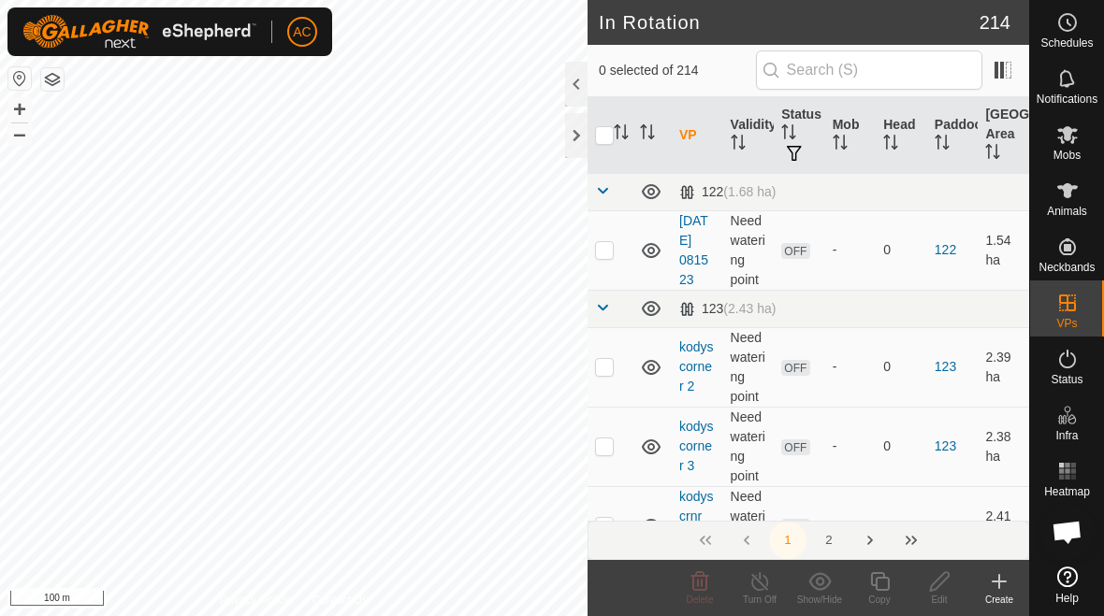
click at [570, 144] on div at bounding box center [576, 135] width 22 height 45
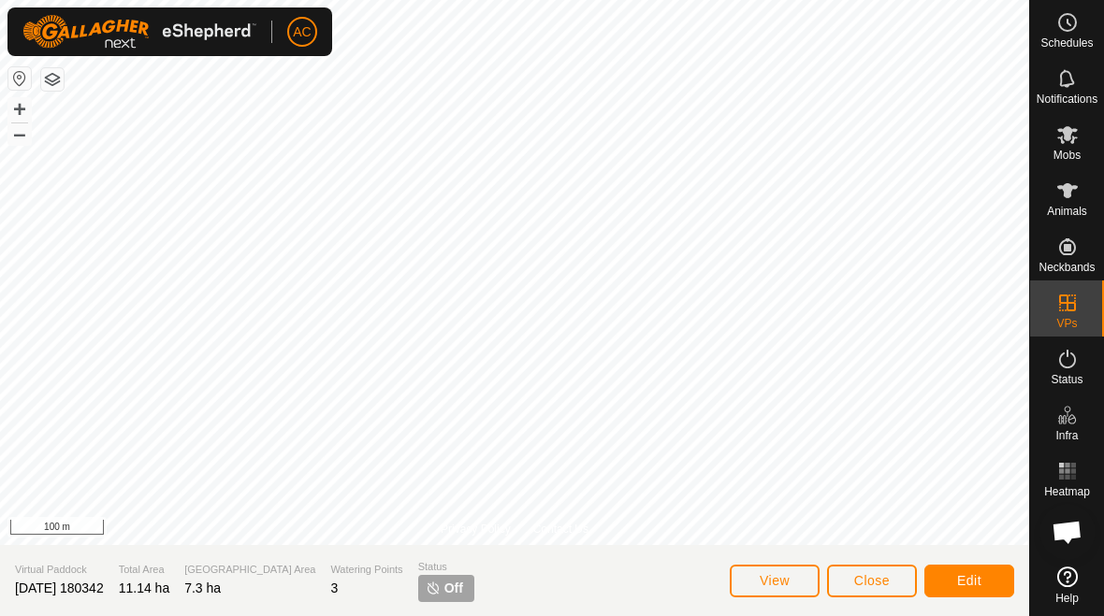
click at [794, 582] on button "View" at bounding box center [775, 581] width 90 height 33
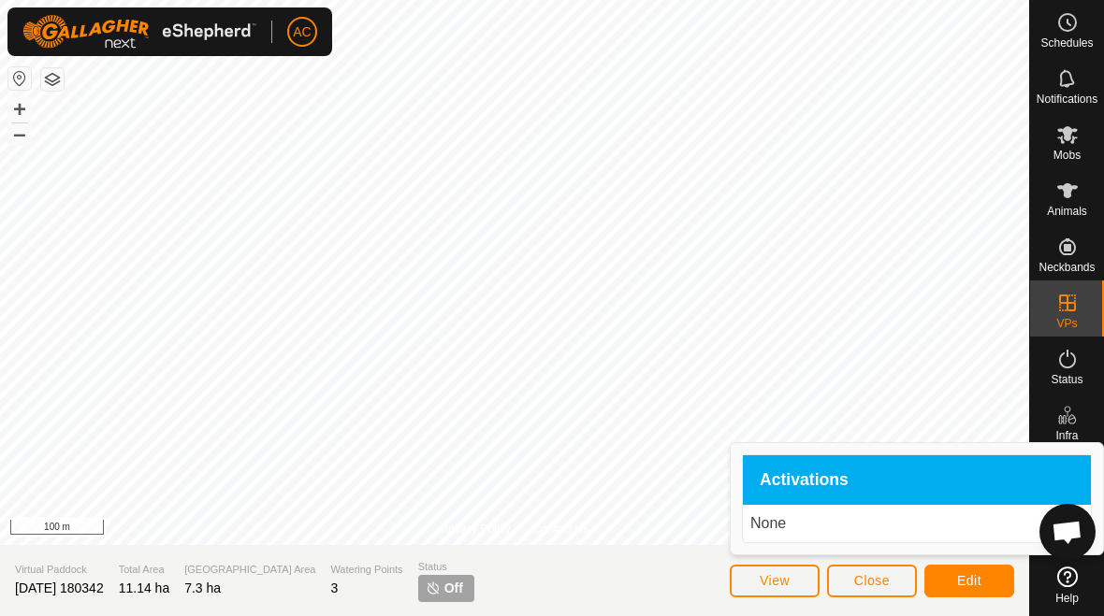
click at [780, 588] on span "View" at bounding box center [775, 580] width 30 height 15
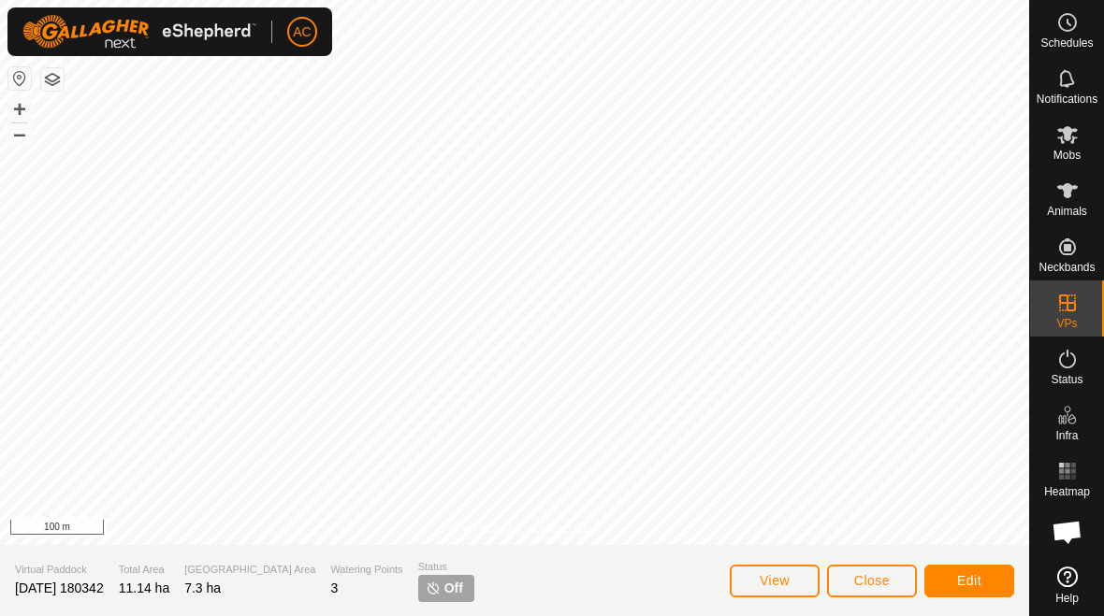
click at [976, 578] on span "Edit" at bounding box center [969, 580] width 24 height 15
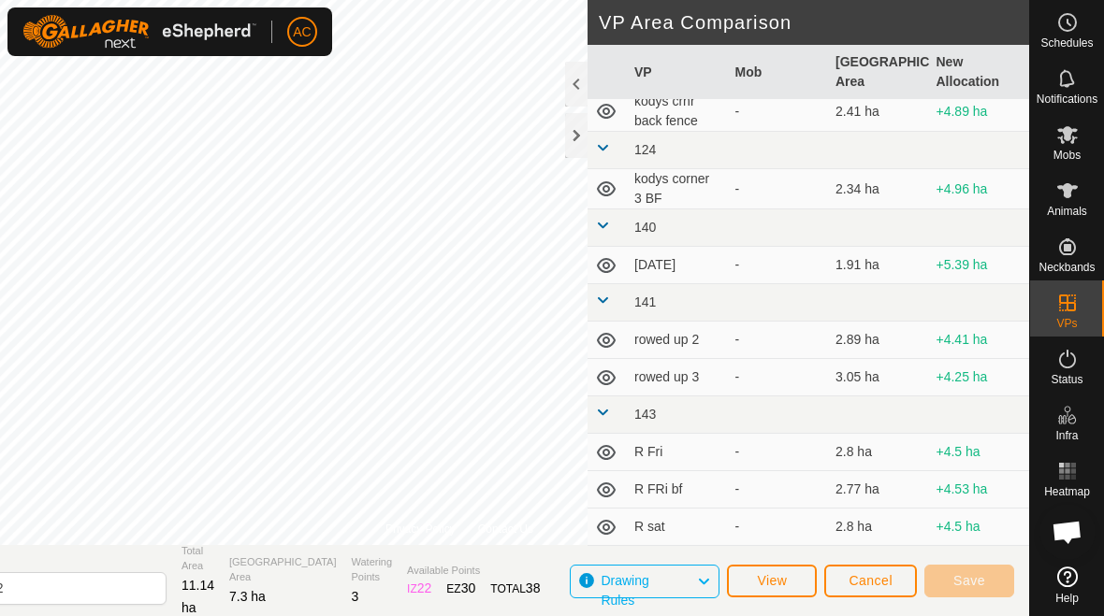
scroll to position [206, 0]
click at [709, 587] on icon at bounding box center [703, 582] width 15 height 24
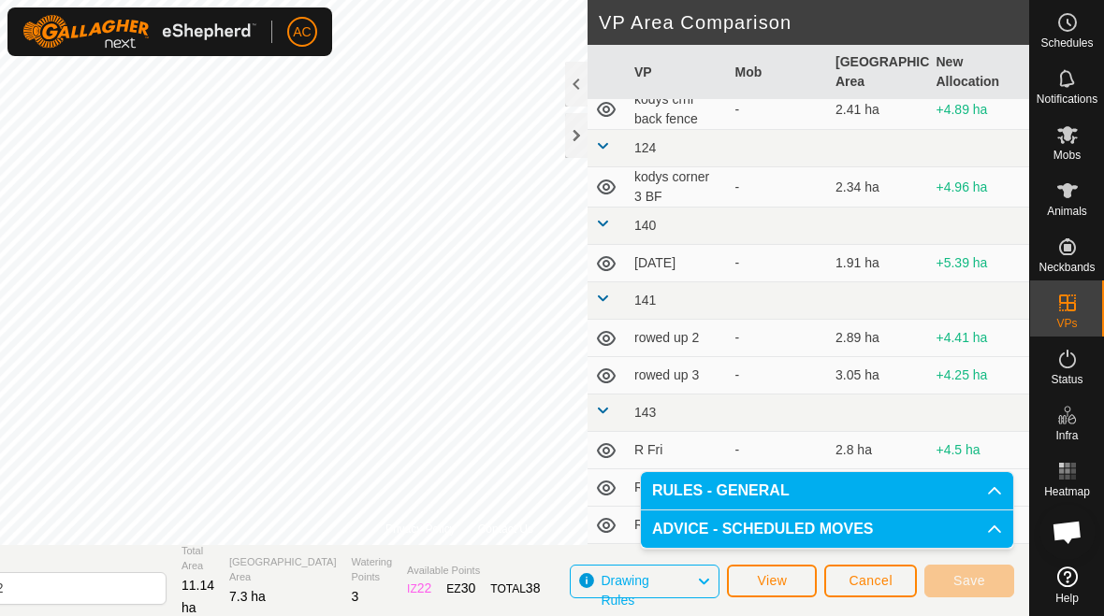
click at [709, 581] on icon at bounding box center [703, 582] width 15 height 24
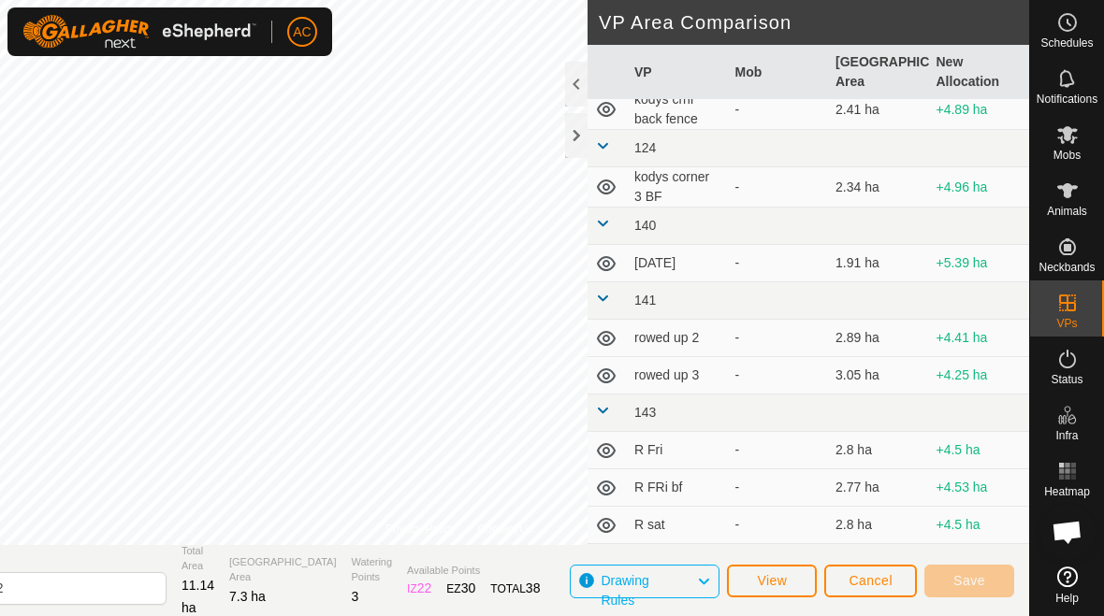
click at [773, 579] on span "View" at bounding box center [772, 580] width 30 height 15
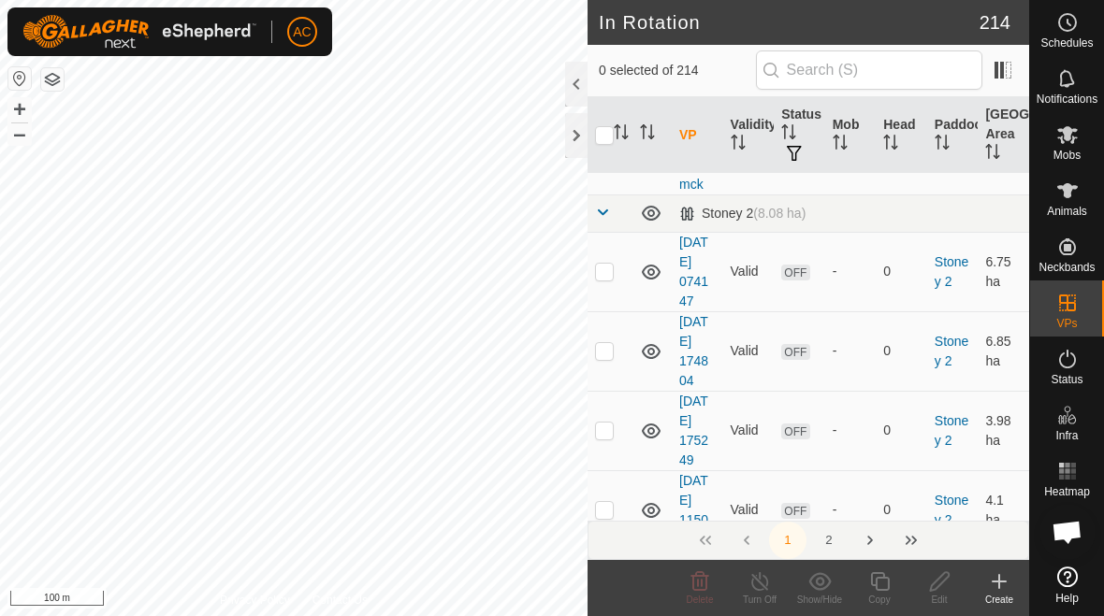
scroll to position [16458, 0]
click at [835, 540] on button "2" at bounding box center [828, 540] width 37 height 37
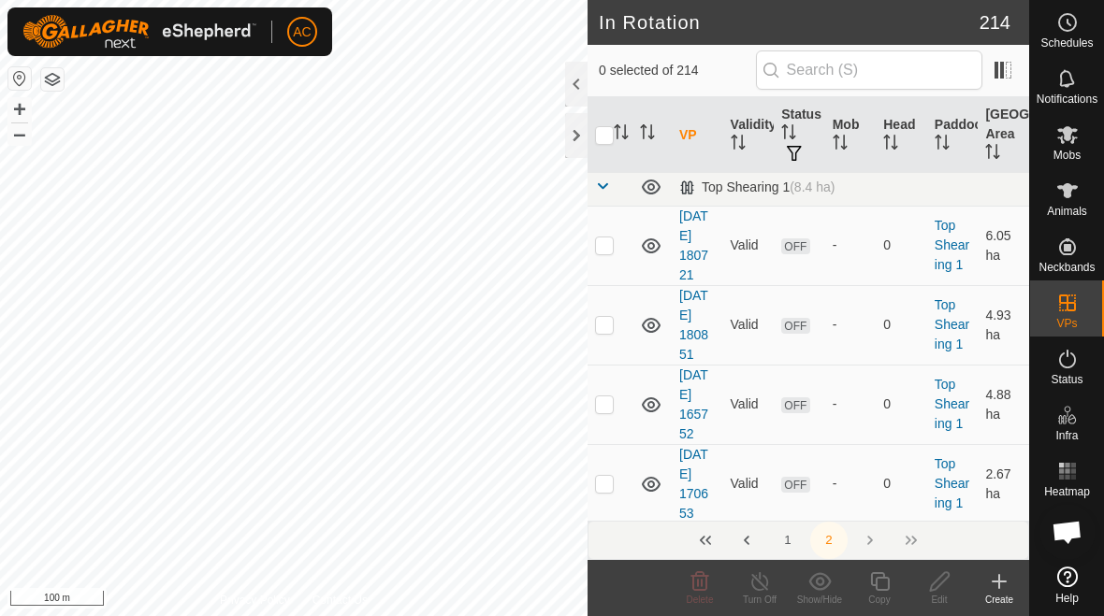
scroll to position [457, 0]
click at [650, 240] on icon at bounding box center [651, 244] width 19 height 15
click at [655, 251] on icon at bounding box center [655, 250] width 3 height 4
click at [604, 245] on p-checkbox at bounding box center [604, 243] width 19 height 15
click at [605, 248] on p-checkbox at bounding box center [604, 243] width 19 height 15
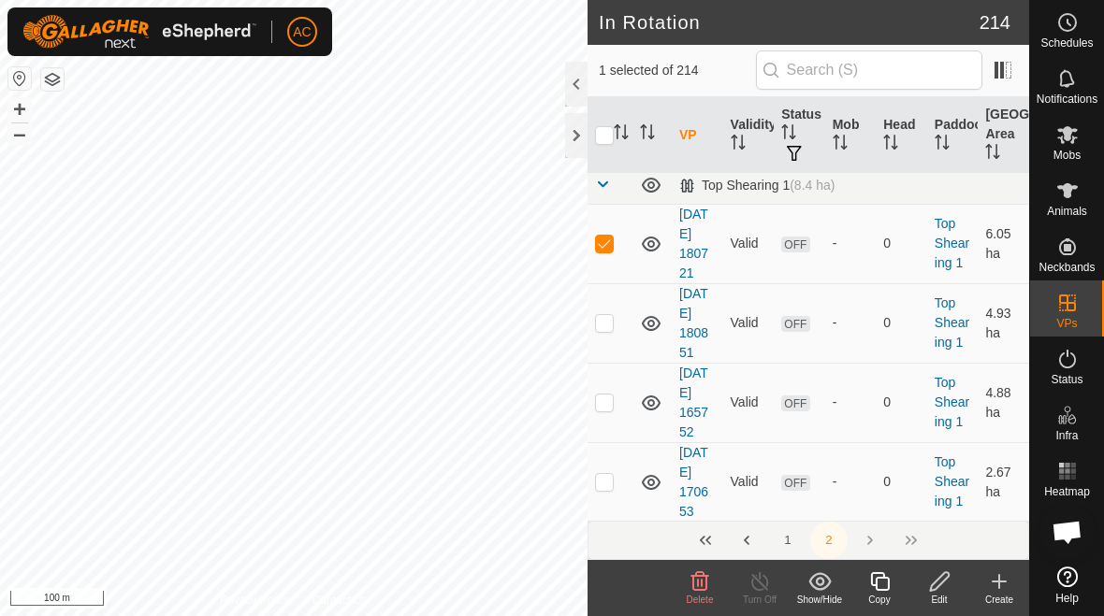
checkbox input "false"
click at [611, 325] on p-checkbox at bounding box center [604, 322] width 19 height 15
click at [608, 326] on p-checkbox at bounding box center [604, 322] width 19 height 15
checkbox input "false"
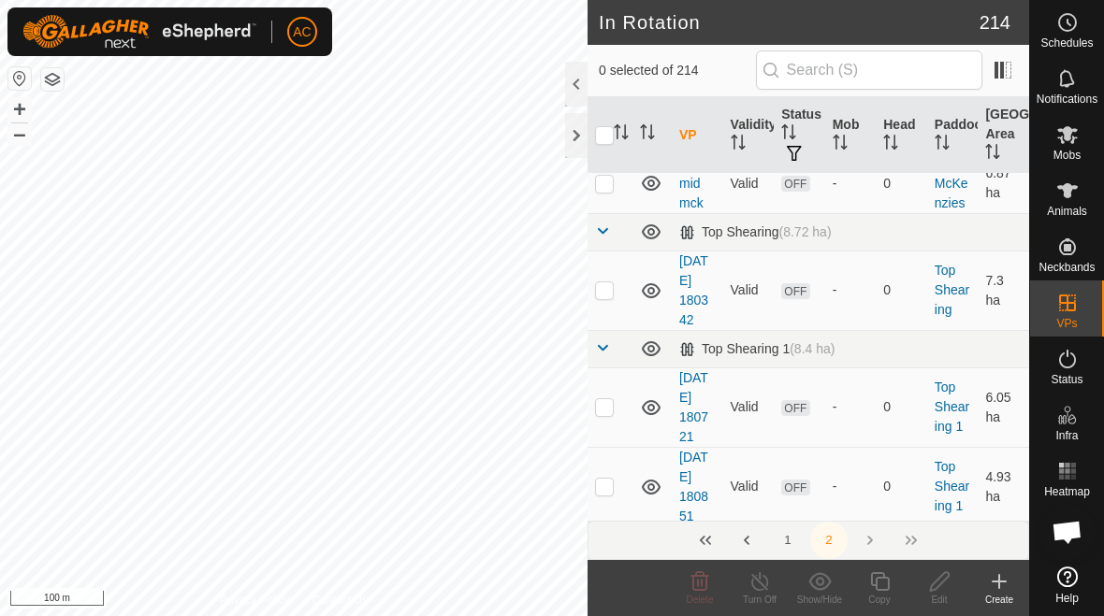
scroll to position [293, 0]
click at [606, 293] on p-checkbox at bounding box center [604, 290] width 19 height 15
click at [702, 597] on span "Delete" at bounding box center [700, 600] width 27 height 10
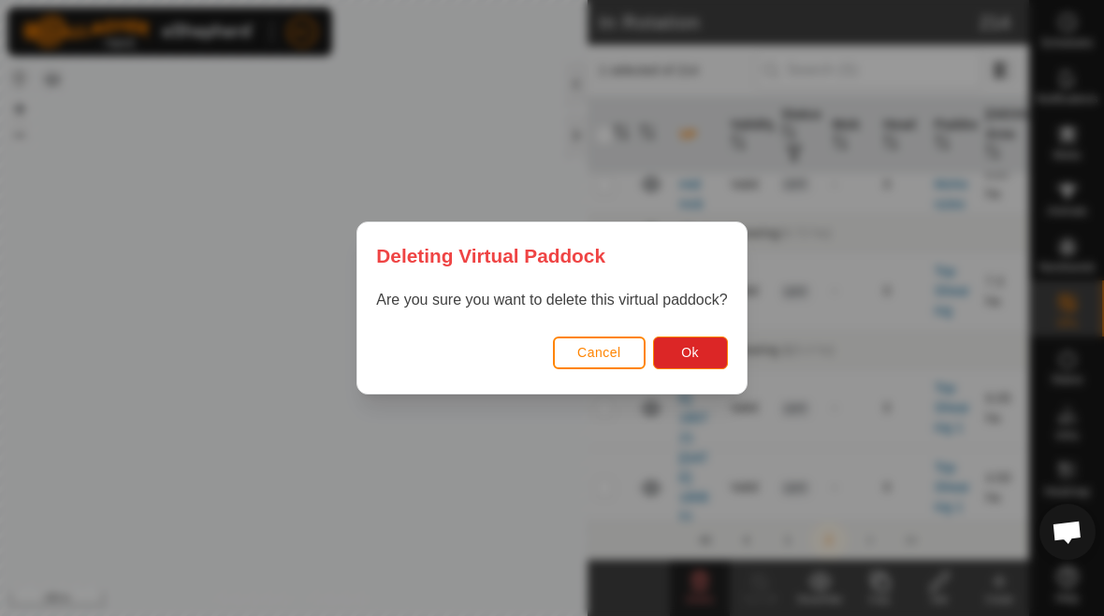
click at [693, 353] on span "Ok" at bounding box center [690, 352] width 18 height 15
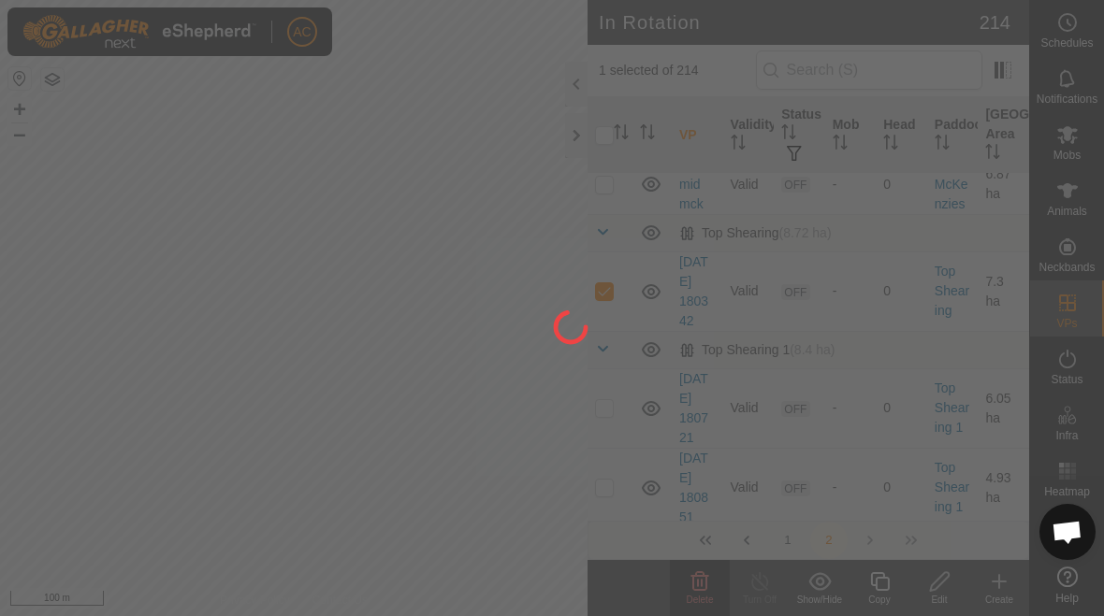
checkbox input "false"
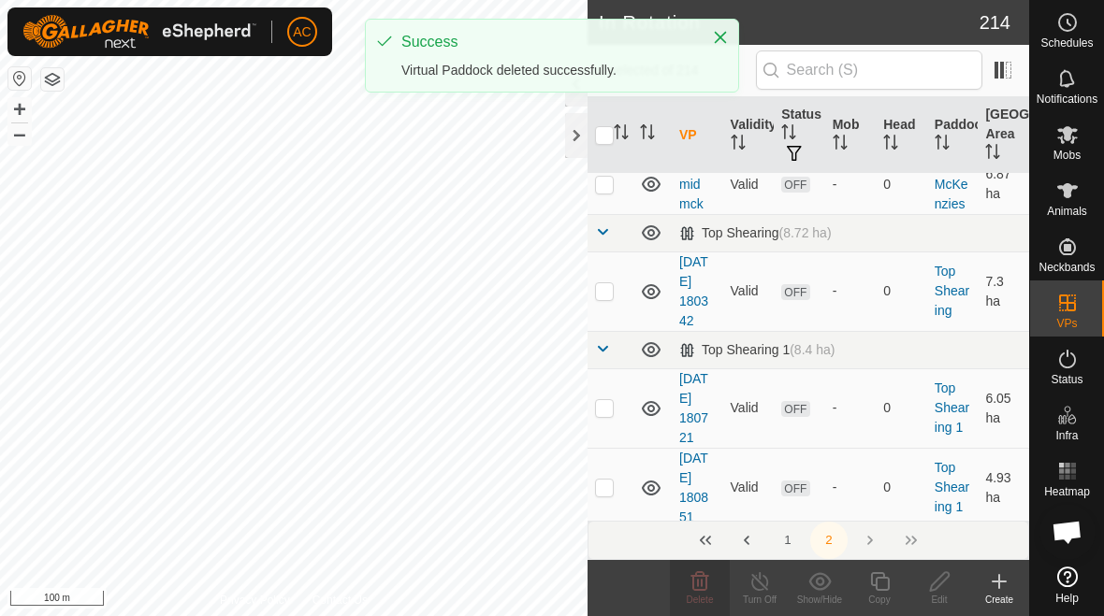
click at [720, 50] on button "Close" at bounding box center [720, 37] width 26 height 26
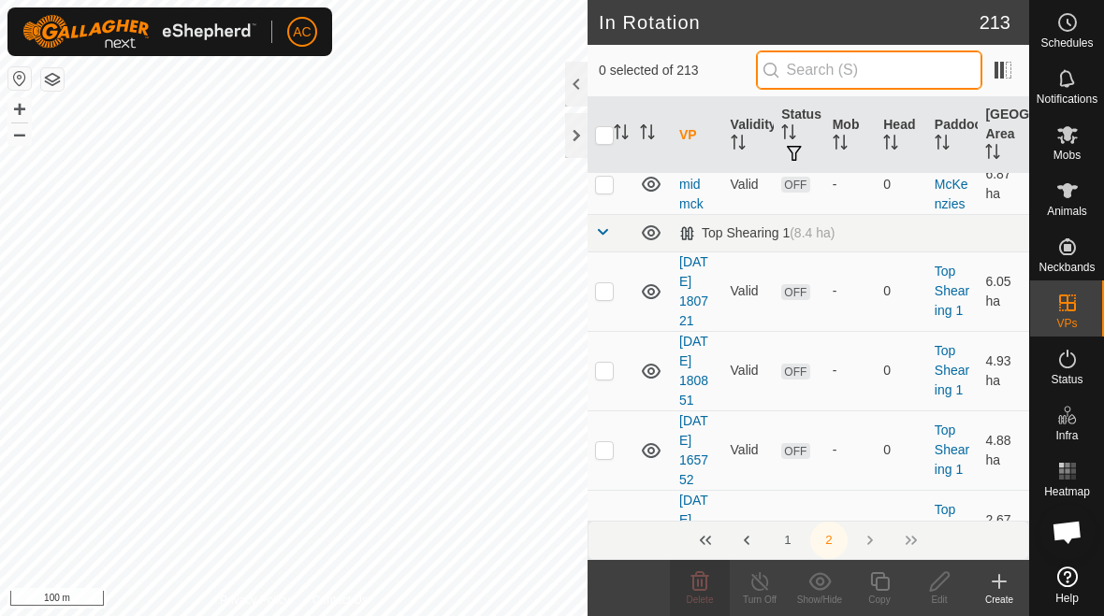
click at [880, 80] on input "text" at bounding box center [869, 70] width 226 height 39
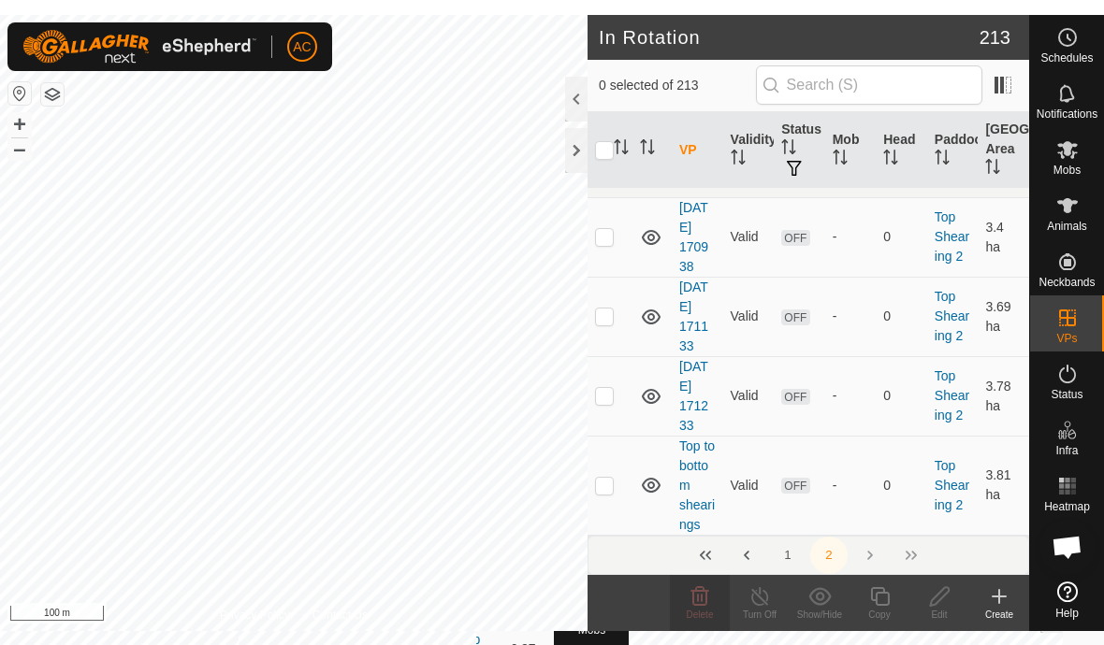
scroll to position [796, 0]
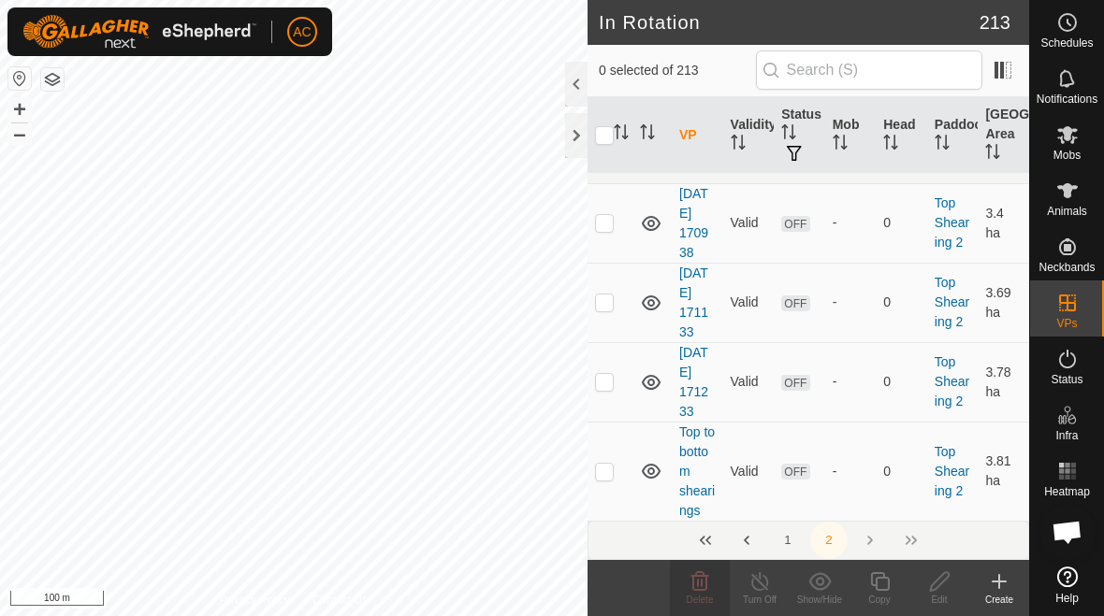
click at [607, 474] on p-checkbox at bounding box center [604, 471] width 19 height 15
click at [599, 471] on p-checkbox at bounding box center [604, 471] width 19 height 15
checkbox input "false"
click at [995, 590] on icon at bounding box center [999, 582] width 22 height 22
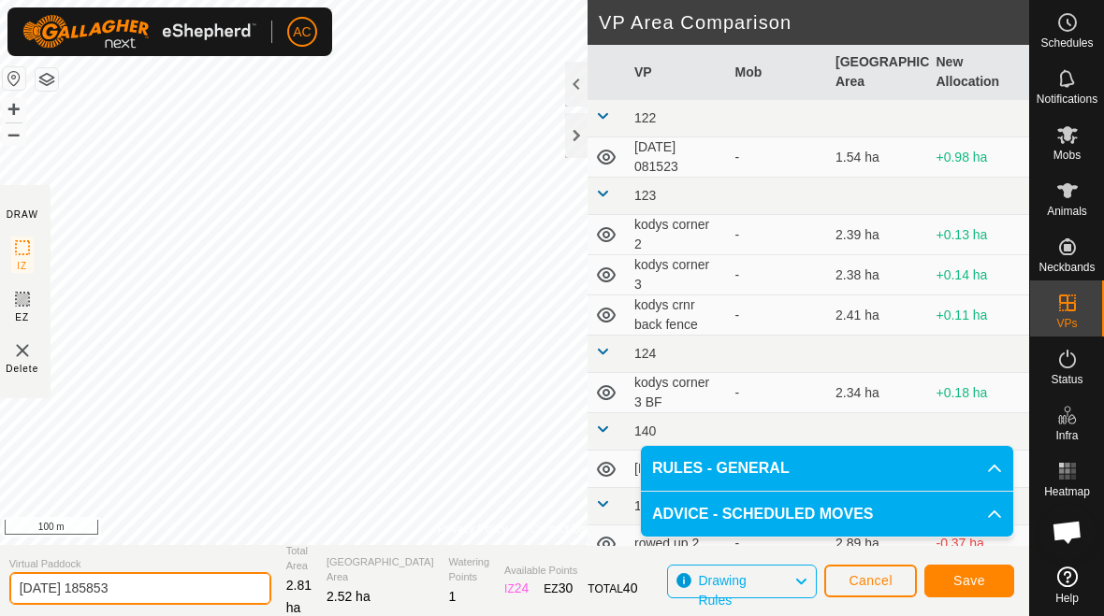
click at [169, 584] on input "2025-08-29 185853" at bounding box center [140, 588] width 262 height 33
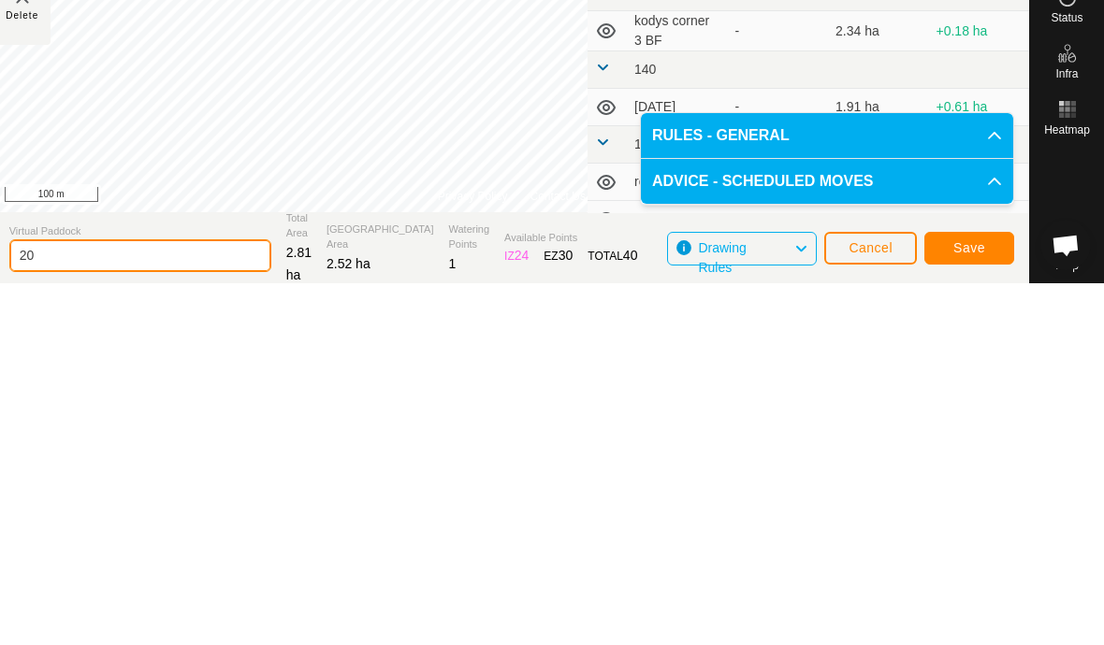
scroll to position [2, 0]
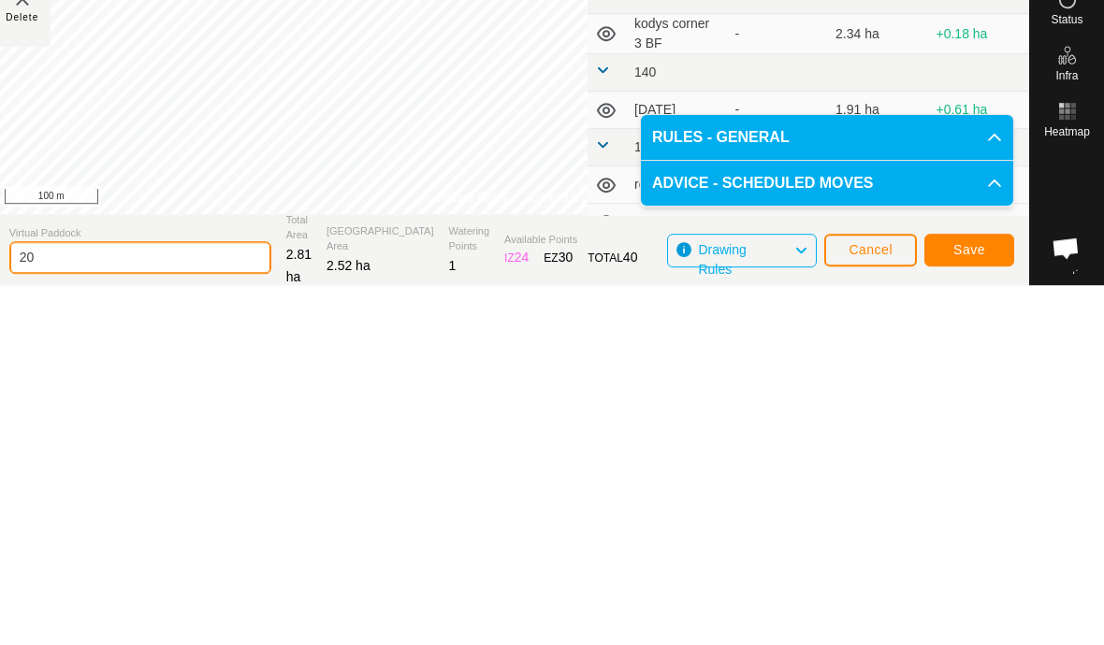
type input "2"
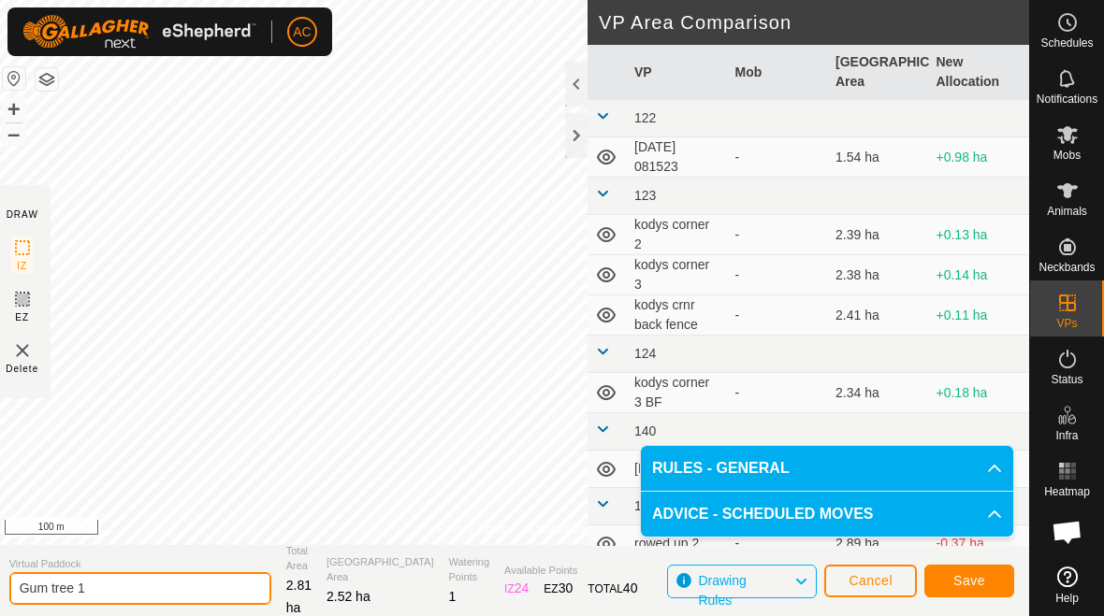
click at [163, 589] on input "Gum tree 1" at bounding box center [140, 588] width 262 height 33
type input "Gum 1"
click at [984, 587] on span "Save" at bounding box center [969, 580] width 32 height 15
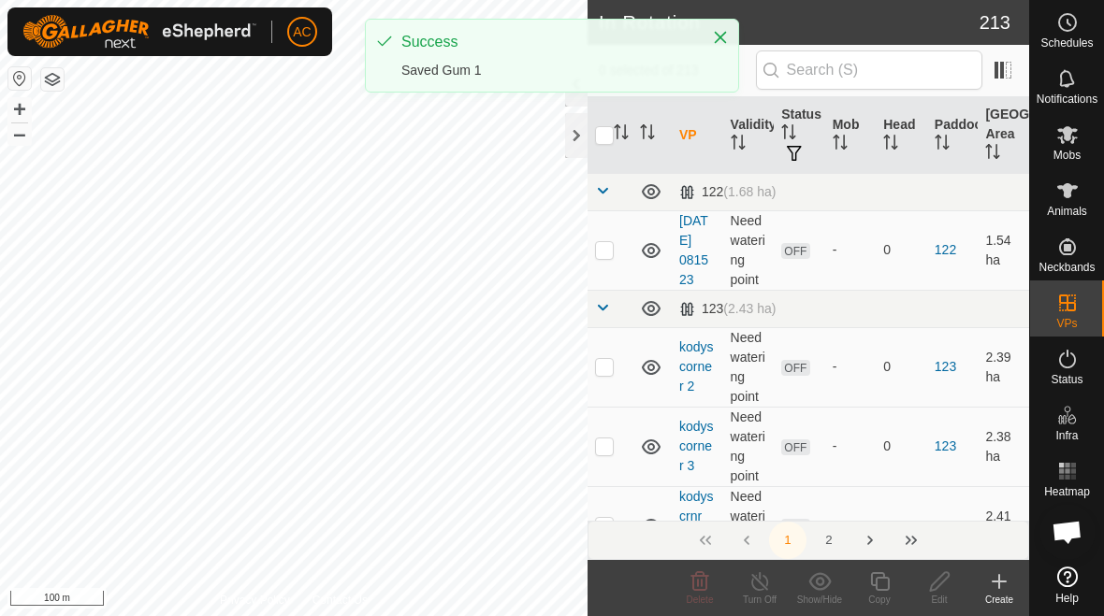
click at [992, 593] on div "Create" at bounding box center [999, 600] width 60 height 14
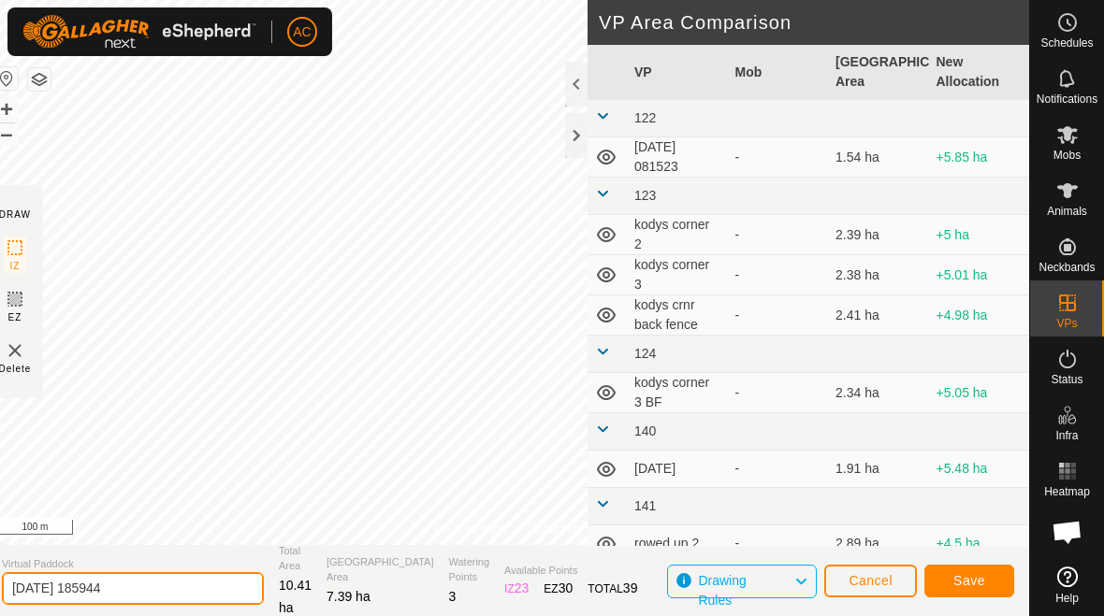
click at [181, 593] on input "2025-08-29 185944" at bounding box center [133, 588] width 262 height 33
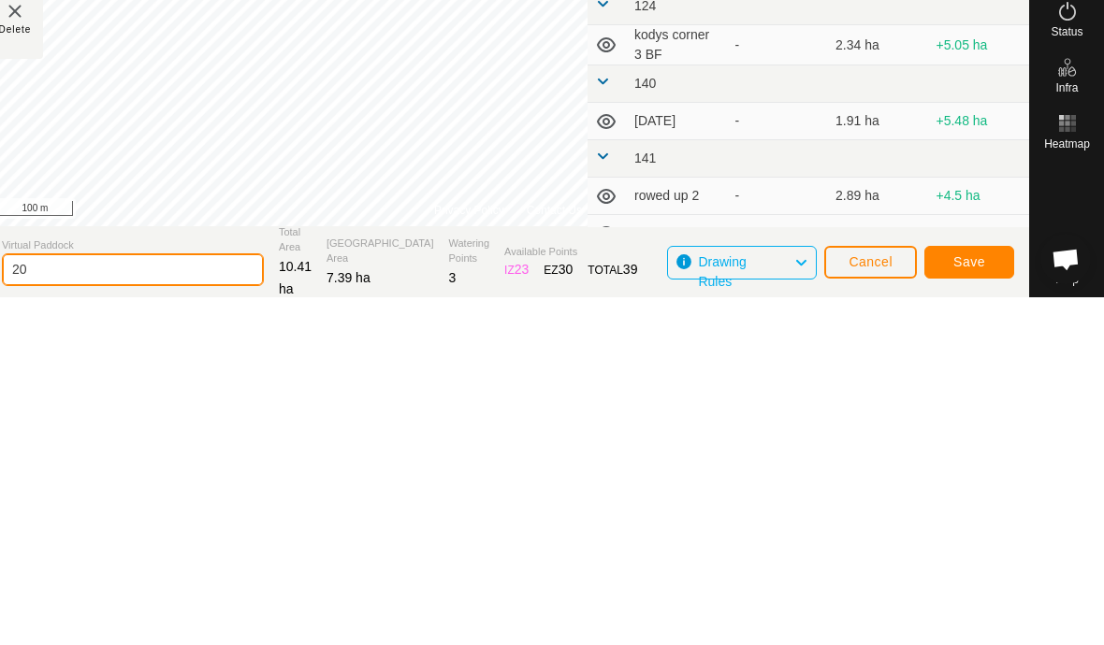
type input "2"
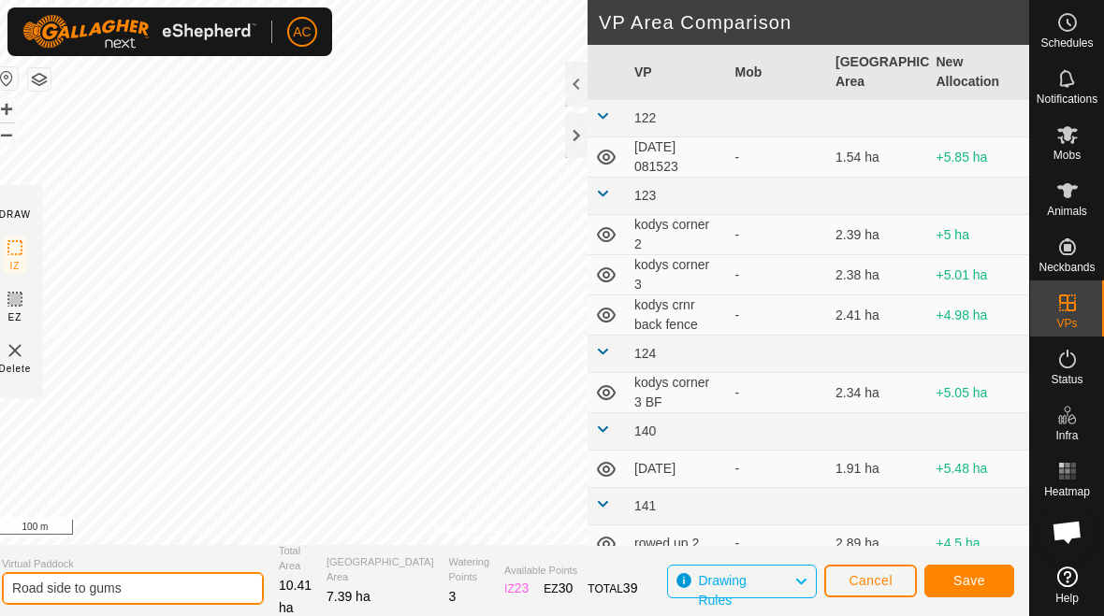
type input "Road side to gums"
click at [973, 571] on button "Save" at bounding box center [969, 581] width 90 height 33
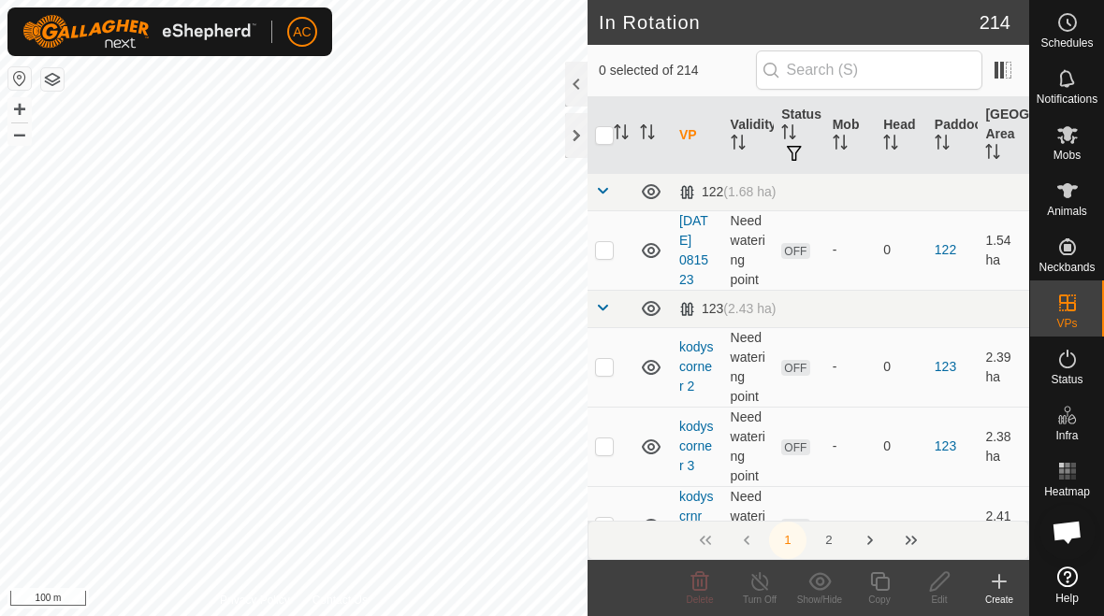
click at [992, 599] on div "Create" at bounding box center [999, 600] width 60 height 14
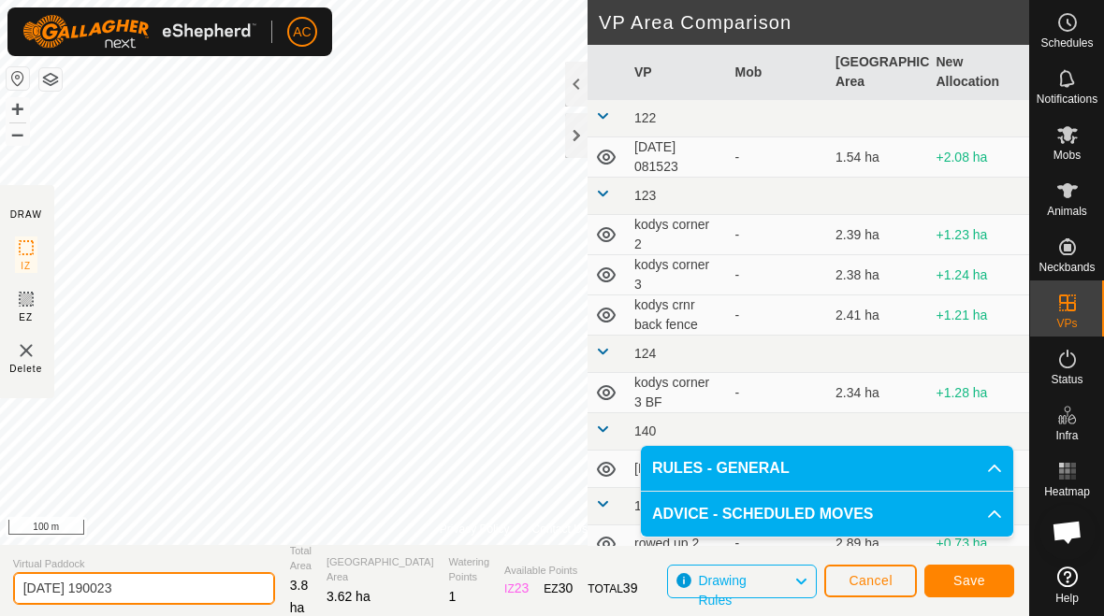
click at [167, 586] on input "2025-08-29 190023" at bounding box center [144, 588] width 262 height 33
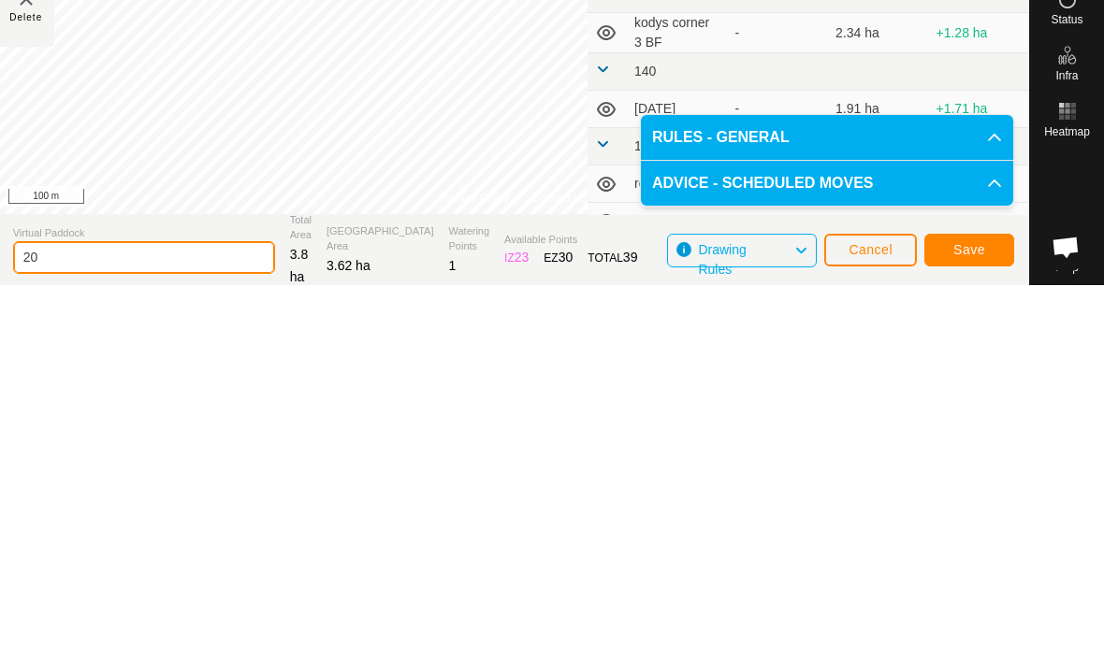
type input "2"
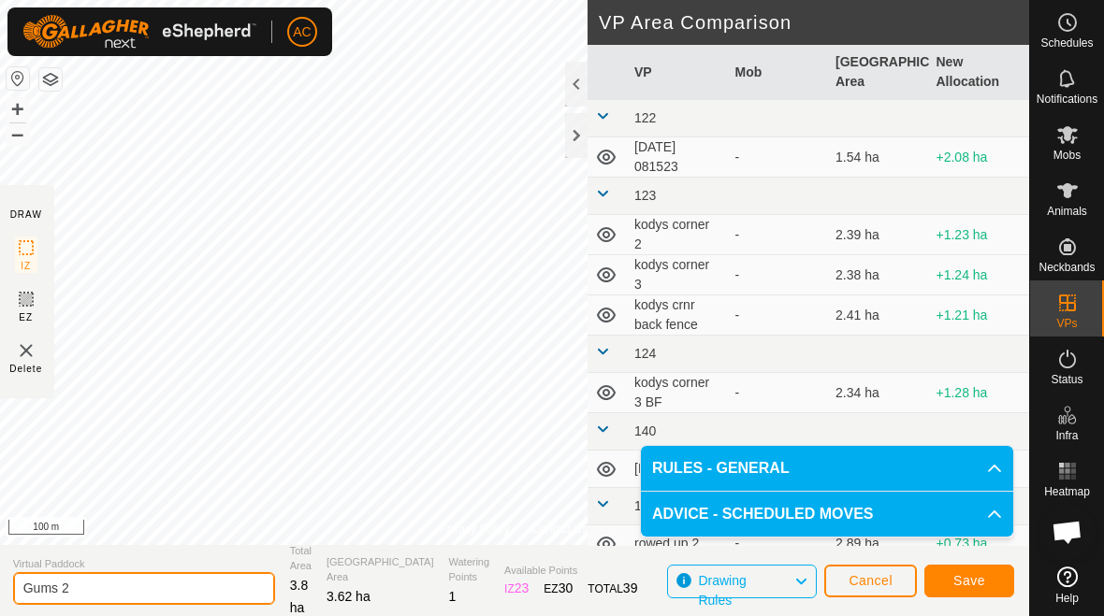
type input "Gums 2"
click at [976, 584] on span "Save" at bounding box center [969, 580] width 32 height 15
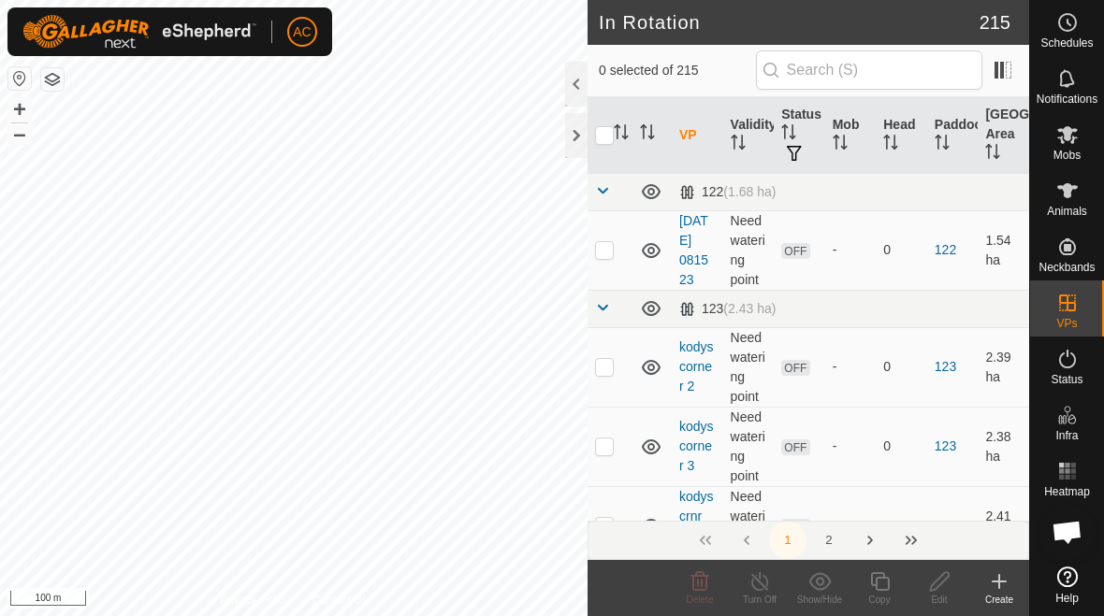
click at [1003, 593] on div "Create" at bounding box center [999, 600] width 60 height 14
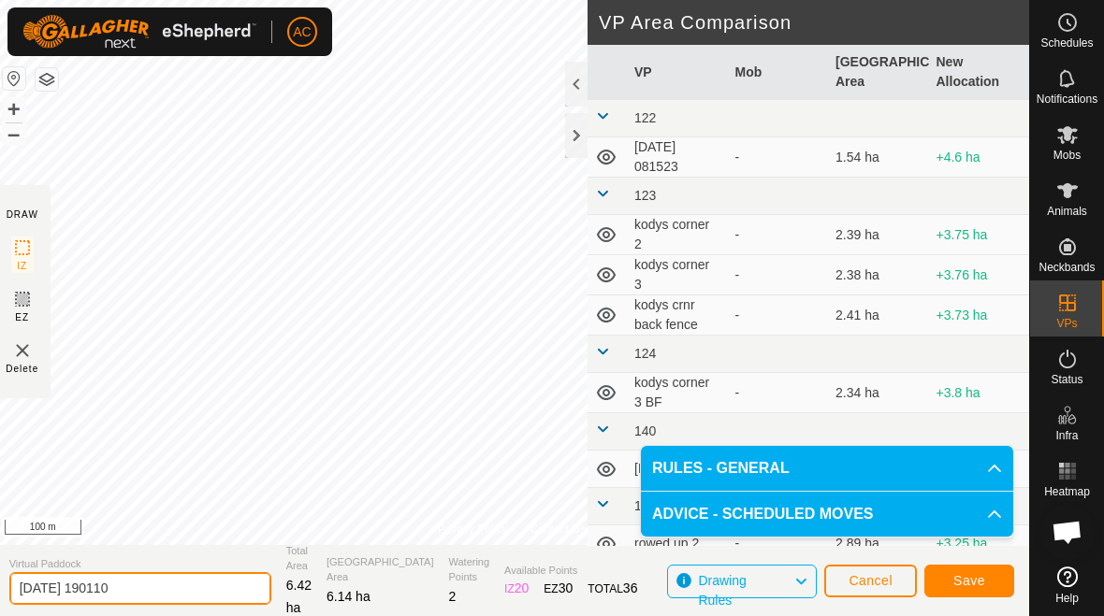
click at [171, 593] on input "2025-08-29 190110" at bounding box center [140, 588] width 262 height 33
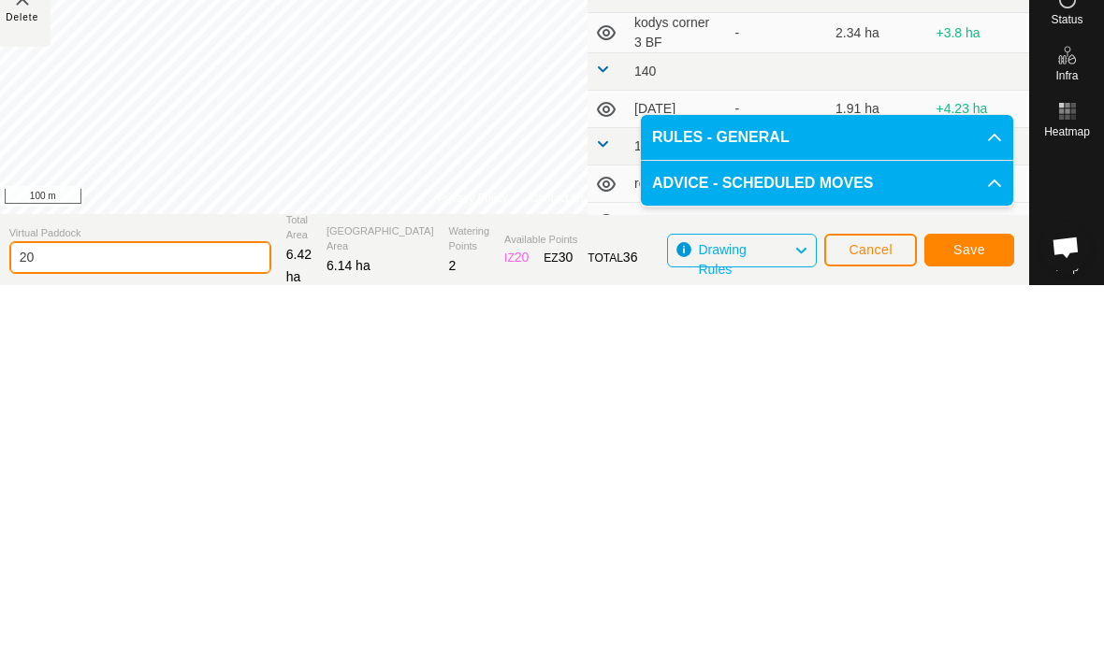
type input "2"
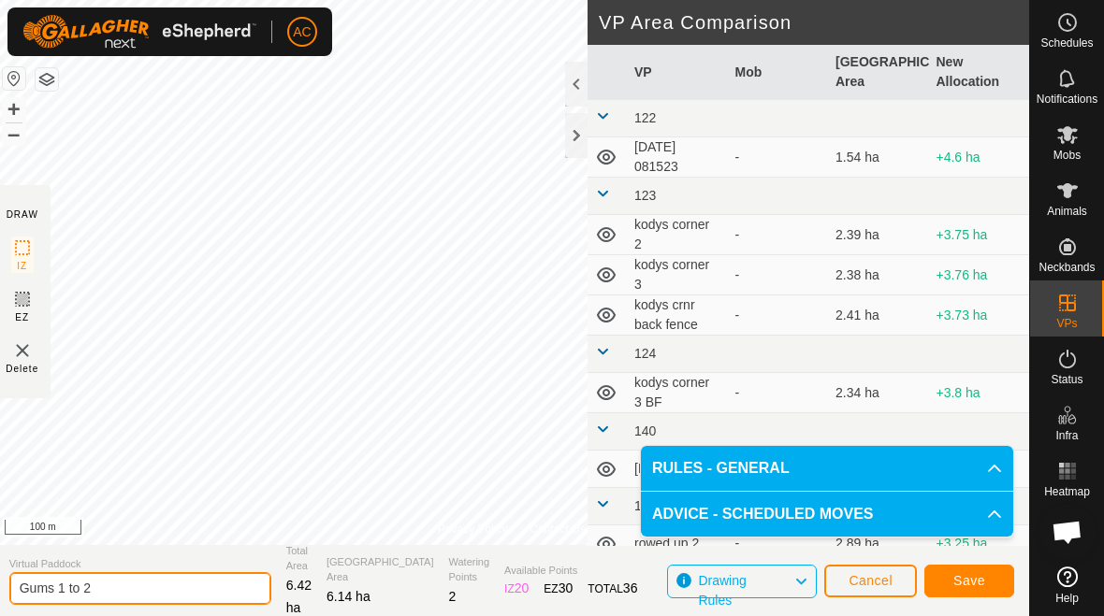
type input "Gums 1 to 2"
click at [967, 583] on span "Save" at bounding box center [969, 580] width 32 height 15
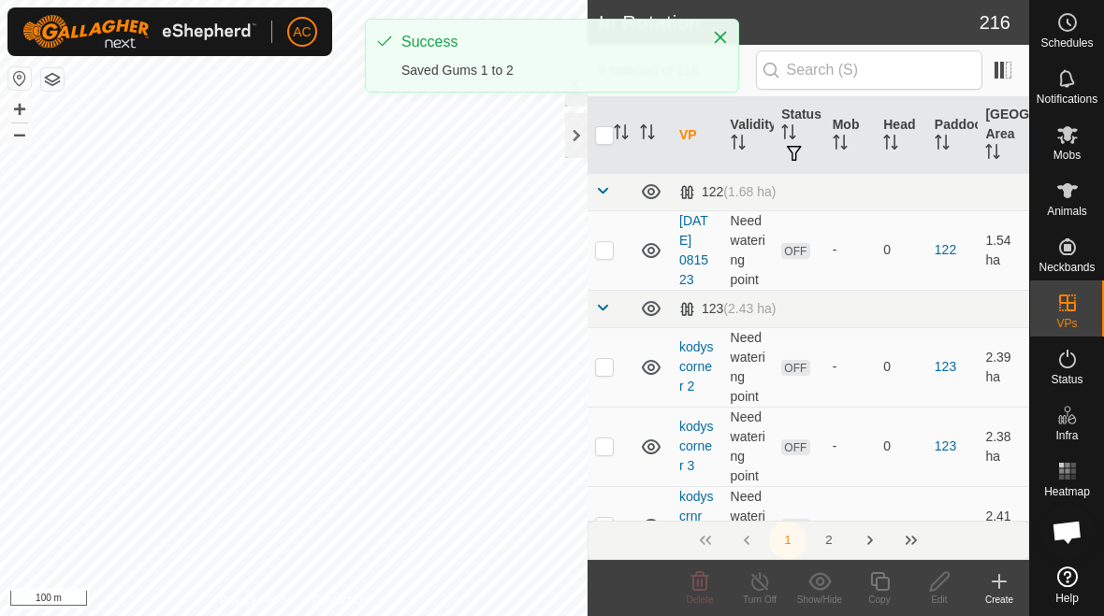
click at [989, 593] on div "Create" at bounding box center [999, 600] width 60 height 14
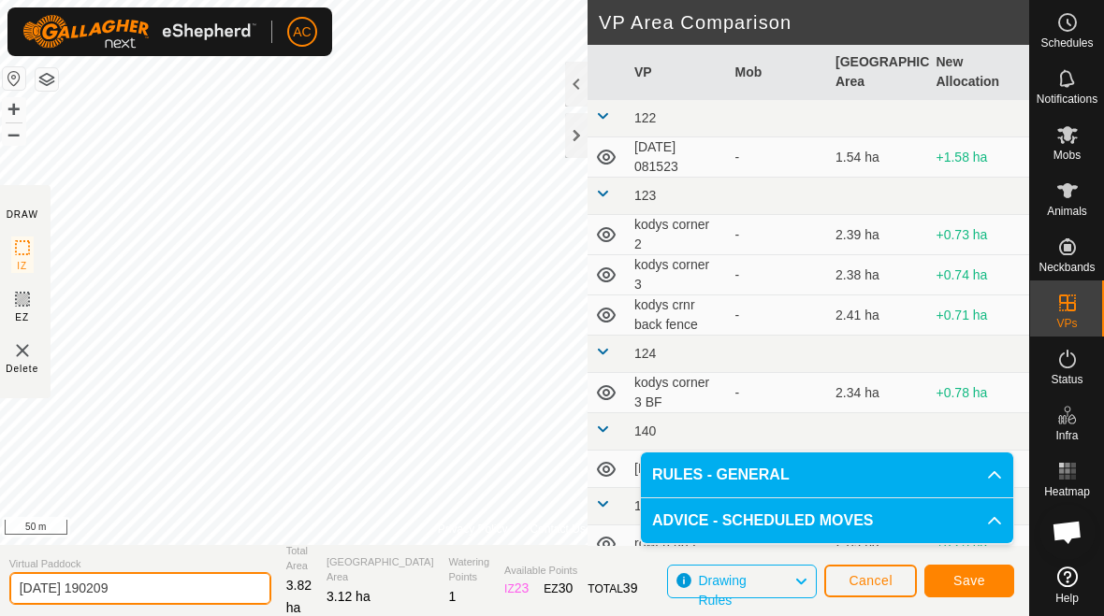
click at [172, 590] on input "2025-08-29 190209" at bounding box center [140, 588] width 262 height 33
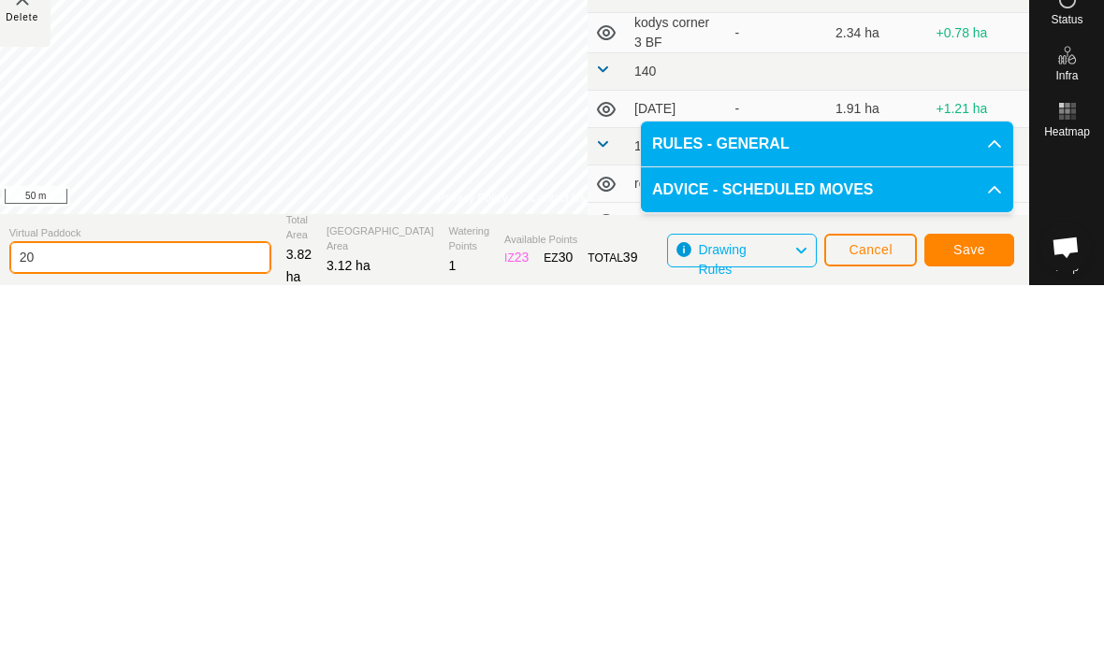
type input "2"
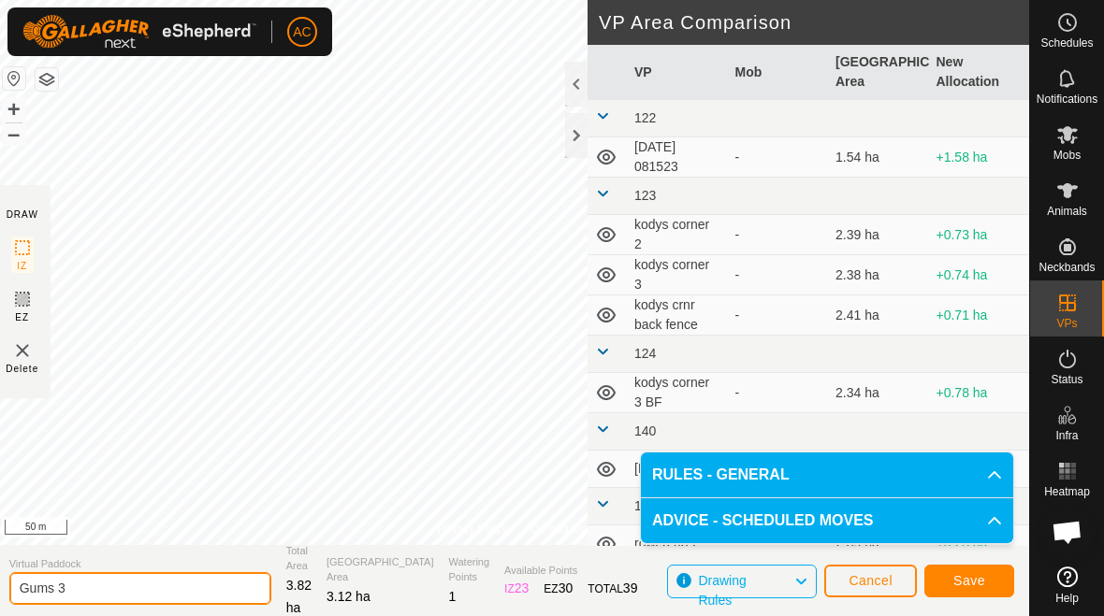
type input "Gums 3"
click at [973, 584] on span "Save" at bounding box center [969, 580] width 32 height 15
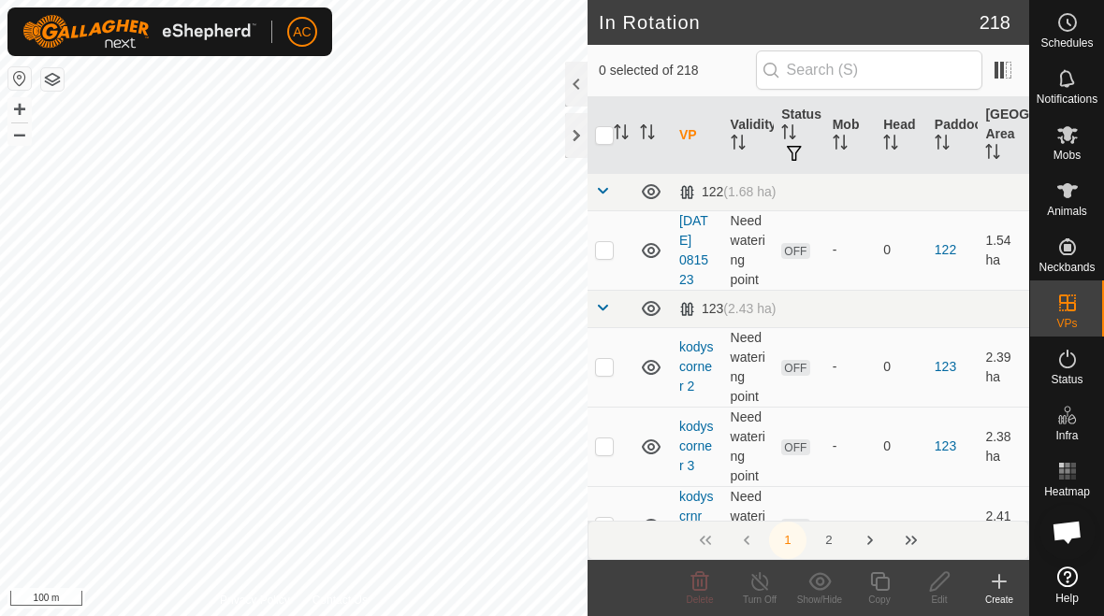
click at [995, 601] on div "Create" at bounding box center [999, 600] width 60 height 14
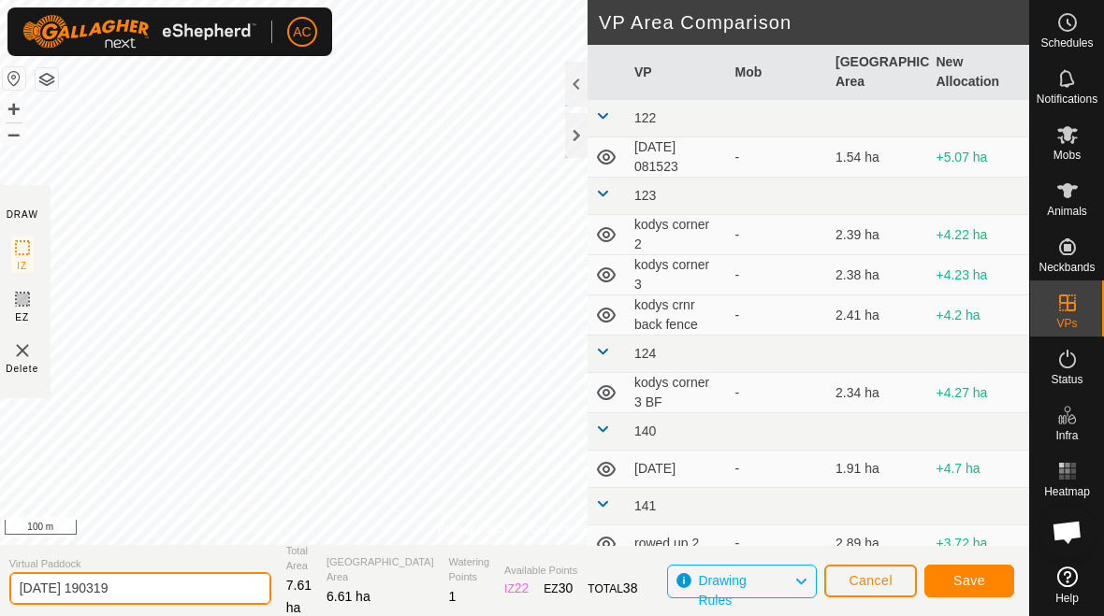
click at [153, 575] on input "2025-08-29 190319" at bounding box center [140, 588] width 262 height 33
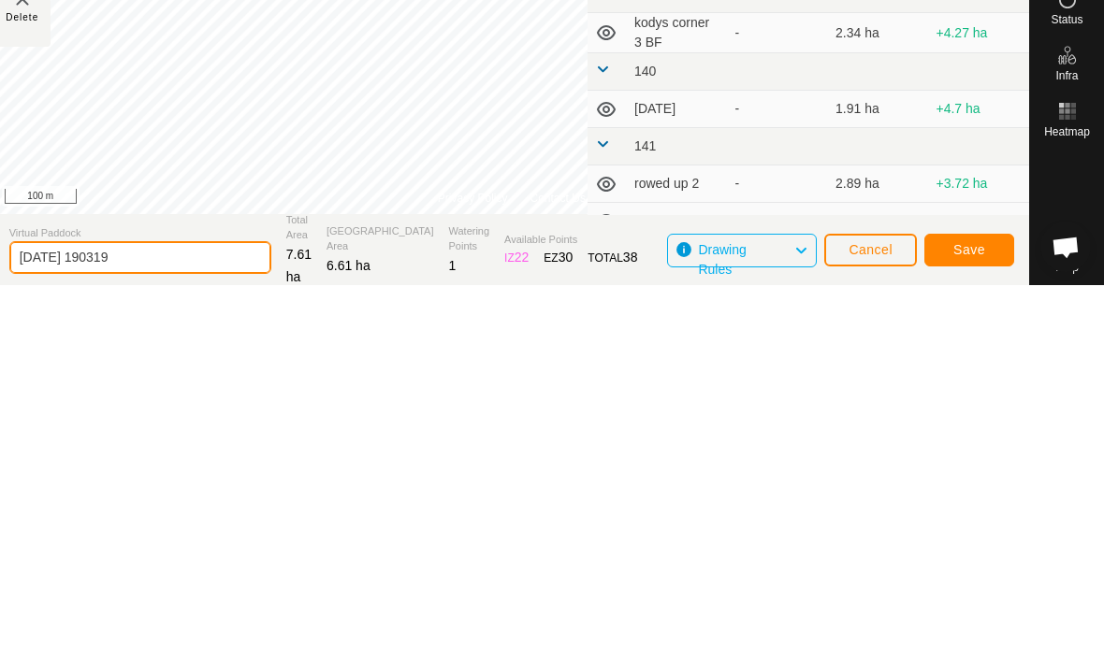
click at [179, 601] on input "2025-08-29 190319" at bounding box center [140, 617] width 262 height 33
click at [171, 601] on input "2025-08-29 190319" at bounding box center [140, 617] width 262 height 33
type input "2"
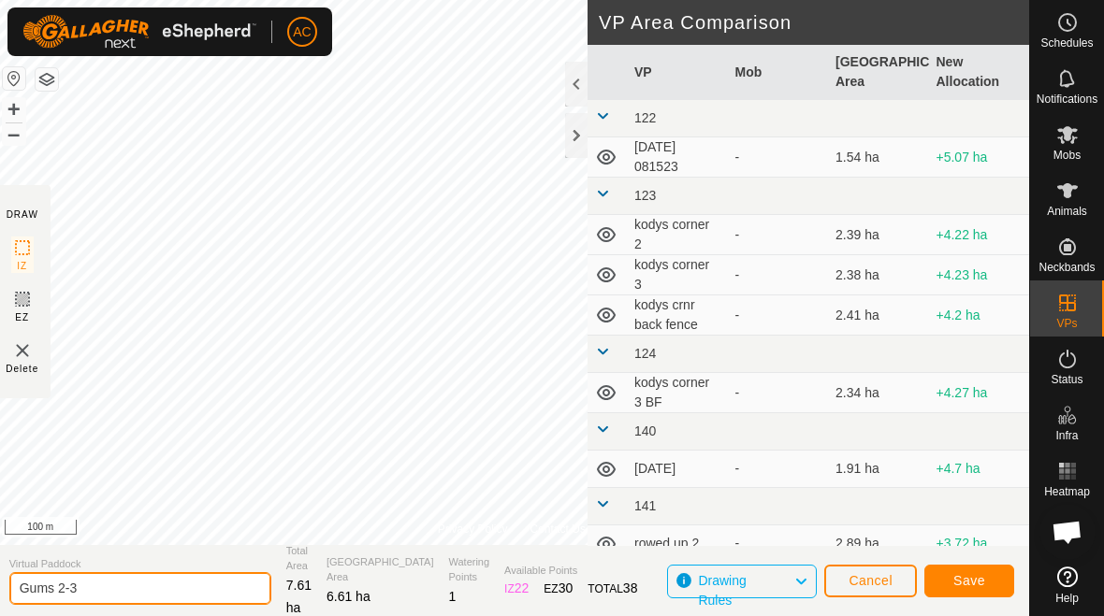
type input "Gums 2-3"
click at [975, 577] on span "Save" at bounding box center [969, 580] width 32 height 15
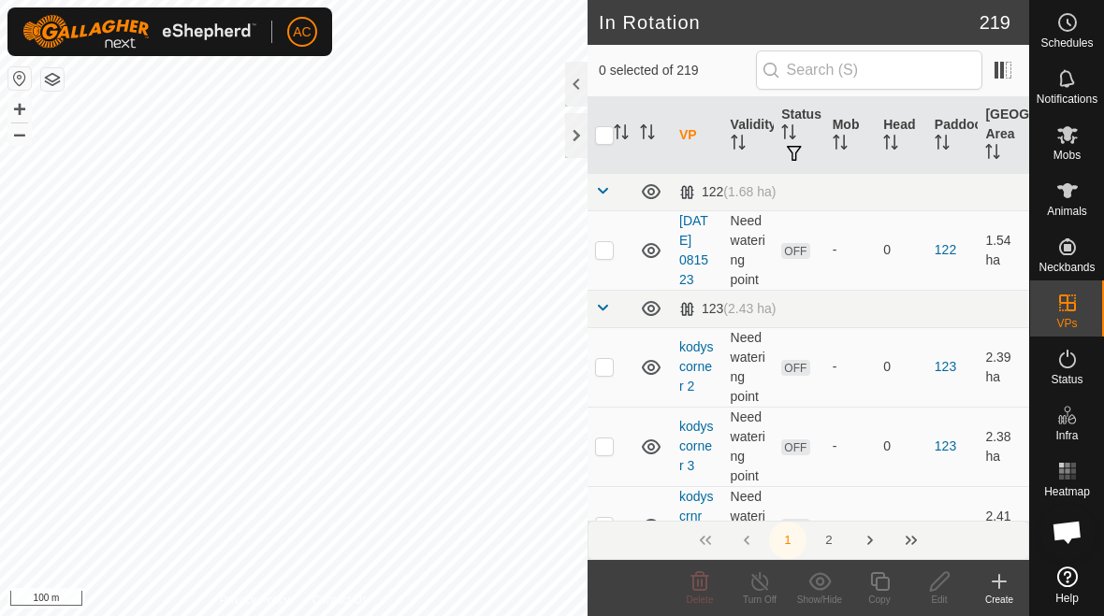
click at [996, 590] on icon at bounding box center [999, 582] width 22 height 22
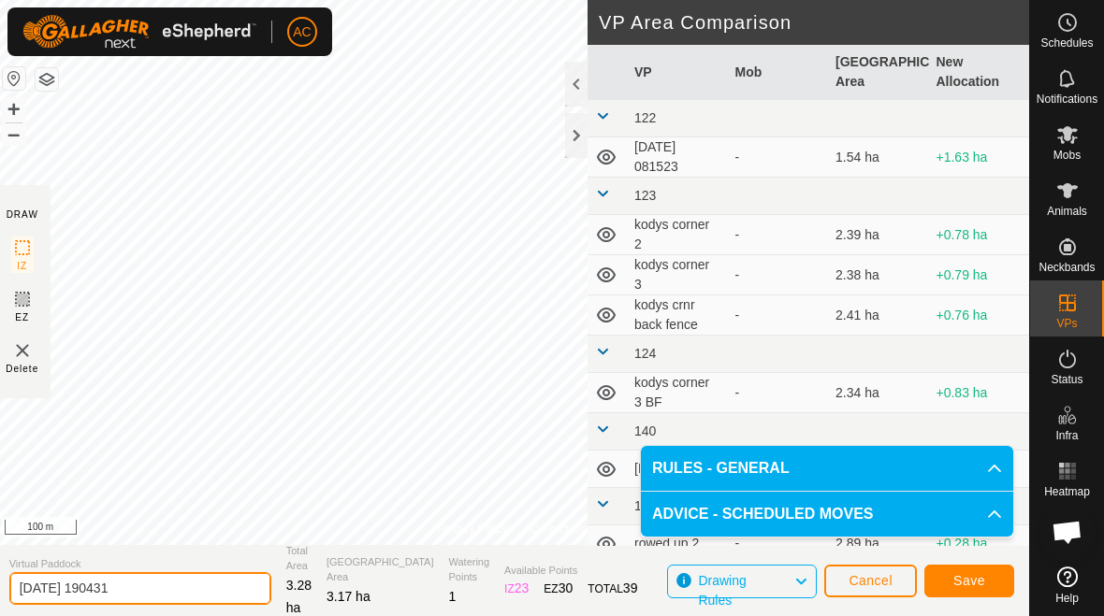
click at [173, 584] on input "2025-08-29 190431" at bounding box center [140, 588] width 262 height 33
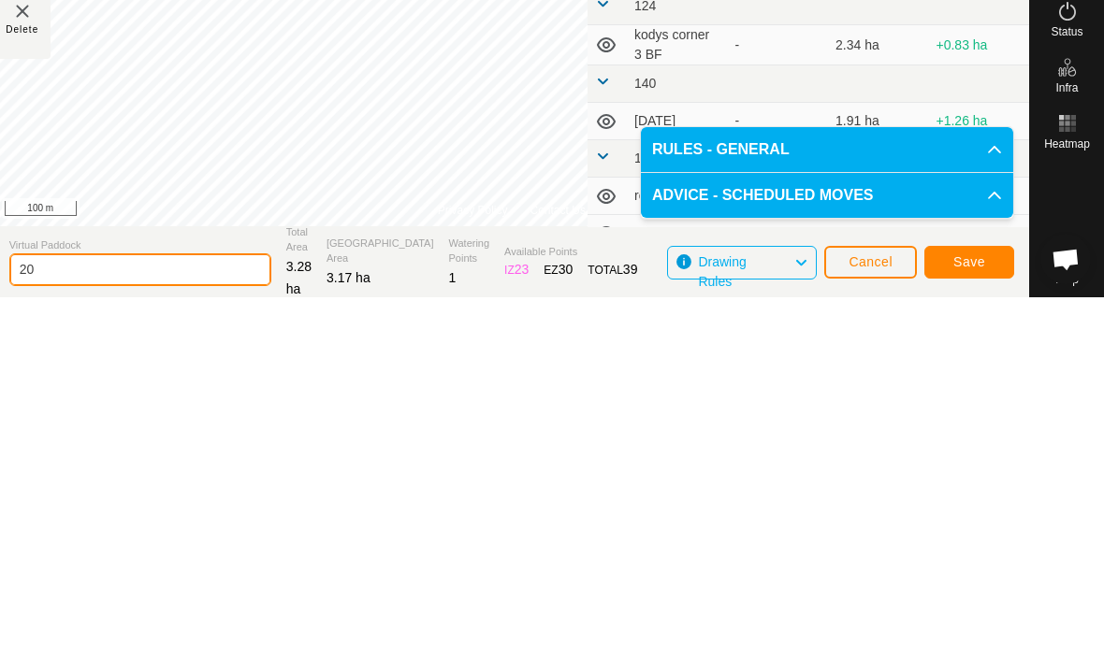
type input "2"
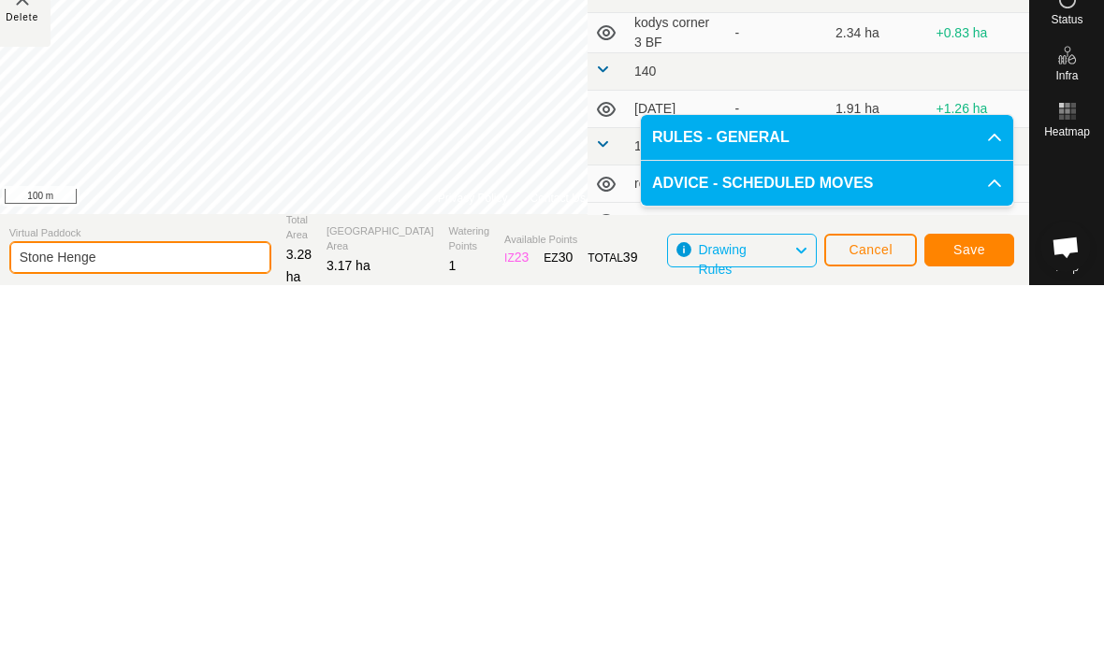
click at [170, 601] on input "Stone Henge" at bounding box center [140, 617] width 262 height 33
click at [167, 601] on input "Stone Henge" at bounding box center [140, 617] width 262 height 33
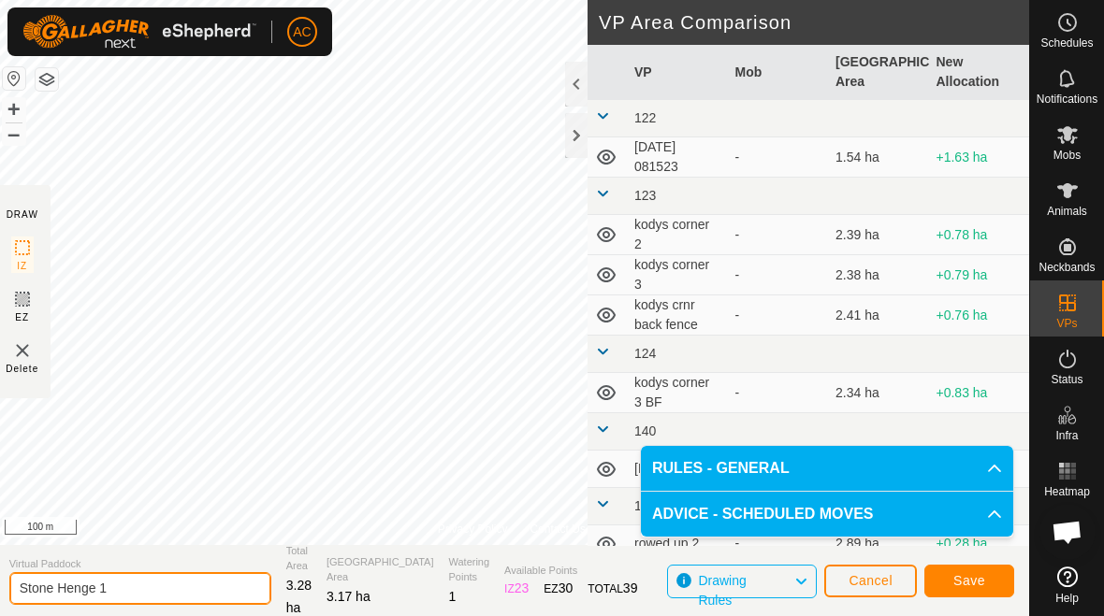
type input "Stone Henge 1"
click at [968, 579] on span "Save" at bounding box center [969, 580] width 32 height 15
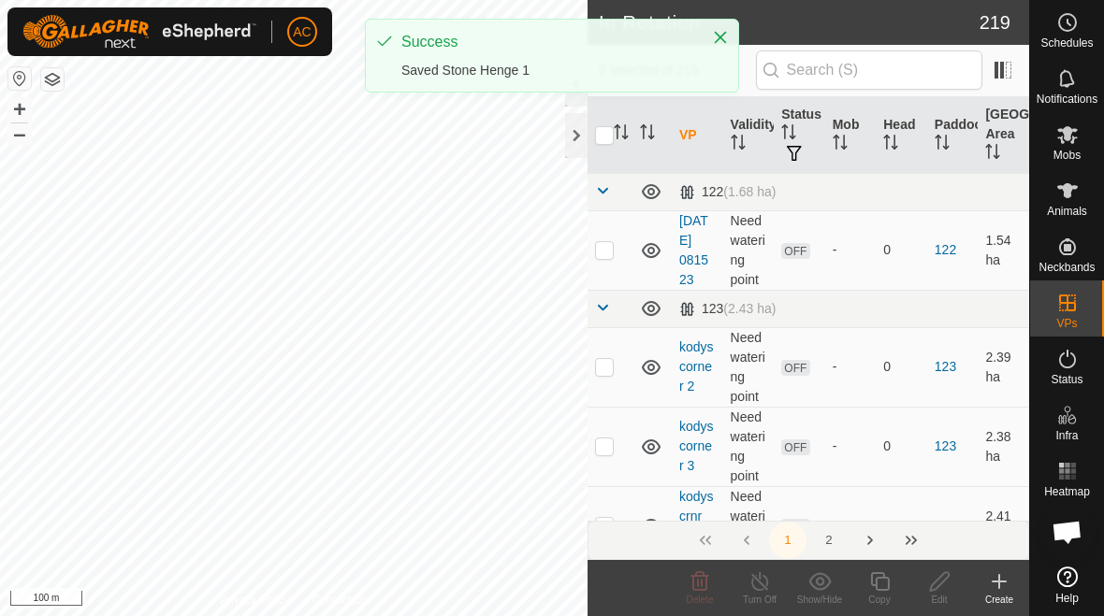
click at [989, 601] on div "Create" at bounding box center [999, 600] width 60 height 14
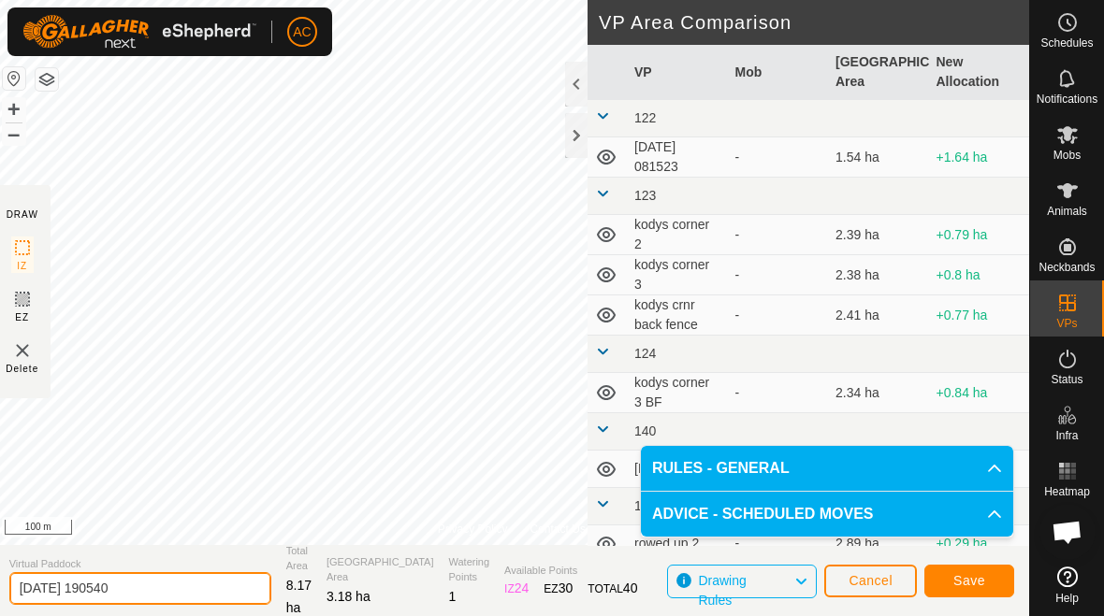
click at [181, 584] on input "2025-08-29 190540" at bounding box center [140, 588] width 262 height 33
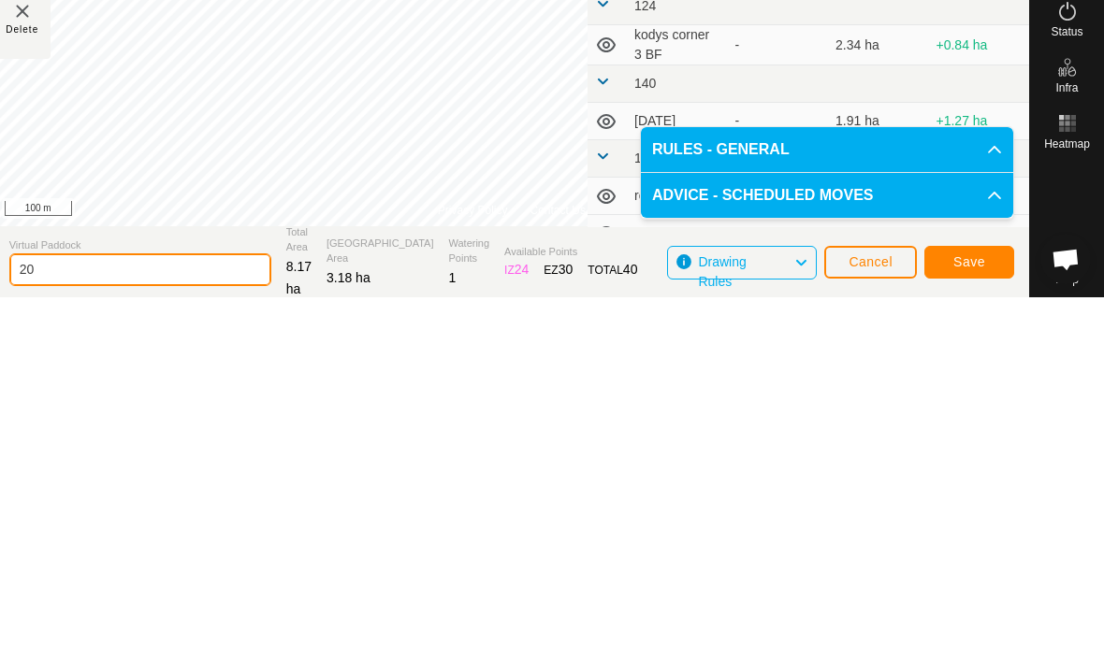
type input "2"
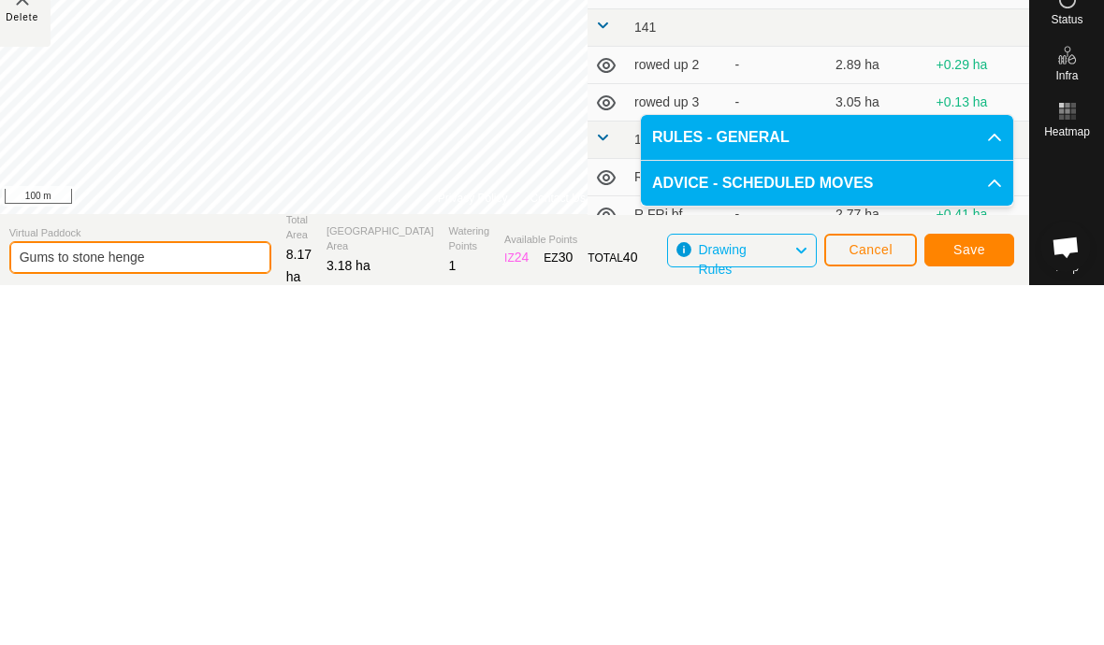
scroll to position [125, 0]
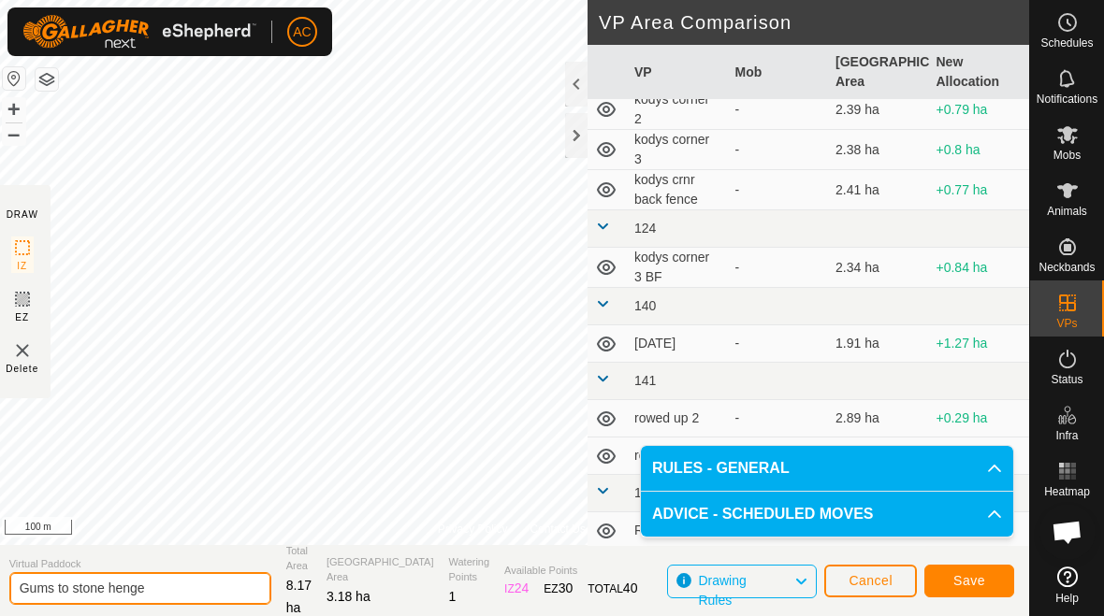
type input "Gums to stone henge"
click at [963, 574] on span "Save" at bounding box center [969, 580] width 32 height 15
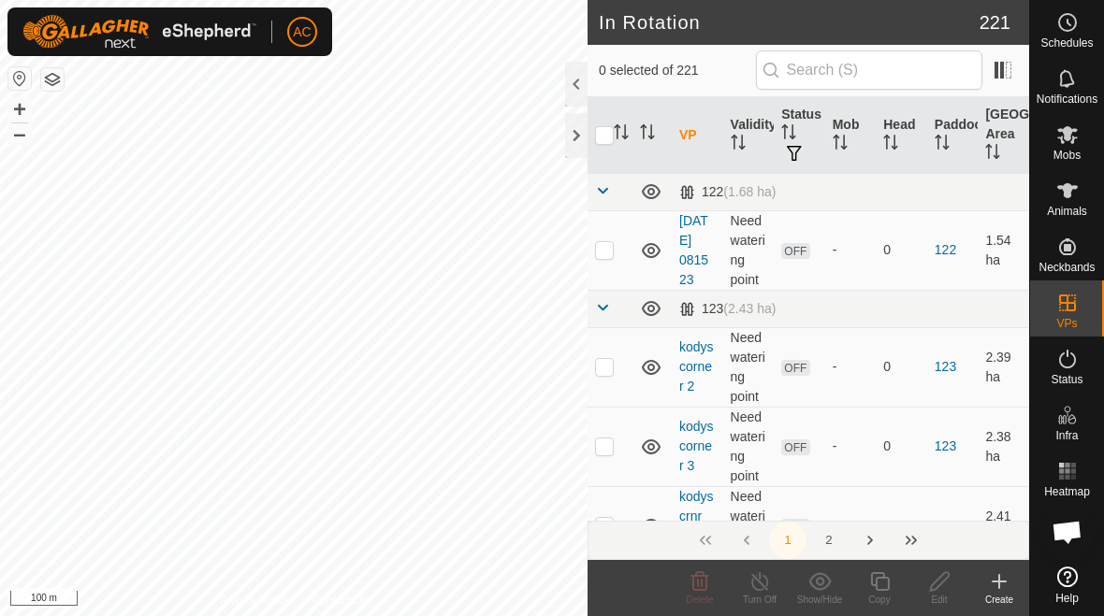
click at [994, 593] on div "Create" at bounding box center [999, 600] width 60 height 14
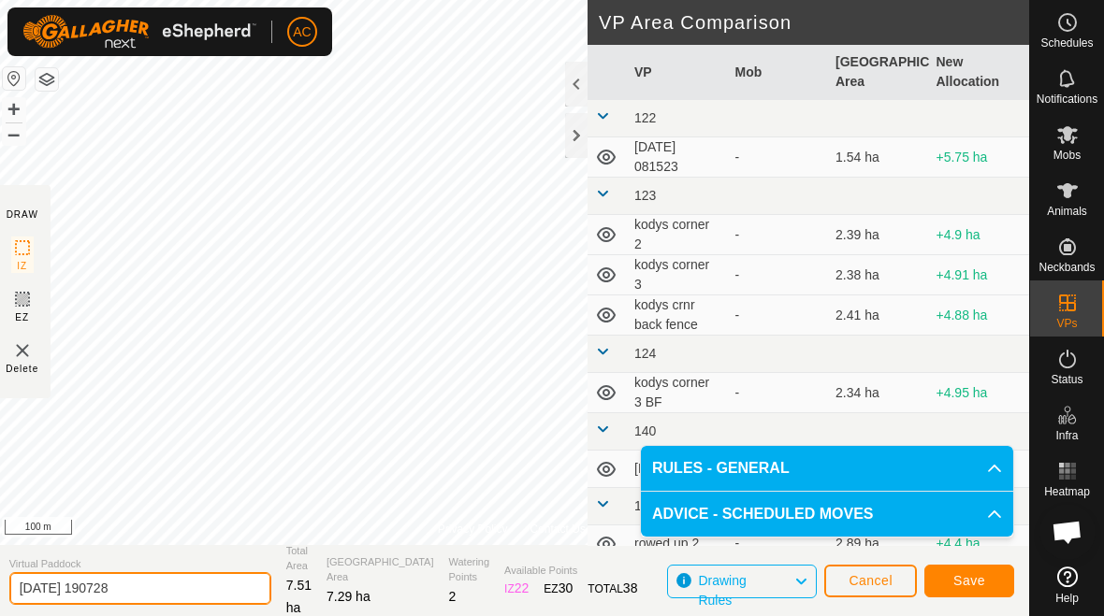
click at [157, 590] on input "2025-08-29 190728" at bounding box center [140, 588] width 262 height 33
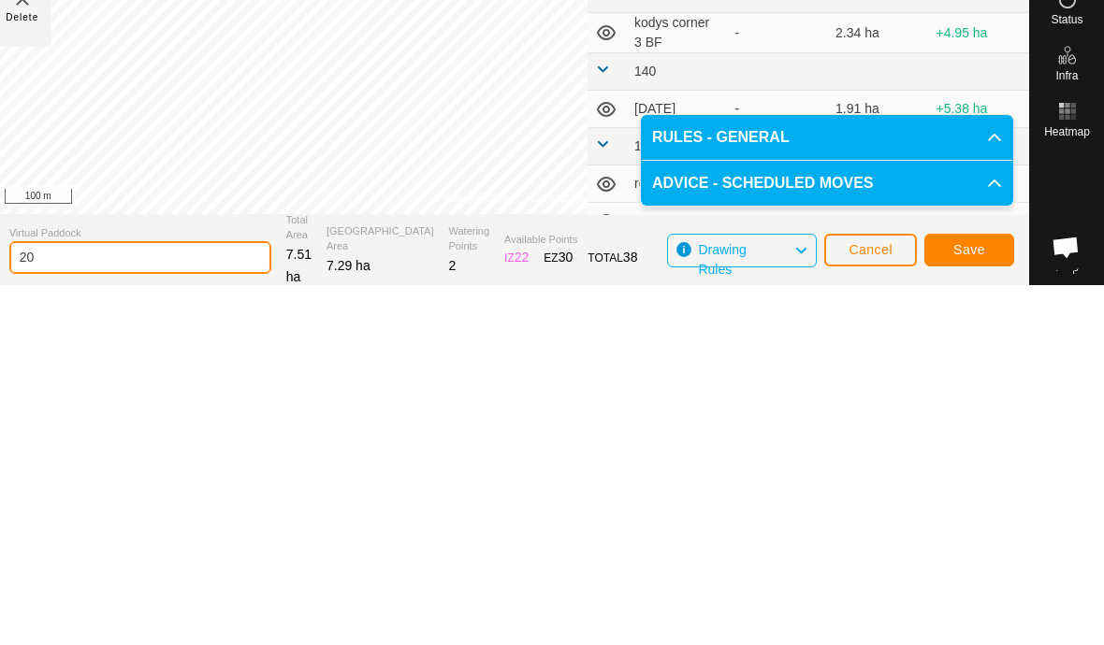
type input "2"
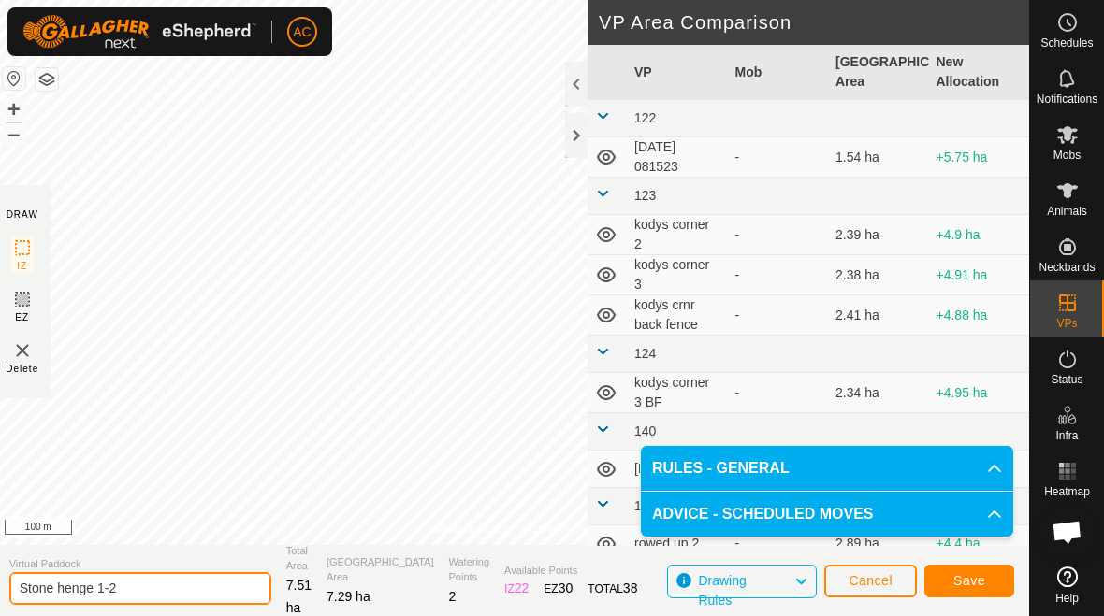
type input "Stone henge 1-2"
click at [976, 579] on span "Save" at bounding box center [969, 580] width 32 height 15
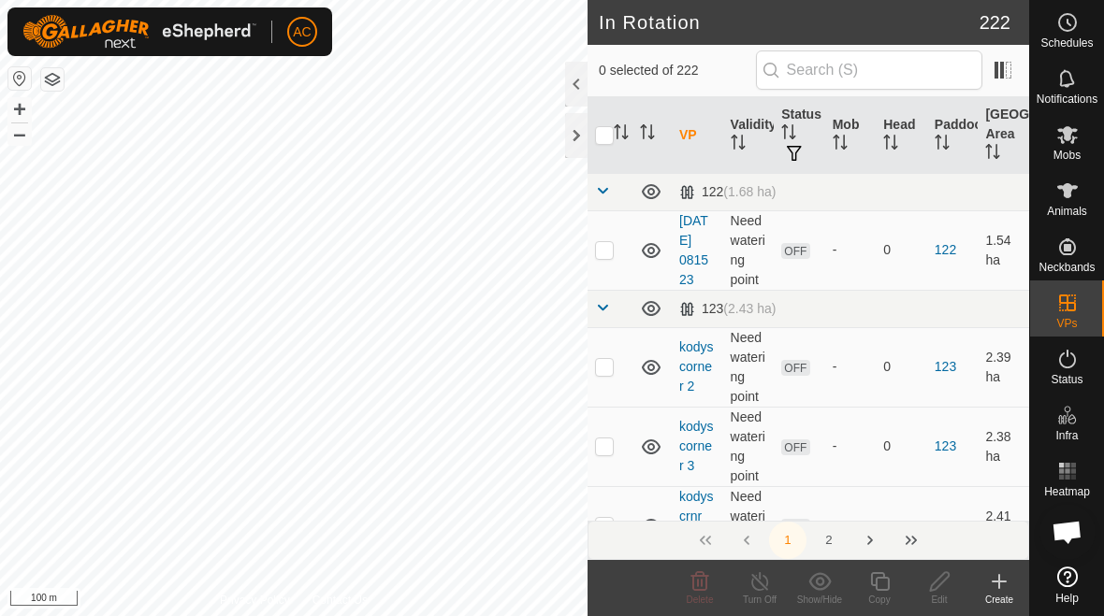
click at [995, 594] on div "Create" at bounding box center [999, 600] width 60 height 14
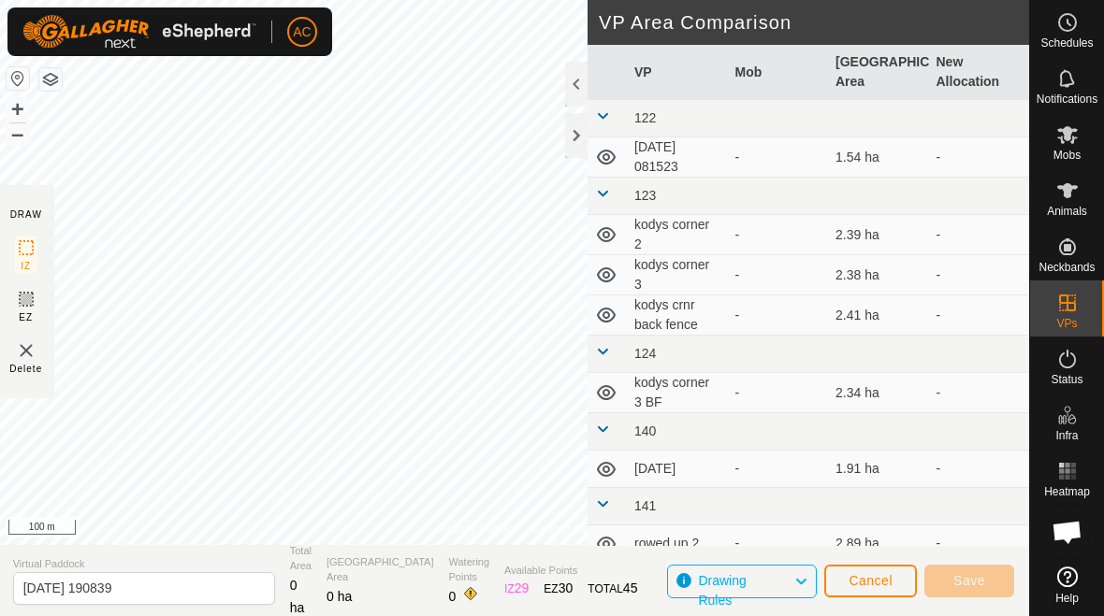
click at [864, 581] on span "Cancel" at bounding box center [870, 580] width 44 height 15
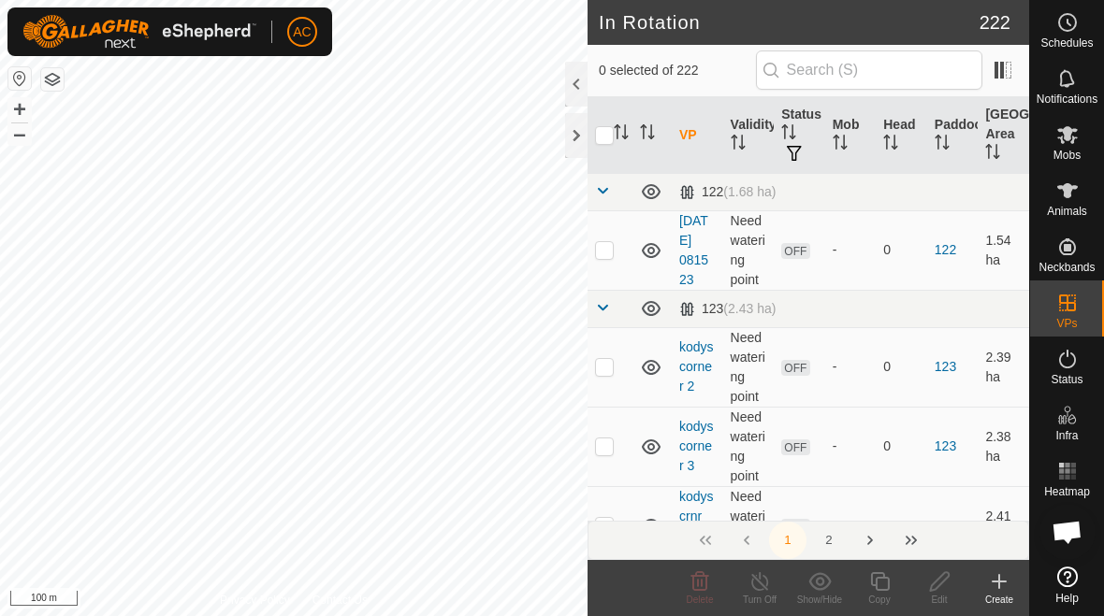
click at [987, 587] on create-svg-icon at bounding box center [999, 582] width 60 height 22
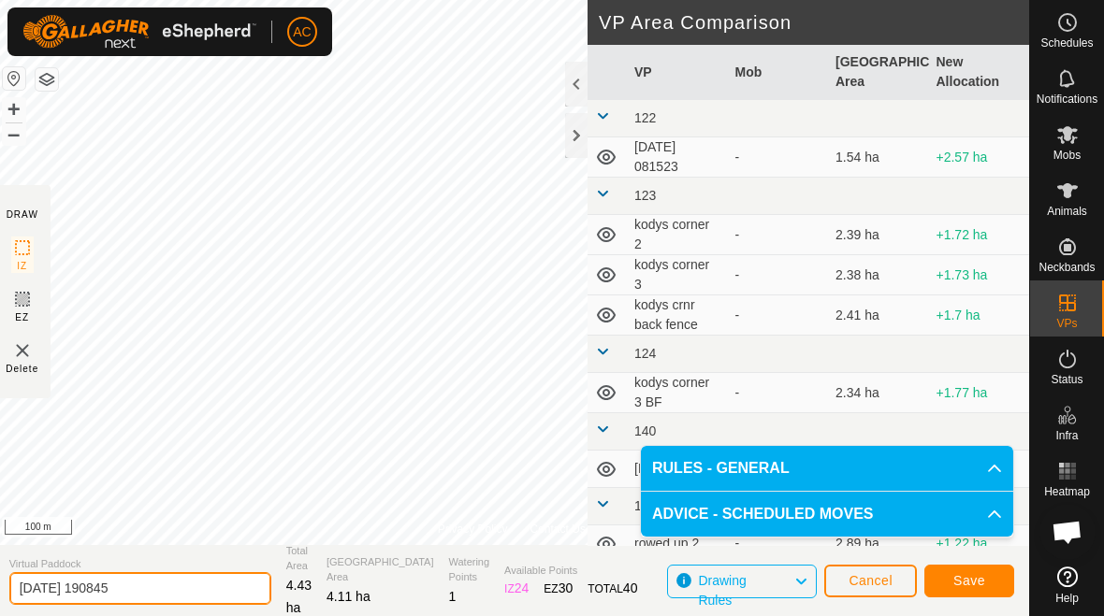
click at [174, 581] on input "2025-08-29 190845" at bounding box center [140, 588] width 262 height 33
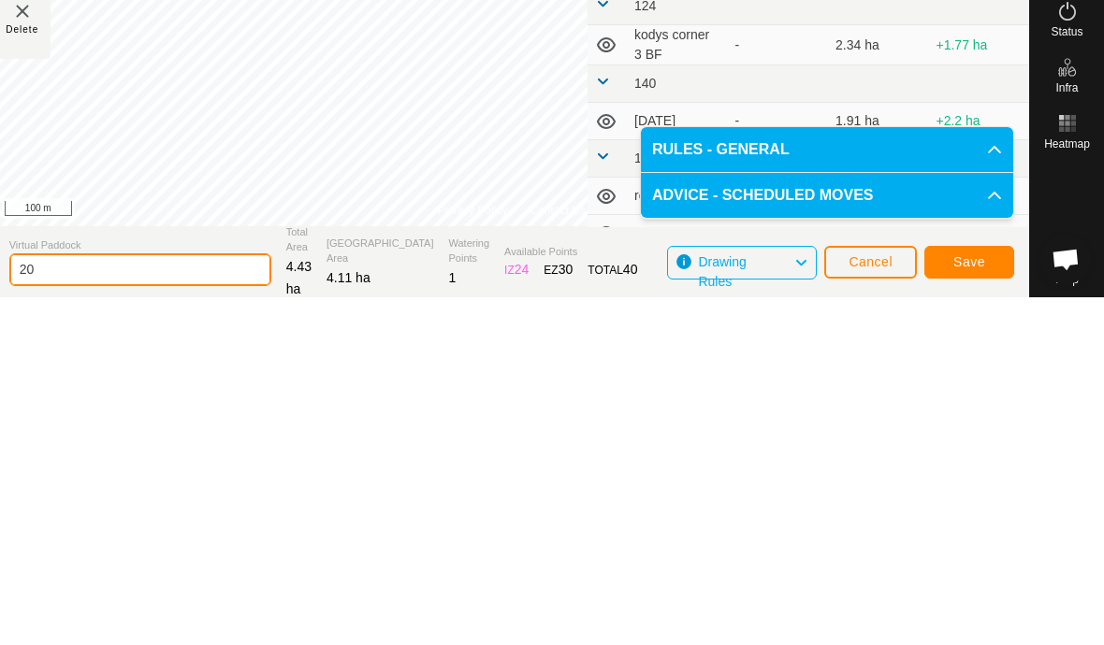
type input "2"
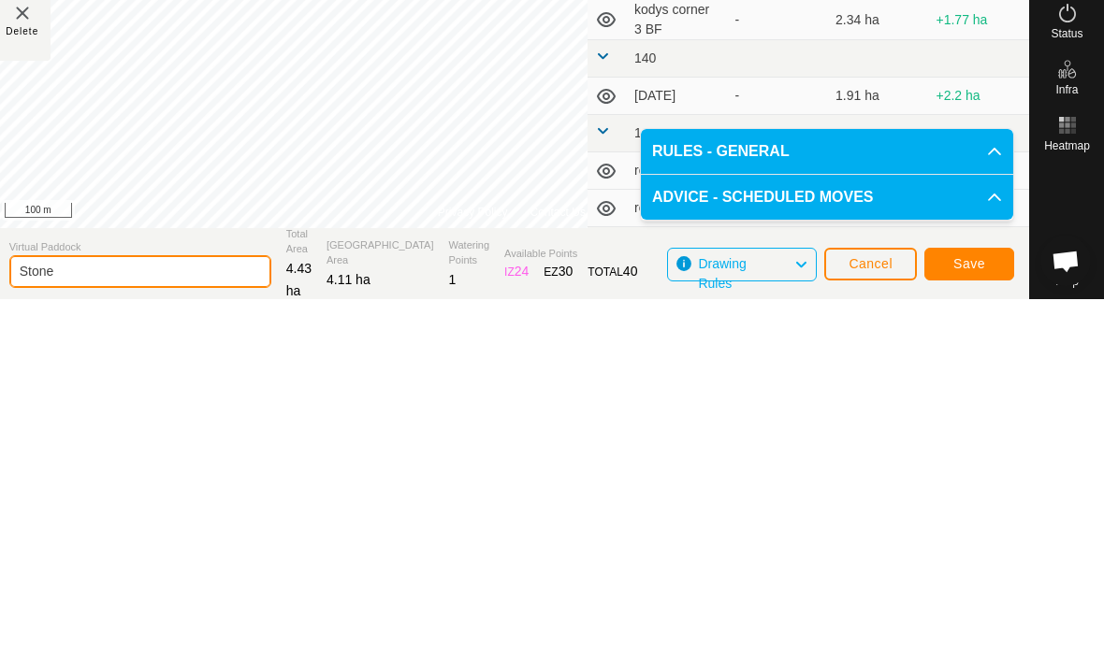
scroll to position [30, 0]
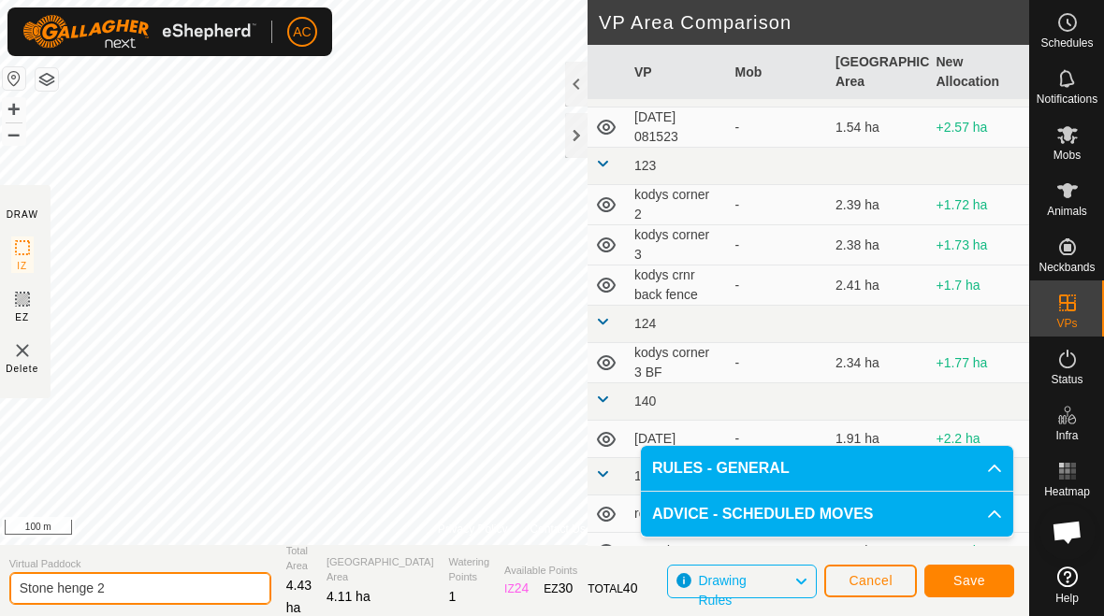
type input "Stone henge 2"
click at [973, 573] on span "Save" at bounding box center [969, 580] width 32 height 15
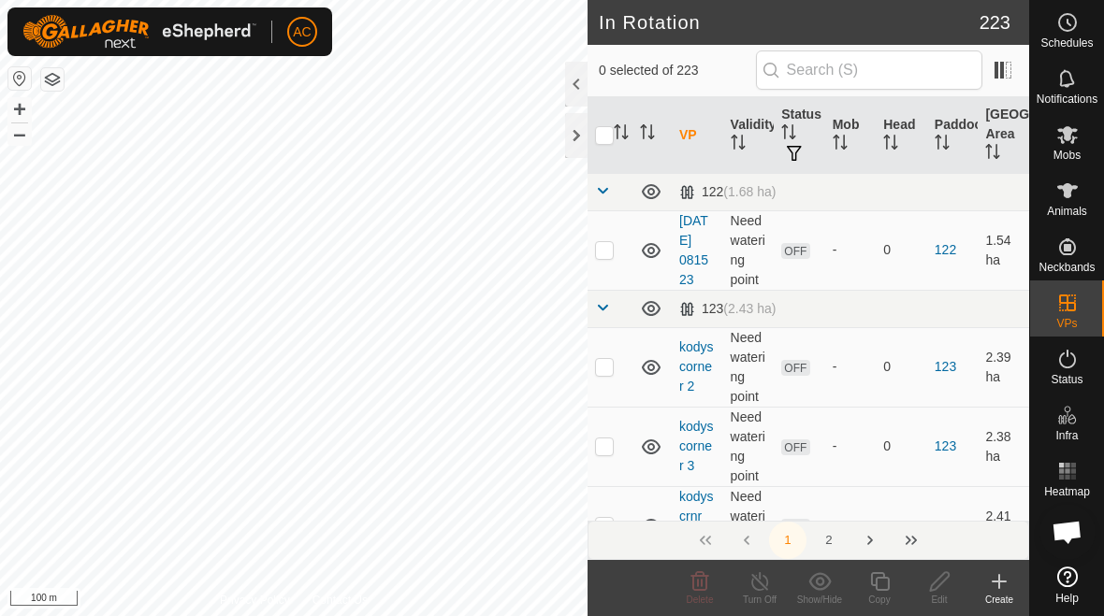
click at [992, 588] on icon at bounding box center [999, 582] width 22 height 22
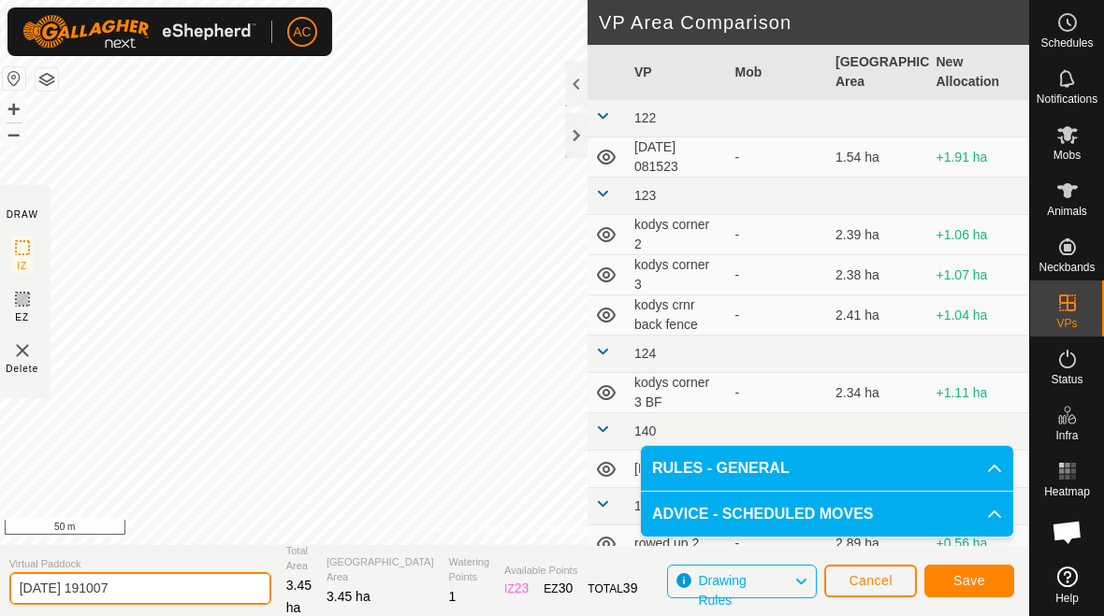
click at [171, 590] on input "2025-08-29 191007" at bounding box center [140, 588] width 262 height 33
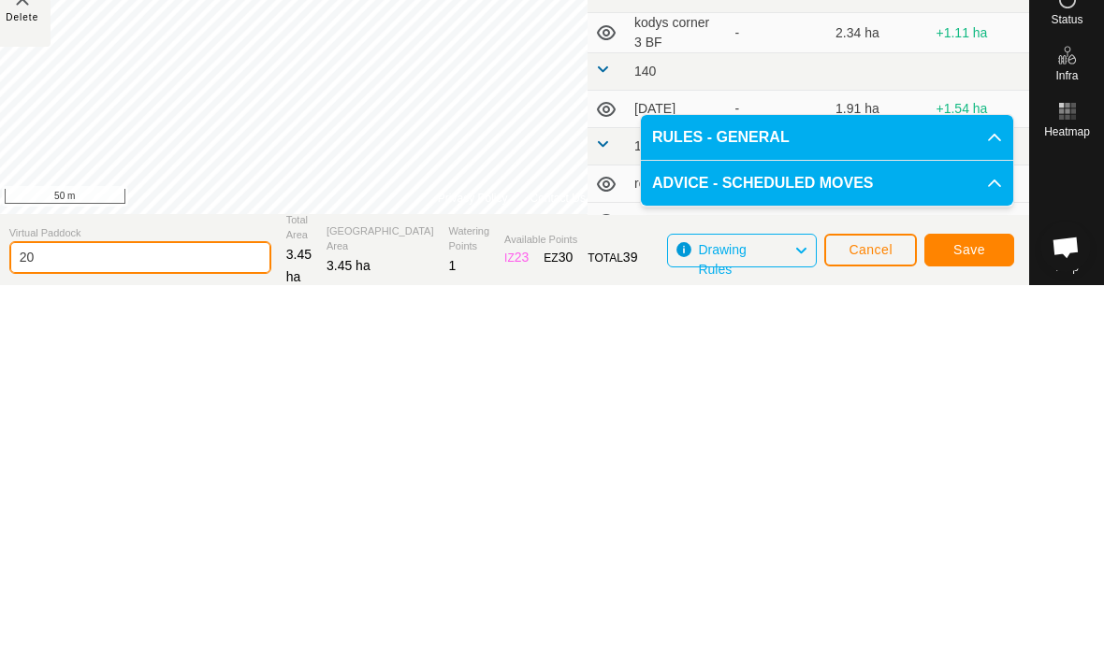
type input "2"
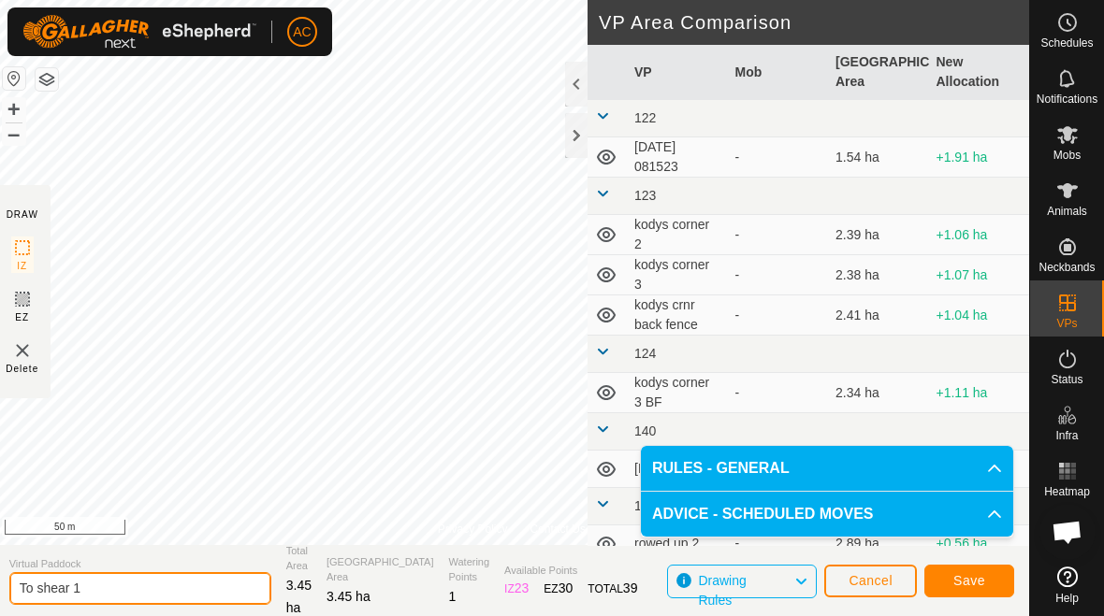
type input "To shear 1"
click at [978, 578] on span "Save" at bounding box center [969, 580] width 32 height 15
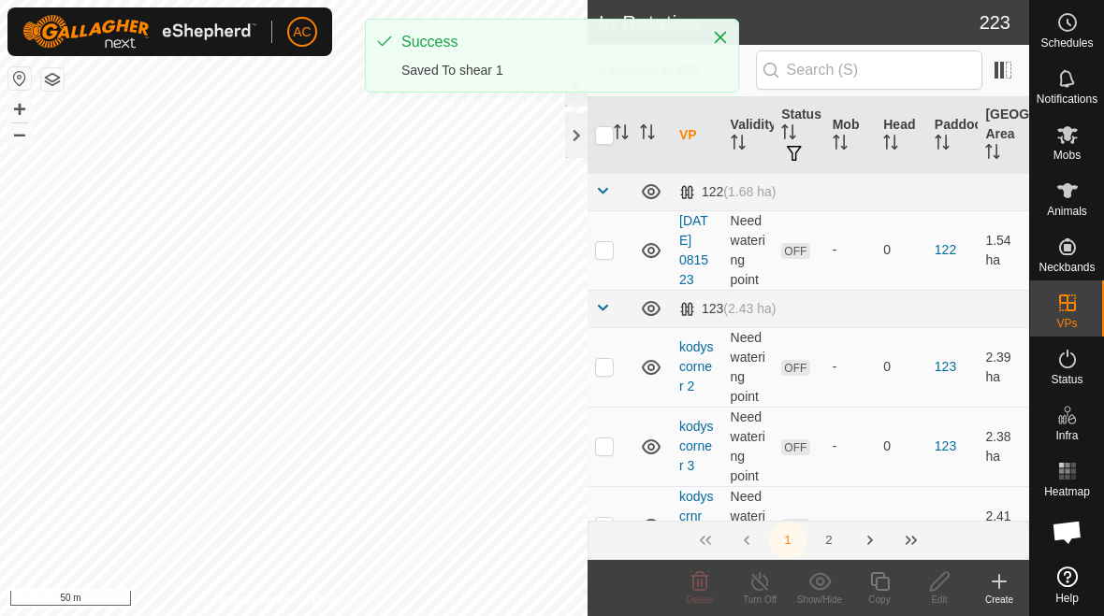
click at [996, 584] on icon at bounding box center [999, 582] width 22 height 22
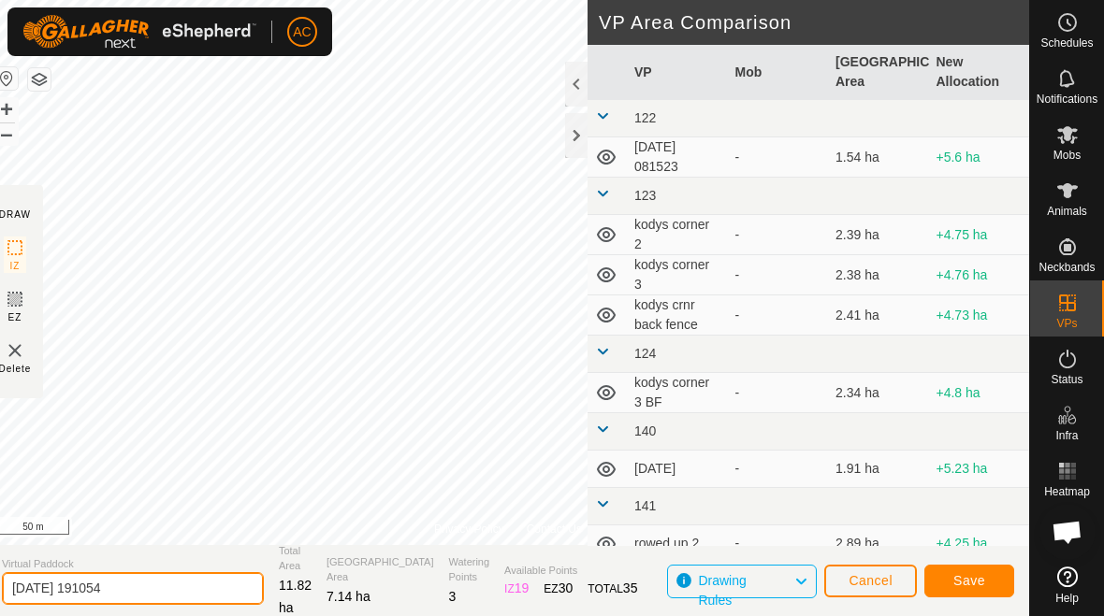
click at [177, 579] on input "2025-08-29 191054" at bounding box center [133, 588] width 262 height 33
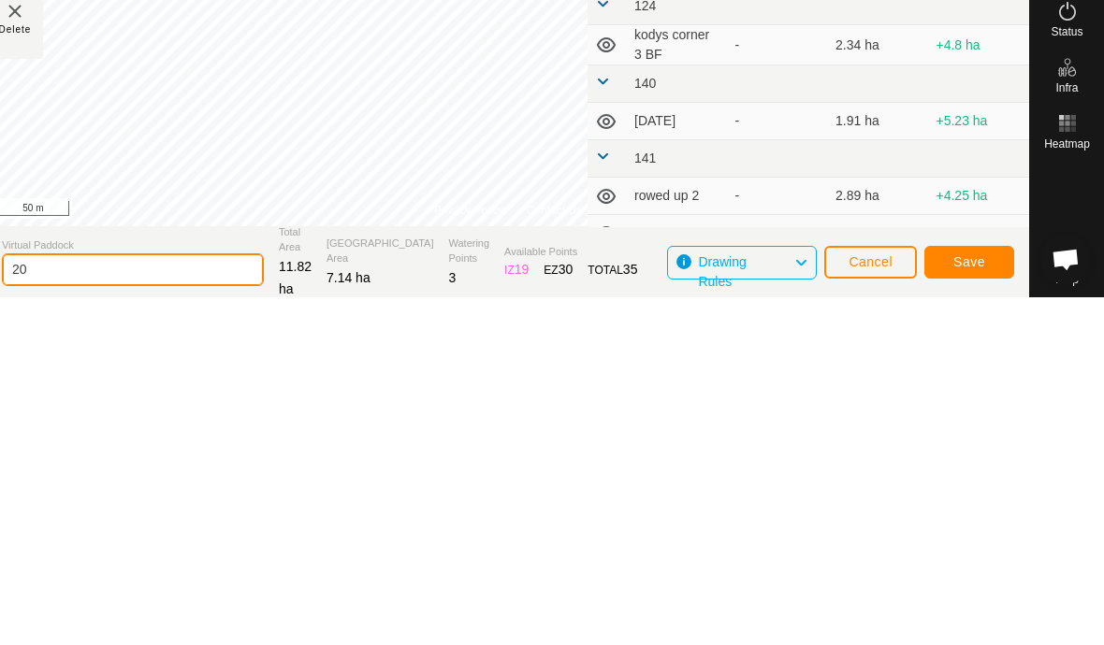
type input "2"
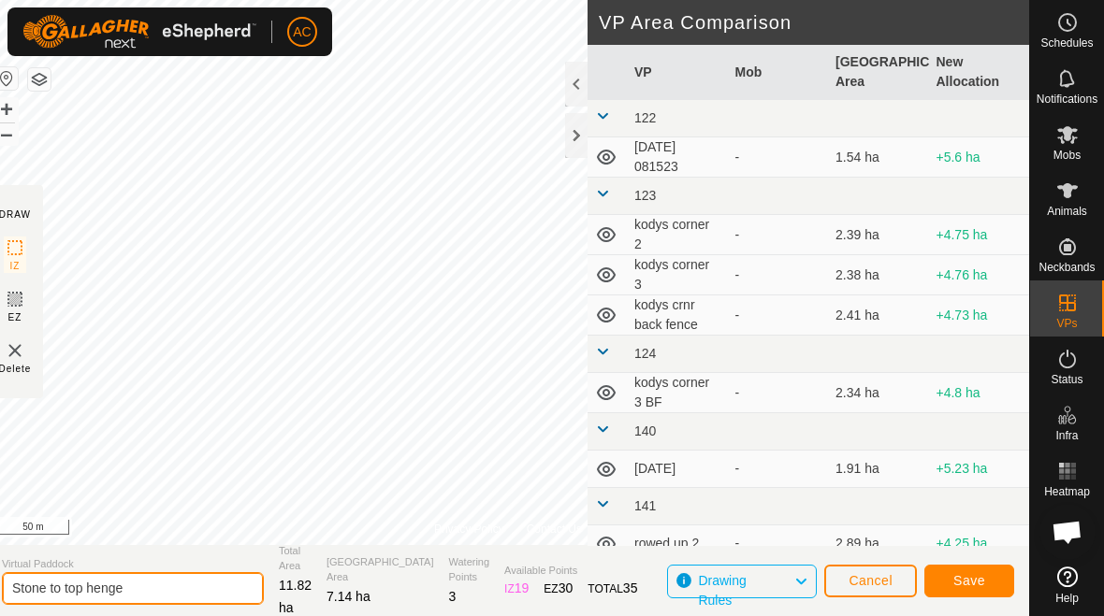
type input "Stone to top henge"
click at [973, 583] on span "Save" at bounding box center [969, 580] width 32 height 15
